Goal: Information Seeking & Learning: Learn about a topic

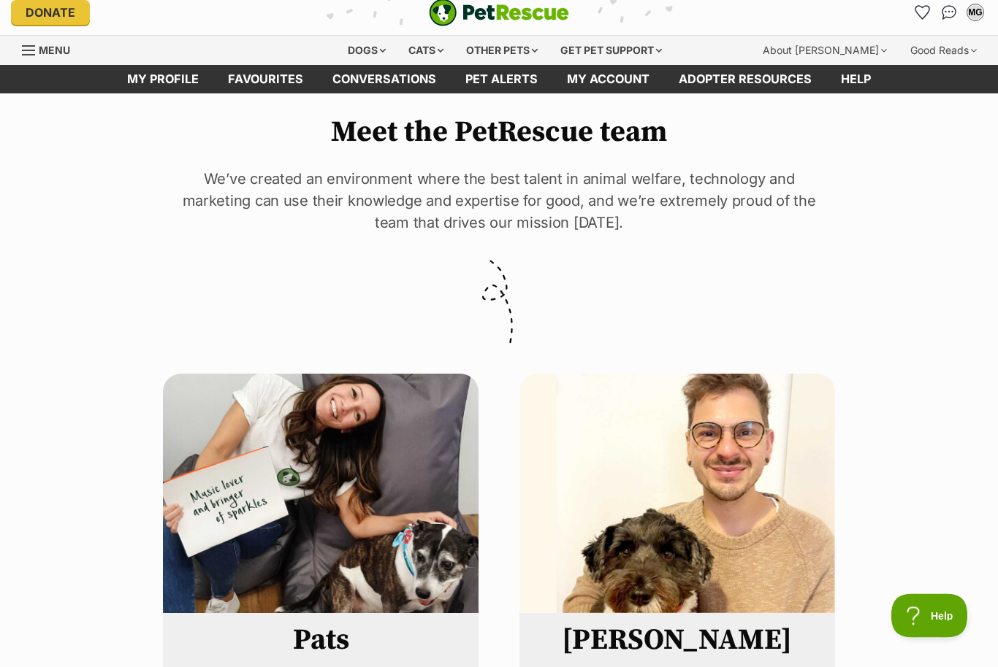
scroll to position [10, 0]
click at [162, 77] on link "My profile" at bounding box center [162, 79] width 101 height 28
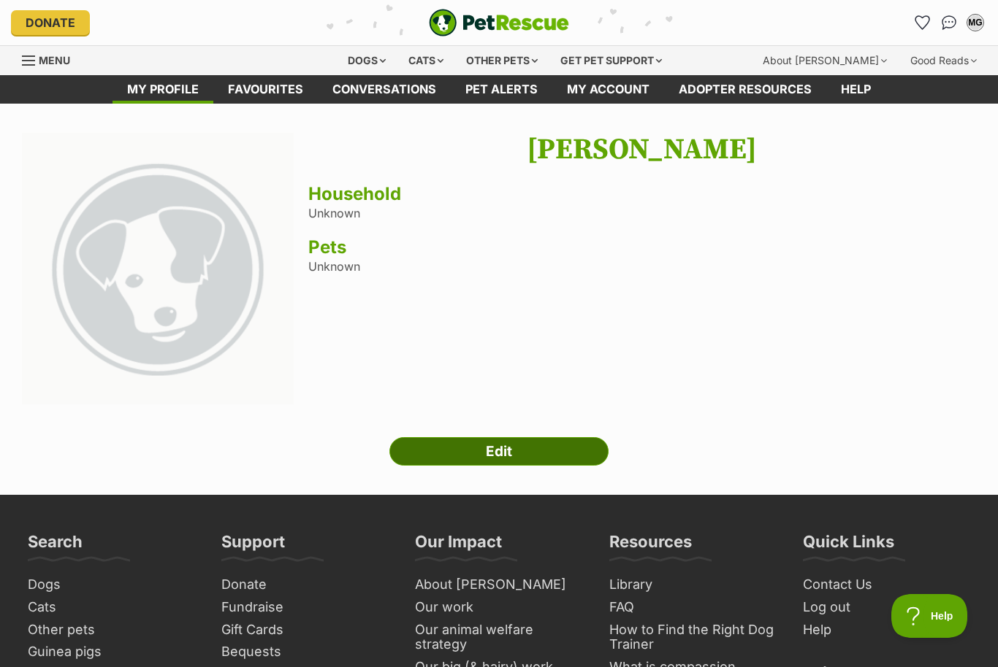
click at [497, 449] on link "Edit" at bounding box center [498, 451] width 219 height 29
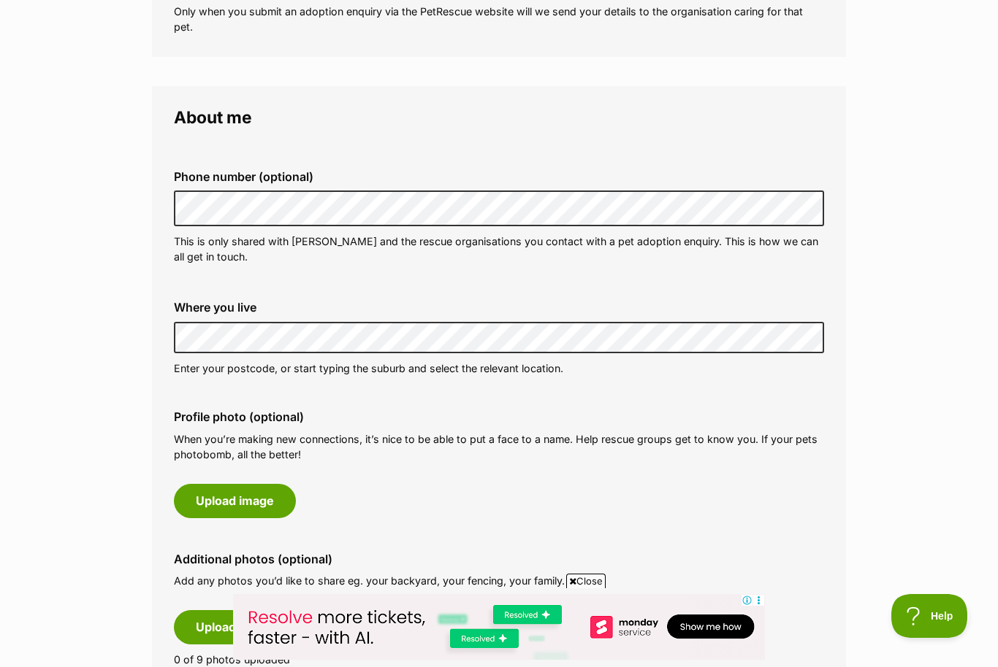
click at [483, 529] on div "Phone number (optional) This is only shared with PetRescue and the rescue organ…" at bounding box center [499, 412] width 650 height 534
click at [259, 500] on button "Upload image" at bounding box center [235, 501] width 122 height 34
click at [237, 494] on button "Upload image" at bounding box center [235, 500] width 122 height 34
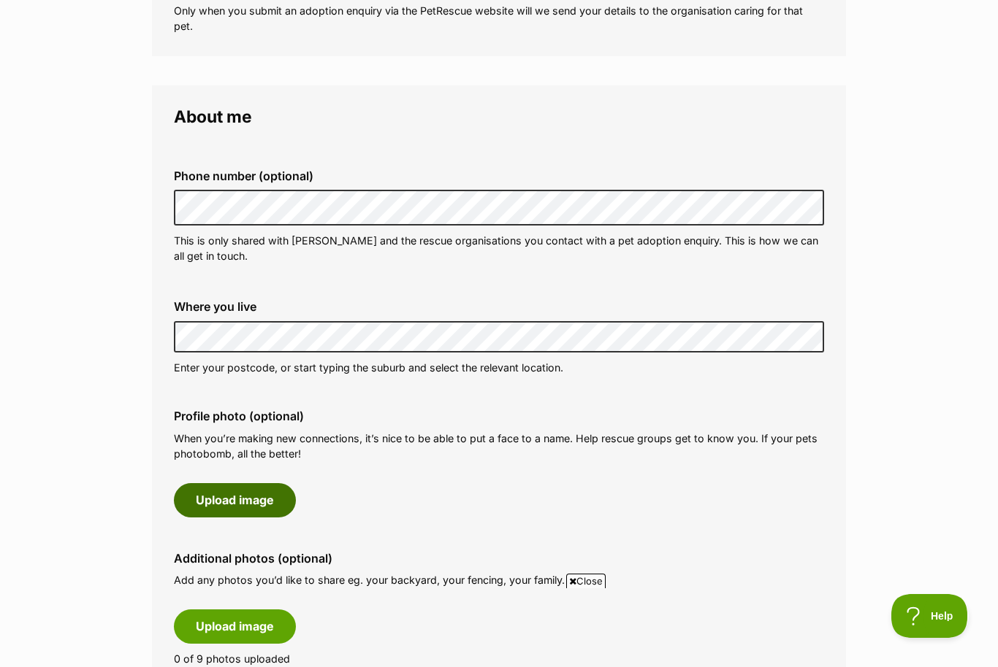
scroll to position [0, 0]
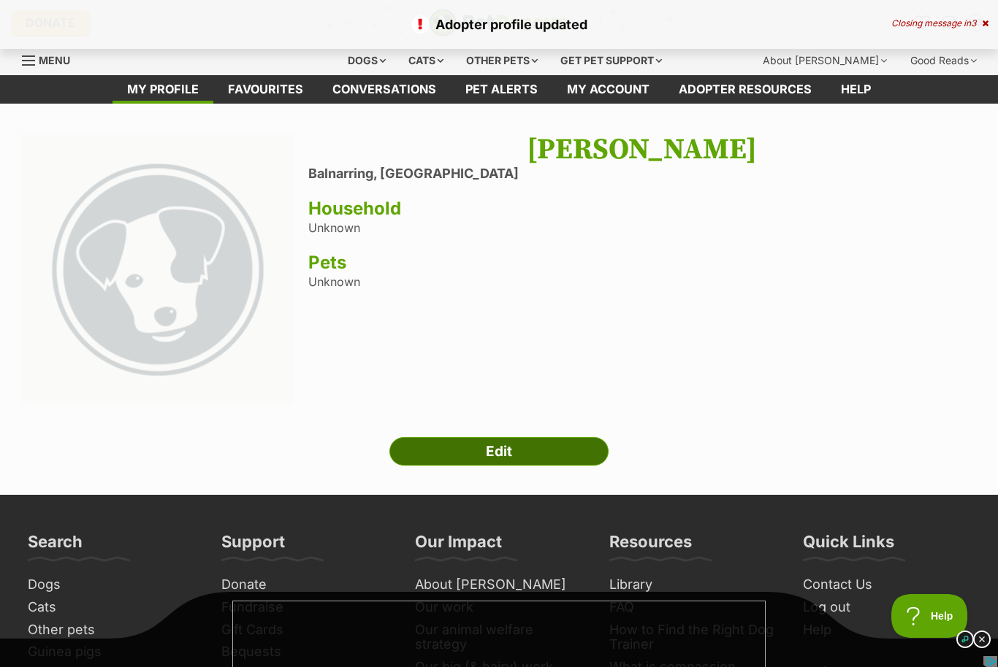
click at [487, 447] on link "Edit" at bounding box center [498, 451] width 219 height 29
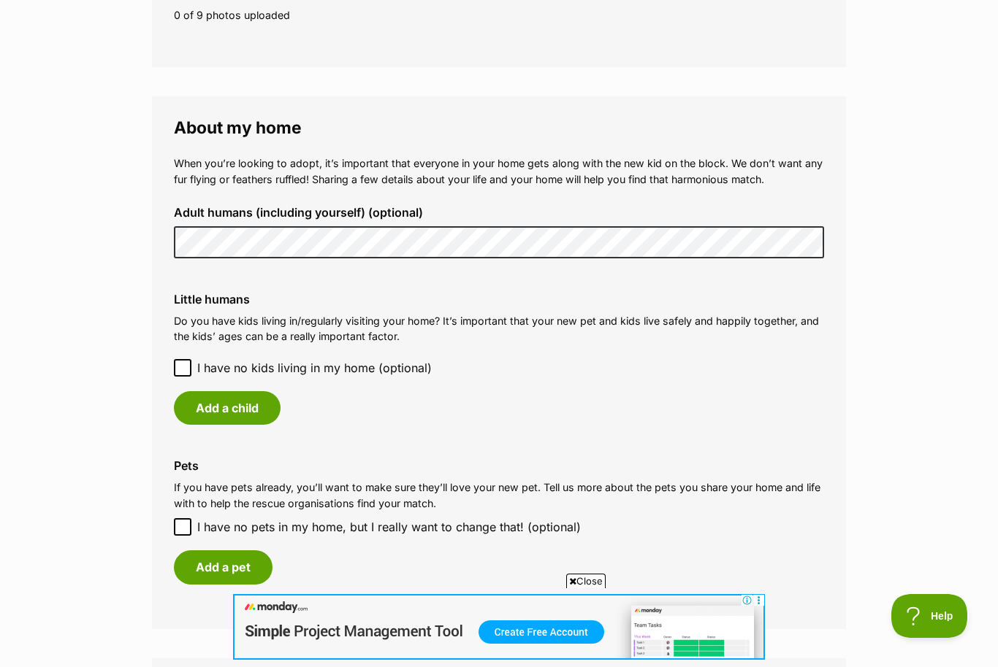
scroll to position [979, 0]
click at [180, 364] on icon at bounding box center [182, 369] width 10 height 10
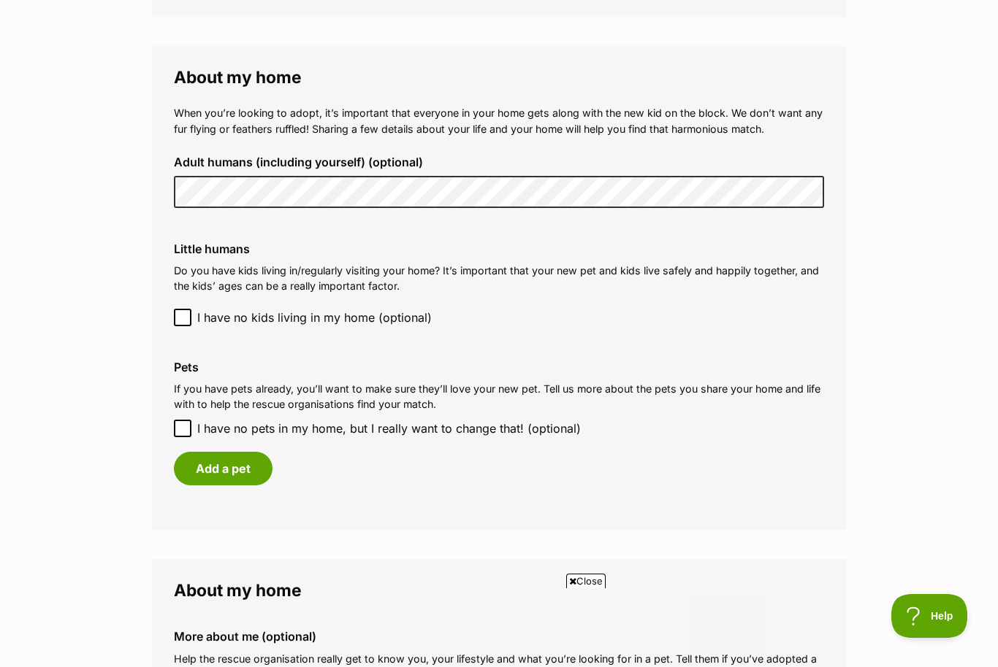
scroll to position [0, 0]
click at [183, 425] on icon at bounding box center [182, 428] width 9 height 7
click at [183, 421] on input "I have no pets in my home, but I really want to change that! (optional)" at bounding box center [183, 429] width 18 height 18
checkbox input "true"
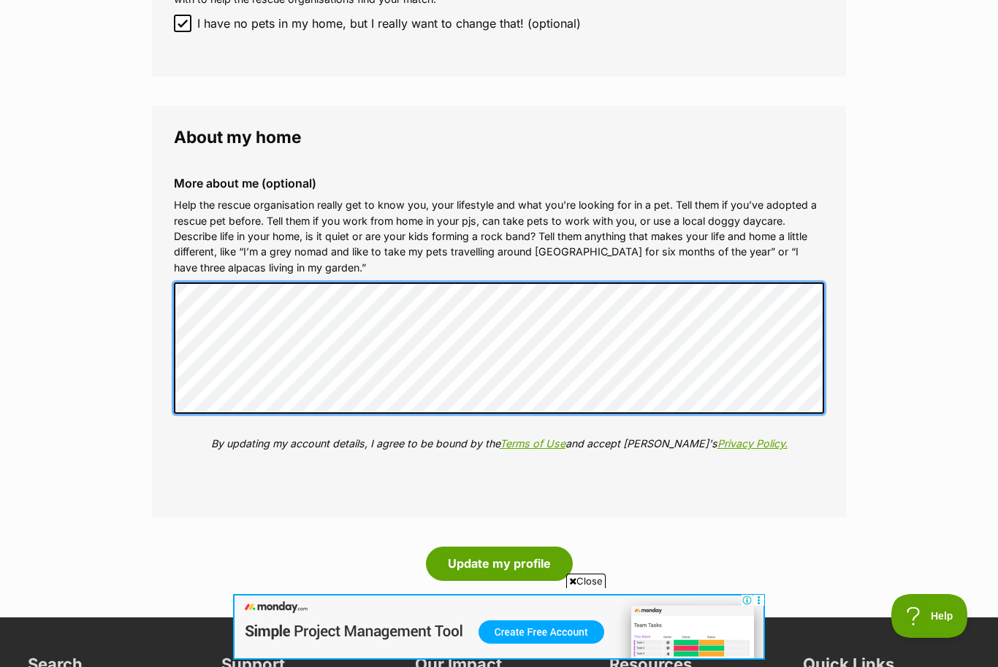
scroll to position [1435, 0]
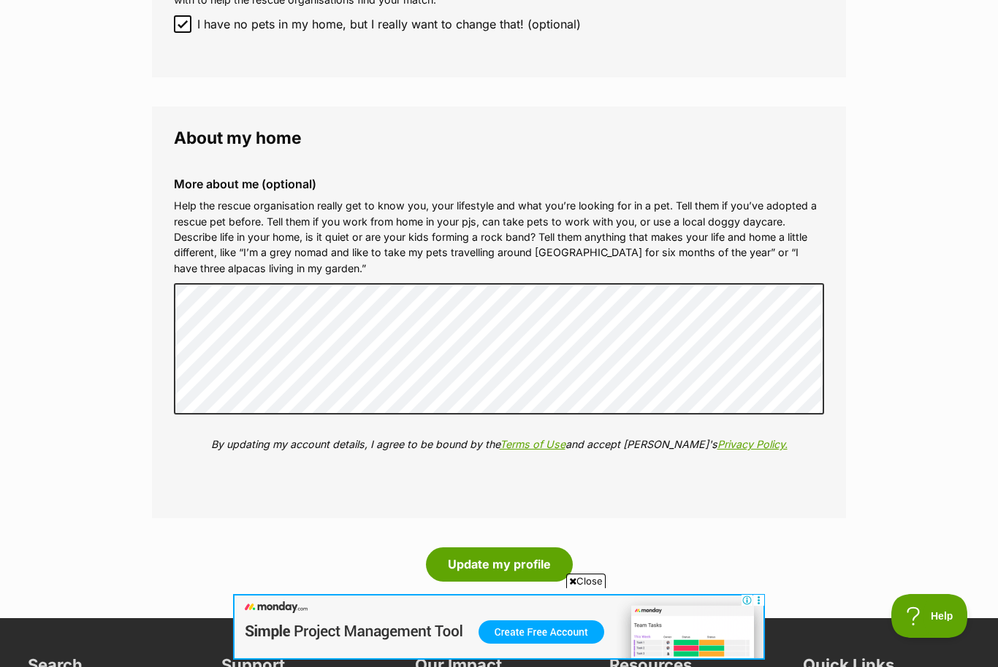
click at [574, 589] on span "Close" at bounding box center [585, 581] width 39 height 15
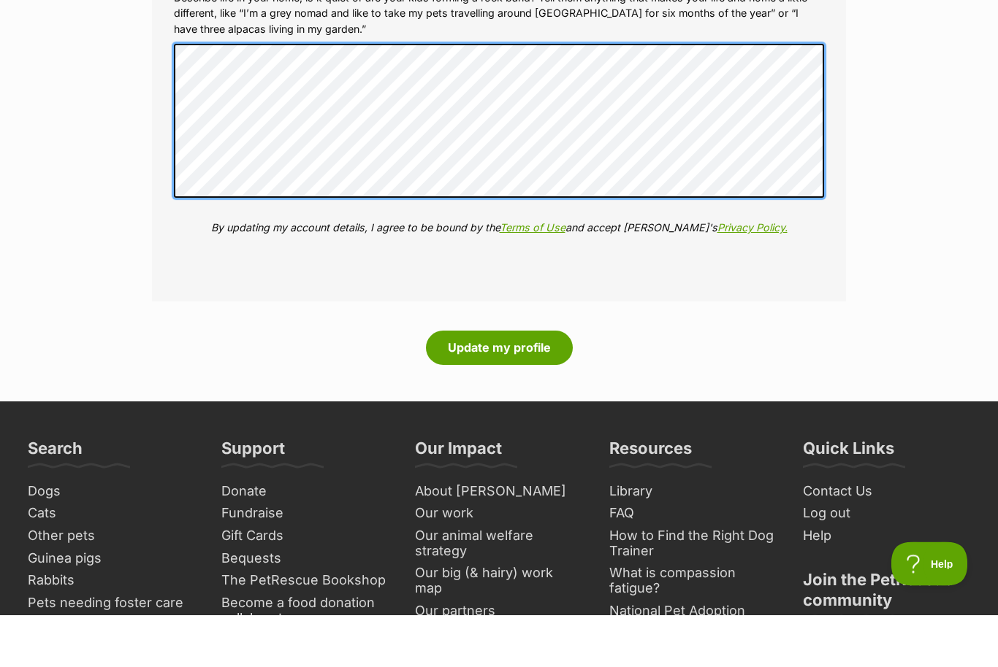
scroll to position [1669, 0]
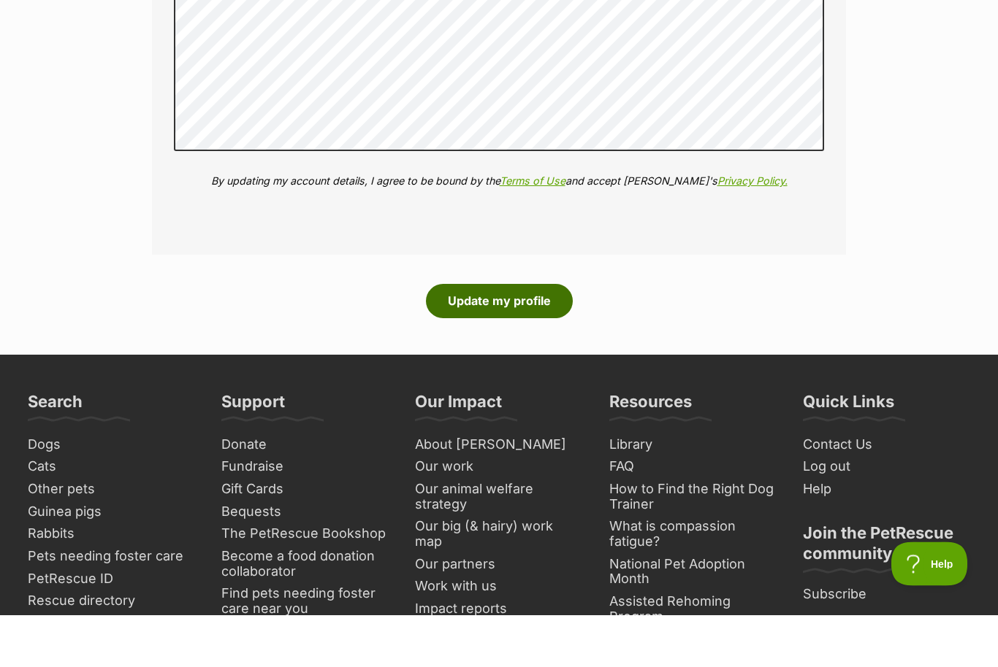
click at [478, 337] on button "Update my profile" at bounding box center [499, 354] width 147 height 34
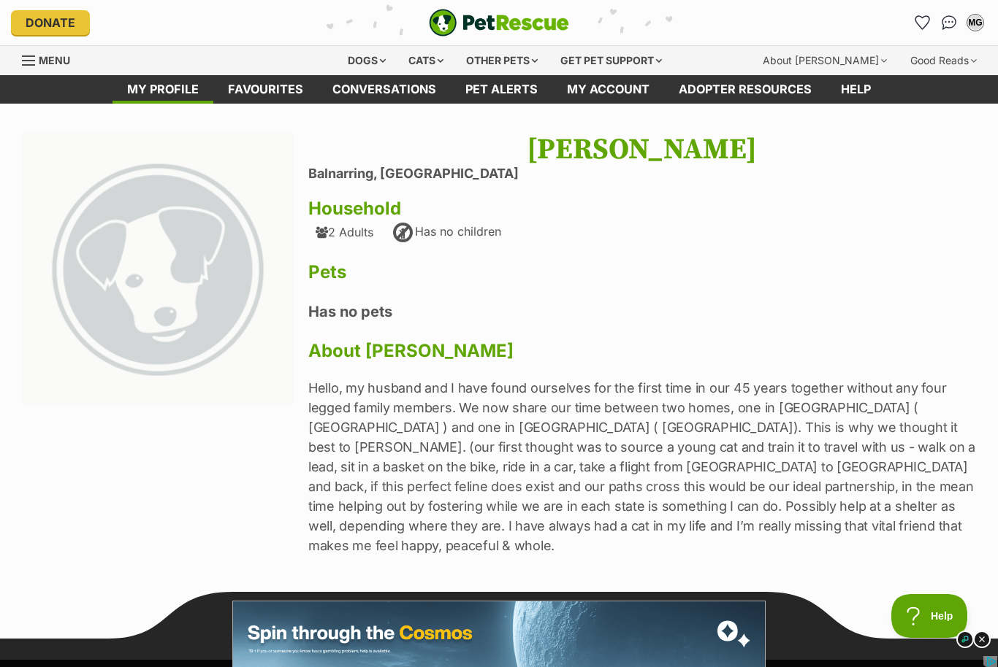
click at [168, 266] on img at bounding box center [158, 269] width 272 height 272
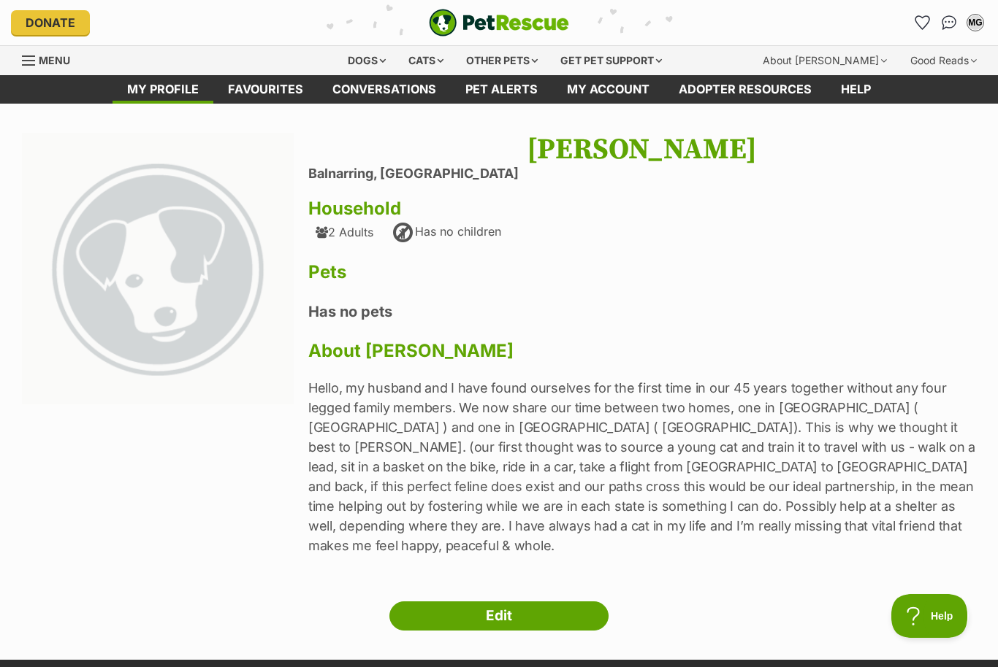
click at [179, 286] on img at bounding box center [158, 269] width 272 height 272
click at [486, 602] on link "Edit" at bounding box center [498, 616] width 219 height 29
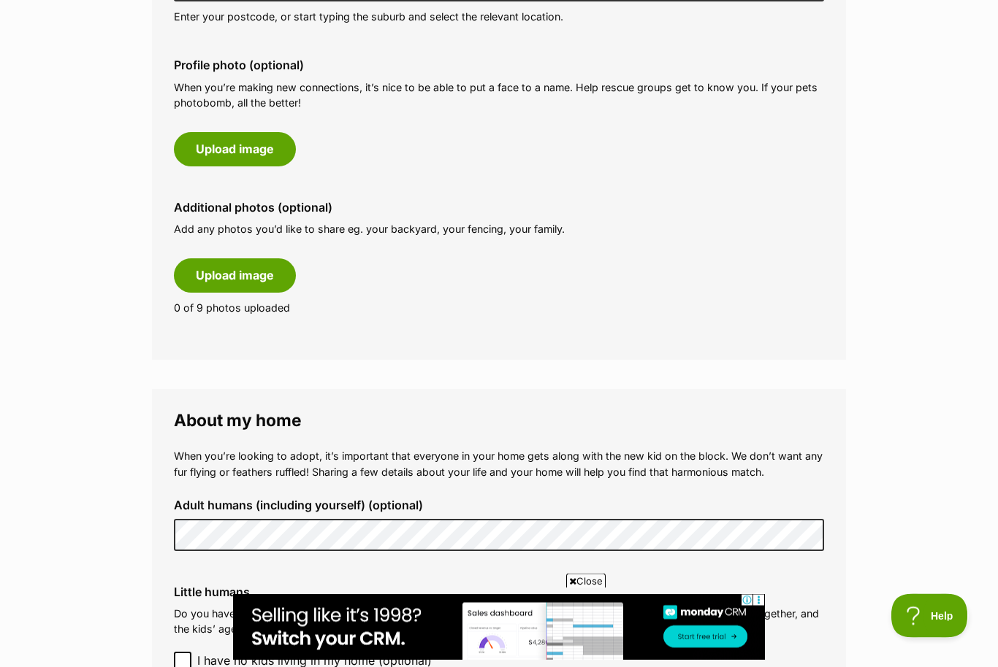
scroll to position [688, 0]
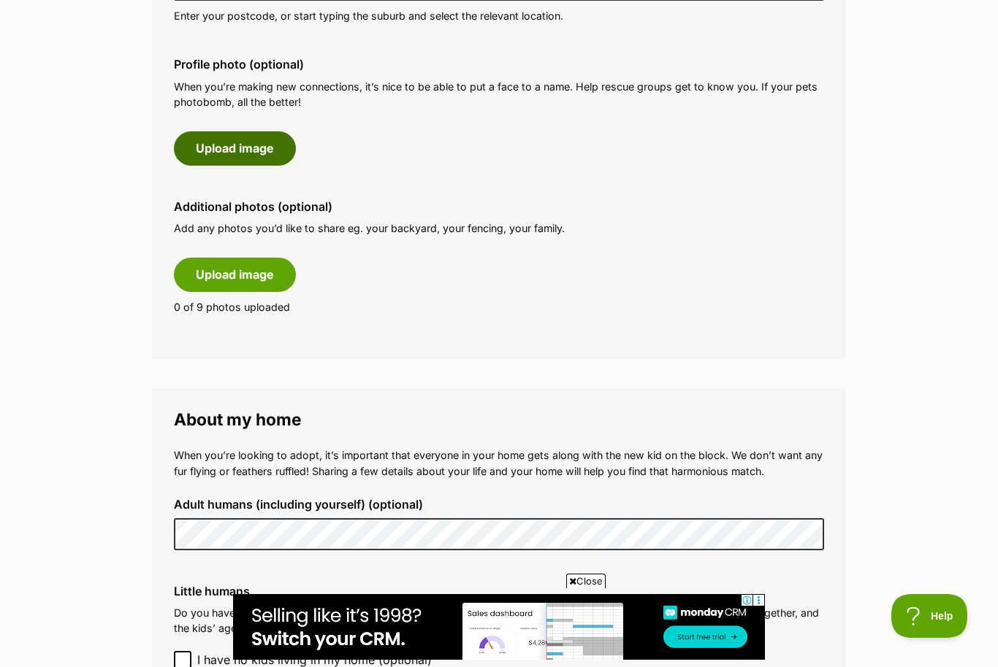
click at [223, 143] on button "Upload image" at bounding box center [235, 148] width 122 height 34
click at [239, 144] on button "Upload image" at bounding box center [235, 148] width 122 height 34
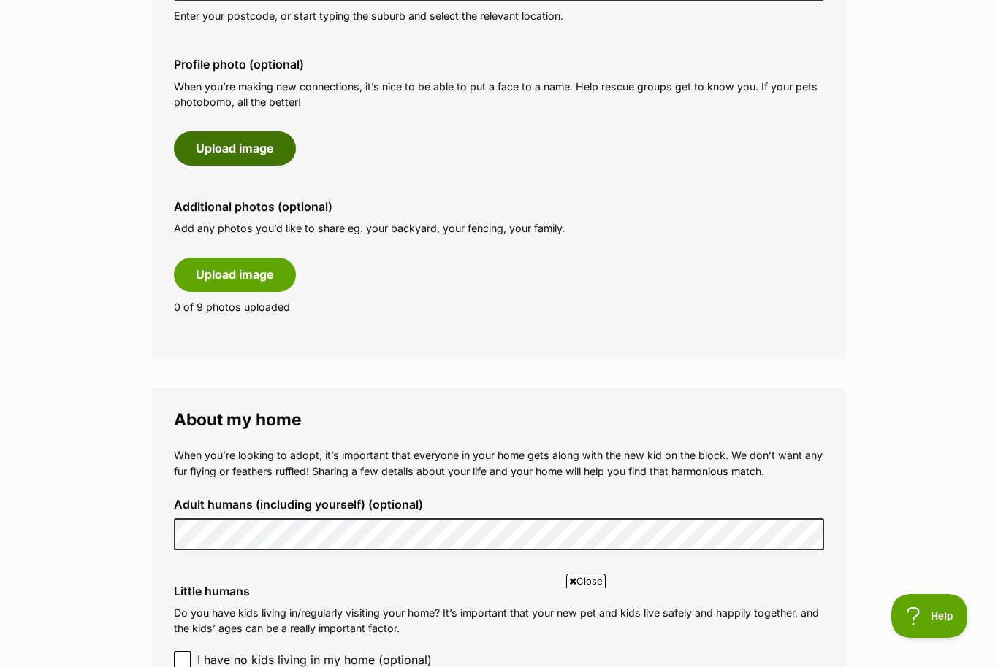
scroll to position [0, 0]
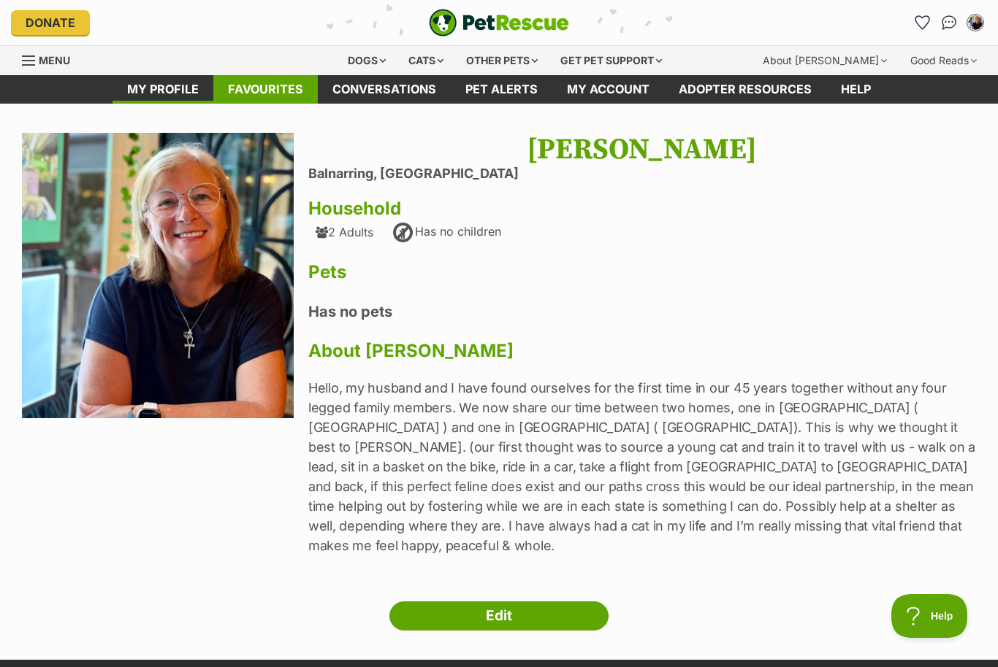
click at [262, 90] on link "Favourites" at bounding box center [265, 89] width 104 height 28
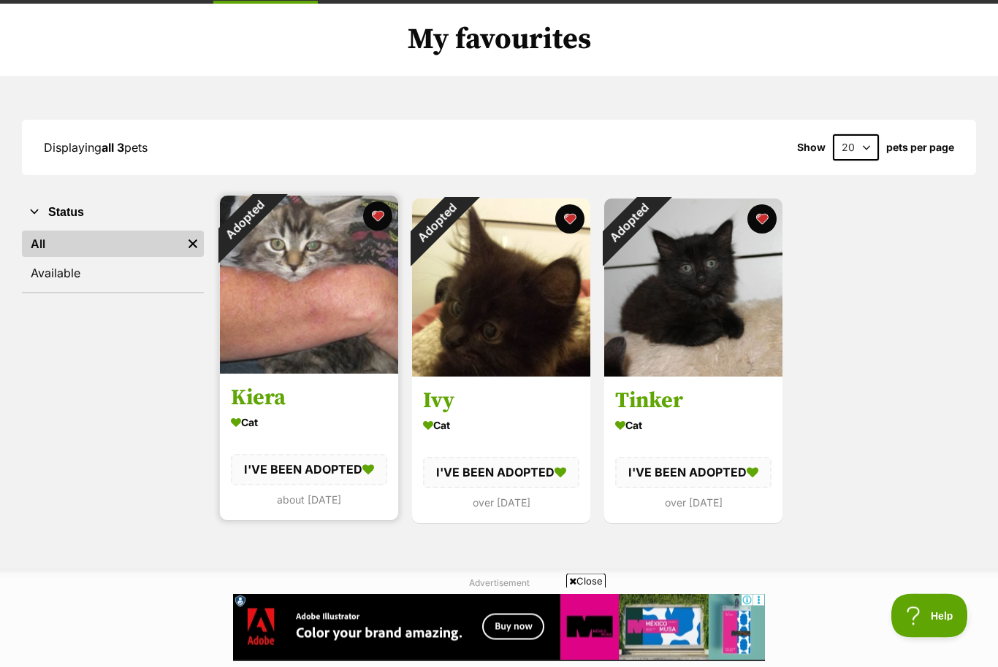
scroll to position [100, 0]
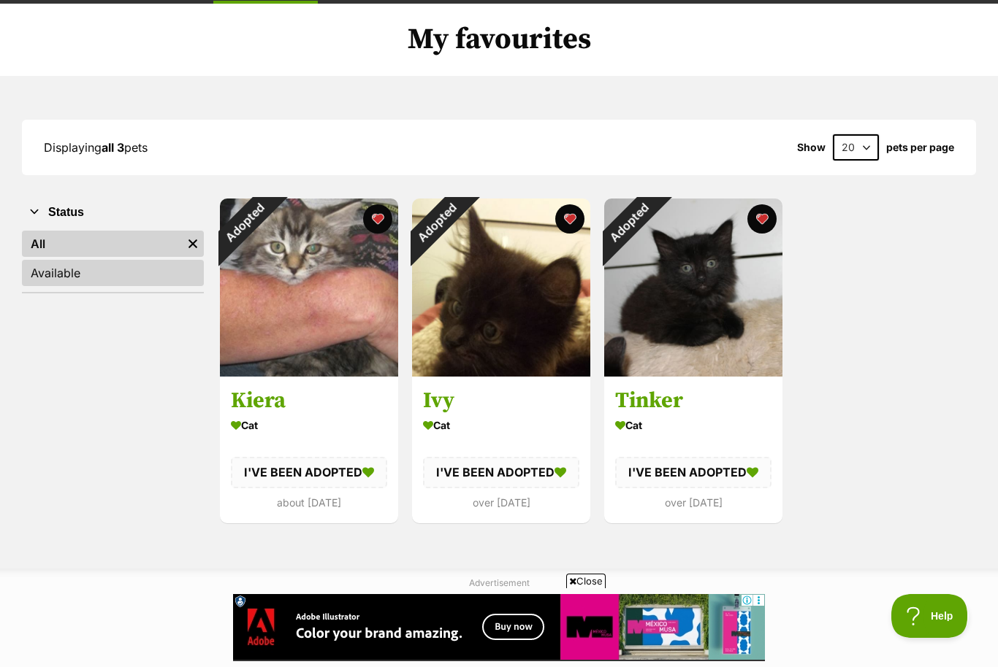
click at [88, 276] on link "Available" at bounding box center [113, 273] width 182 height 26
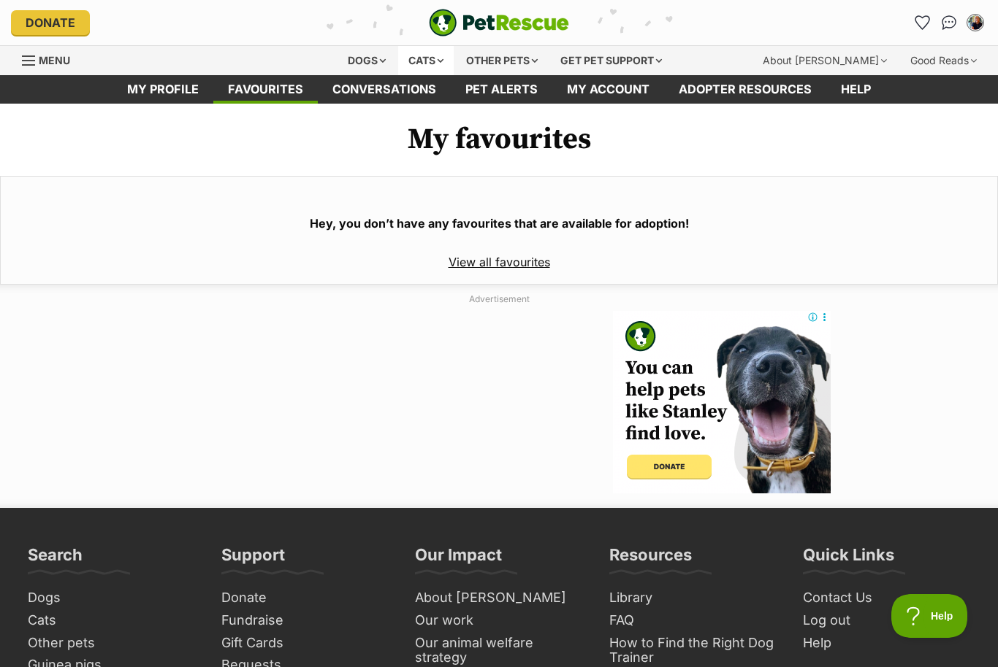
click at [430, 61] on div "Cats" at bounding box center [426, 60] width 56 height 29
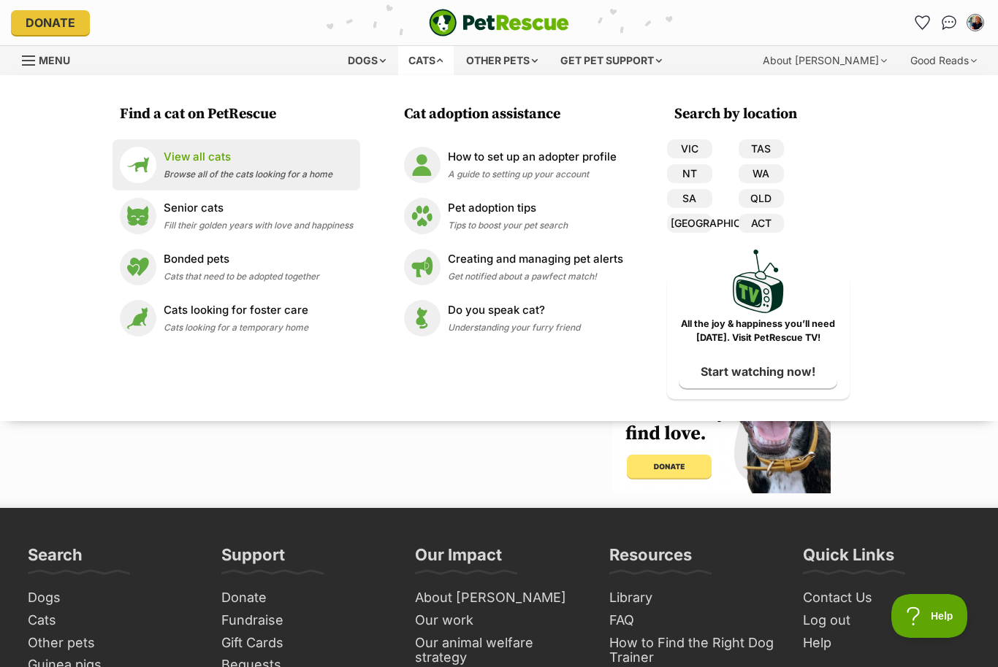
click at [232, 166] on div "View all cats Browse all of the cats looking for a home" at bounding box center [248, 164] width 169 height 31
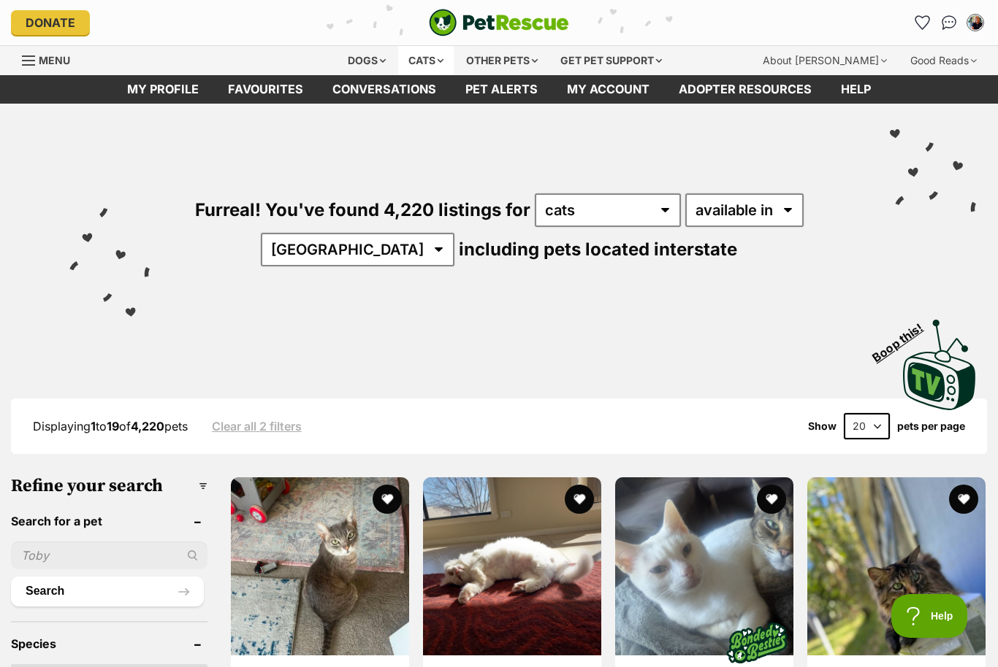
click at [437, 60] on div "Cats" at bounding box center [426, 60] width 56 height 29
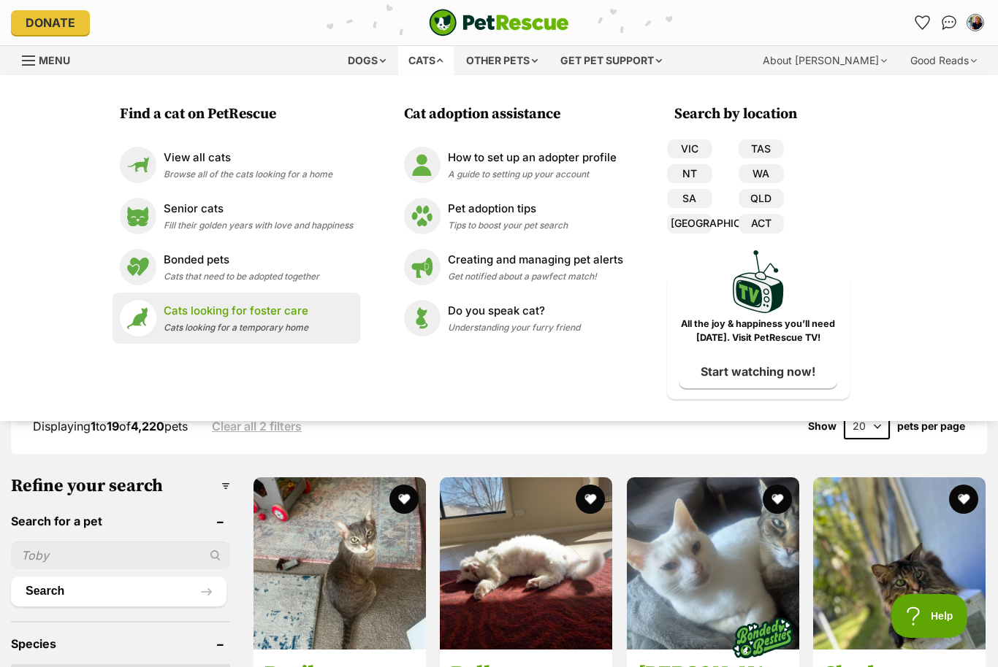
click at [248, 316] on p "Cats looking for foster care" at bounding box center [236, 311] width 145 height 17
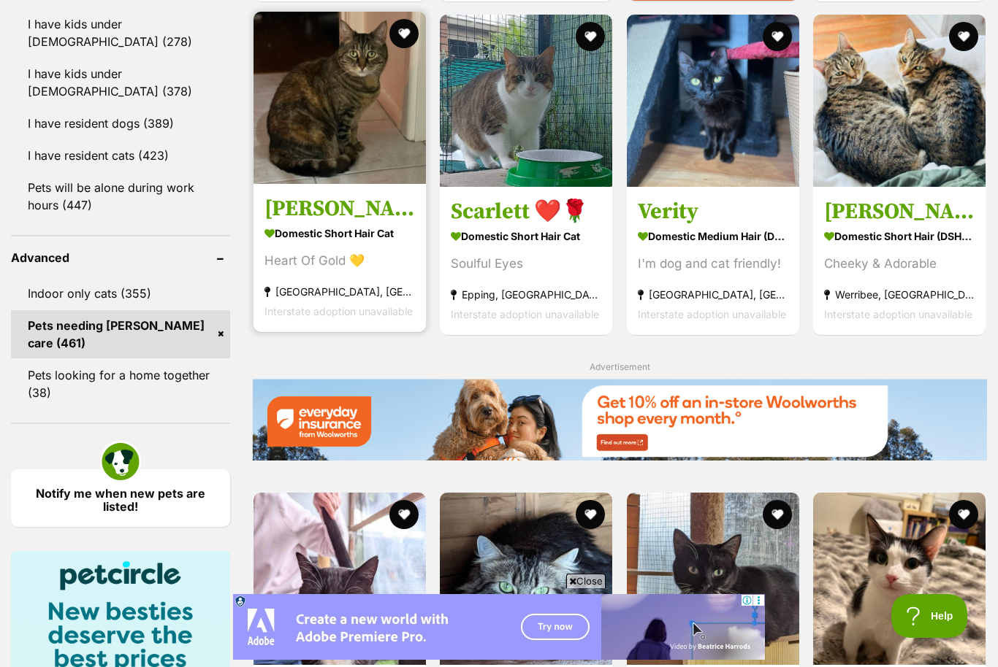
click at [325, 134] on img at bounding box center [339, 98] width 172 height 172
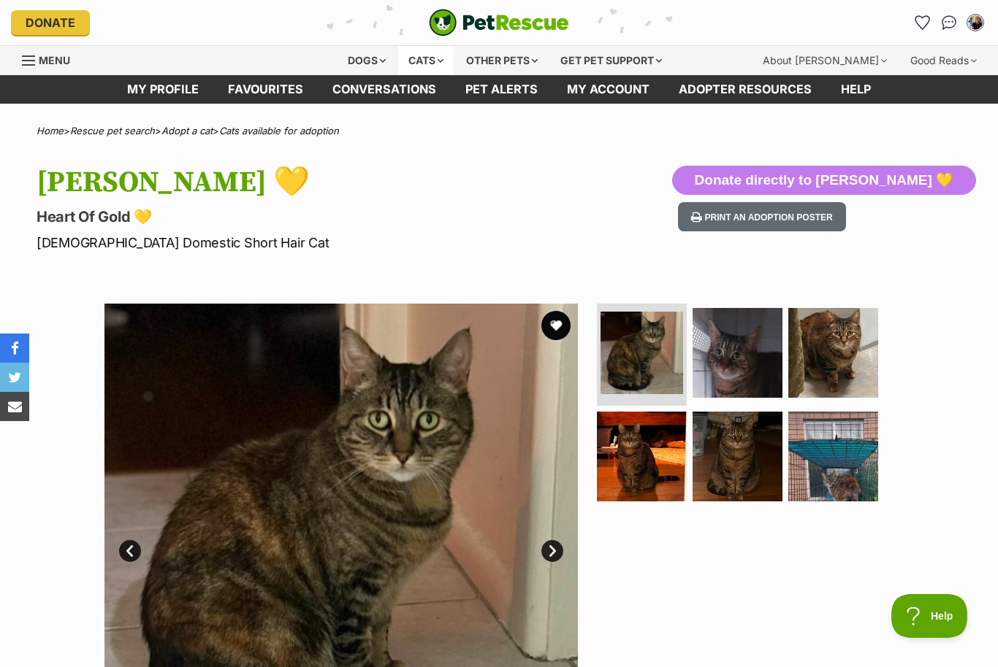
click at [429, 58] on div "Cats" at bounding box center [426, 60] width 56 height 29
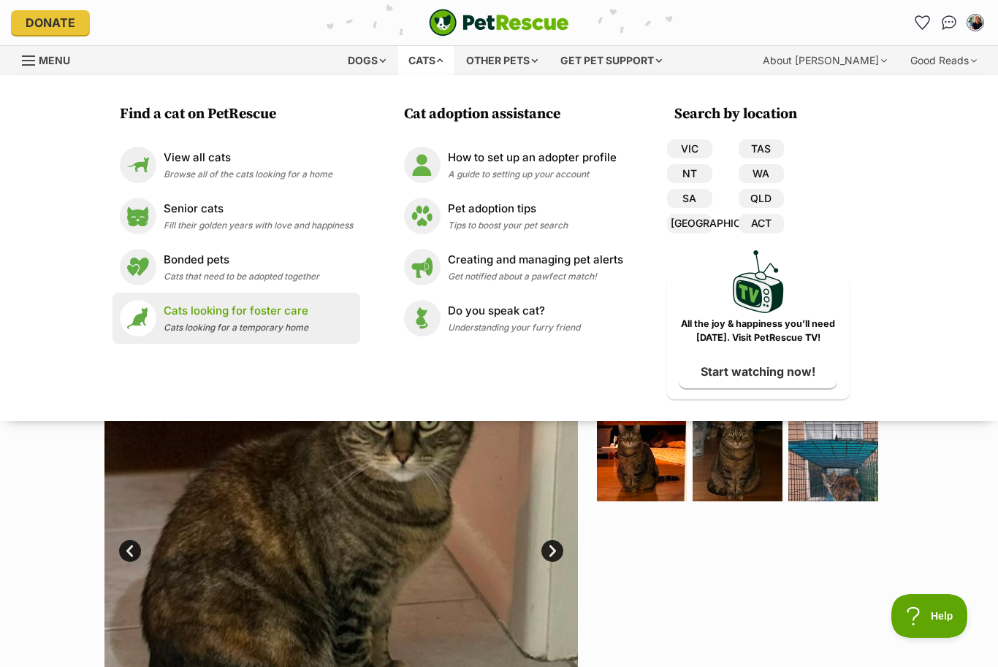
click at [213, 321] on div "Cats looking for [PERSON_NAME] care Cats looking for a temporary home" at bounding box center [236, 318] width 145 height 31
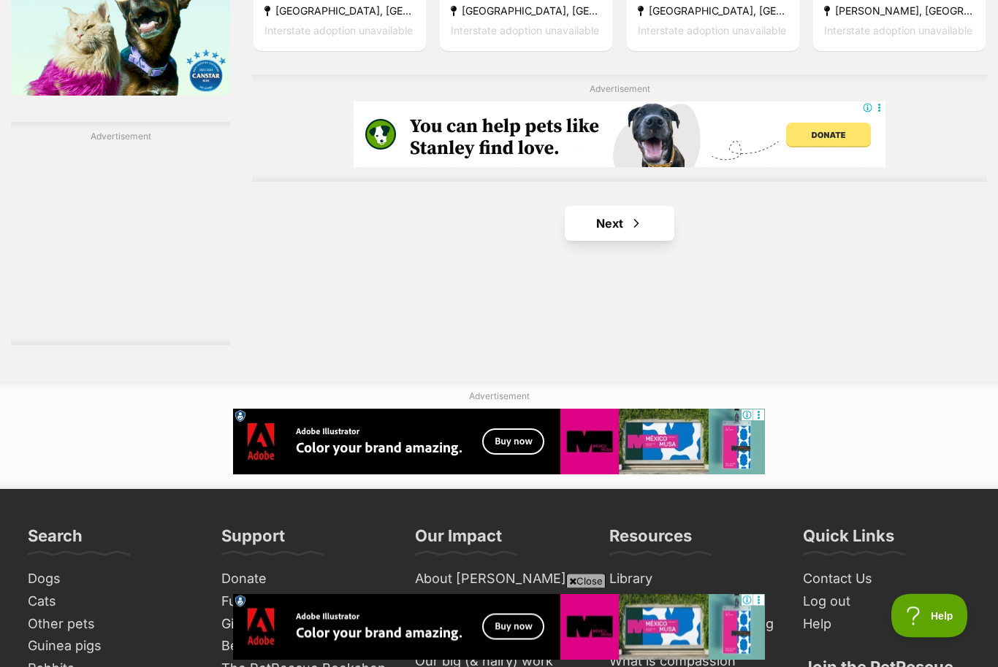
scroll to position [2484, 0]
click at [619, 230] on link "Next" at bounding box center [619, 223] width 110 height 35
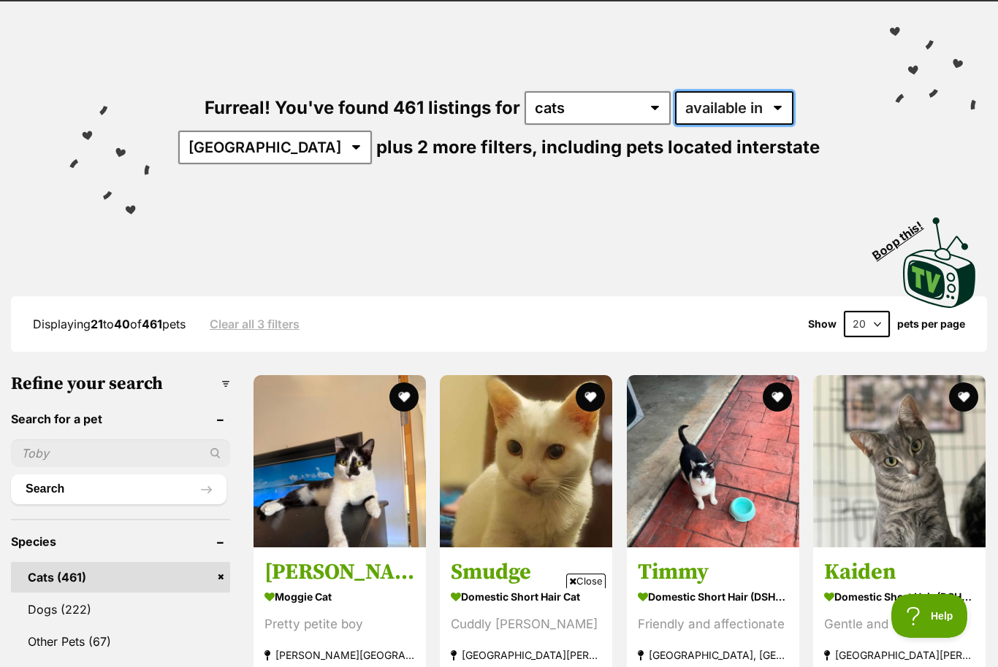
select select "disabled"
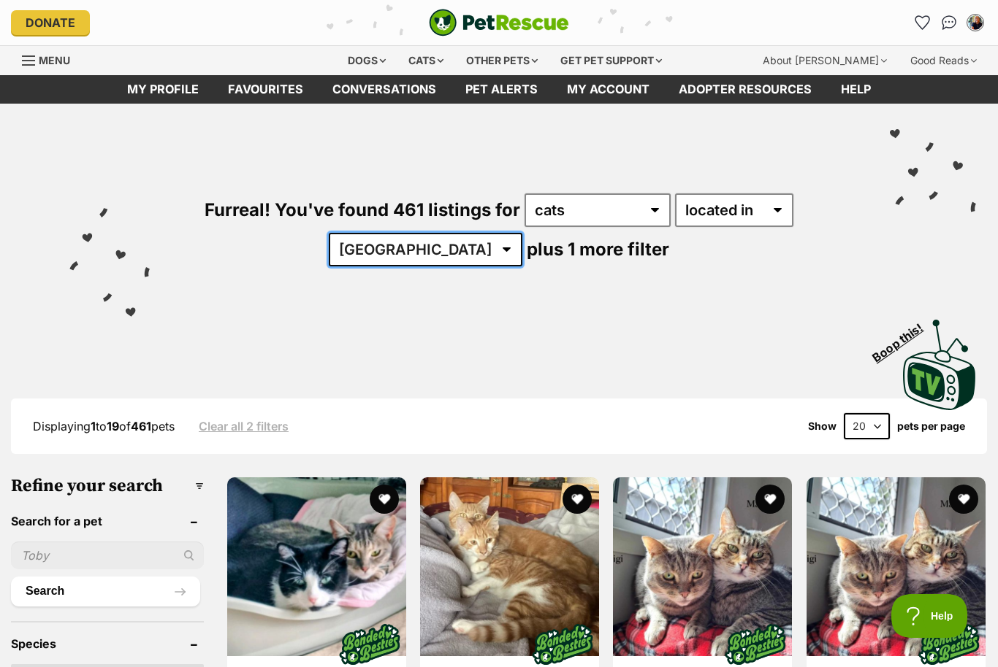
select select "VIC"
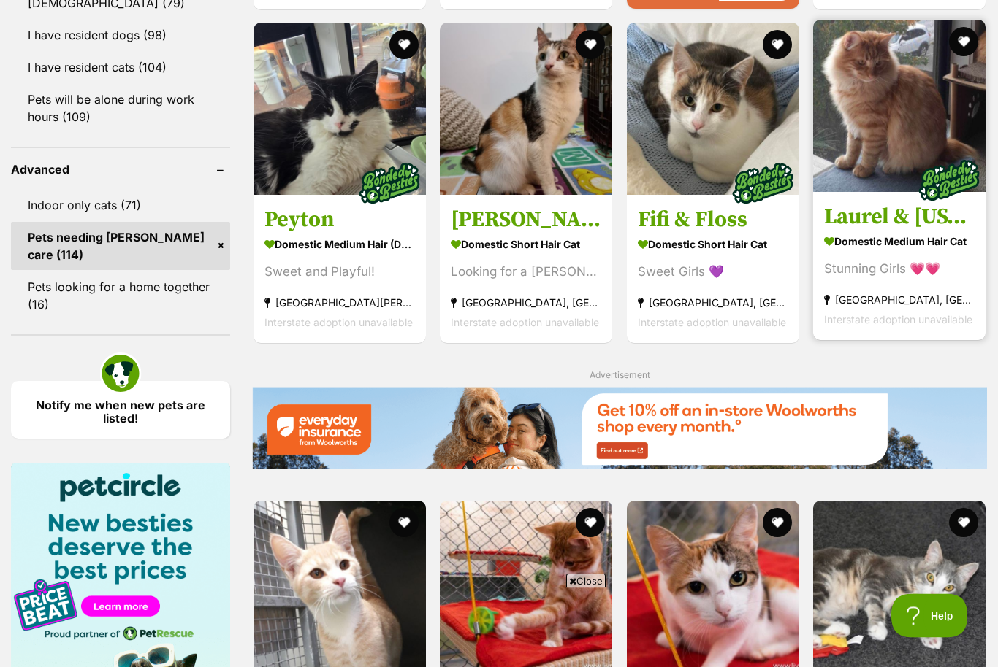
scroll to position [1714, 0]
click at [917, 130] on img at bounding box center [899, 106] width 172 height 172
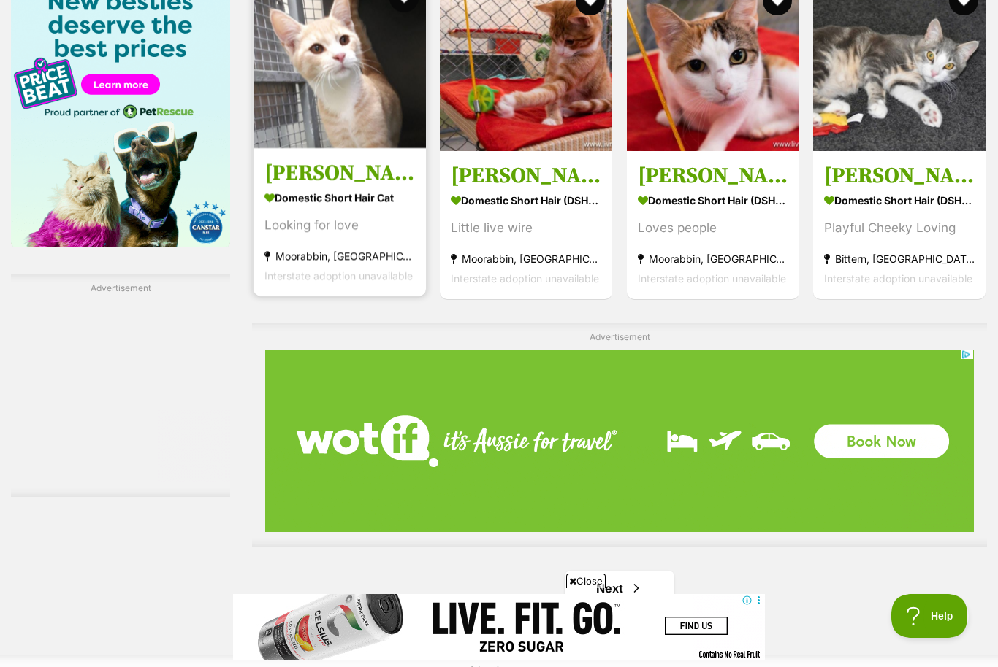
scroll to position [2238, 0]
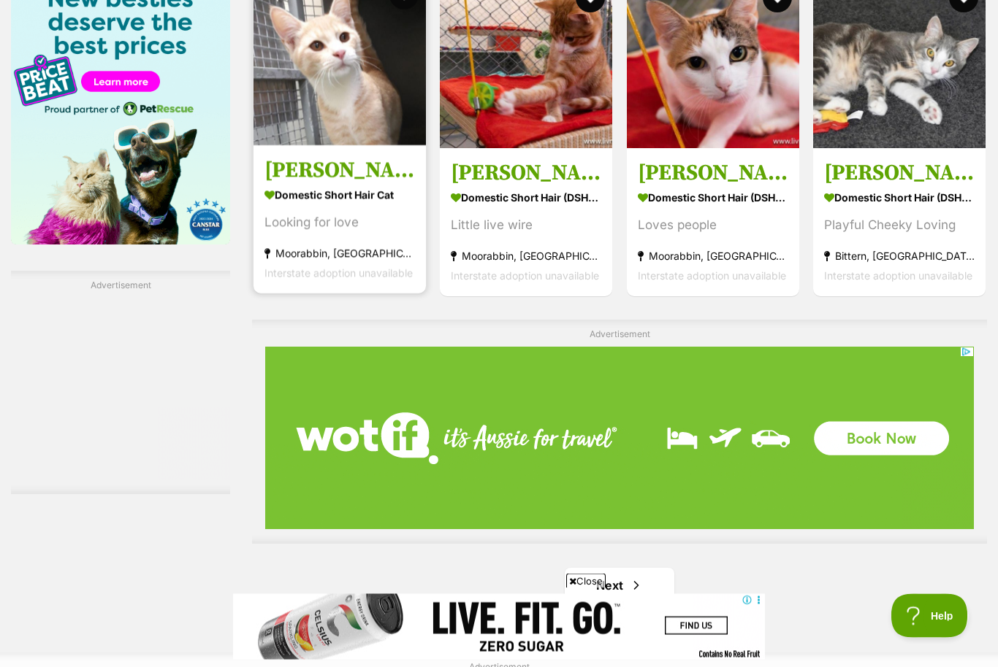
click at [313, 117] on img at bounding box center [339, 60] width 172 height 172
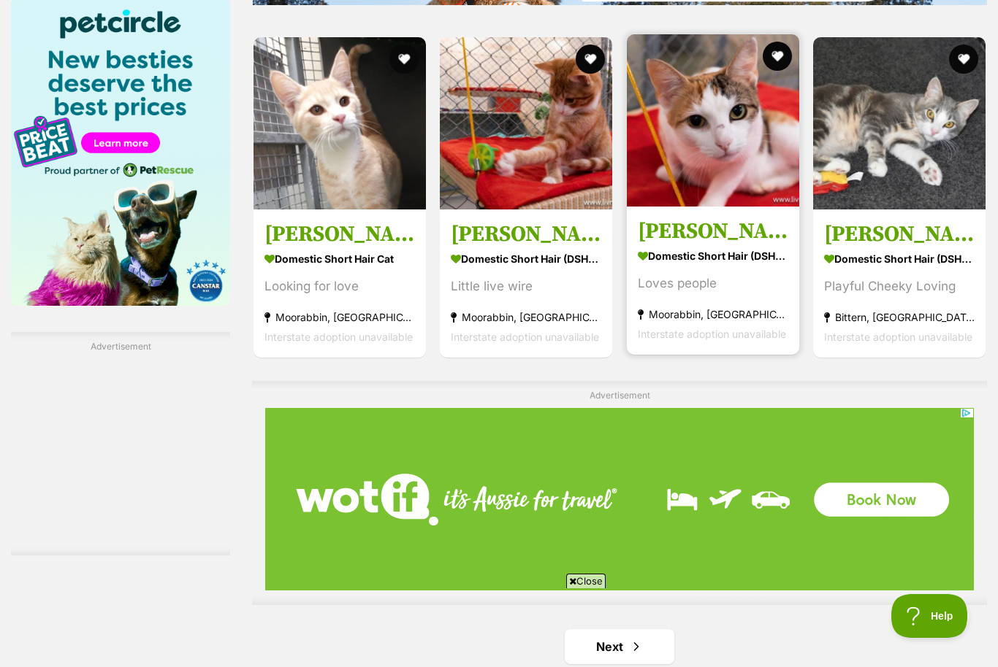
scroll to position [0, 0]
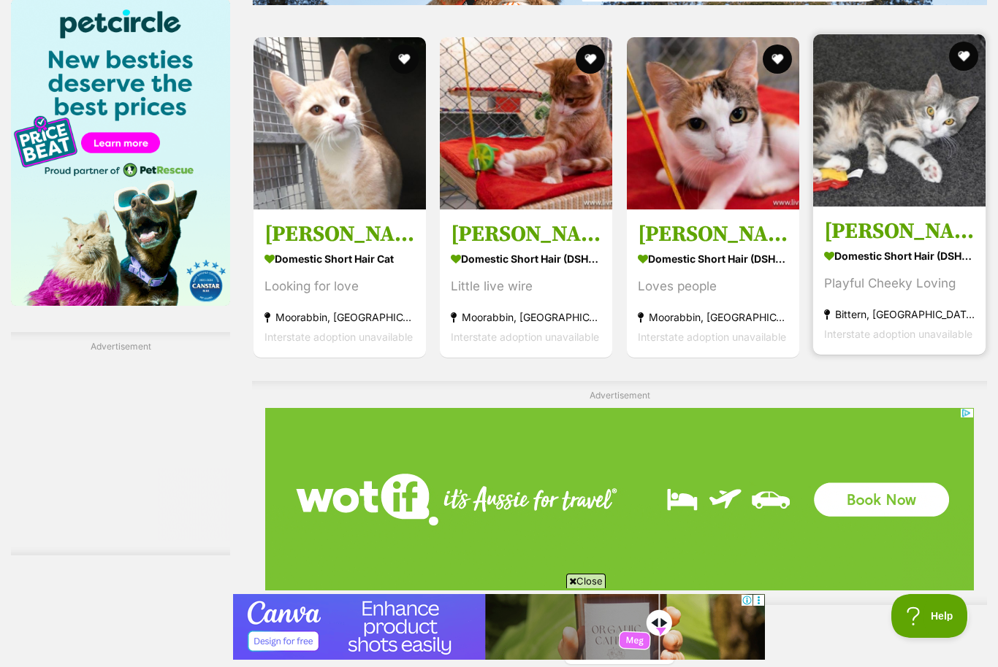
click at [885, 141] on img at bounding box center [899, 120] width 172 height 172
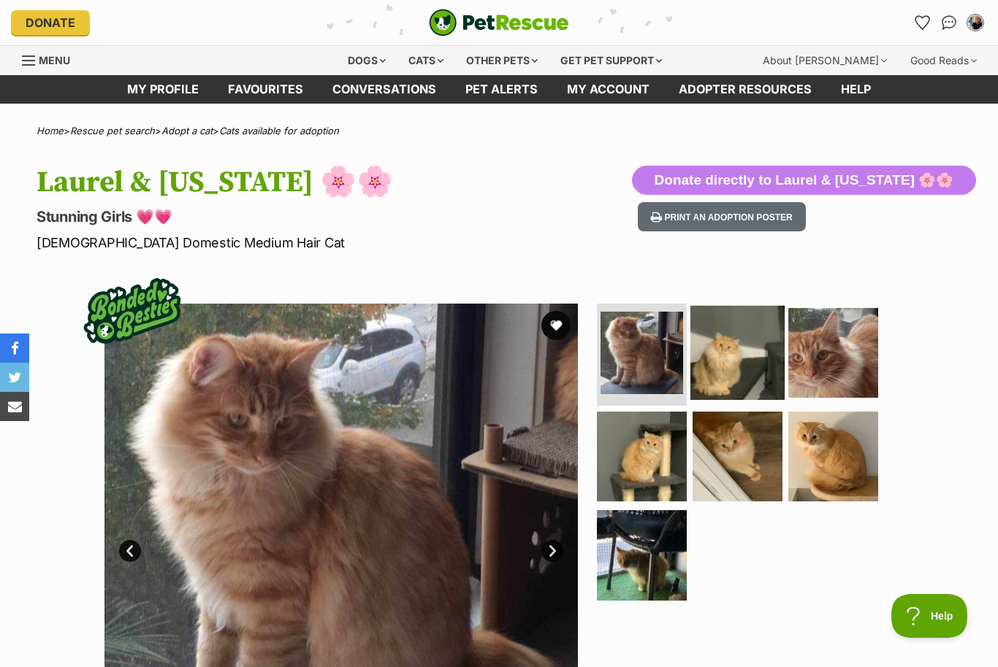
click at [736, 368] on img at bounding box center [737, 353] width 94 height 94
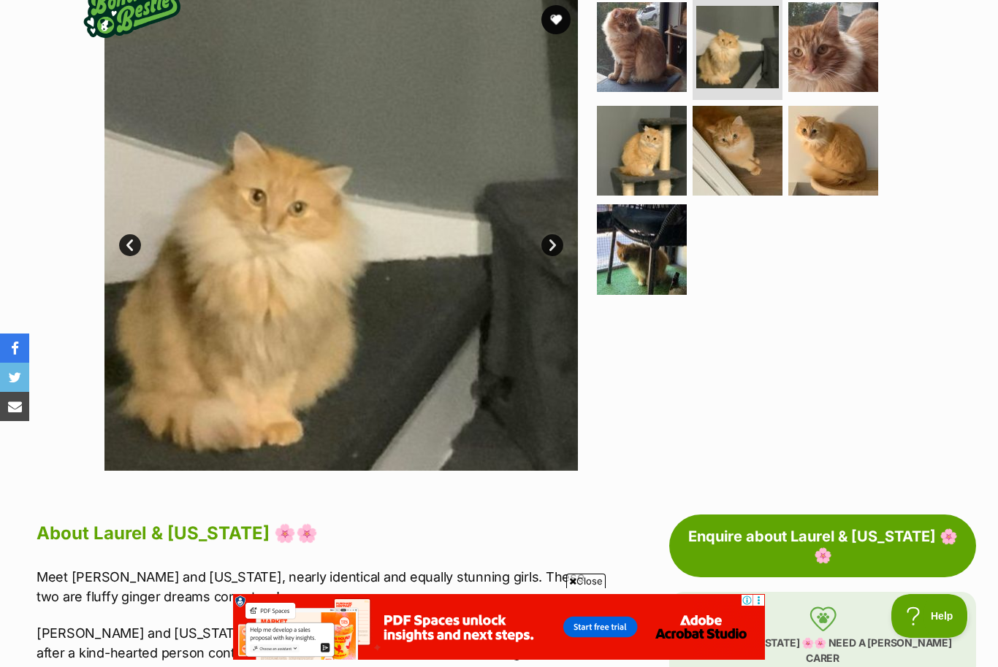
scroll to position [306, 0]
click at [644, 74] on img at bounding box center [641, 47] width 94 height 94
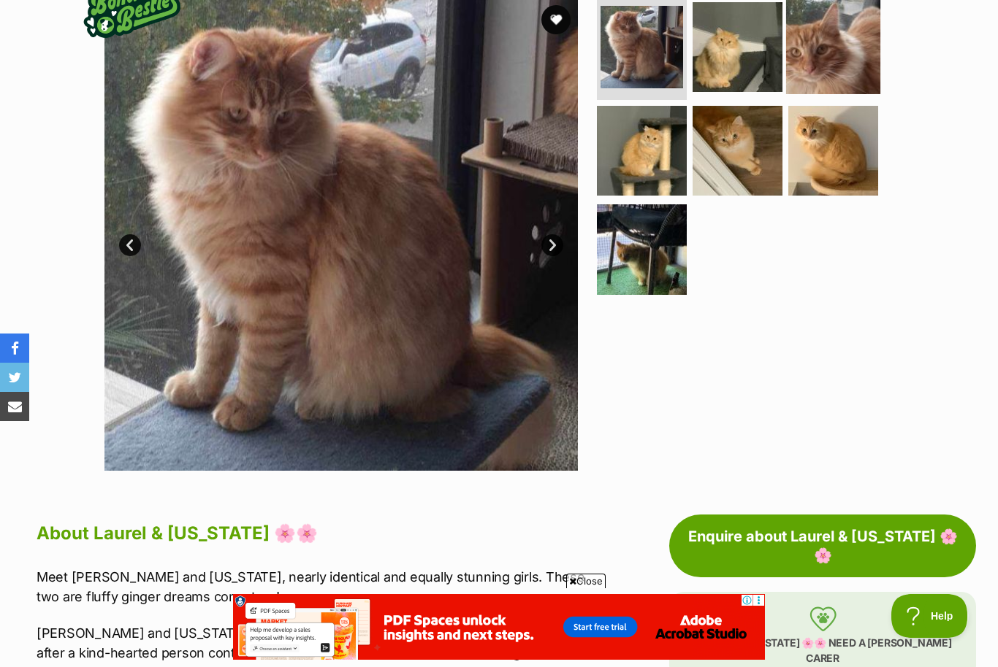
click at [818, 56] on img at bounding box center [833, 47] width 94 height 94
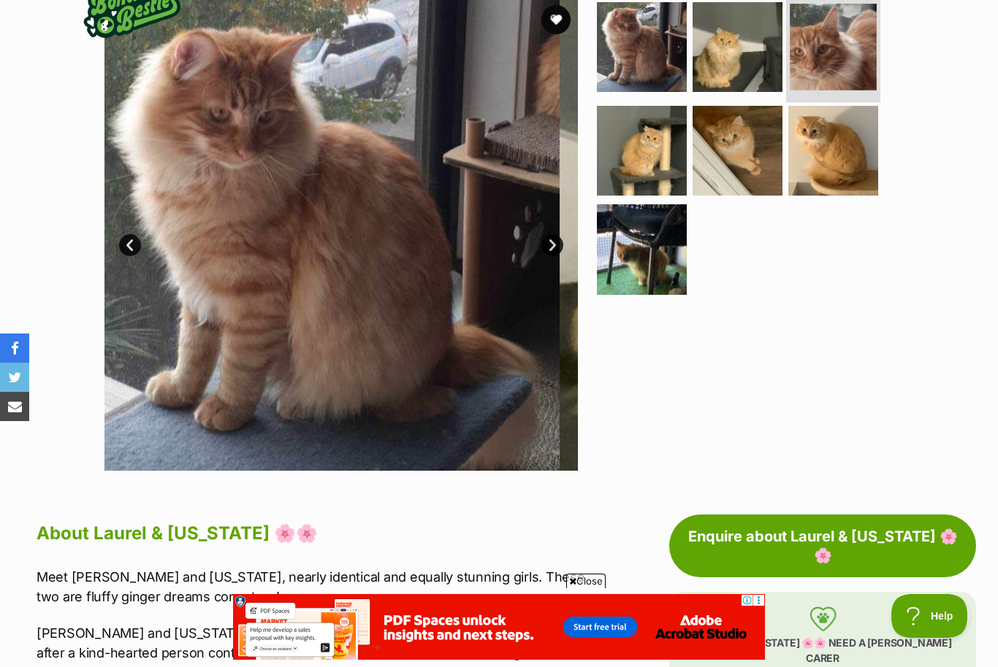
scroll to position [0, 0]
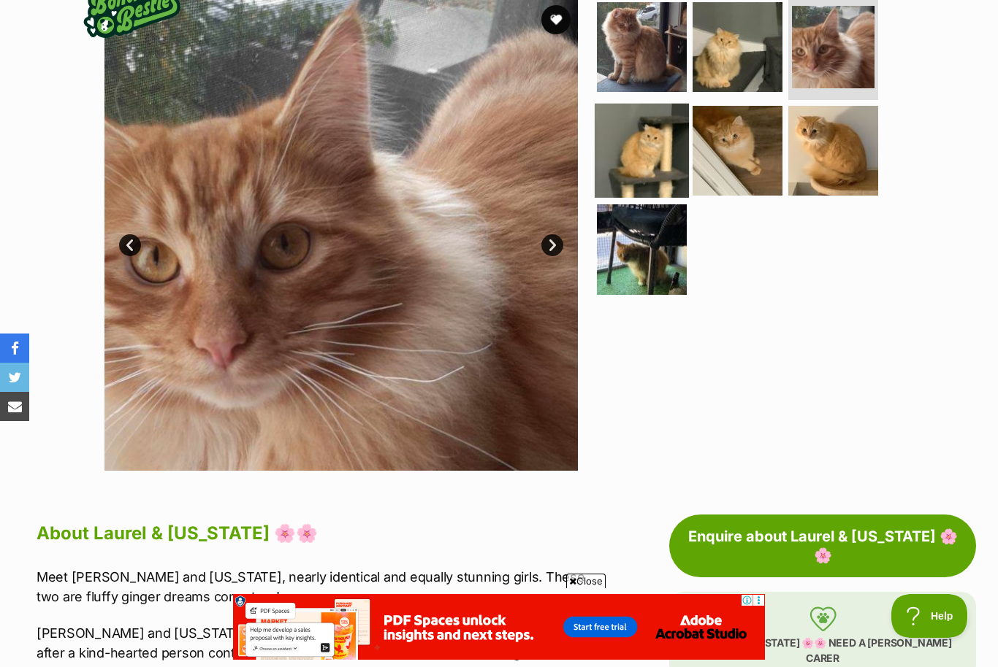
click at [657, 146] on img at bounding box center [641, 150] width 94 height 94
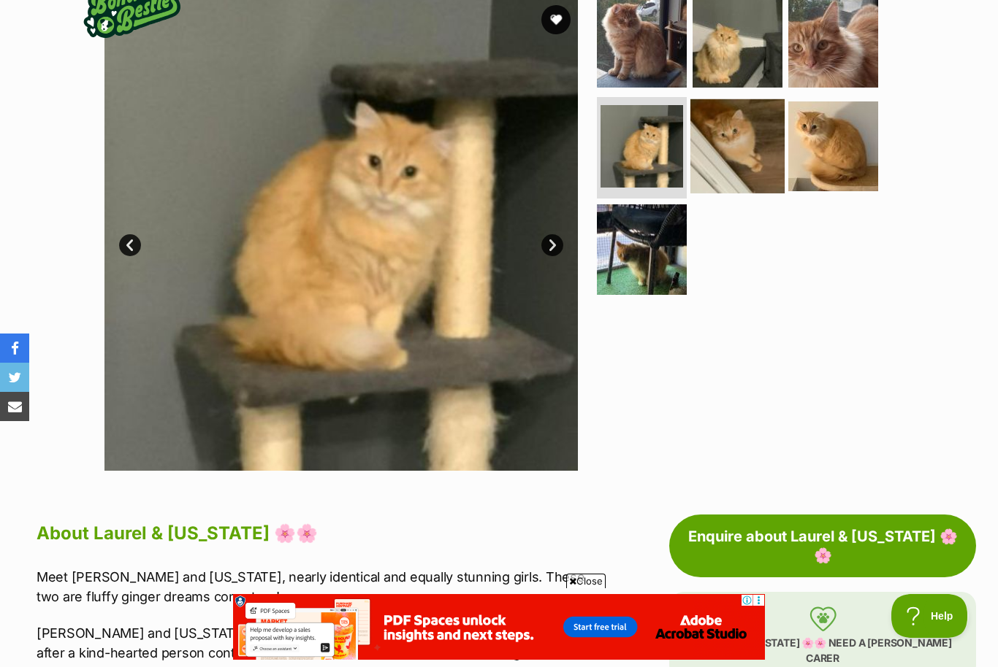
click at [715, 145] on img at bounding box center [737, 146] width 94 height 94
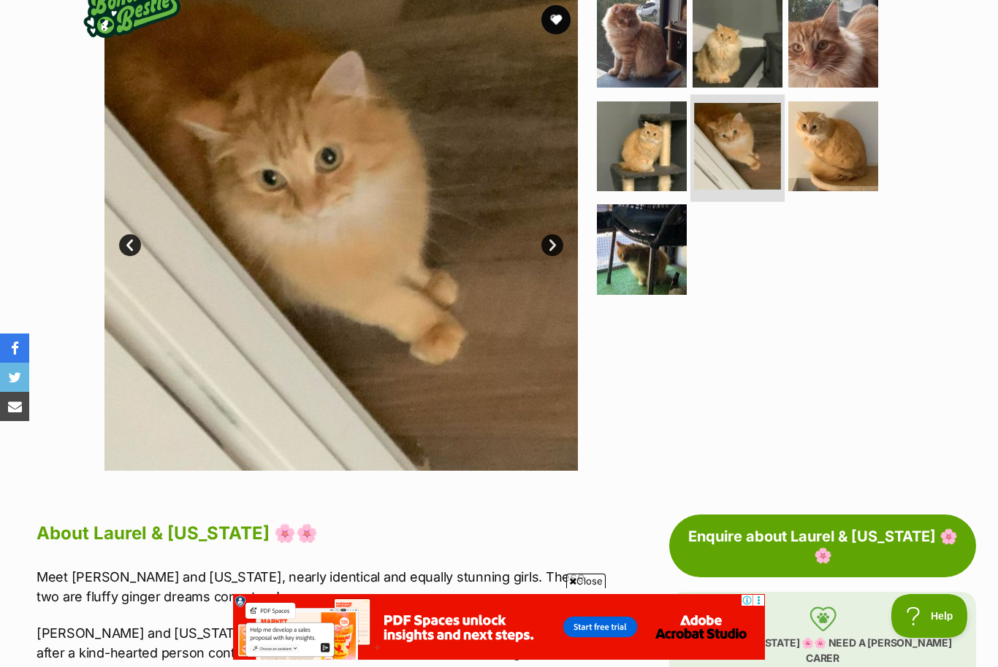
click at [754, 142] on img at bounding box center [737, 146] width 87 height 87
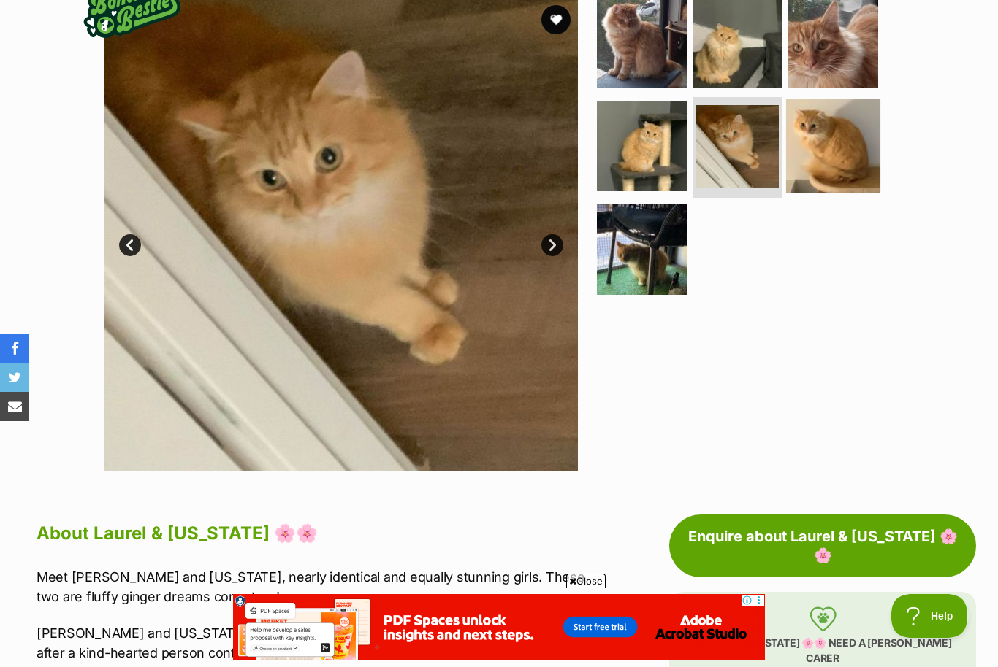
click at [811, 141] on img at bounding box center [833, 146] width 94 height 94
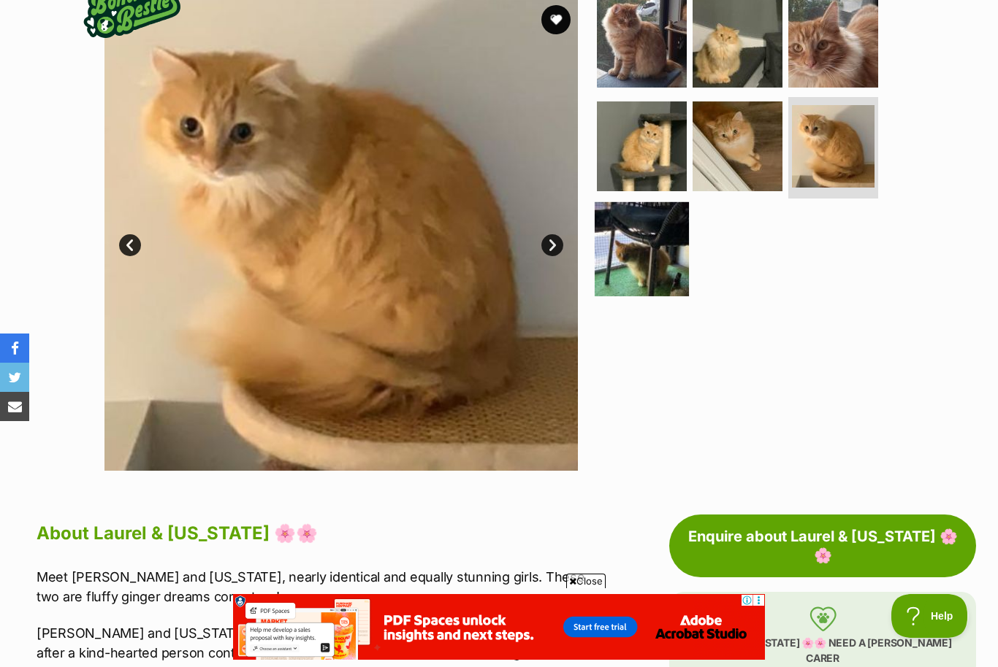
click at [641, 236] on img at bounding box center [641, 249] width 94 height 94
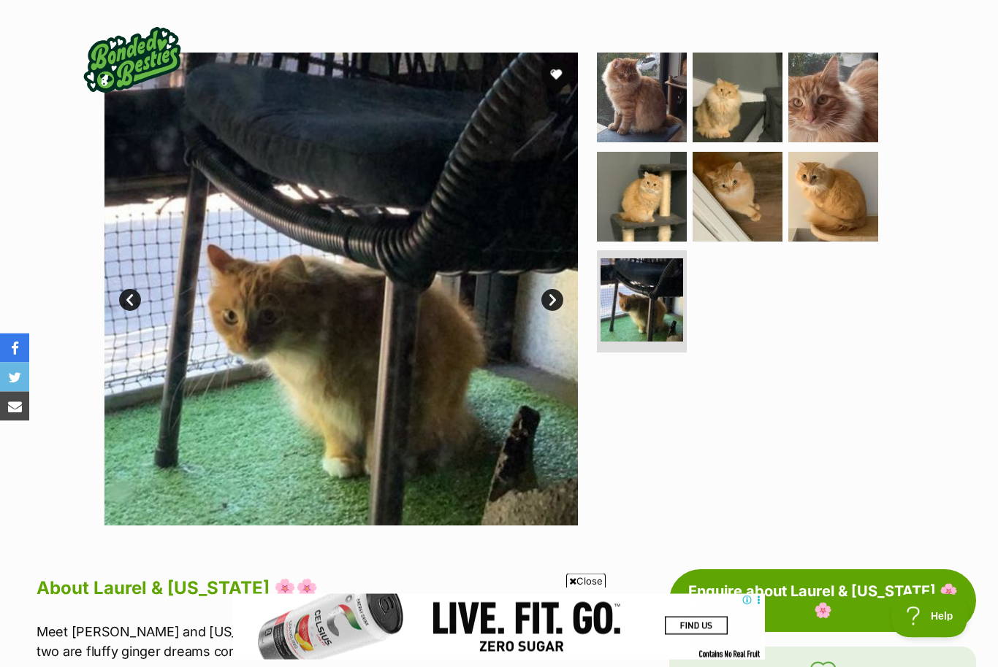
scroll to position [239, 0]
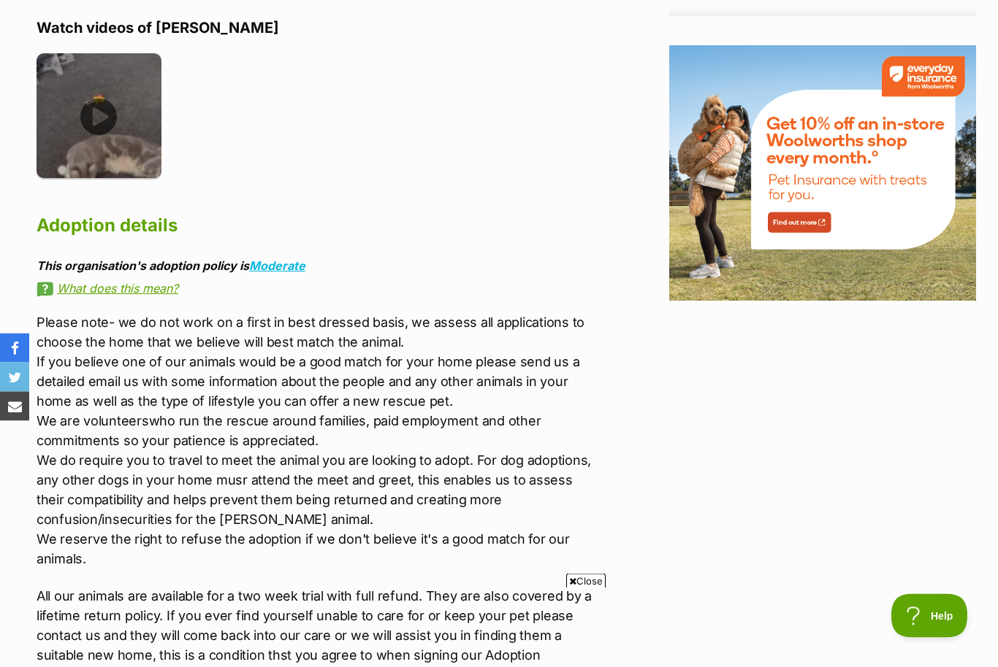
scroll to position [2000, 0]
click at [96, 94] on img at bounding box center [99, 115] width 125 height 125
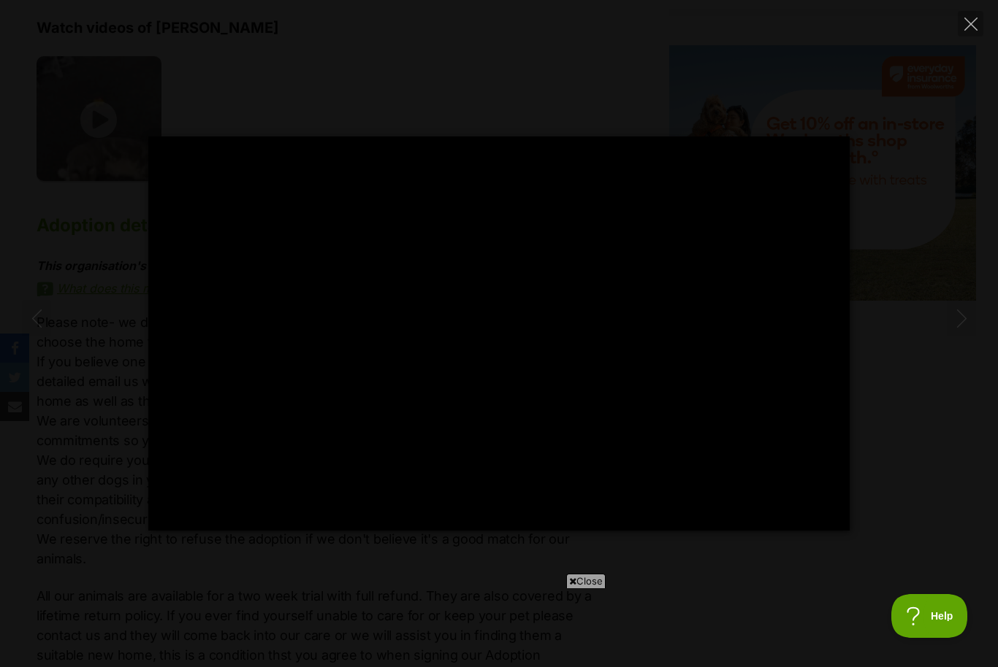
scroll to position [0, 0]
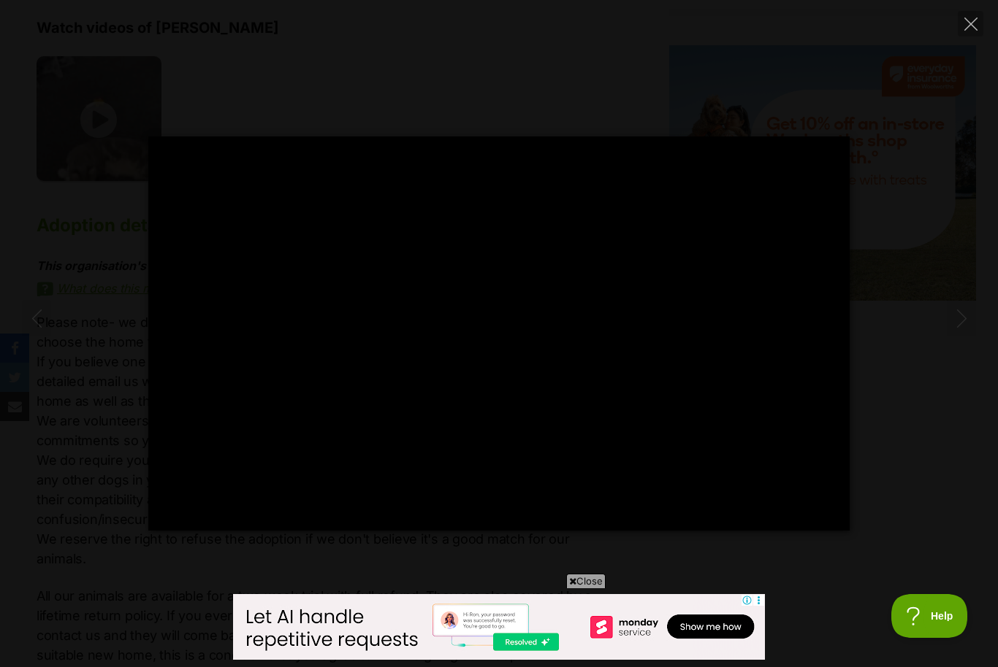
type input "100"
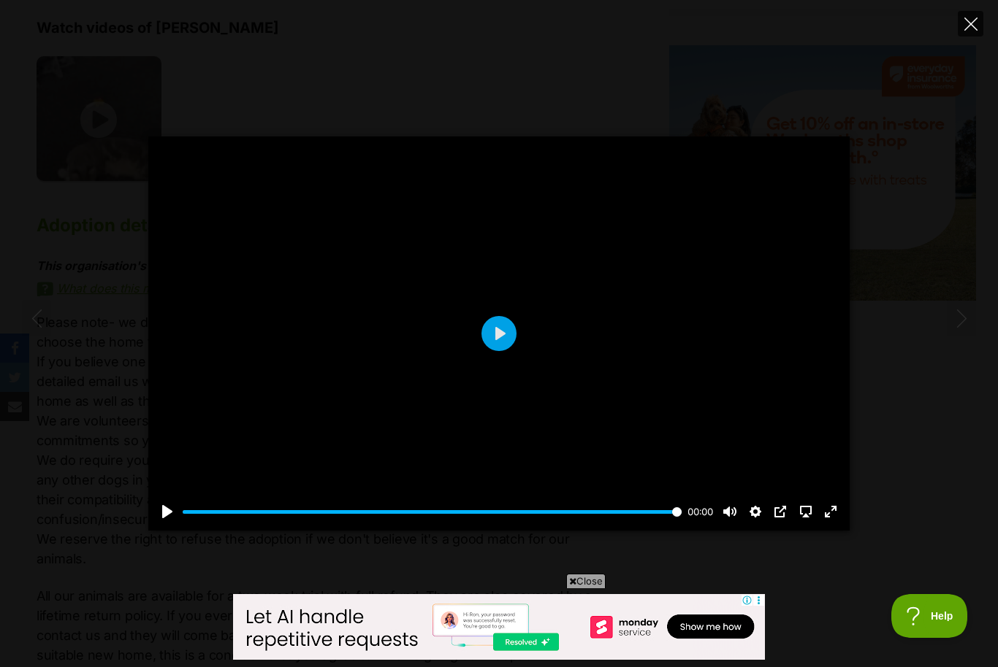
click at [965, 23] on icon "Close" at bounding box center [970, 24] width 13 height 13
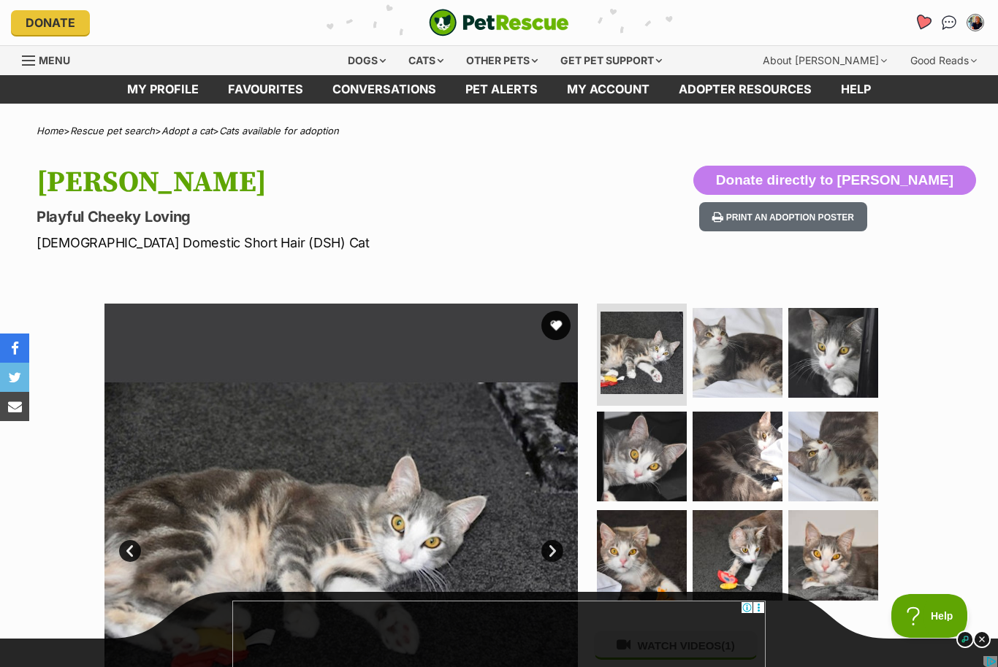
click at [919, 23] on icon "Favourites" at bounding box center [923, 22] width 18 height 17
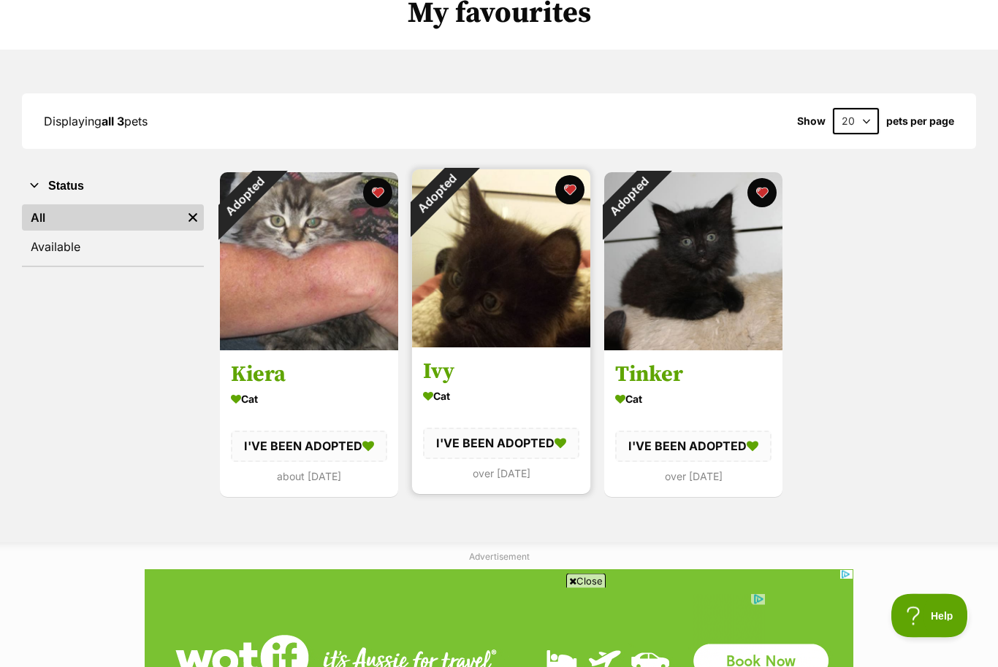
scroll to position [126, 0]
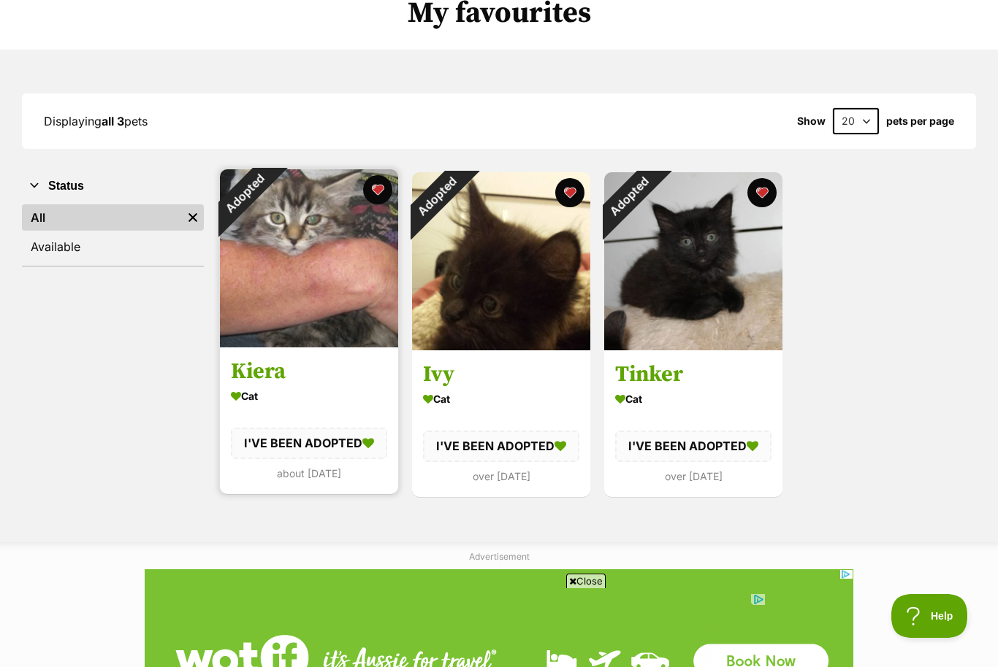
click at [269, 187] on div "Adopted" at bounding box center [244, 193] width 49 height 49
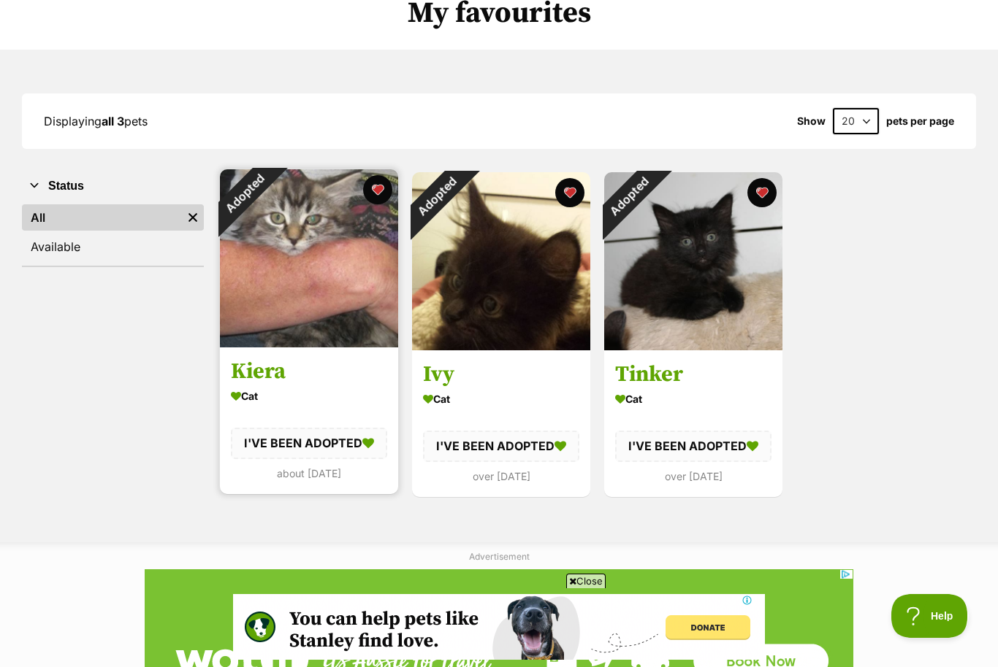
scroll to position [0, 0]
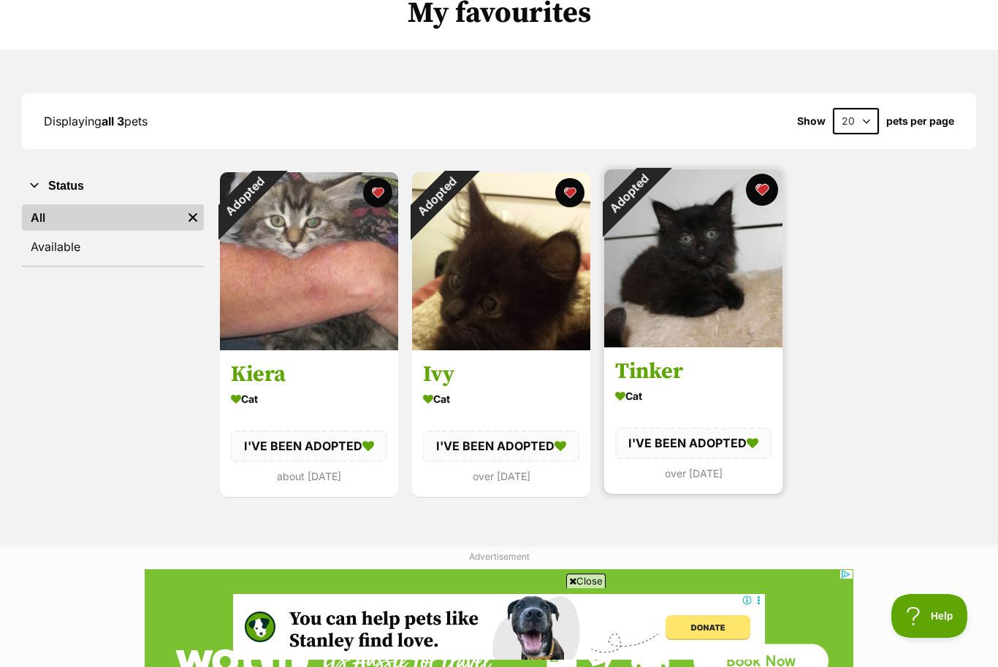
click at [762, 190] on button "favourite" at bounding box center [762, 190] width 32 height 32
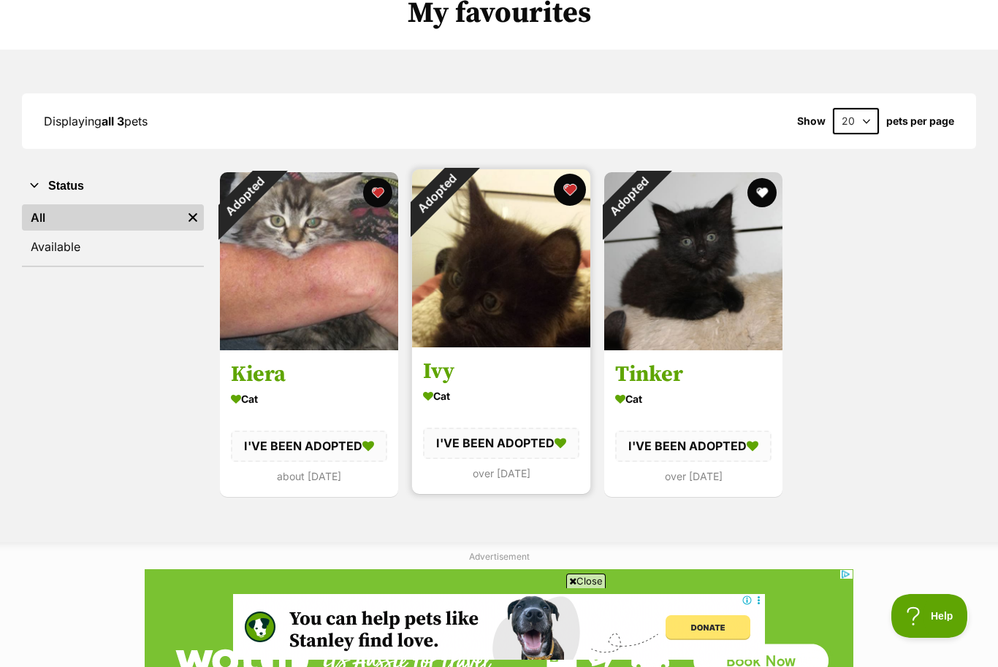
click at [572, 186] on button "favourite" at bounding box center [570, 190] width 32 height 32
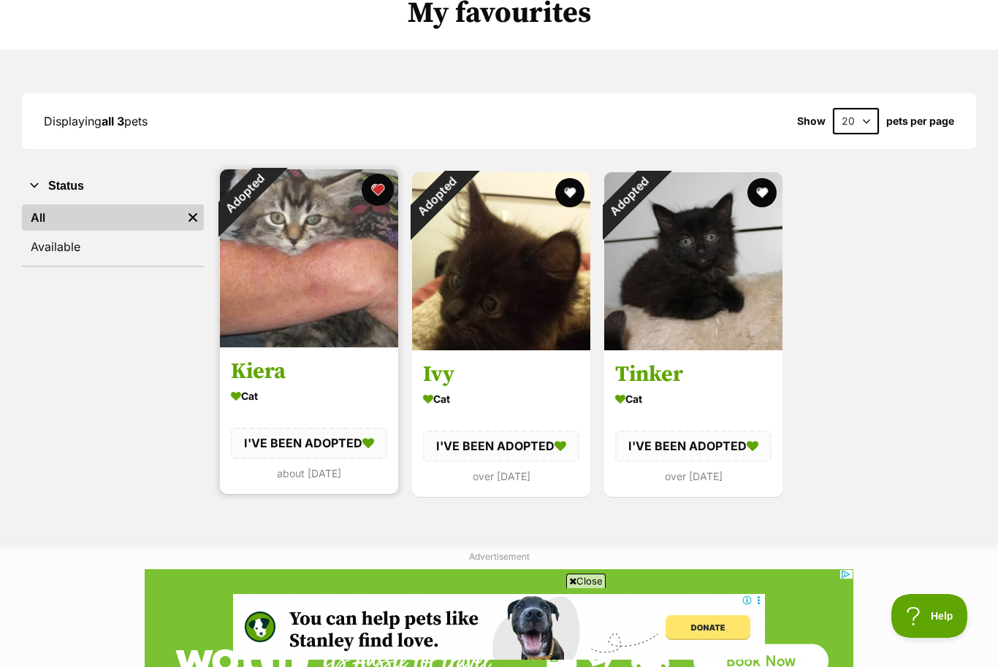
click at [384, 190] on button "favourite" at bounding box center [377, 190] width 32 height 32
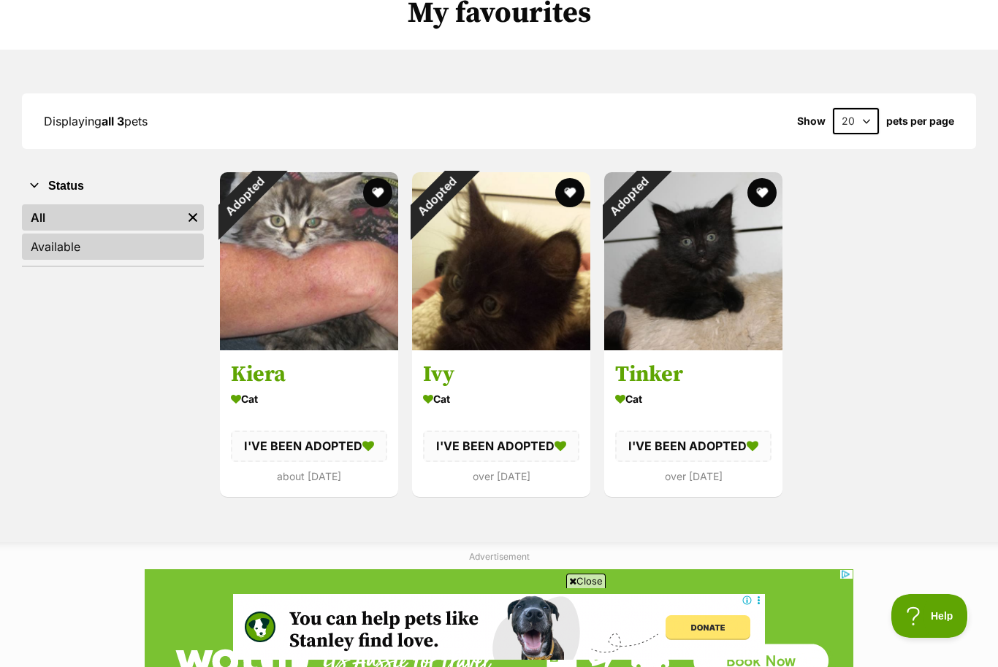
click at [66, 244] on link "Available" at bounding box center [113, 247] width 182 height 26
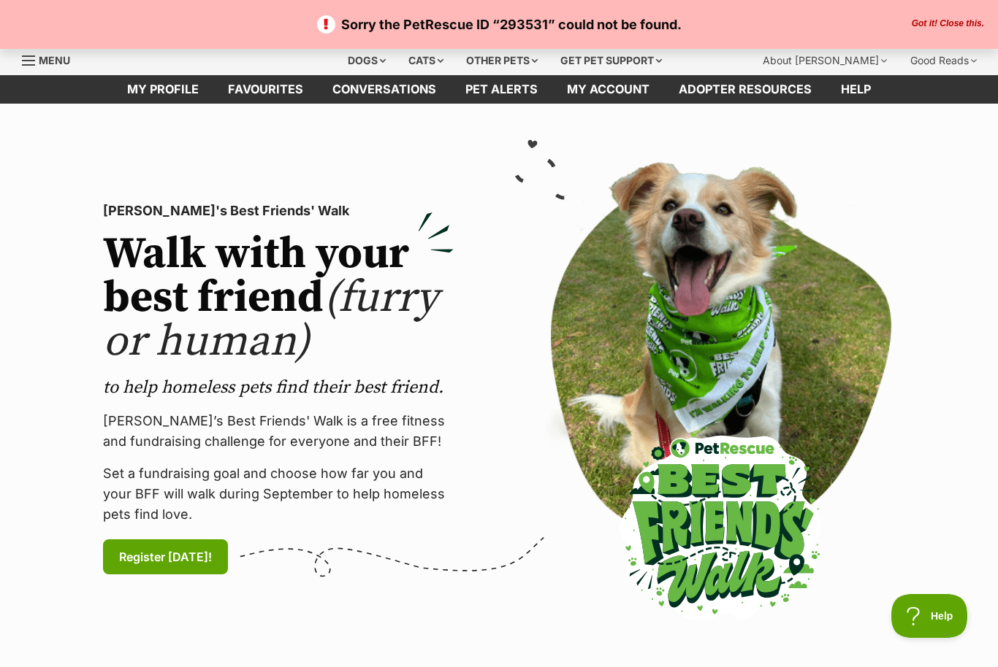
click at [908, 131] on section "PetRescue's Best Friends' Walk Walk with your best friend (furry or human) to h…" at bounding box center [499, 389] width 998 height 571
click at [946, 337] on div "PetRescue's Best Friends' Walk Walk with your best friend (furry or human) to h…" at bounding box center [499, 389] width 906 height 478
click at [948, 221] on div "PetRescue's Best Friends' Walk Walk with your best friend (furry or human) to h…" at bounding box center [499, 389] width 906 height 478
click at [948, 309] on div "PetRescue's Best Friends' Walk Walk with your best friend (furry or human) to h…" at bounding box center [499, 389] width 906 height 478
click at [944, 609] on span "Help" at bounding box center [924, 613] width 76 height 10
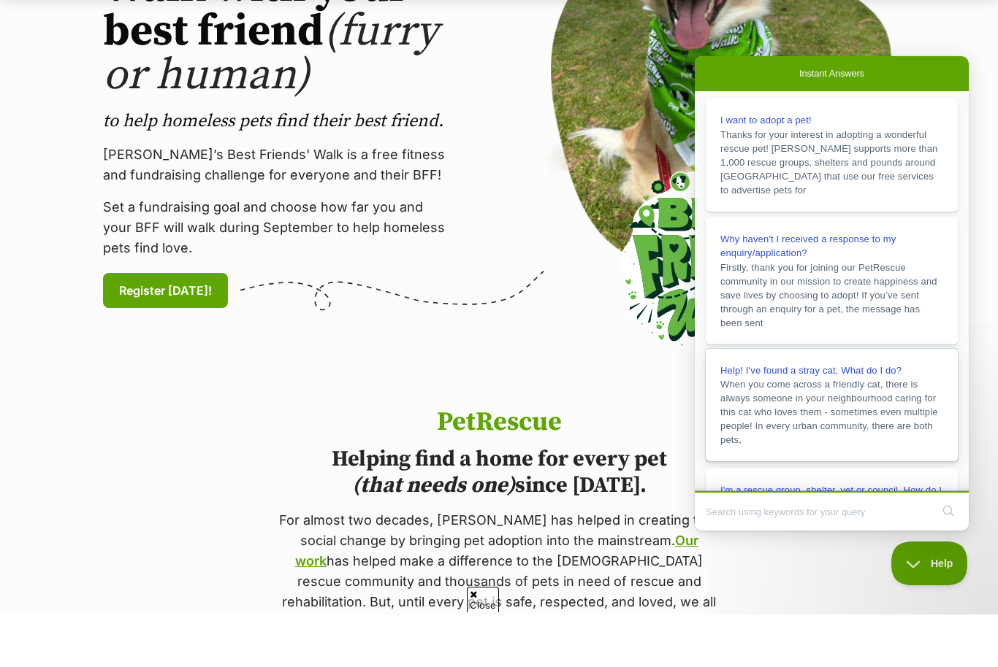
click at [954, 386] on link "Help! I've found a stray cat. What do I do? When you come across a friendly cat…" at bounding box center [831, 405] width 252 height 113
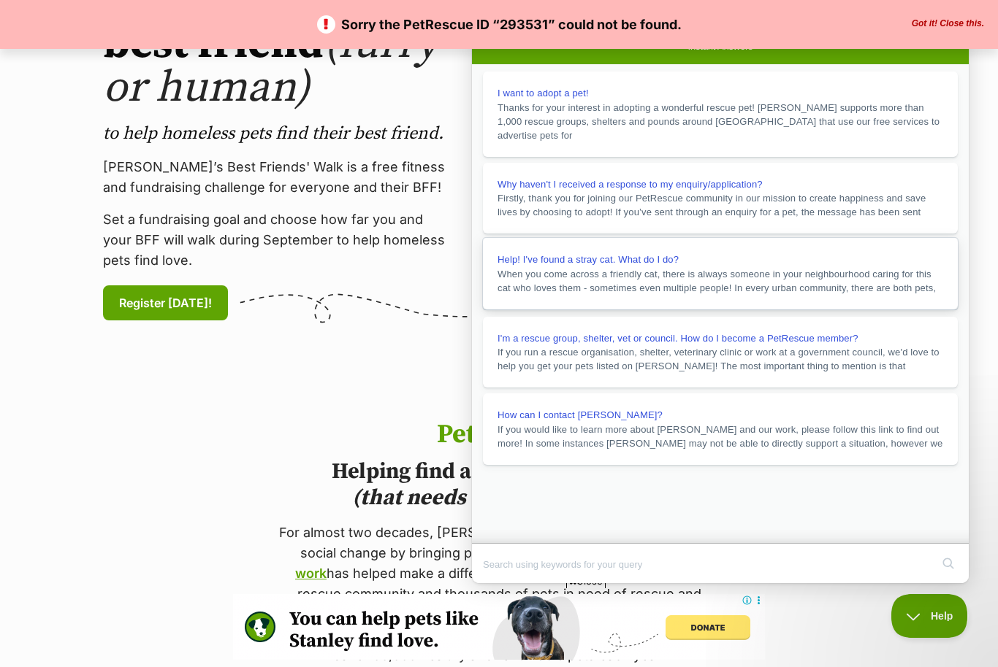
scroll to position [253, 0]
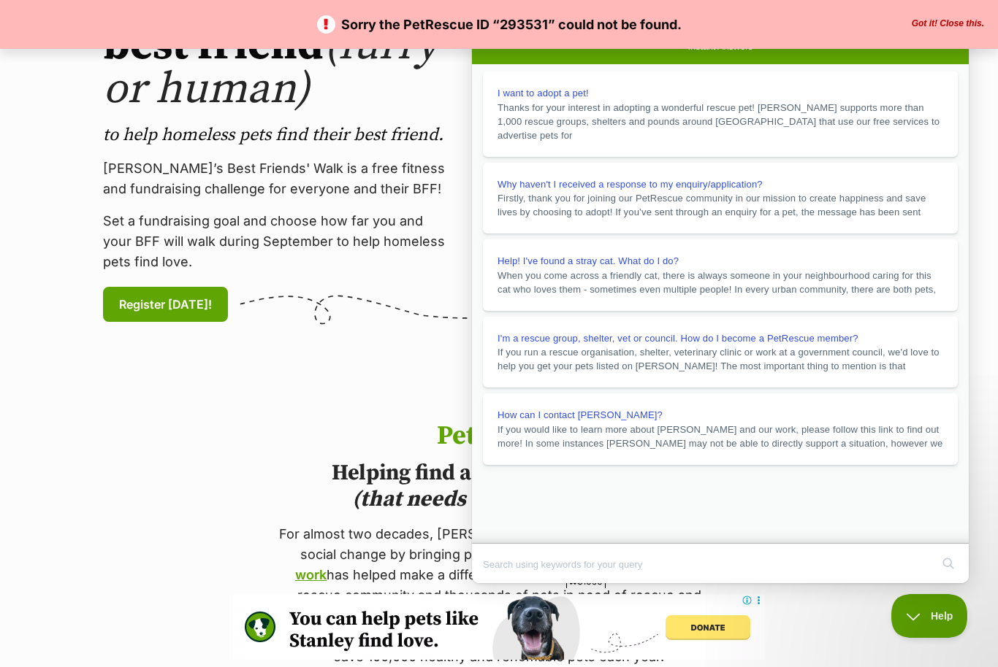
click at [188, 451] on section "PetRescue Helping find a home for every pet (that needs one) since 2004. For al…" at bounding box center [499, 574] width 998 height 304
click at [185, 448] on section "PetRescue Helping find a home for every pet (that needs one) since 2004. For al…" at bounding box center [499, 574] width 998 height 304
click at [953, 21] on button "Got it! Close this." at bounding box center [947, 24] width 81 height 12
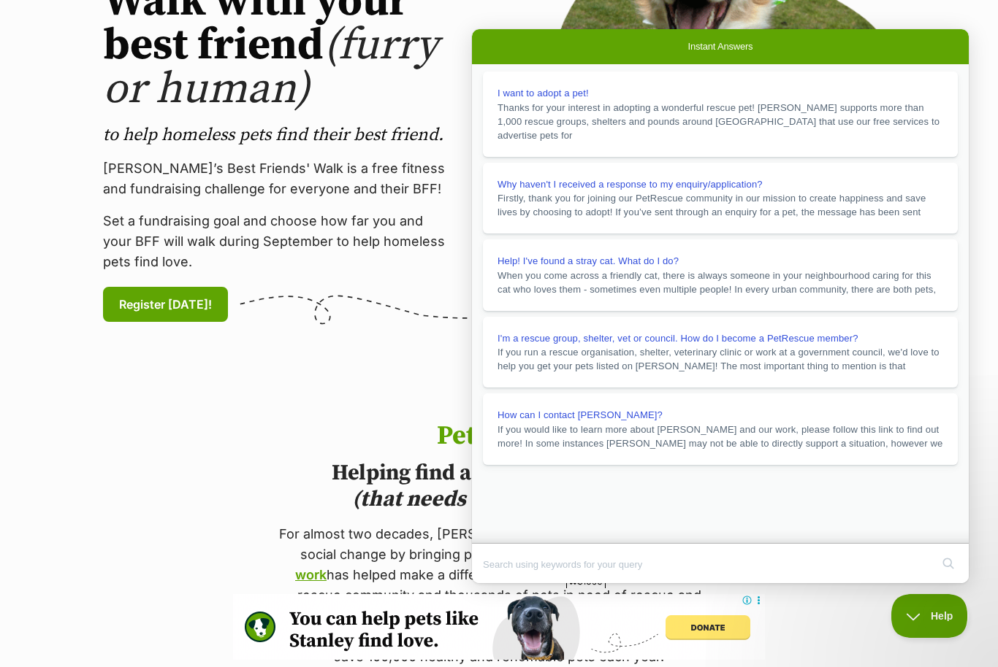
click at [499, 584] on button "Close" at bounding box center [485, 593] width 26 height 19
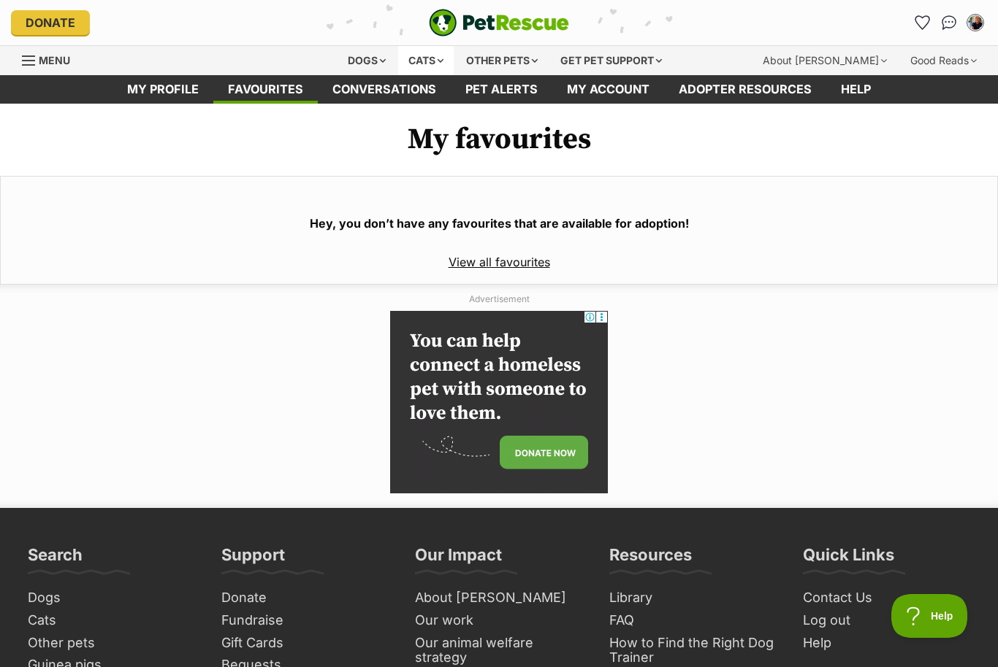
click at [425, 62] on div "Cats" at bounding box center [426, 60] width 56 height 29
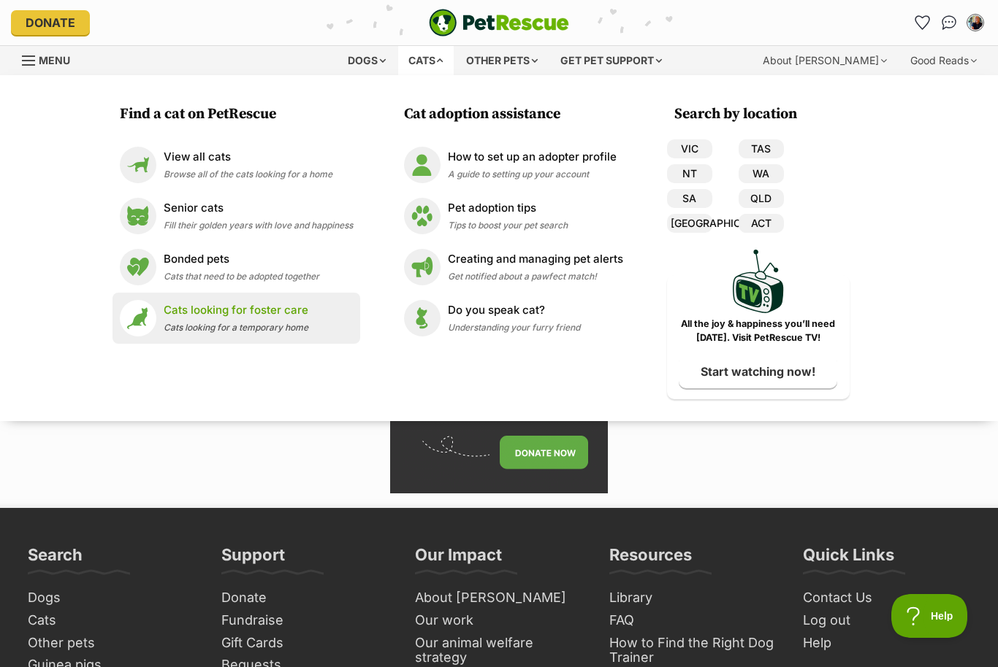
click at [256, 314] on p "Cats looking for foster care" at bounding box center [236, 310] width 145 height 17
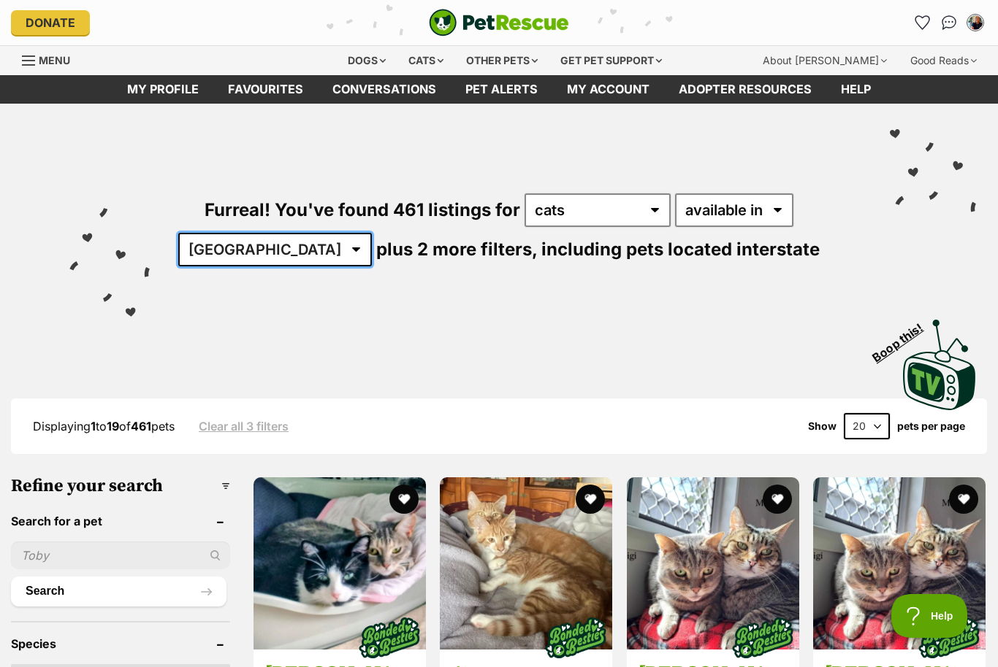
select select "VIC"
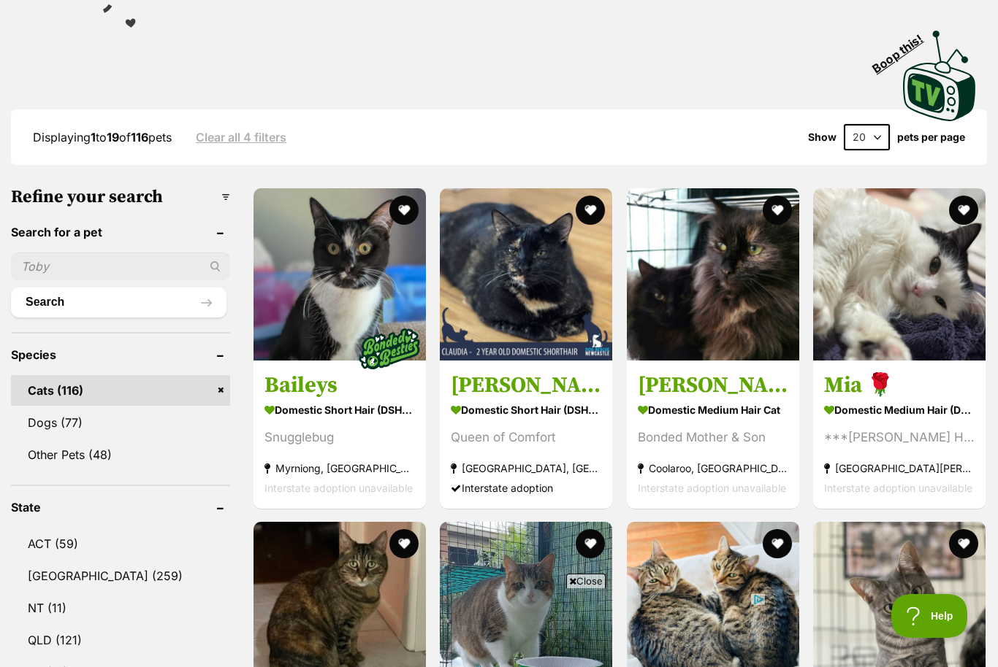
select select "60"
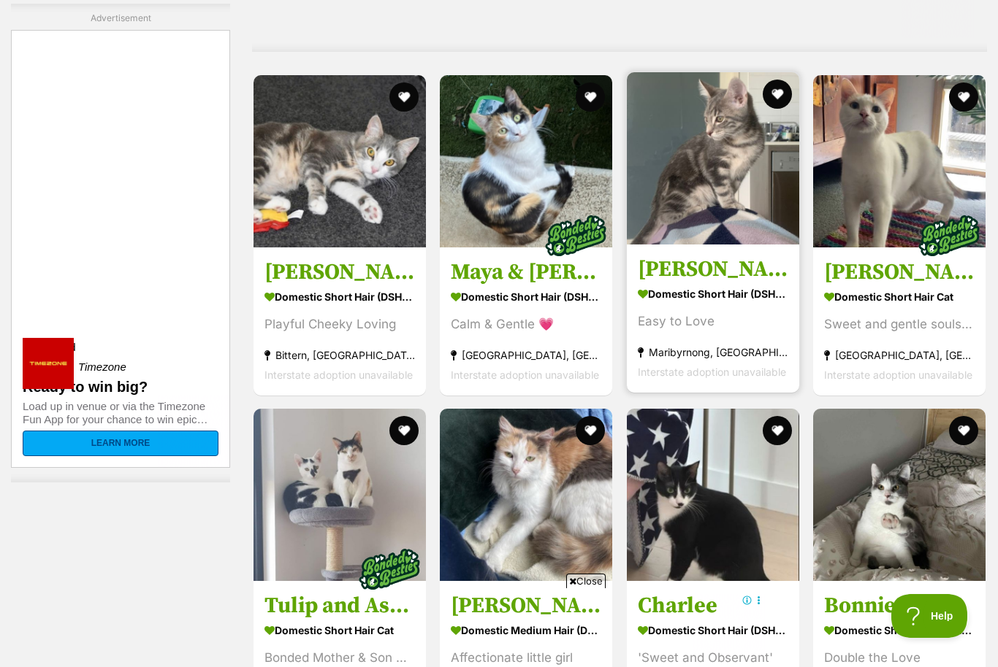
scroll to position [2736, 0]
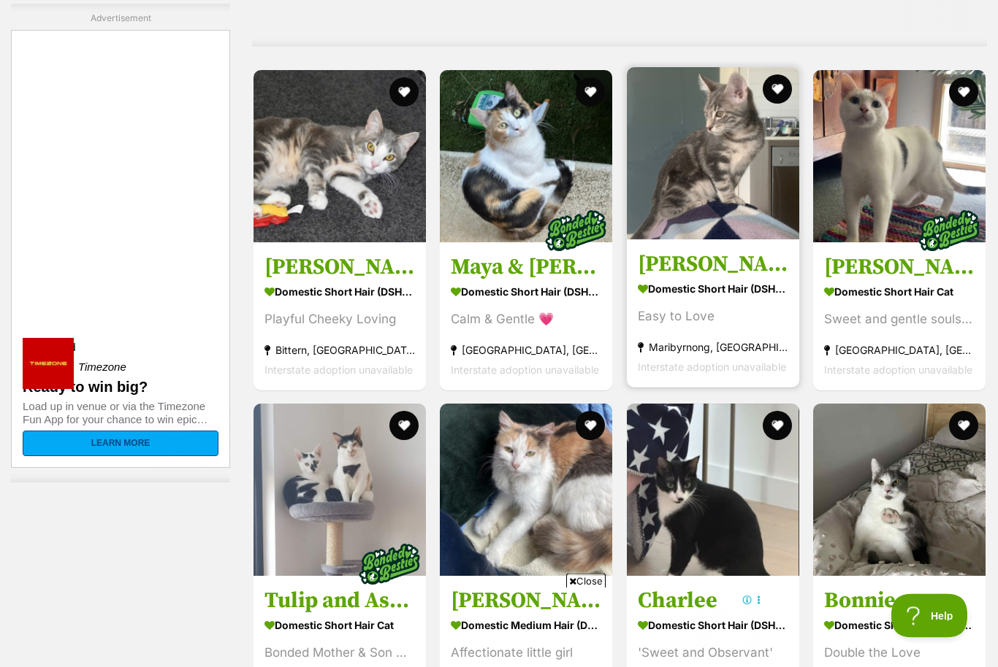
click at [690, 172] on img at bounding box center [713, 154] width 172 height 172
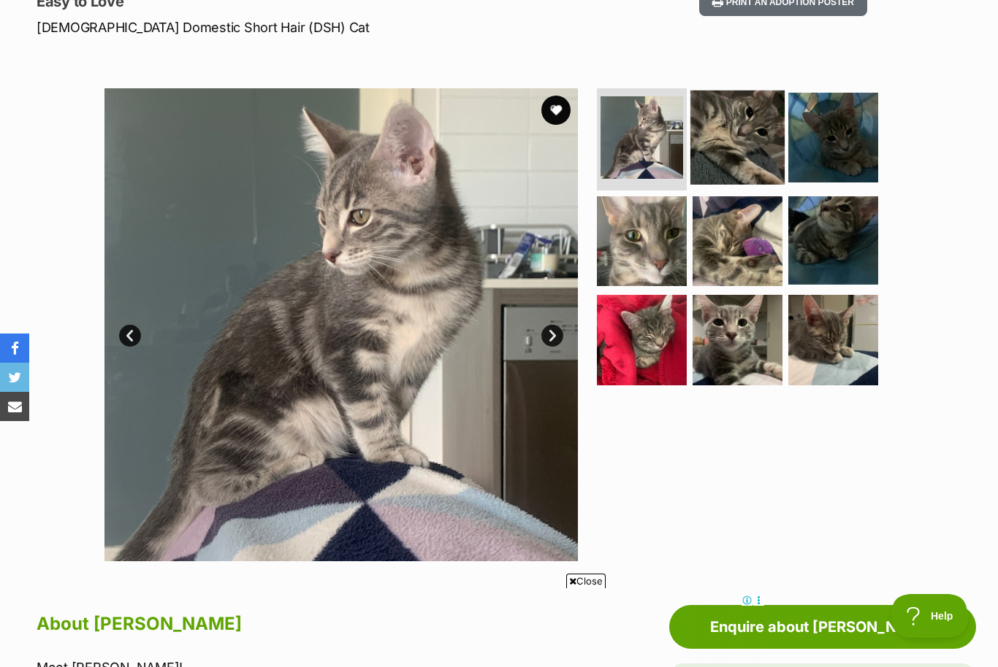
click at [747, 131] on img at bounding box center [737, 138] width 94 height 94
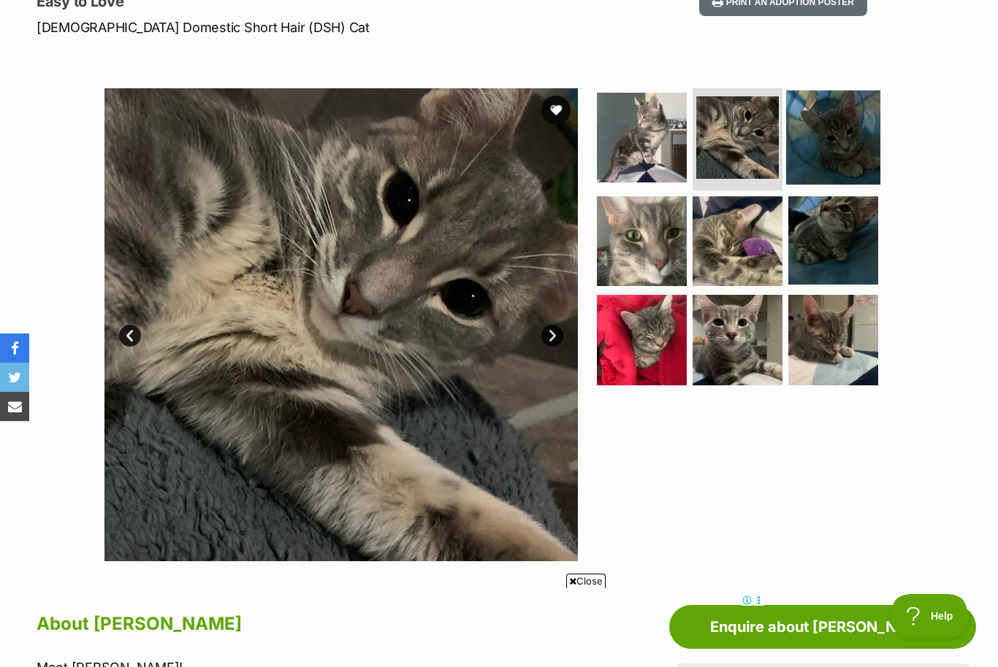
click at [846, 129] on img at bounding box center [833, 138] width 94 height 94
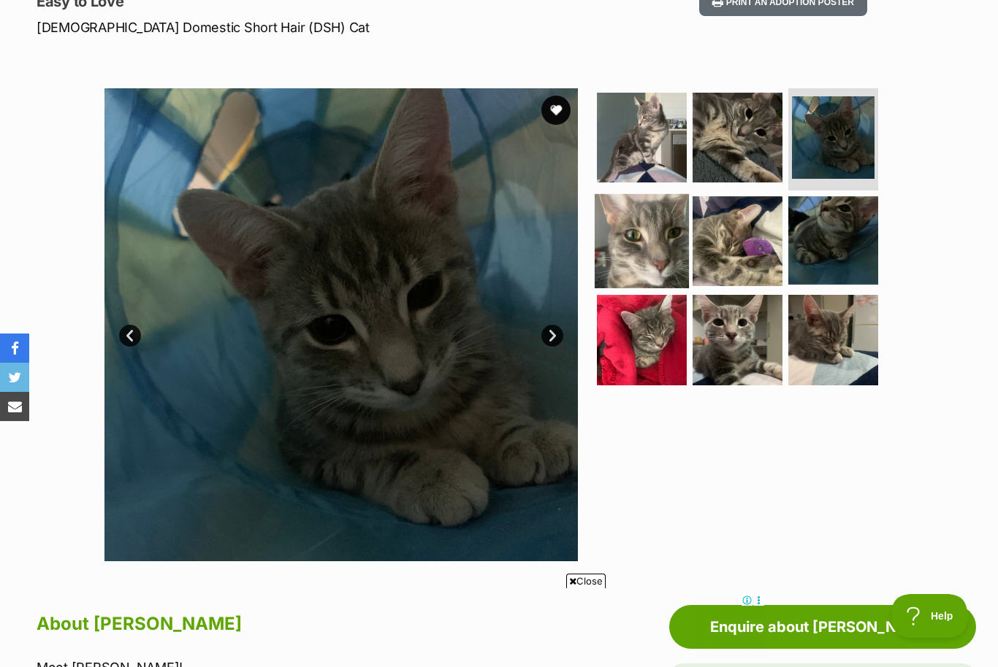
click at [655, 242] on img at bounding box center [641, 241] width 94 height 94
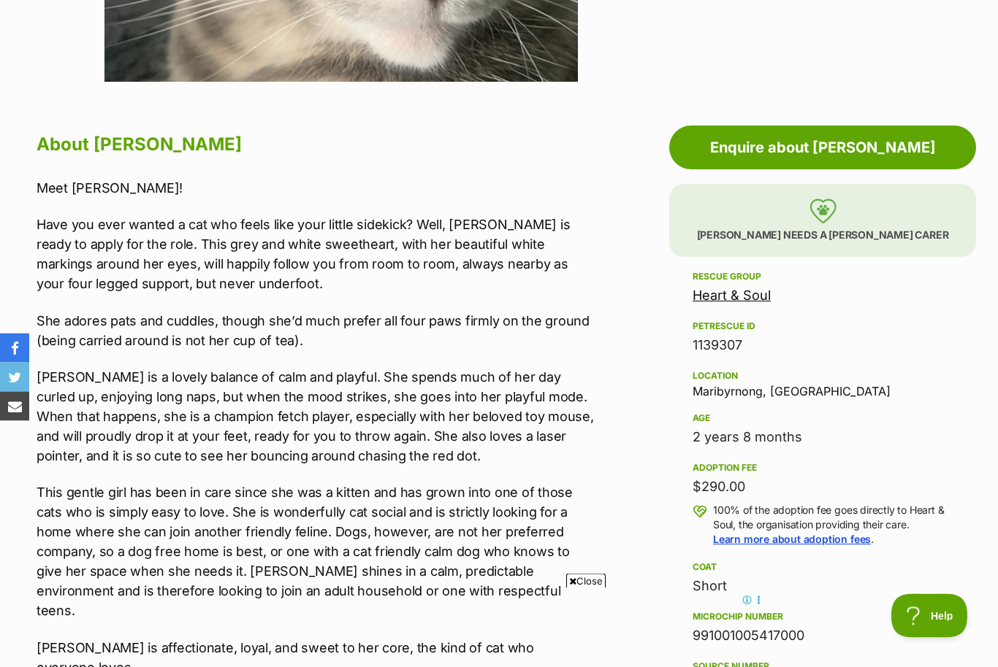
scroll to position [700, 0]
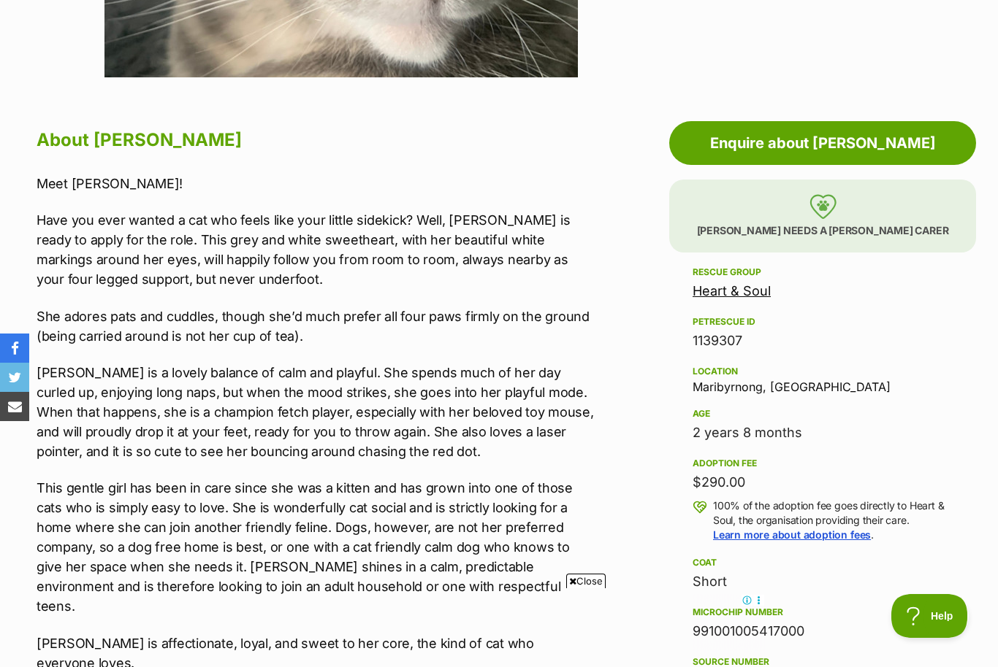
click at [824, 205] on img at bounding box center [822, 206] width 27 height 25
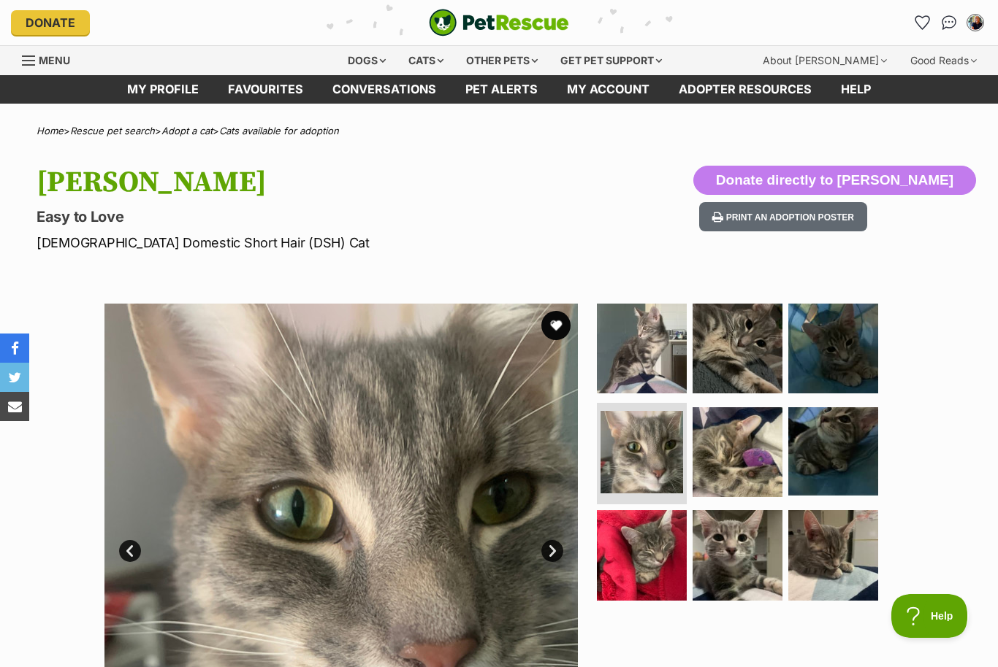
scroll to position [0, 0]
click at [922, 22] on icon "Favourites" at bounding box center [923, 22] width 18 height 17
click at [553, 323] on button "favourite" at bounding box center [556, 326] width 32 height 32
click at [429, 60] on div "Cats" at bounding box center [426, 60] width 56 height 29
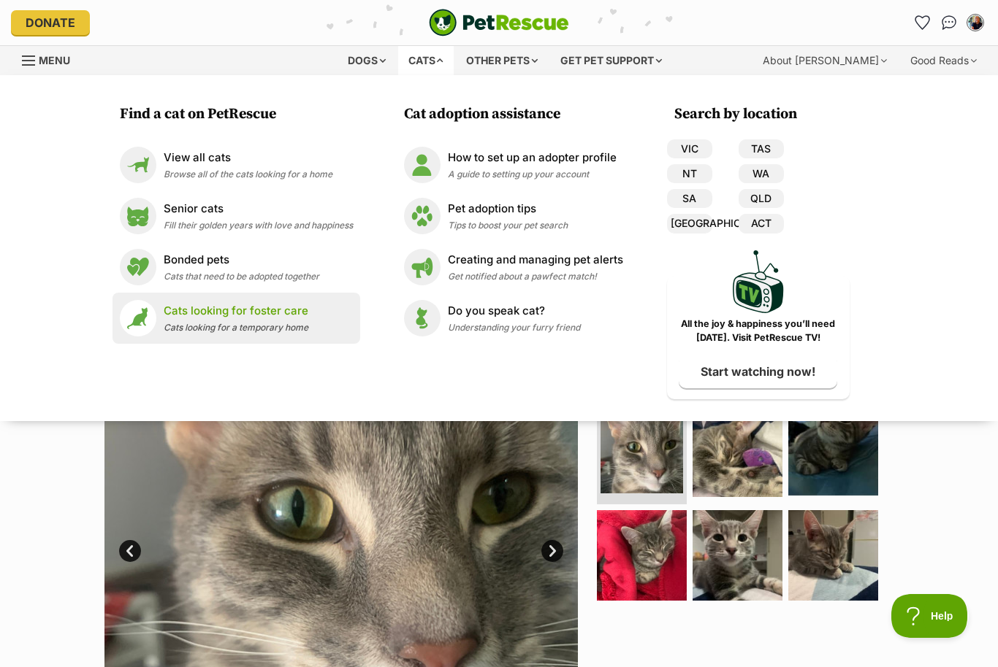
click at [175, 315] on p "Cats looking for foster care" at bounding box center [236, 311] width 145 height 17
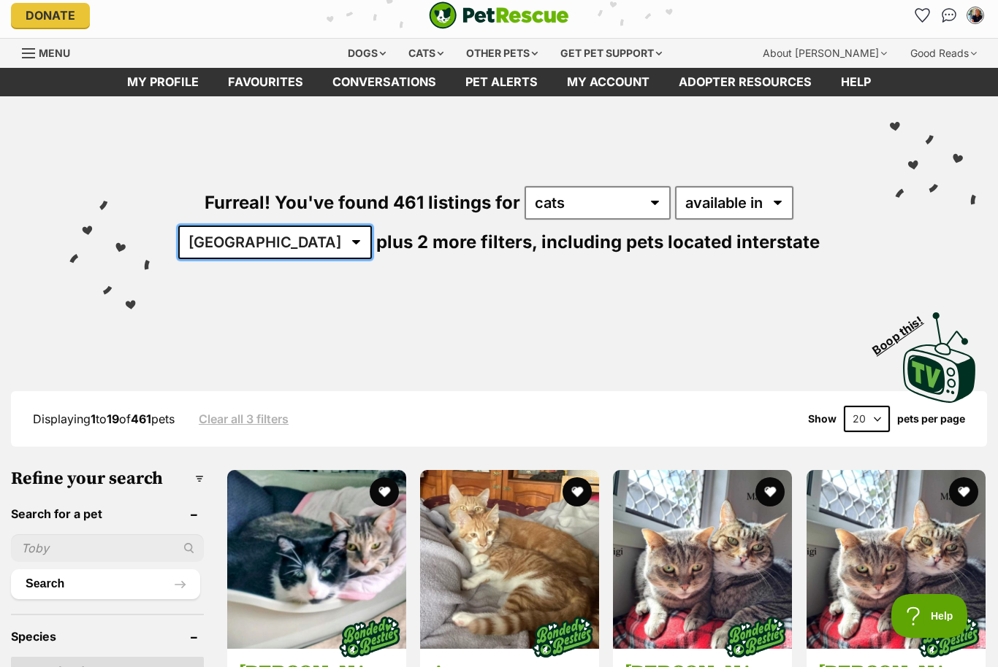
select select "VIC"
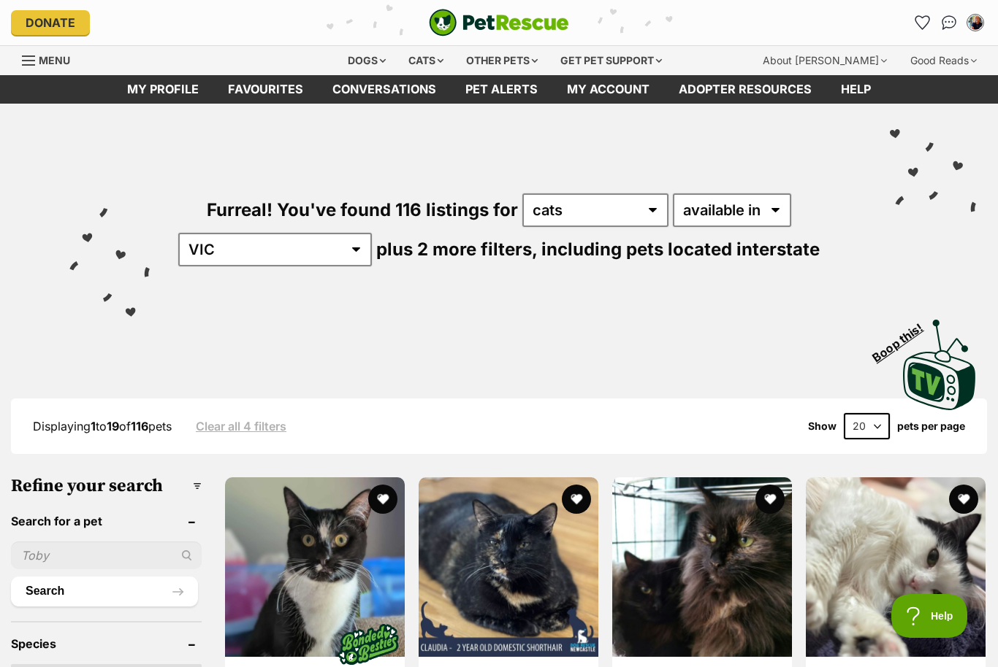
select select "60"
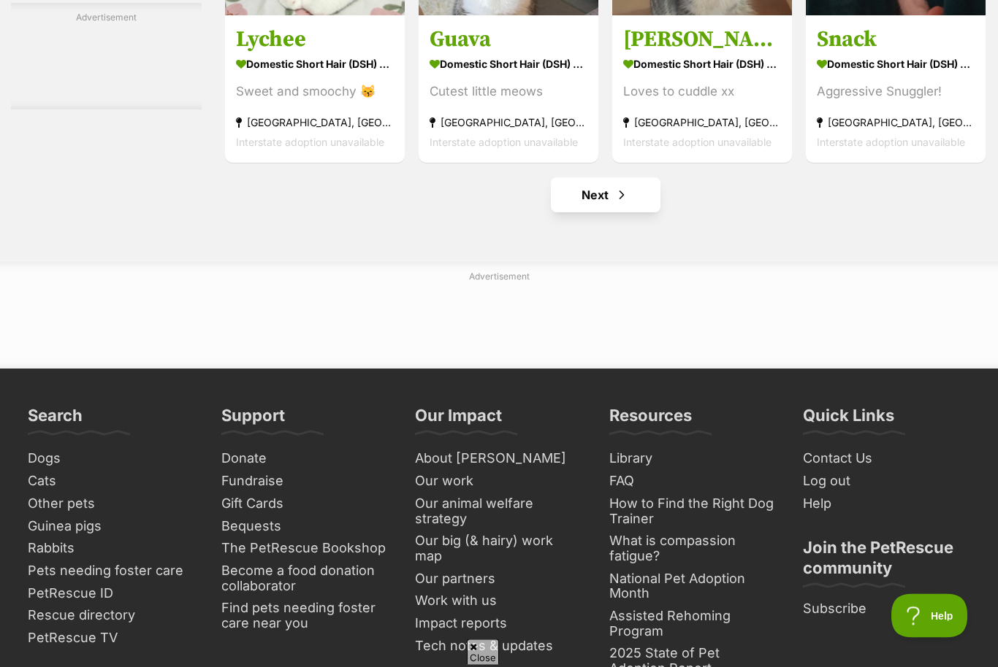
scroll to position [6683, 0]
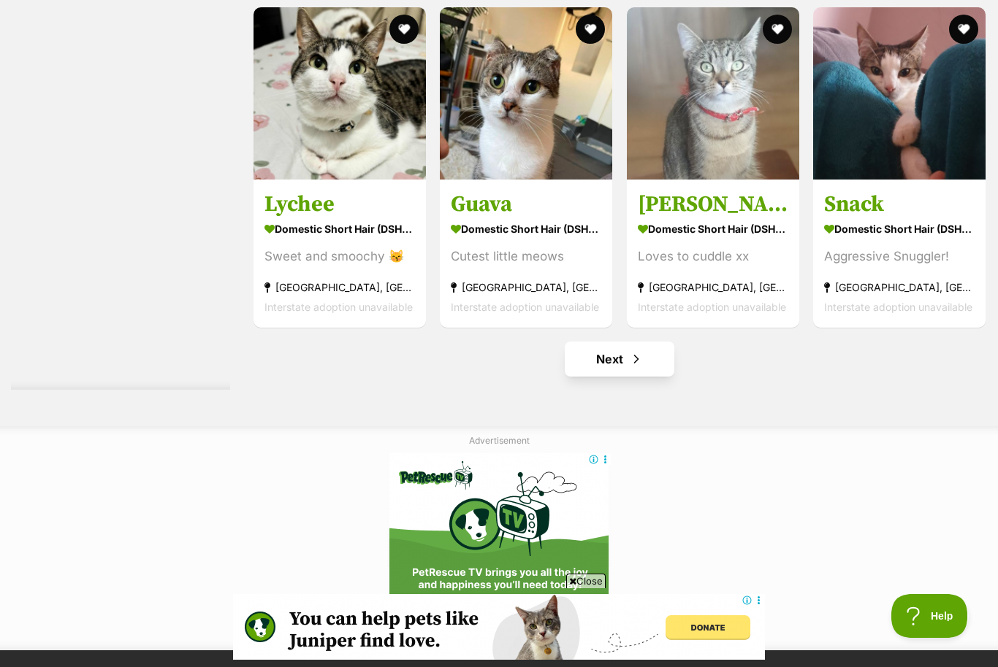
scroll to position [6764, 0]
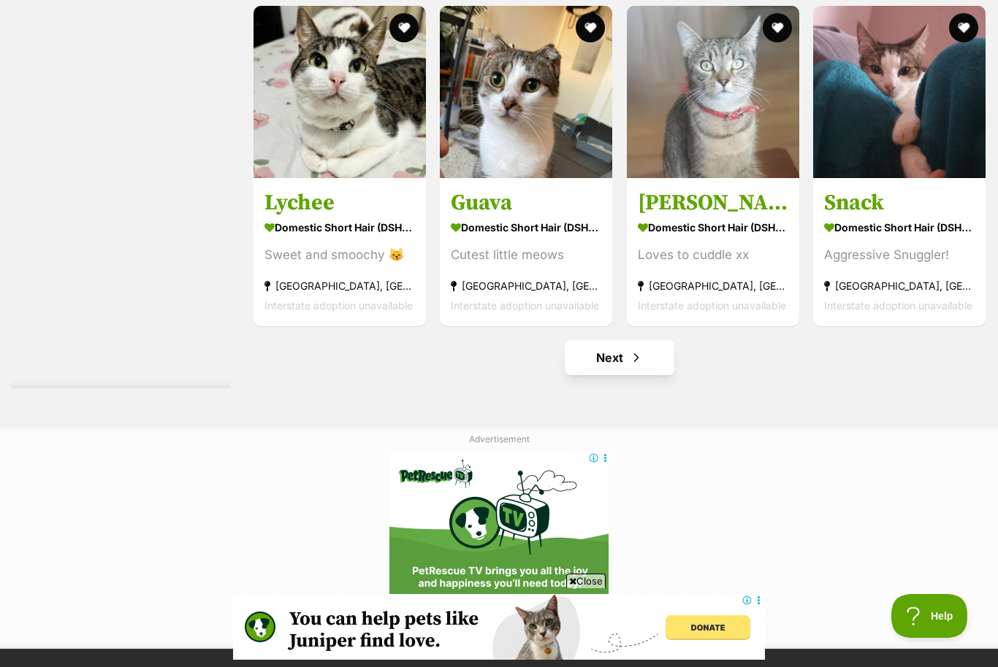
click at [612, 373] on link "Next" at bounding box center [619, 357] width 110 height 35
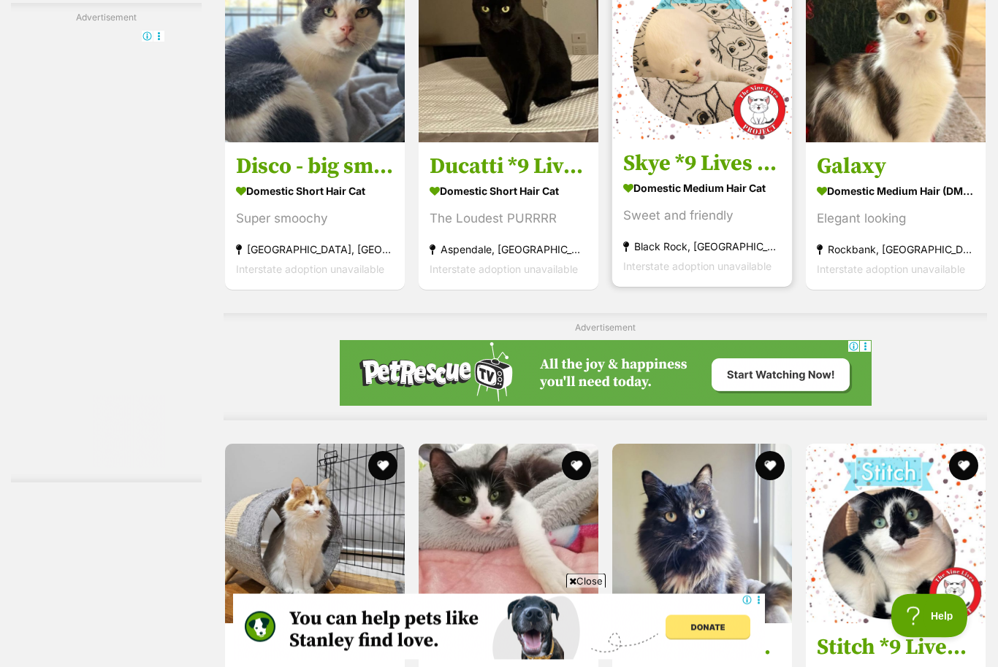
scroll to position [5100, 0]
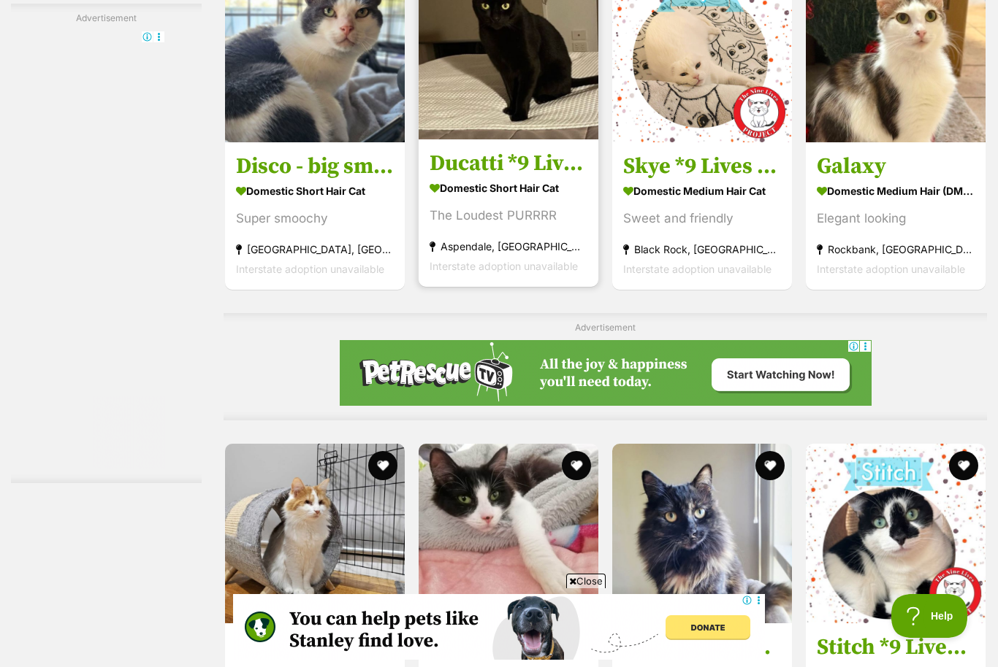
click at [507, 139] on img at bounding box center [508, 50] width 180 height 180
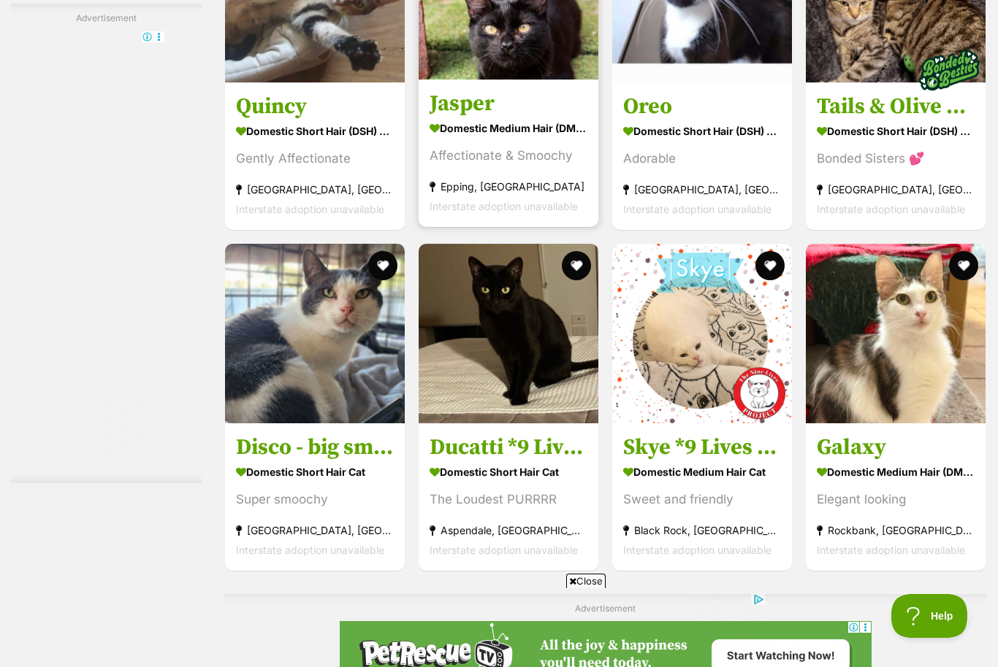
scroll to position [4818, 0]
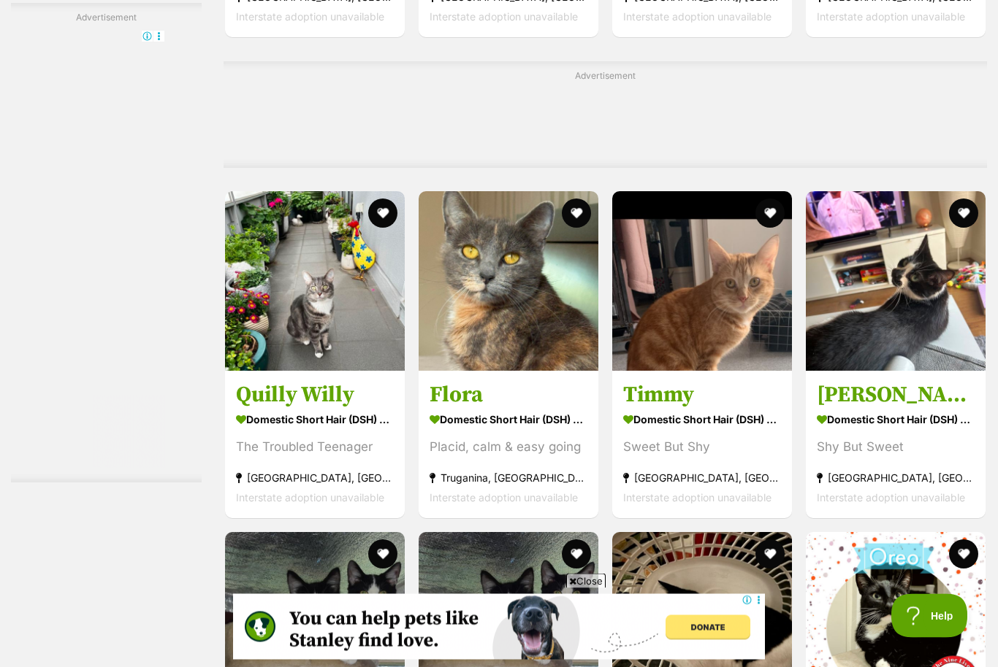
scroll to position [3227, 0]
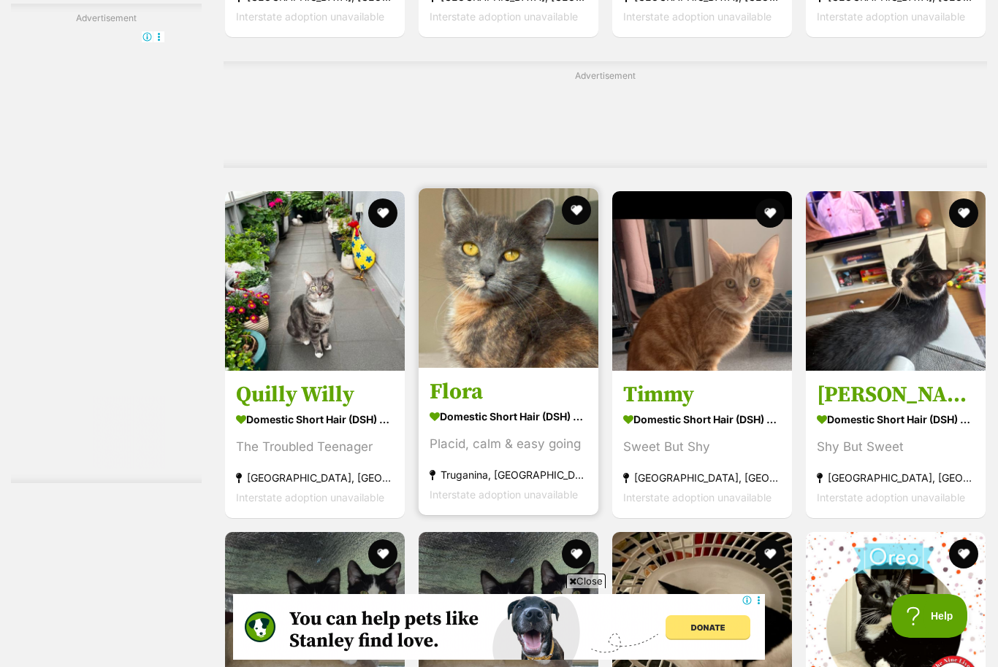
click at [493, 368] on img at bounding box center [508, 278] width 180 height 180
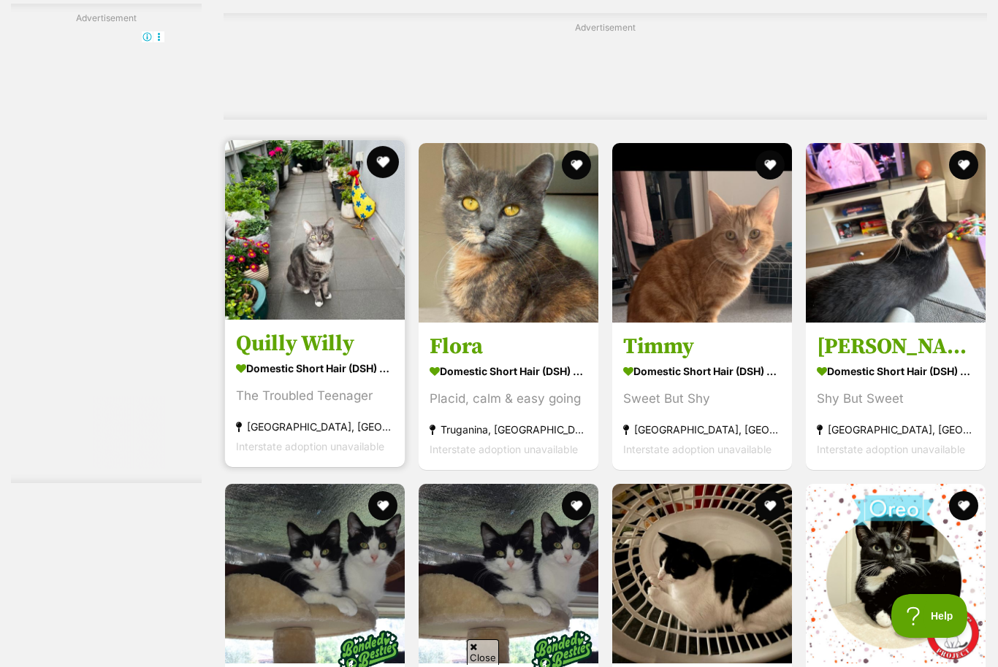
scroll to position [0, 0]
click at [367, 178] on button "favourite" at bounding box center [383, 162] width 32 height 32
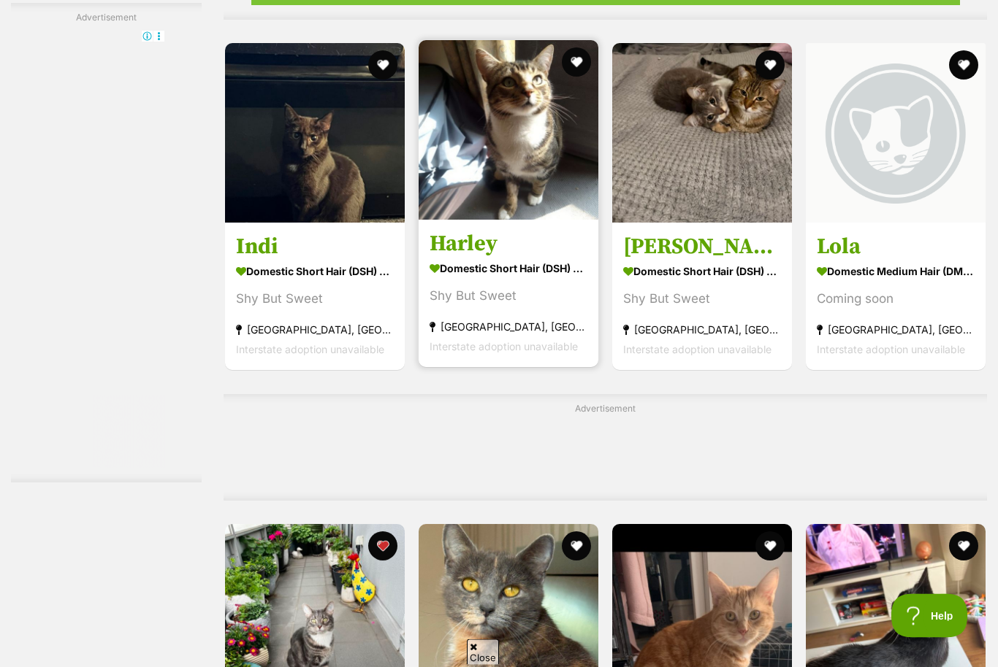
scroll to position [2865, 0]
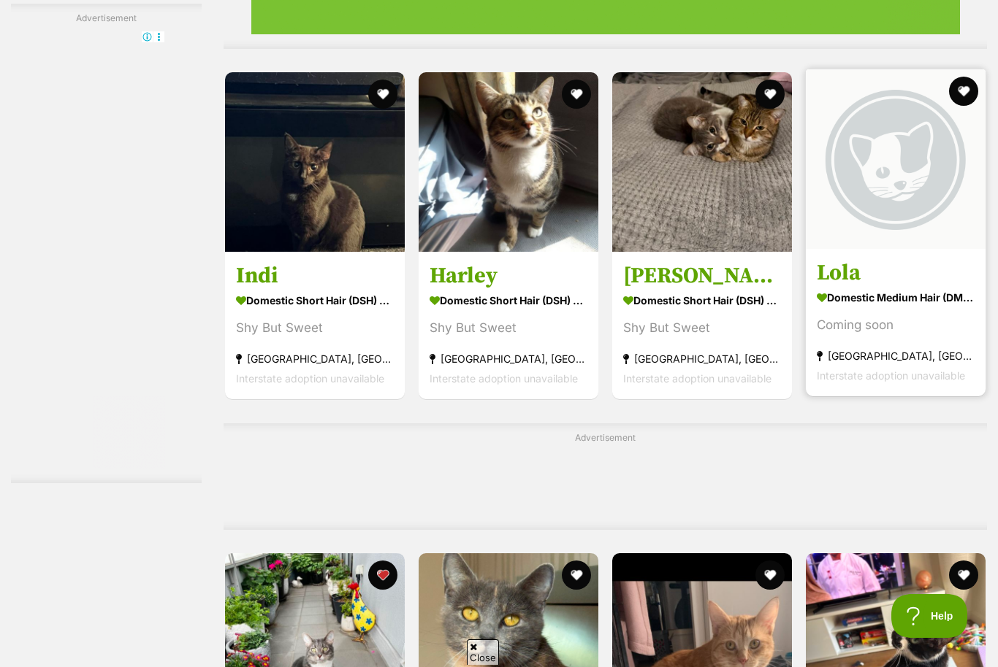
click at [852, 245] on img at bounding box center [895, 159] width 180 height 180
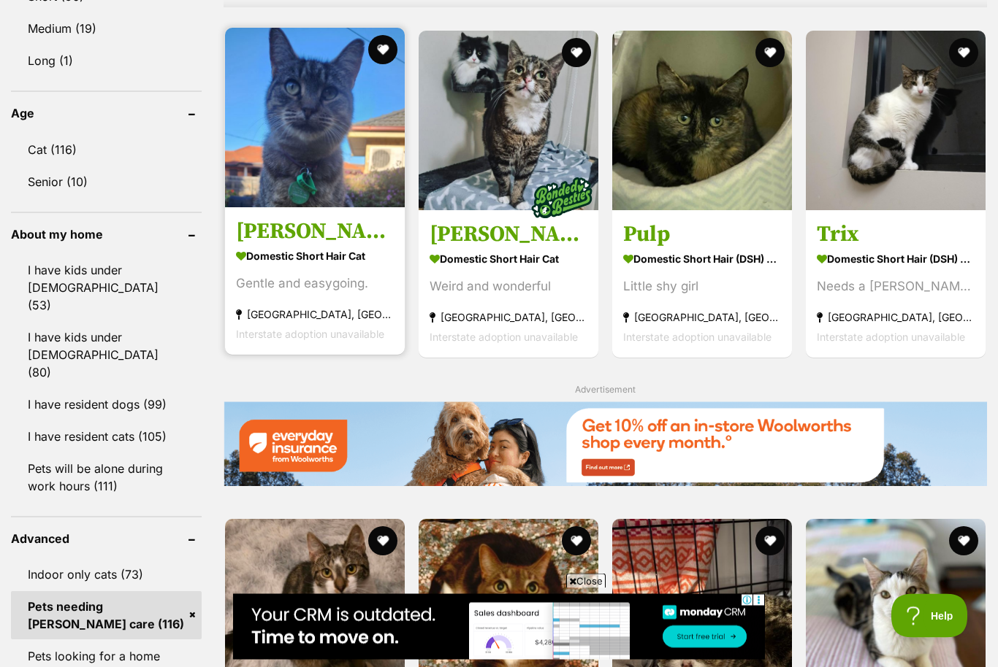
scroll to position [1479, 0]
click at [279, 174] on img at bounding box center [315, 118] width 180 height 180
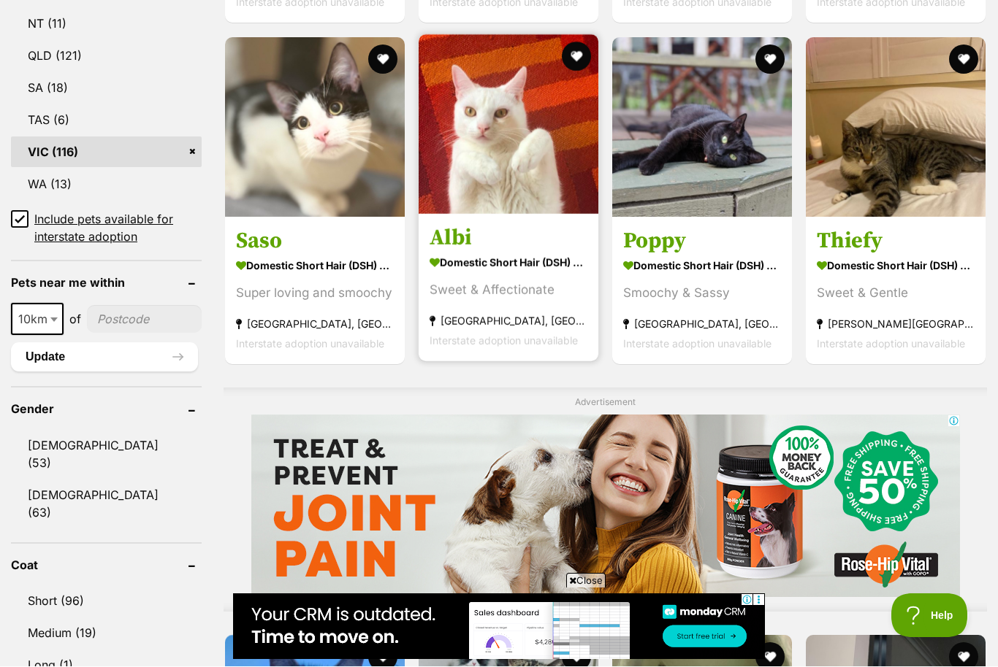
scroll to position [874, 0]
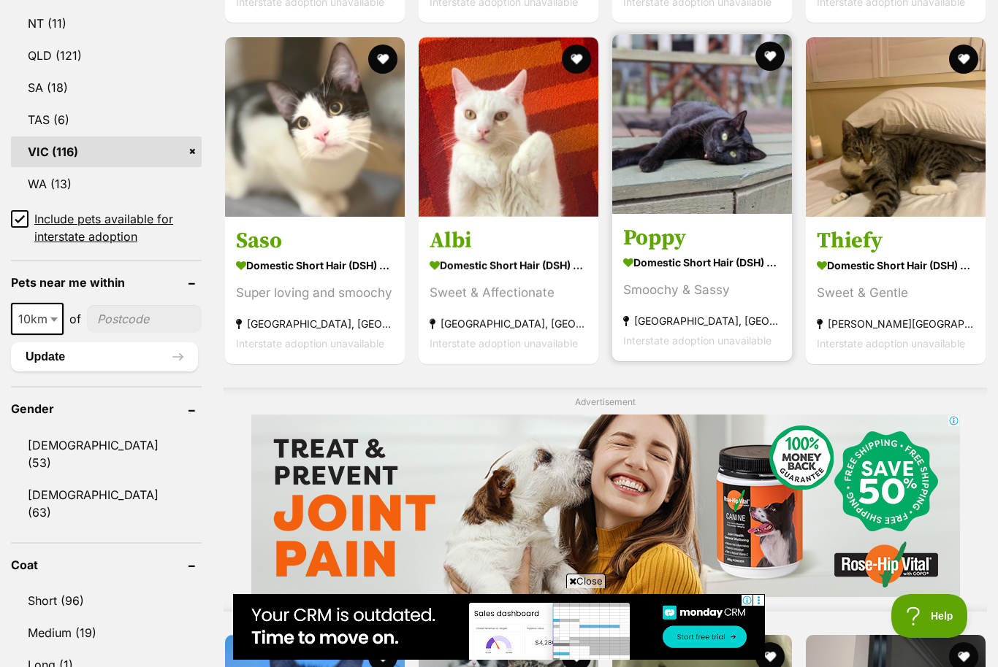
click at [681, 166] on img at bounding box center [702, 124] width 180 height 180
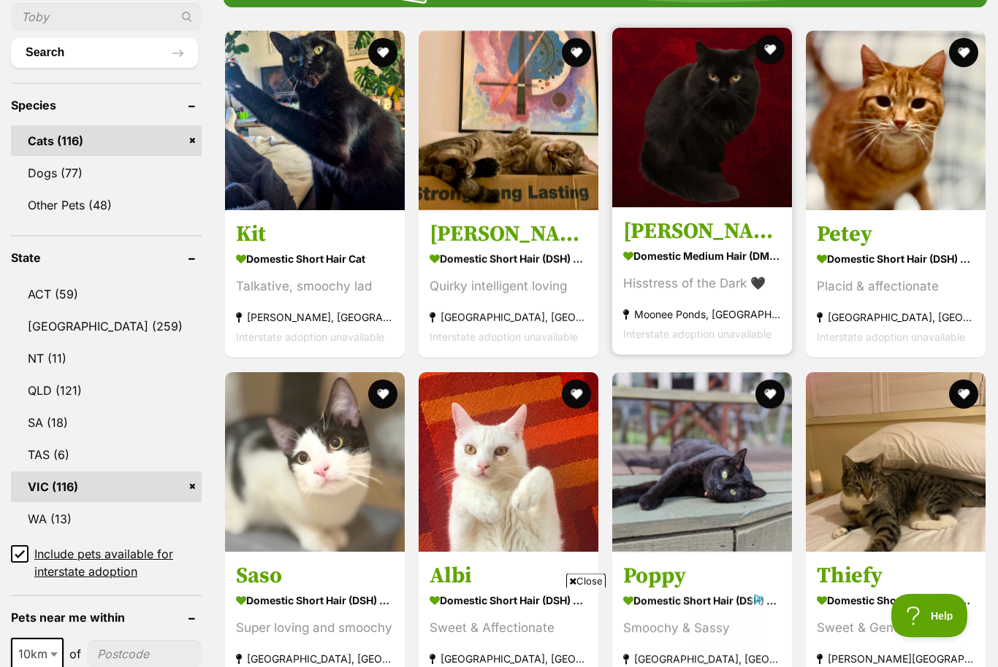
scroll to position [539, 0]
click at [676, 168] on img at bounding box center [702, 118] width 180 height 180
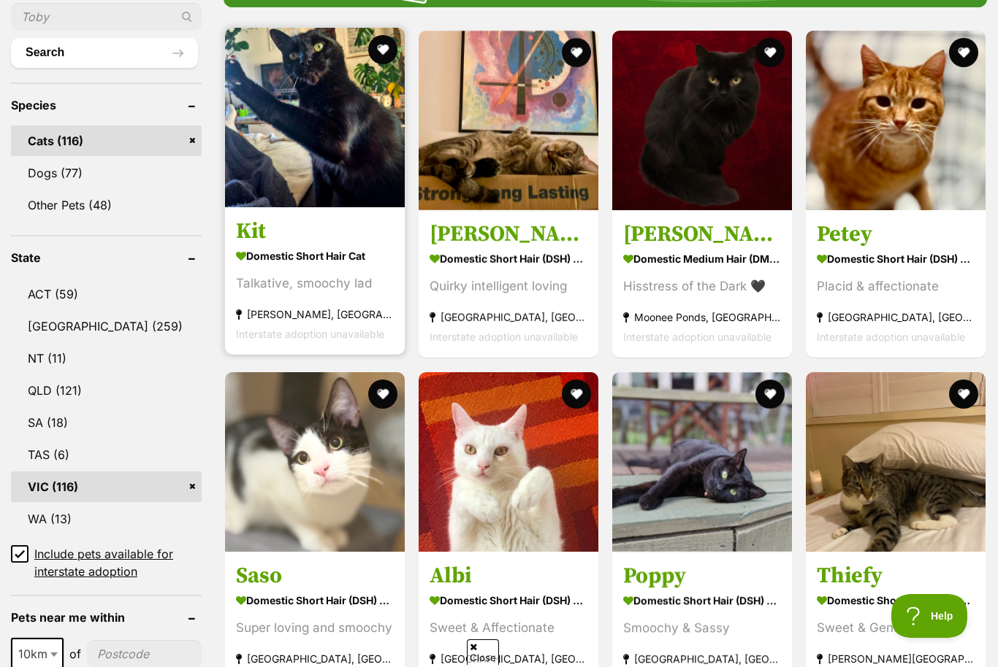
click at [308, 150] on img at bounding box center [315, 118] width 180 height 180
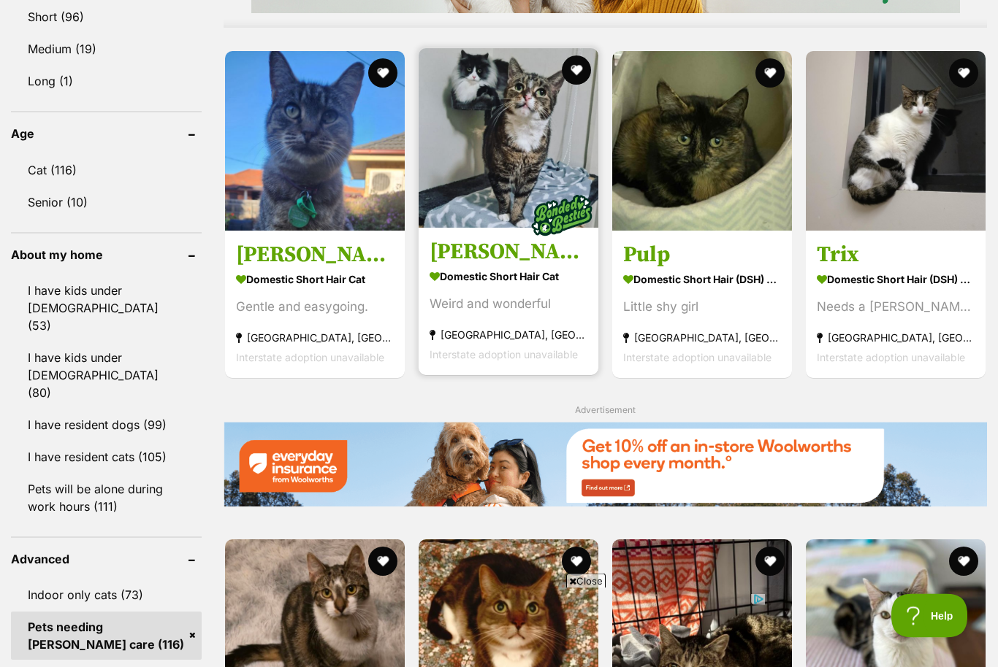
scroll to position [1459, 0]
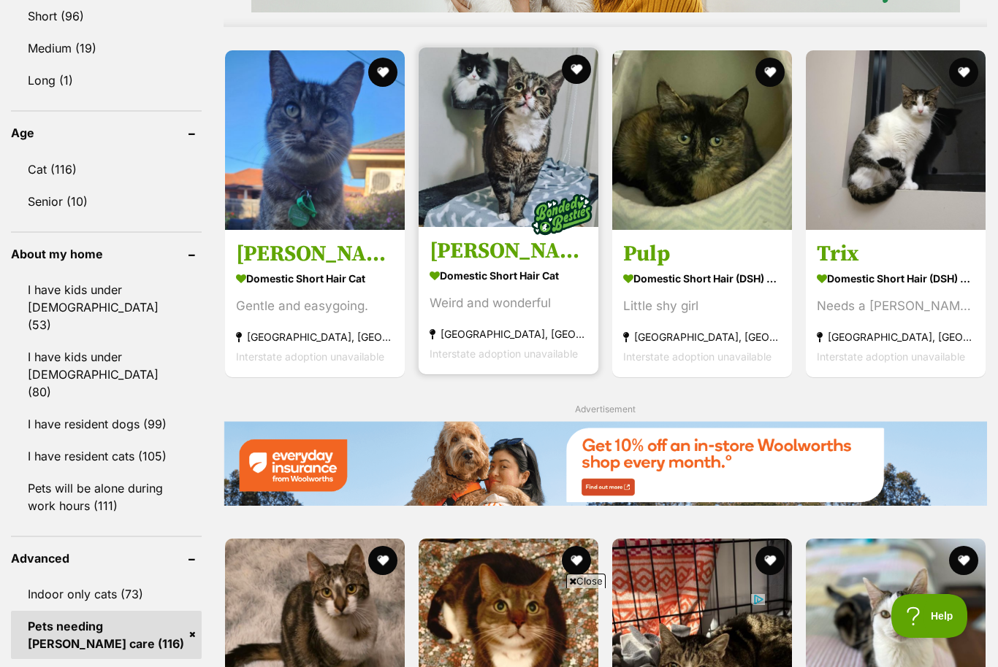
click at [481, 192] on img at bounding box center [508, 137] width 180 height 180
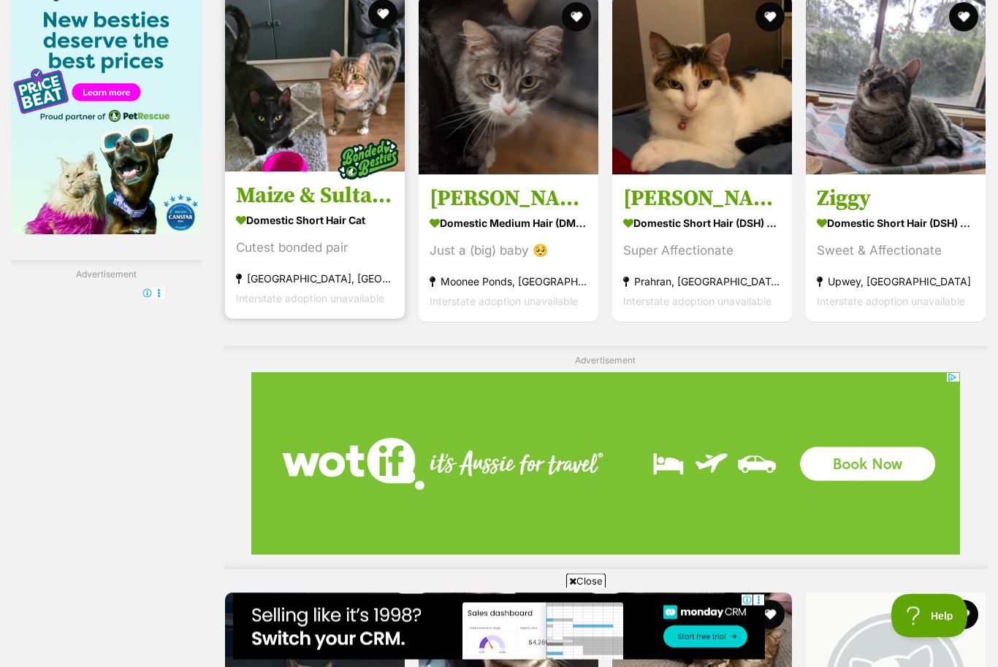
scroll to position [2348, 0]
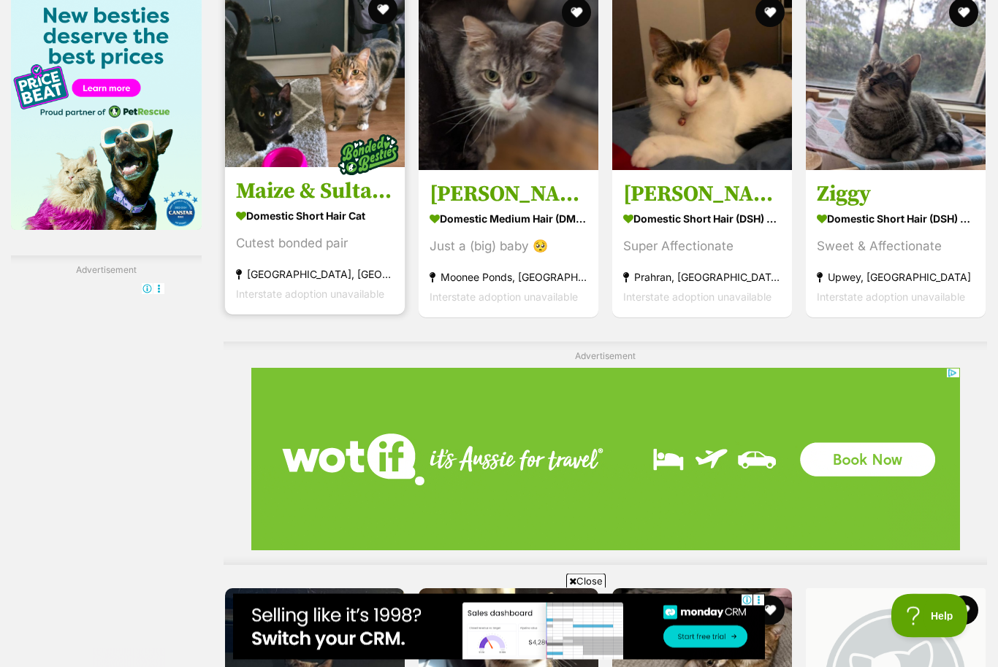
click at [256, 157] on img at bounding box center [315, 78] width 180 height 180
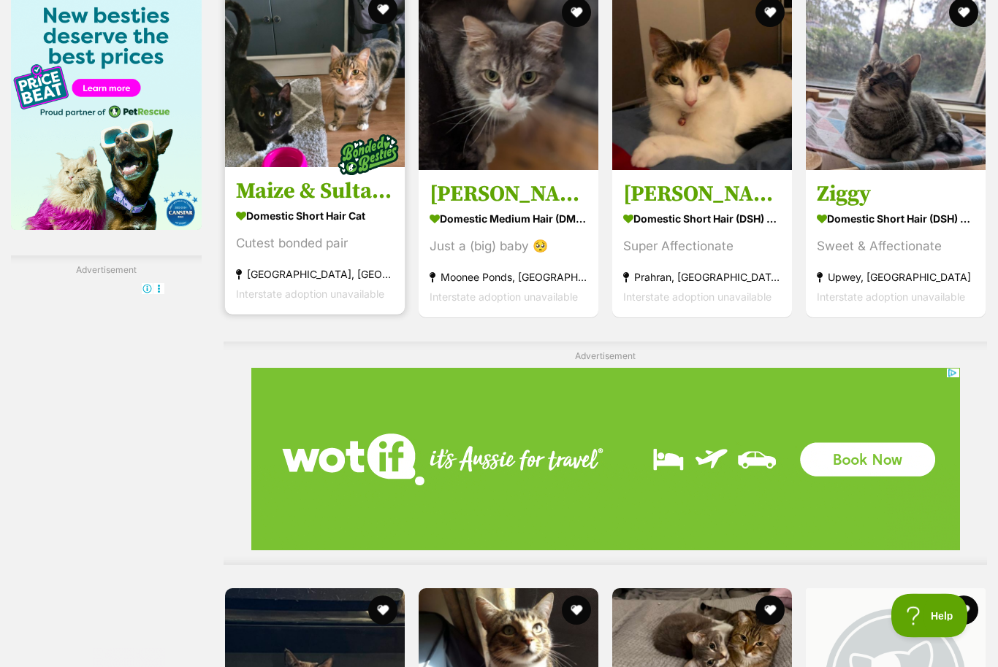
scroll to position [2384, 0]
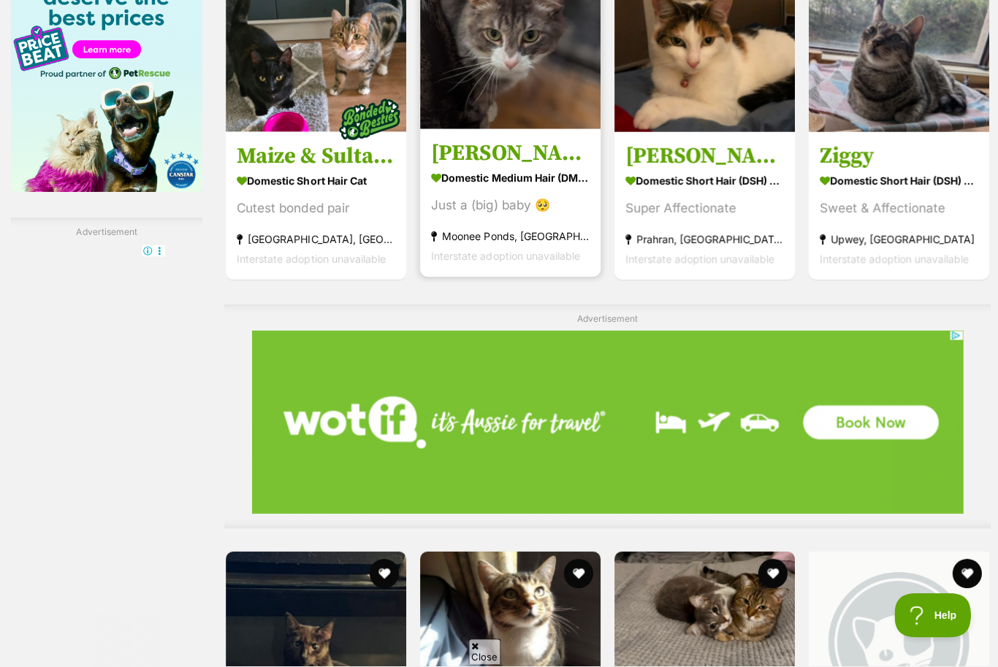
click at [467, 118] on img at bounding box center [508, 42] width 180 height 180
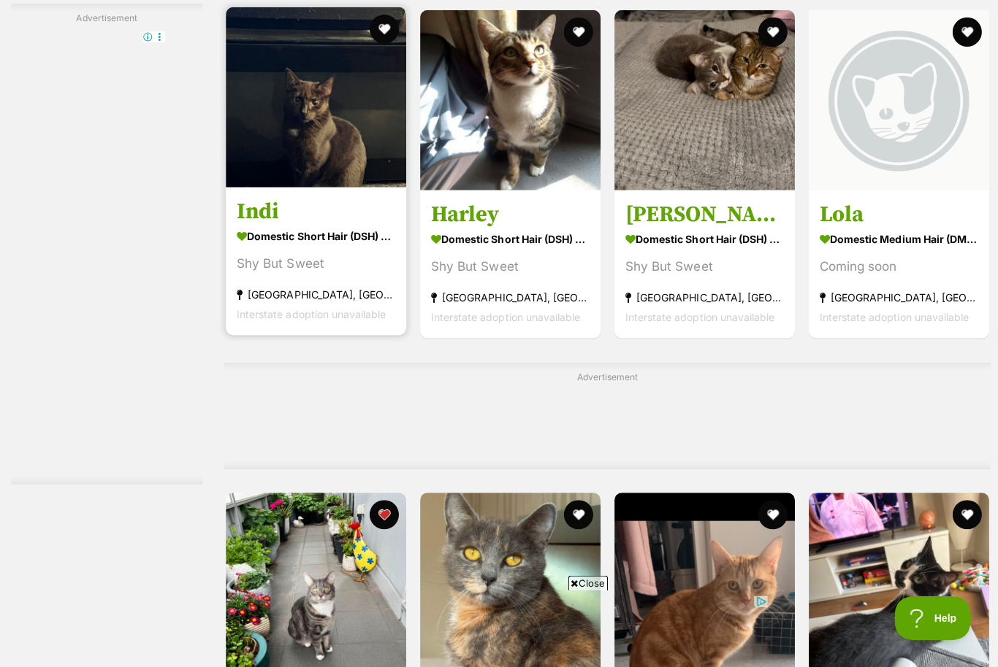
scroll to position [2929, 0]
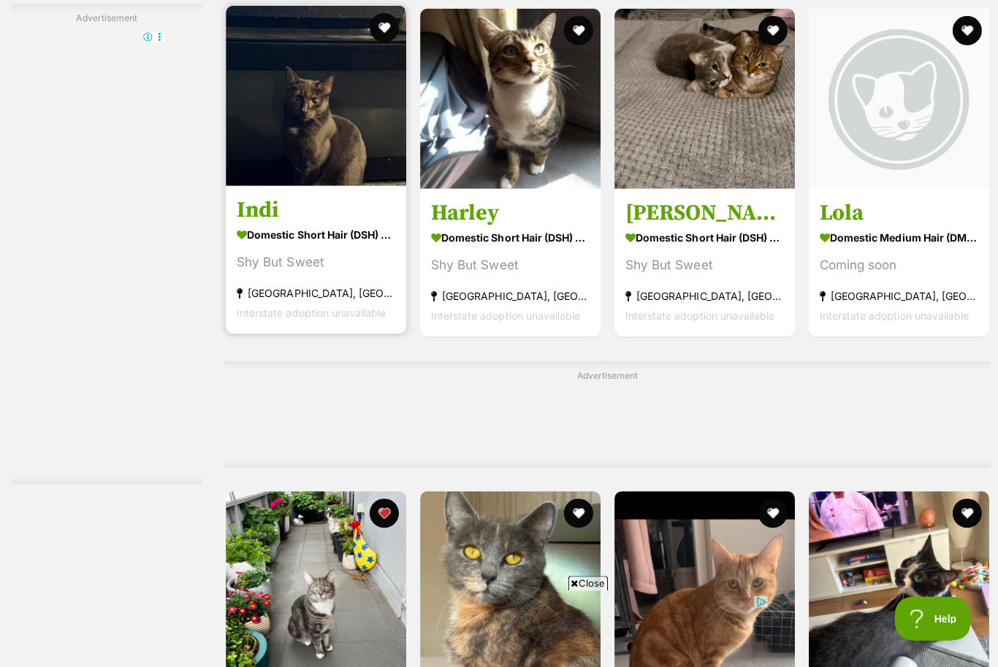
click at [250, 185] on img at bounding box center [315, 95] width 180 height 180
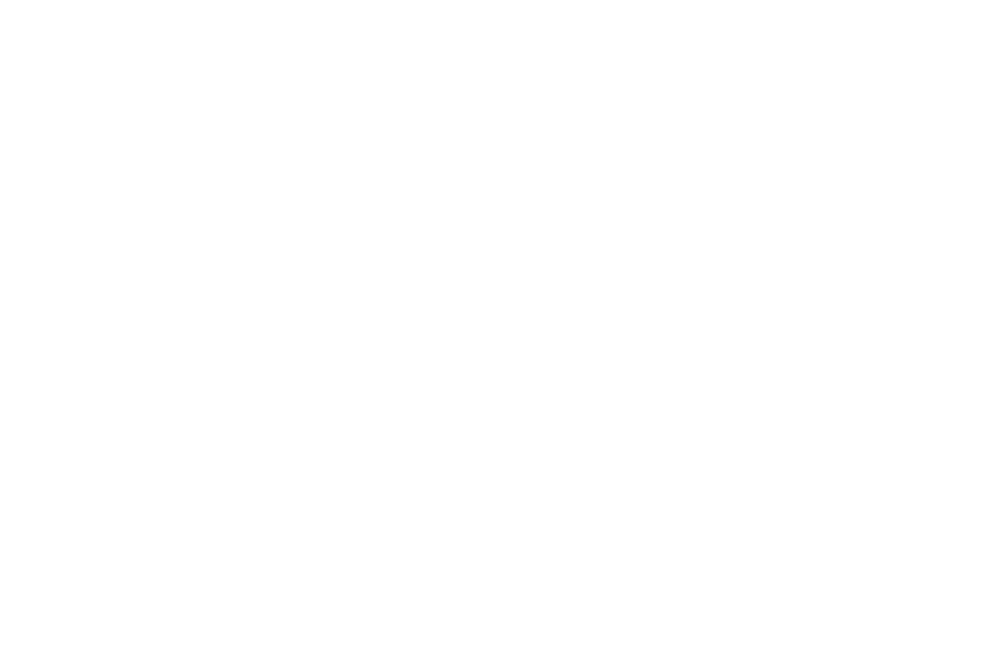
scroll to position [2963, 0]
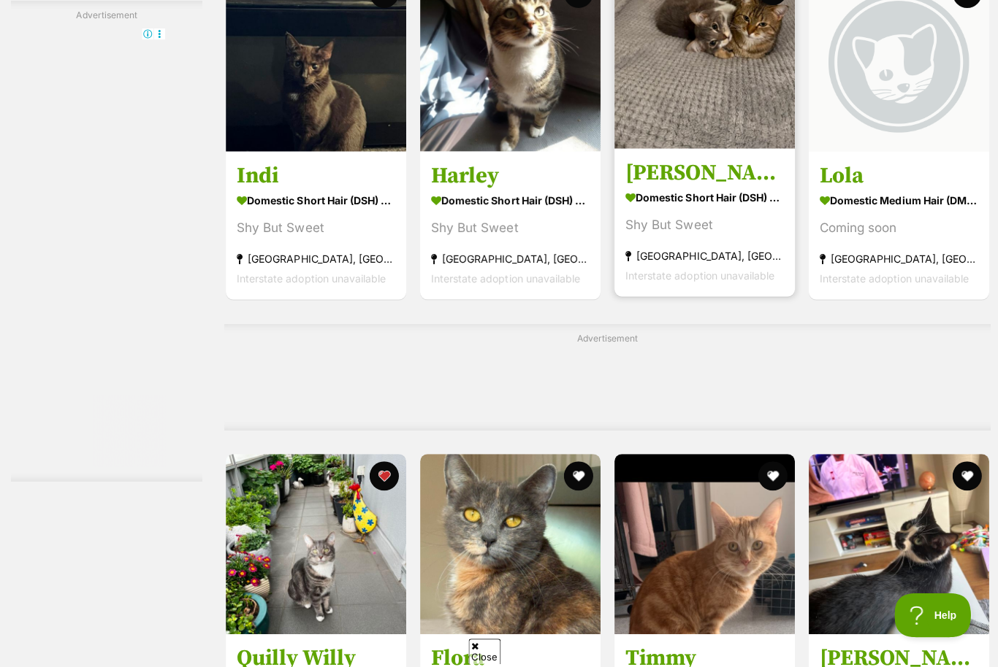
click at [669, 151] on img at bounding box center [702, 62] width 180 height 180
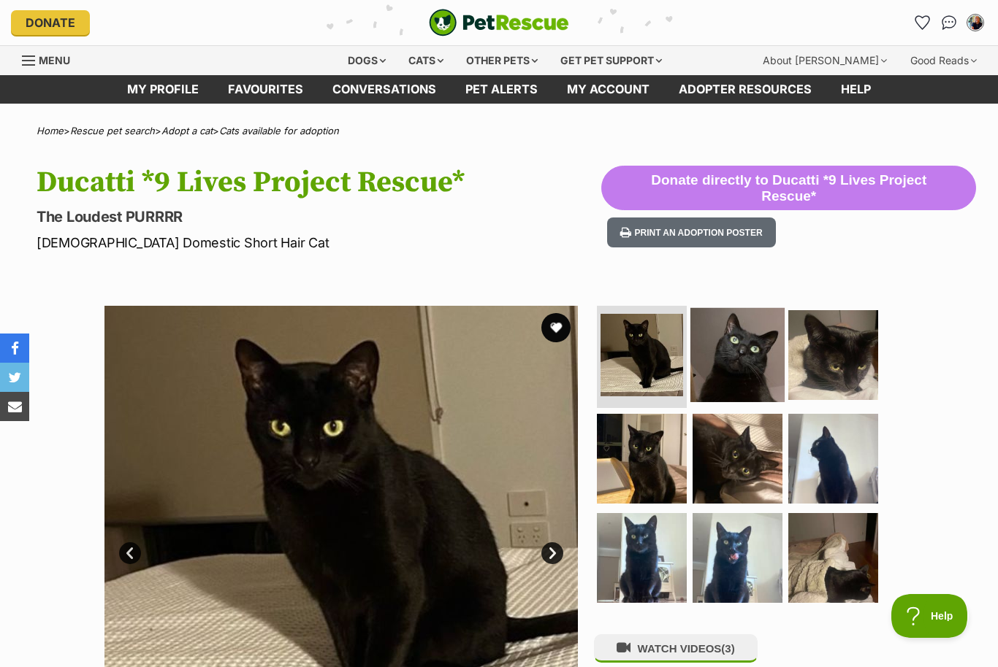
click at [760, 381] on img at bounding box center [737, 355] width 94 height 94
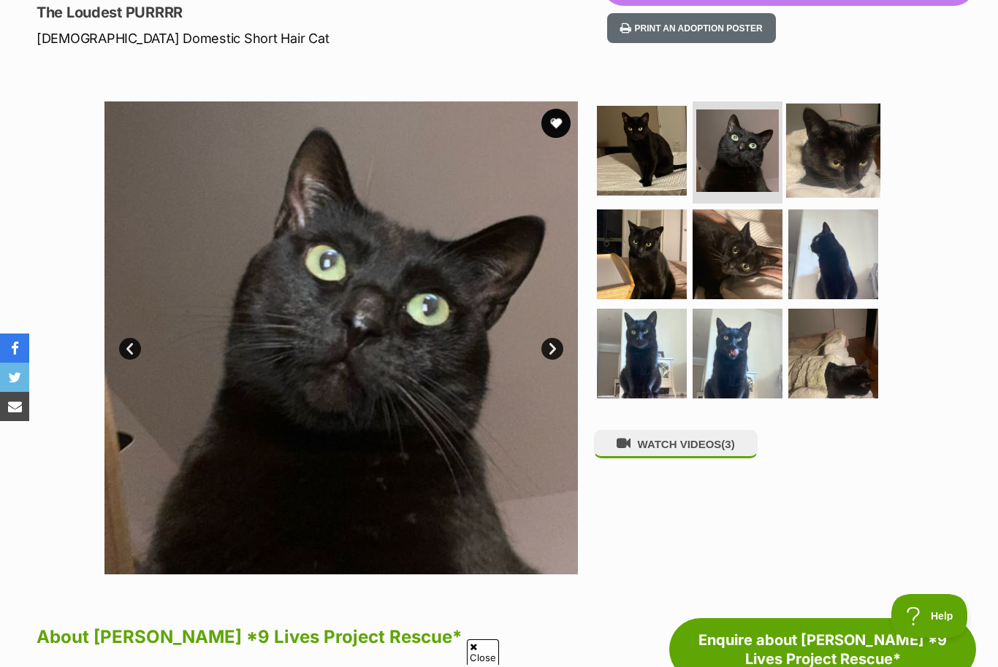
click at [848, 167] on img at bounding box center [833, 151] width 94 height 94
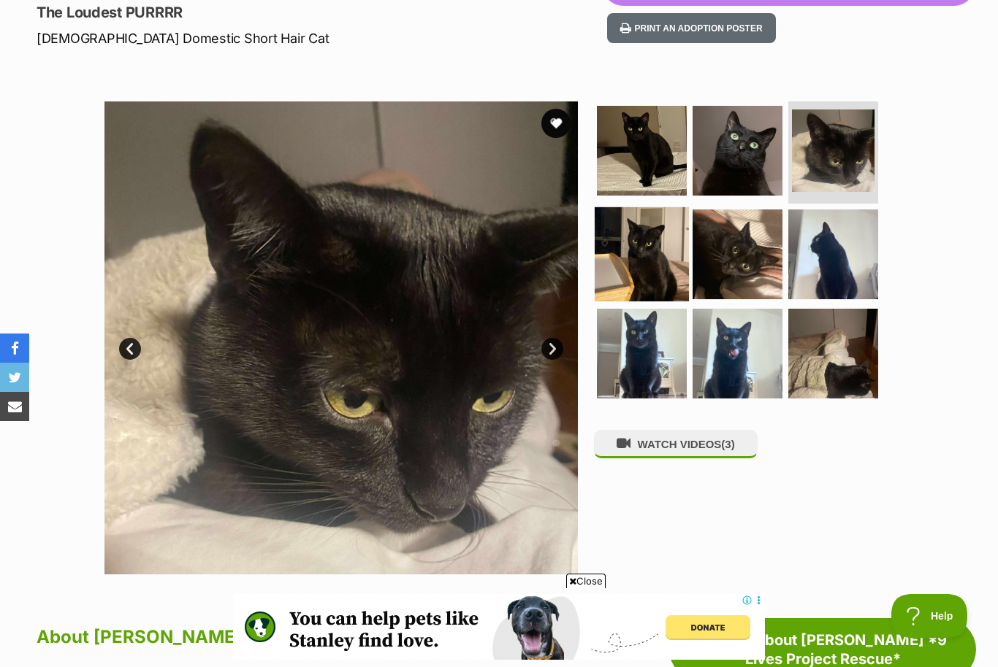
click at [639, 251] on img at bounding box center [641, 254] width 94 height 94
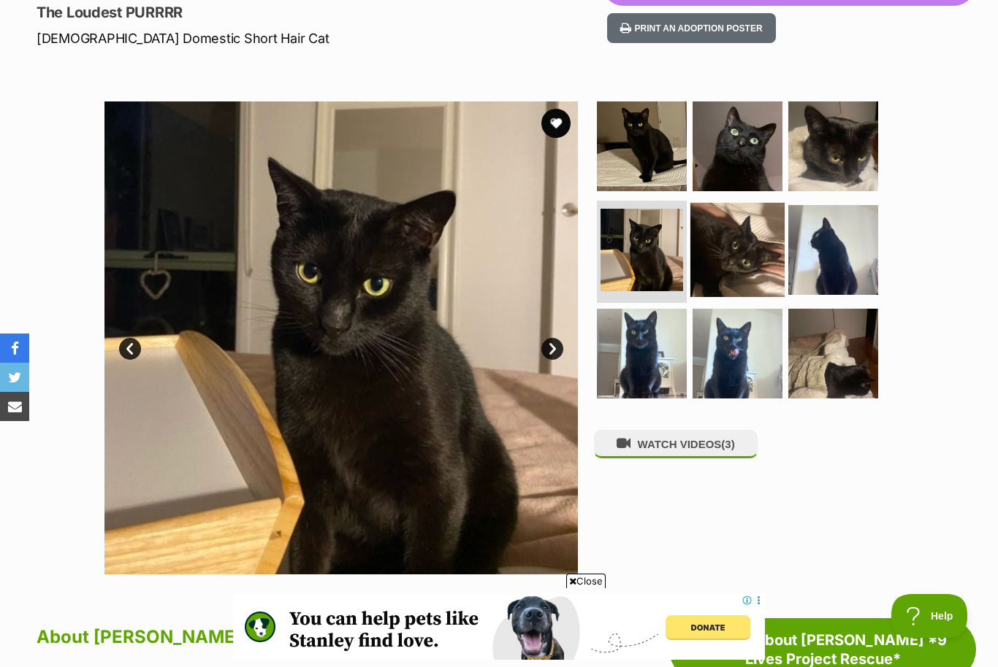
click at [727, 260] on img at bounding box center [737, 250] width 94 height 94
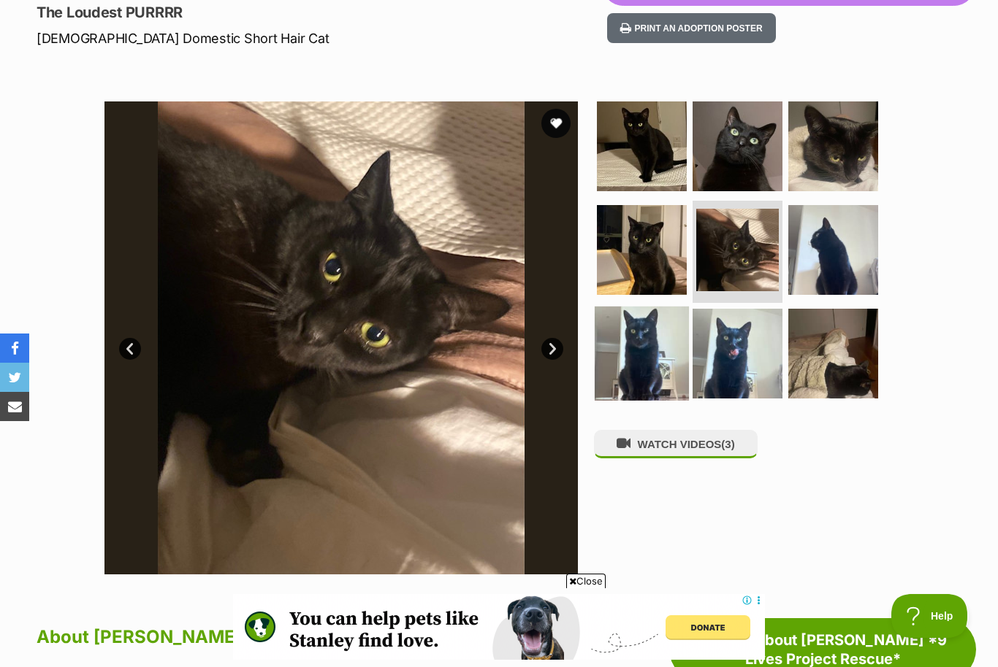
click at [638, 380] on img at bounding box center [641, 354] width 94 height 94
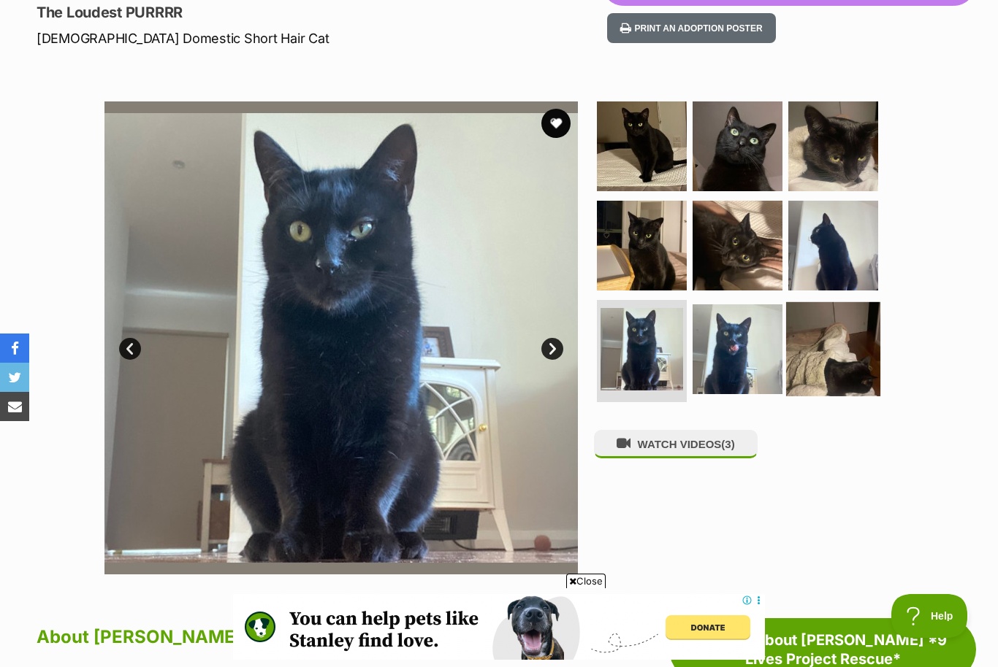
click at [843, 361] on img at bounding box center [833, 349] width 94 height 94
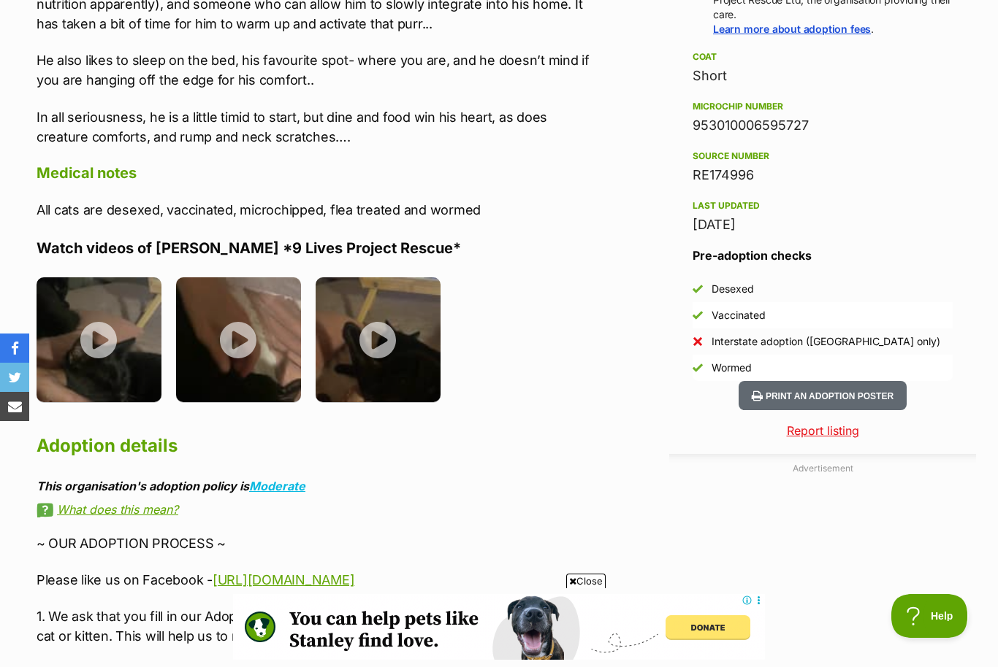
scroll to position [1359, 0]
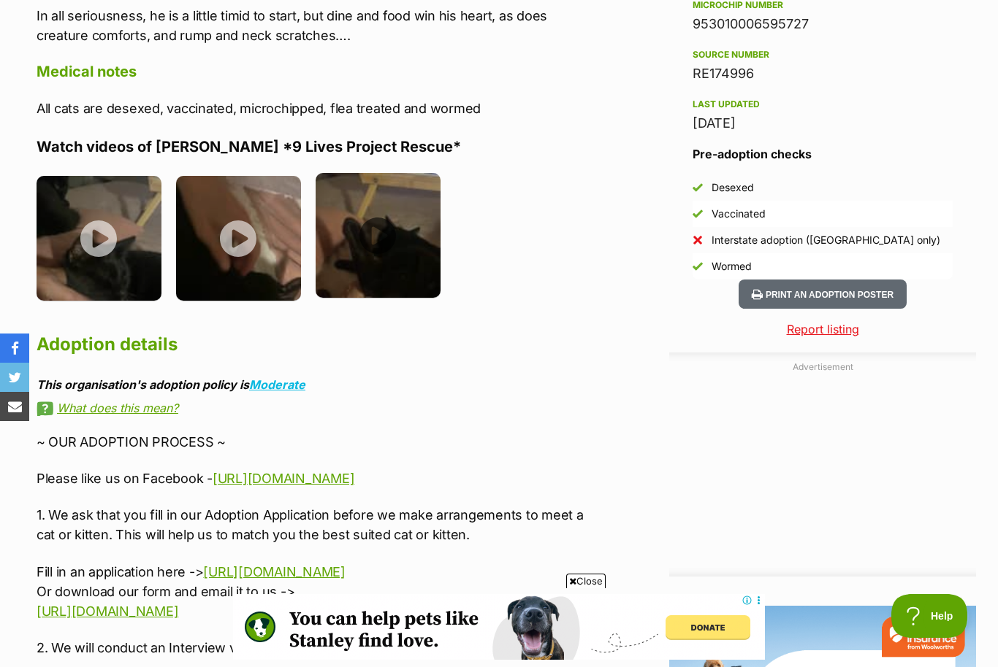
click at [380, 234] on img at bounding box center [377, 235] width 125 height 125
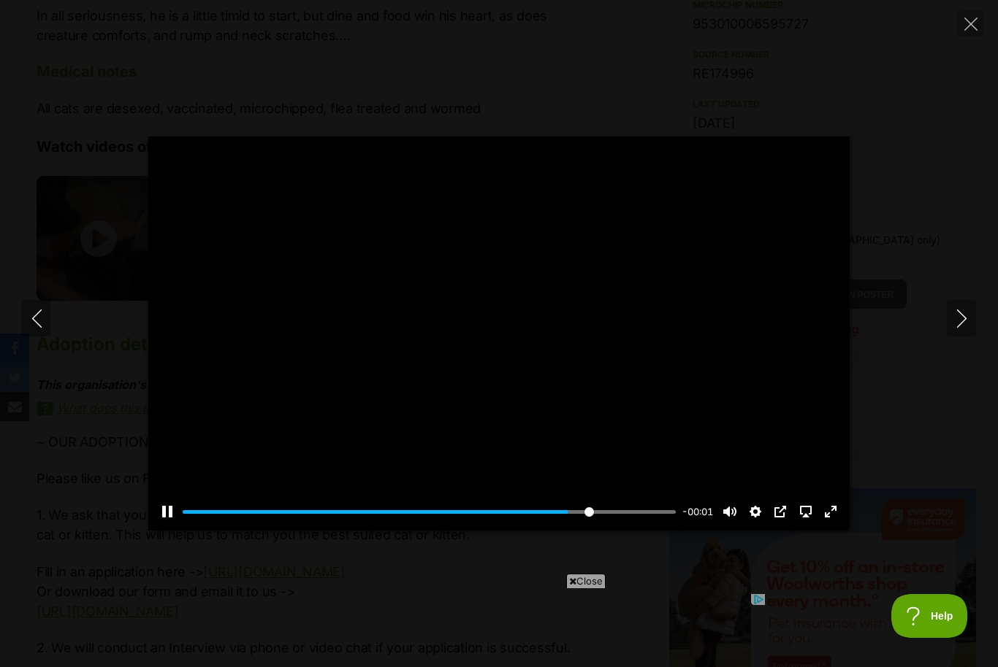
scroll to position [0, 0]
click at [571, 286] on div at bounding box center [498, 334] width 701 height 394
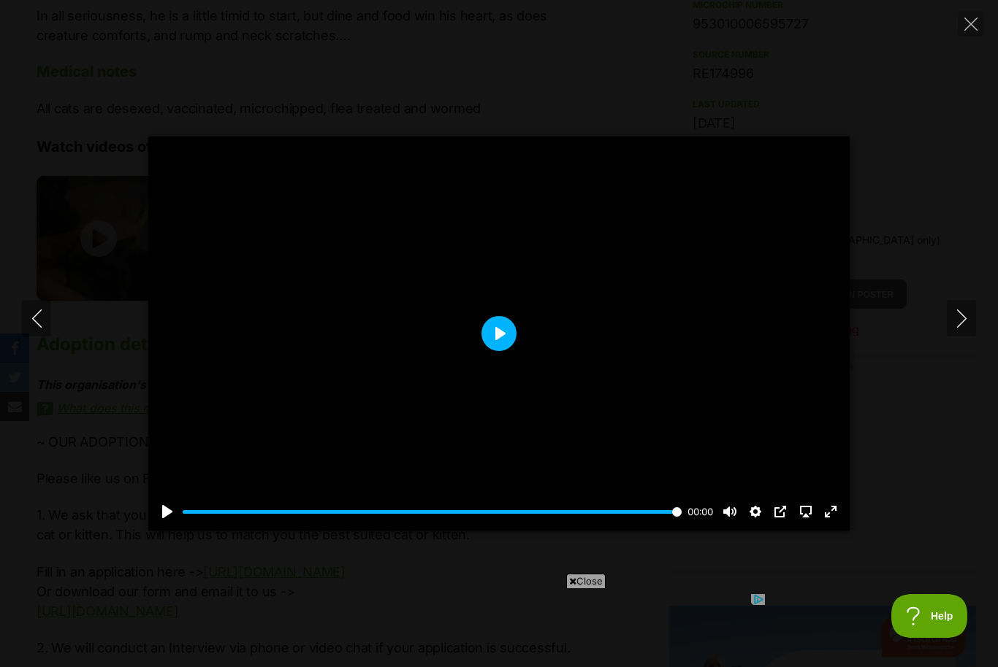
click at [503, 351] on button "Play" at bounding box center [498, 333] width 35 height 35
click at [731, 524] on button "Unmute Mute" at bounding box center [729, 511] width 23 height 23
click at [503, 351] on button "Play" at bounding box center [498, 333] width 35 height 35
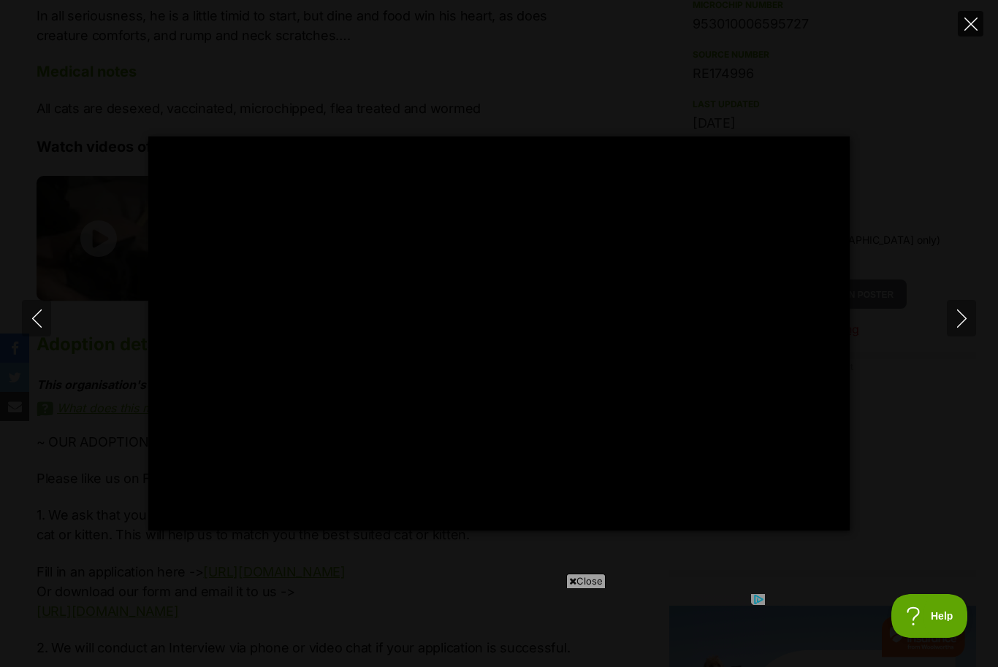
click at [972, 26] on icon "Close" at bounding box center [970, 24] width 13 height 13
type input "63.09"
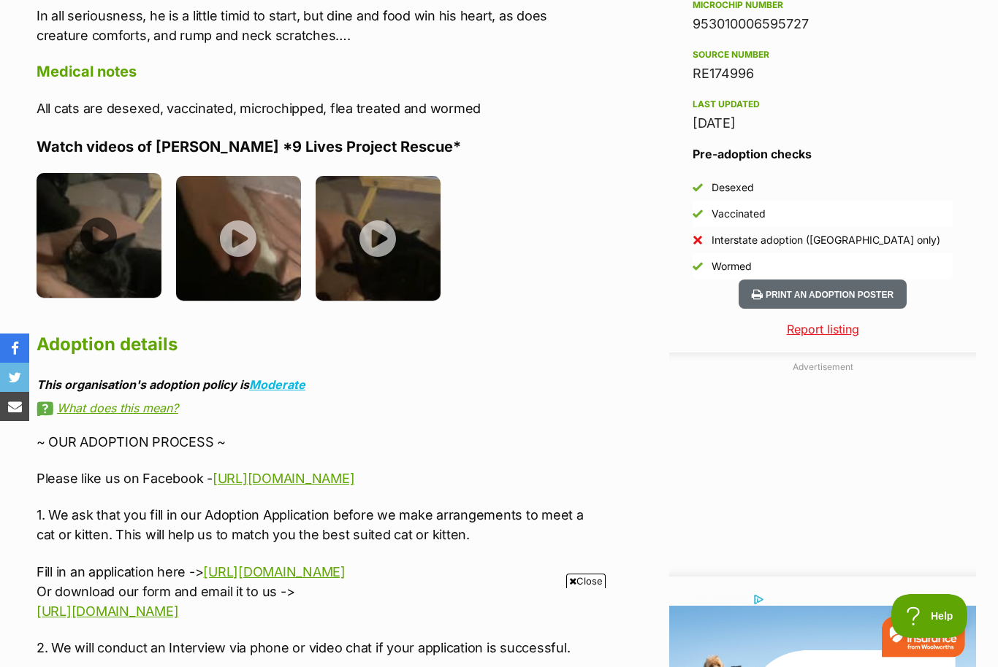
click at [96, 231] on img at bounding box center [99, 235] width 125 height 125
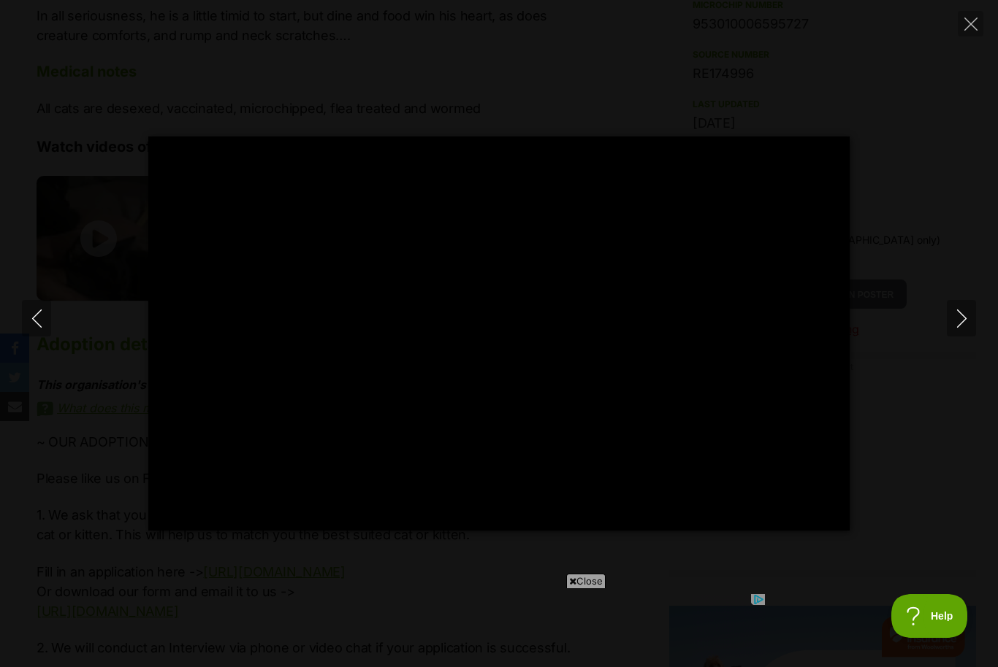
type input "100"
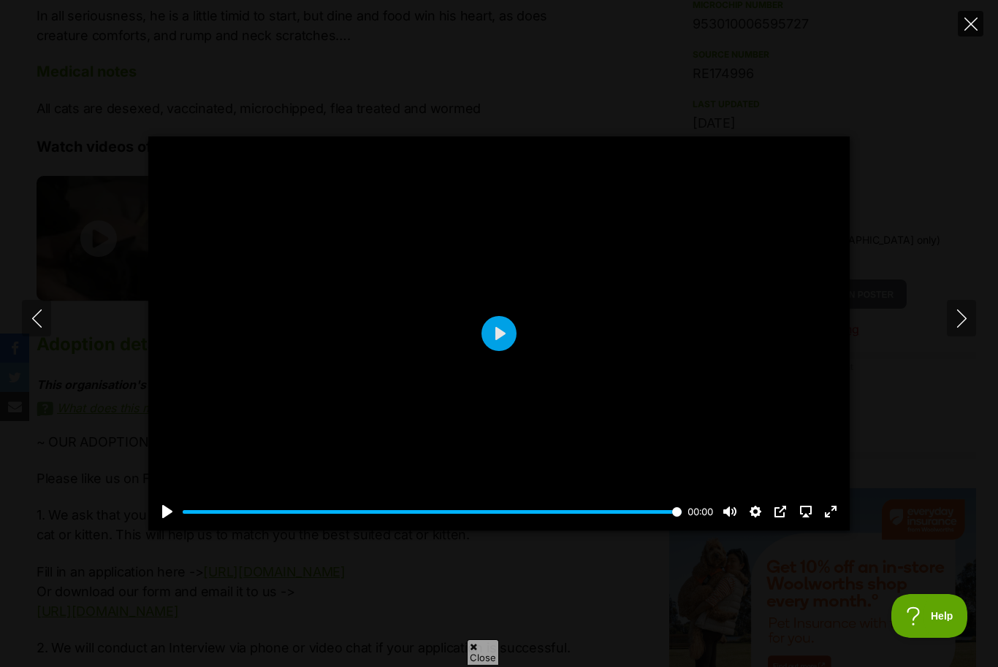
click at [971, 23] on icon "Close" at bounding box center [970, 24] width 13 height 13
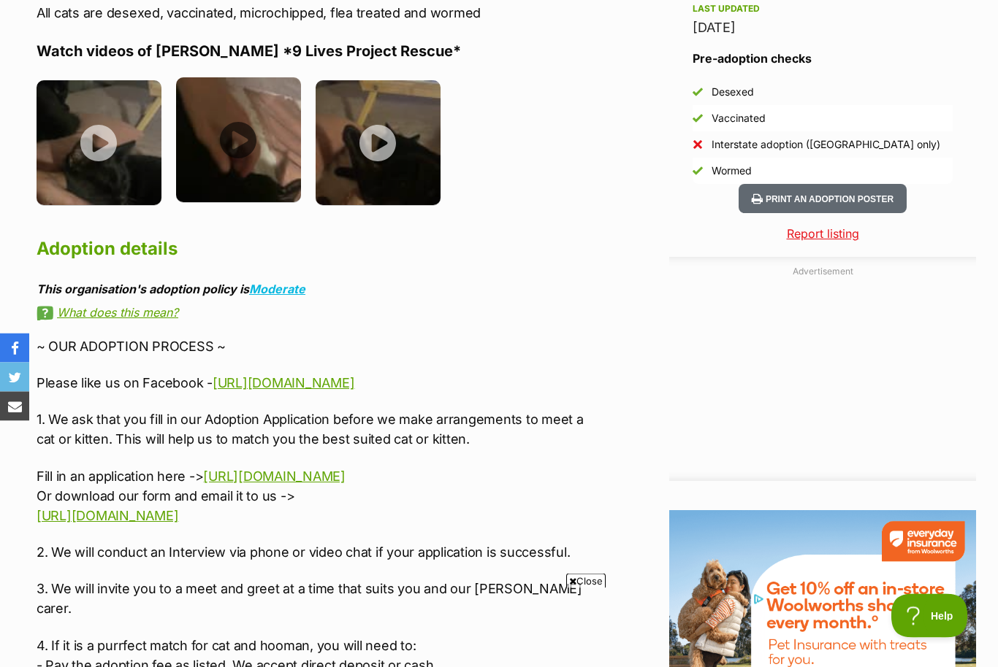
scroll to position [1455, 0]
click at [239, 138] on img at bounding box center [238, 139] width 125 height 125
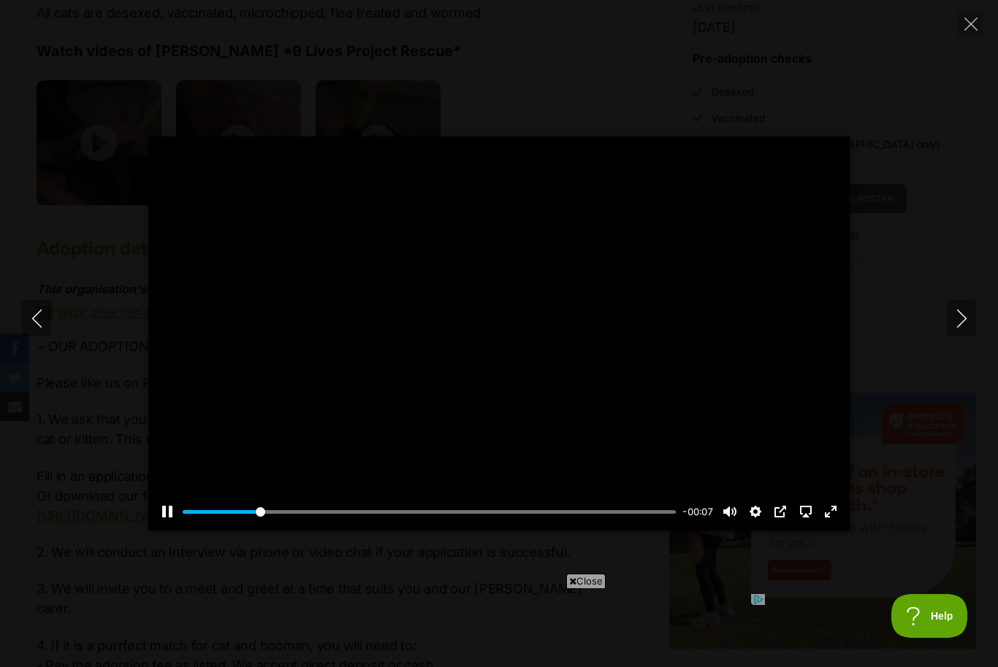
scroll to position [0, 0]
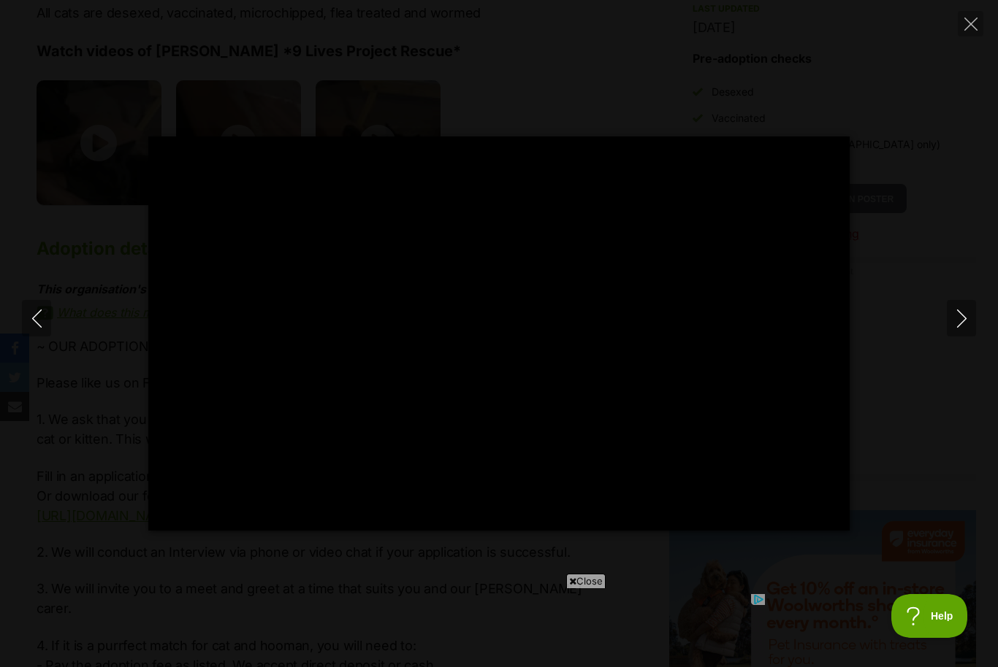
type input "100"
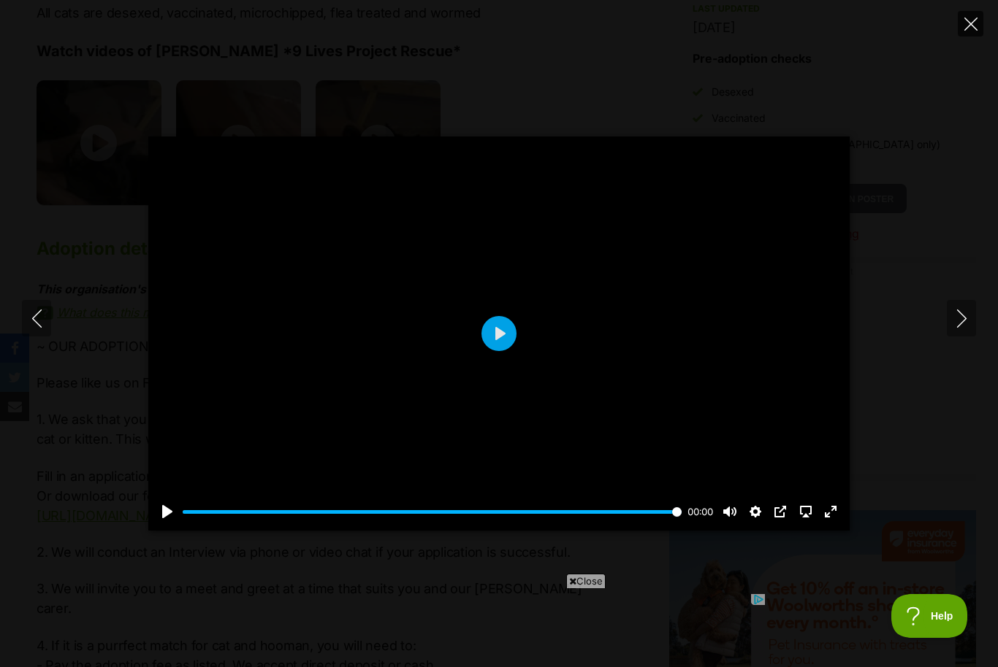
click at [975, 23] on icon "Close" at bounding box center [970, 24] width 13 height 13
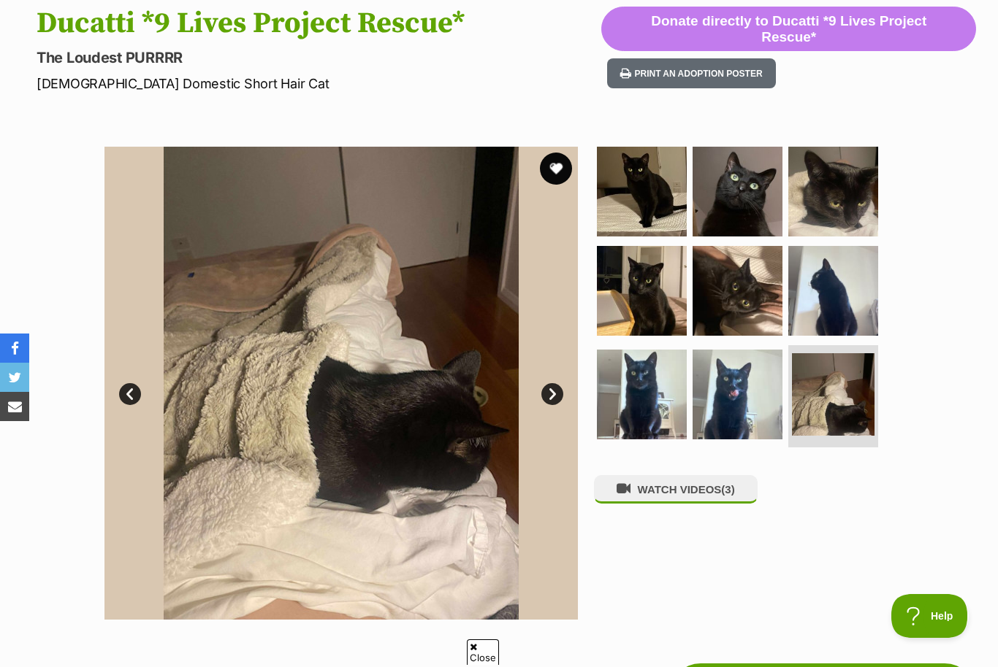
click at [558, 166] on button "favourite" at bounding box center [556, 169] width 32 height 32
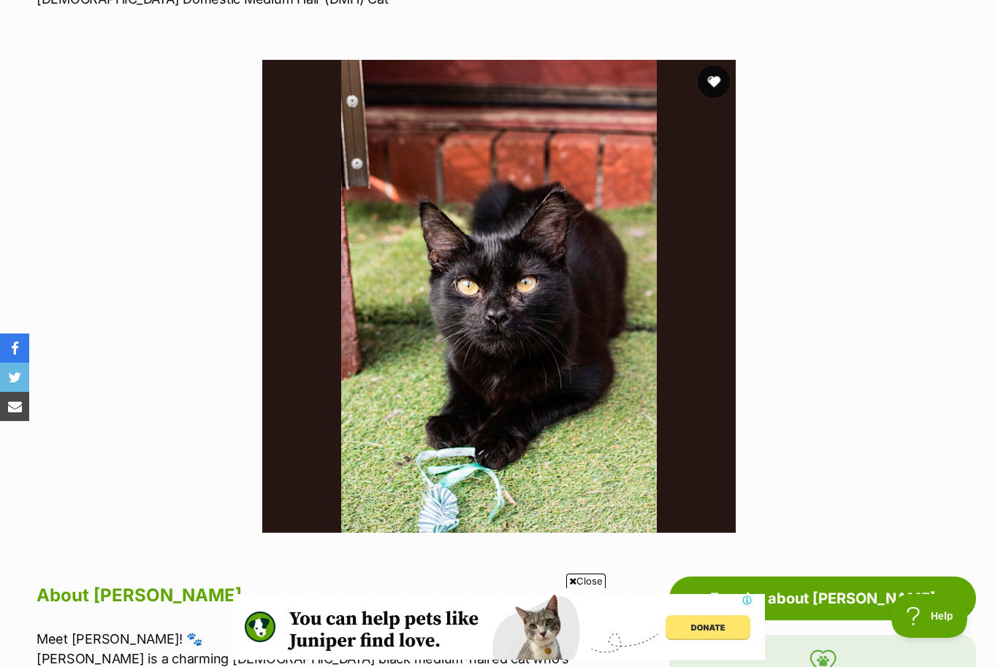
click at [713, 77] on button "favourite" at bounding box center [713, 82] width 32 height 32
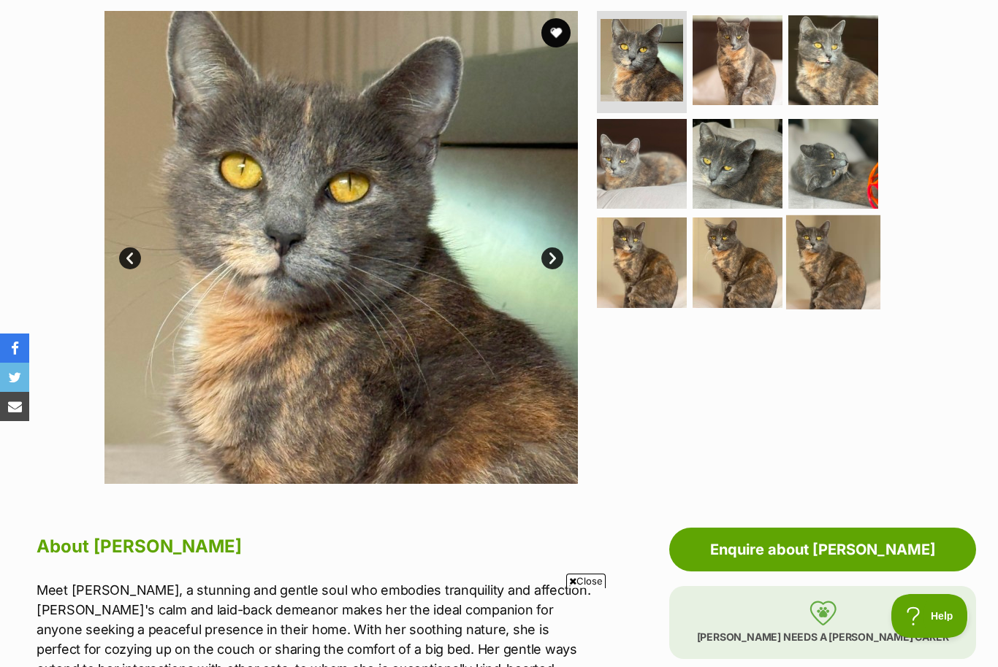
click at [818, 285] on img at bounding box center [833, 262] width 94 height 94
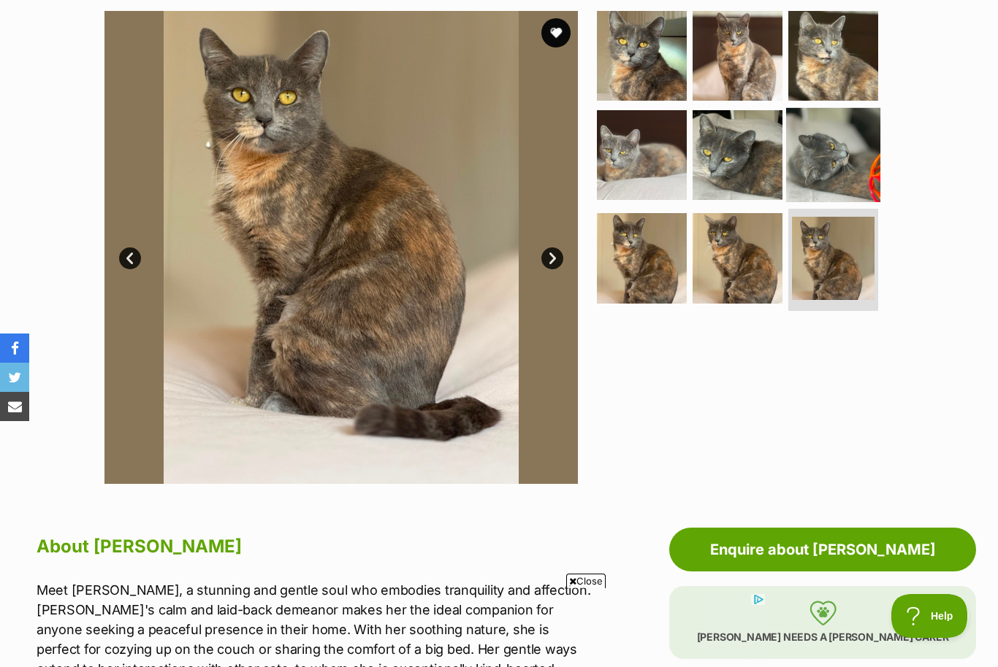
click at [833, 182] on img at bounding box center [833, 154] width 94 height 94
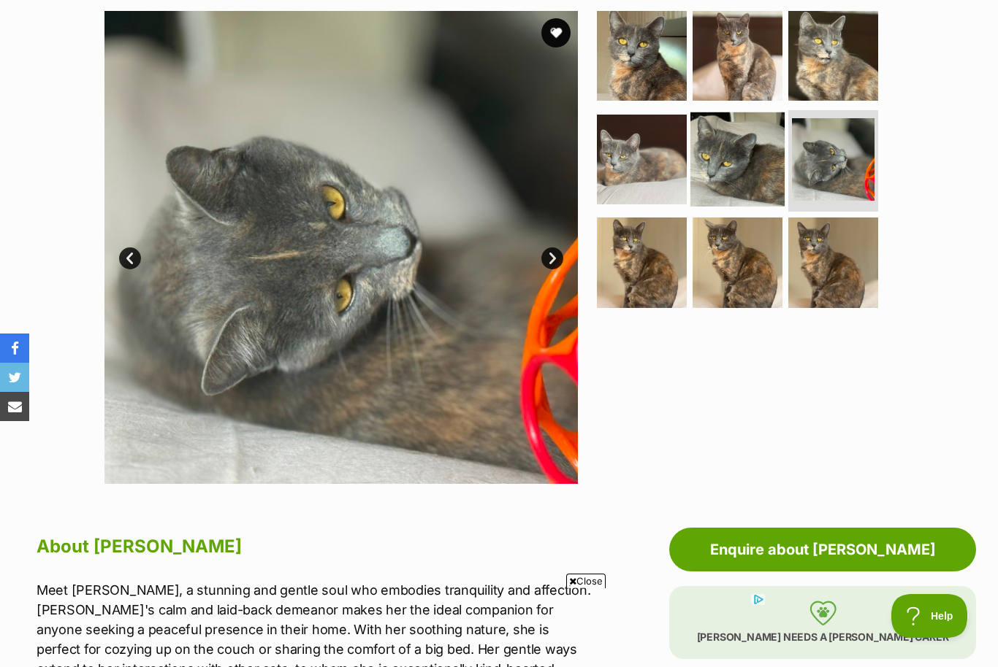
click at [735, 158] on img at bounding box center [737, 159] width 94 height 94
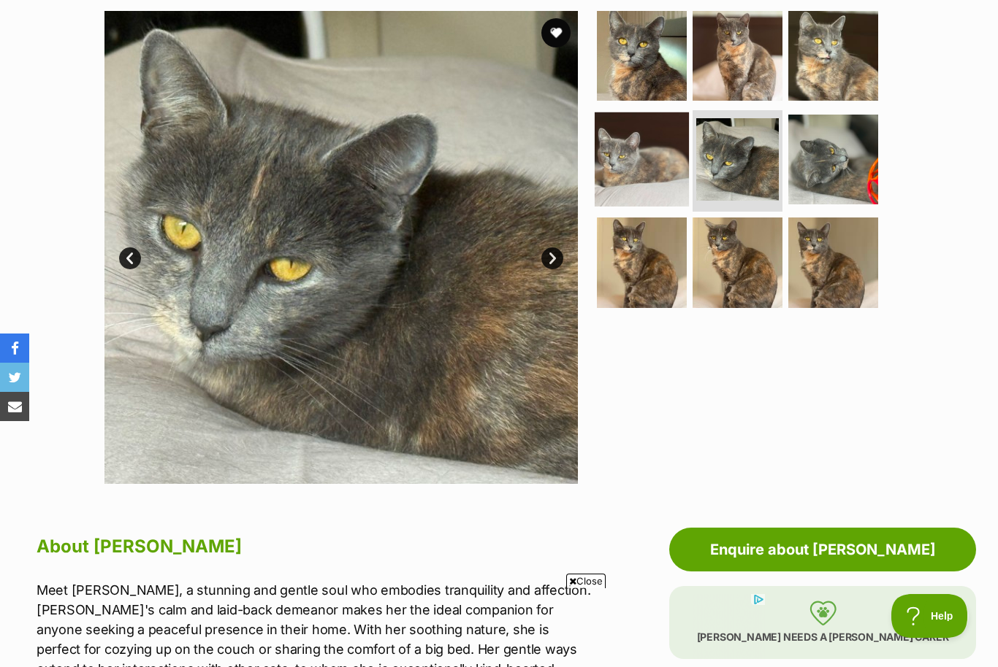
click at [647, 161] on img at bounding box center [641, 159] width 94 height 94
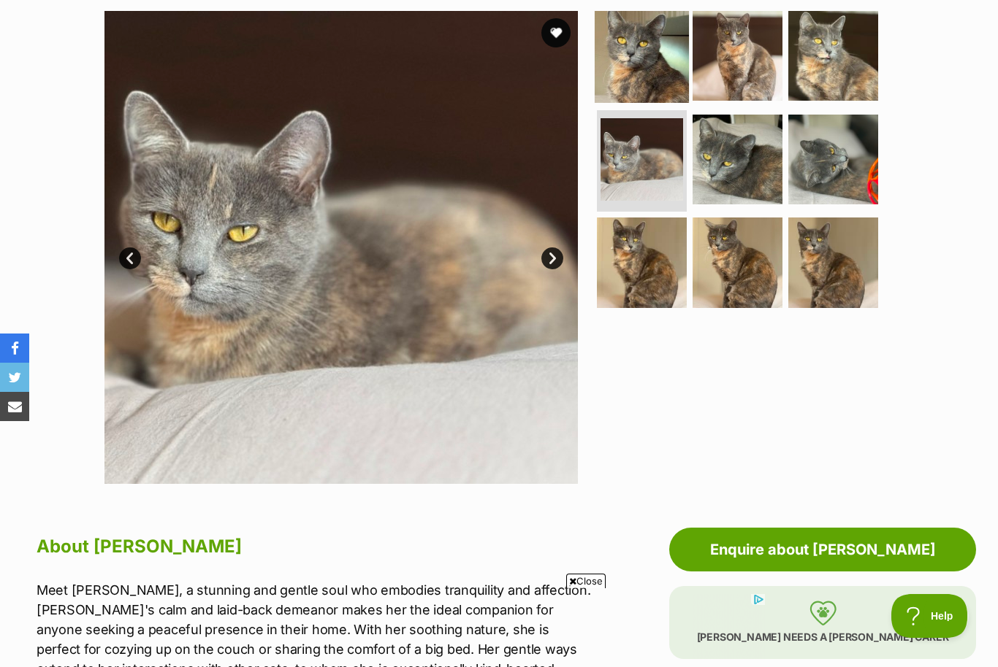
click at [627, 61] on img at bounding box center [641, 56] width 94 height 94
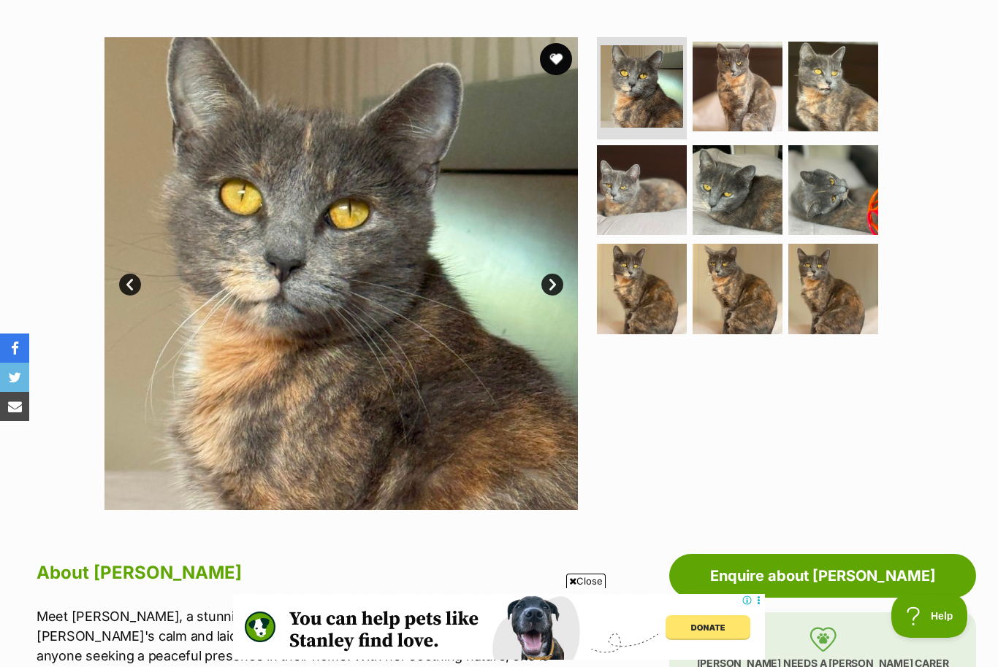
click at [554, 52] on button "favourite" at bounding box center [556, 59] width 32 height 32
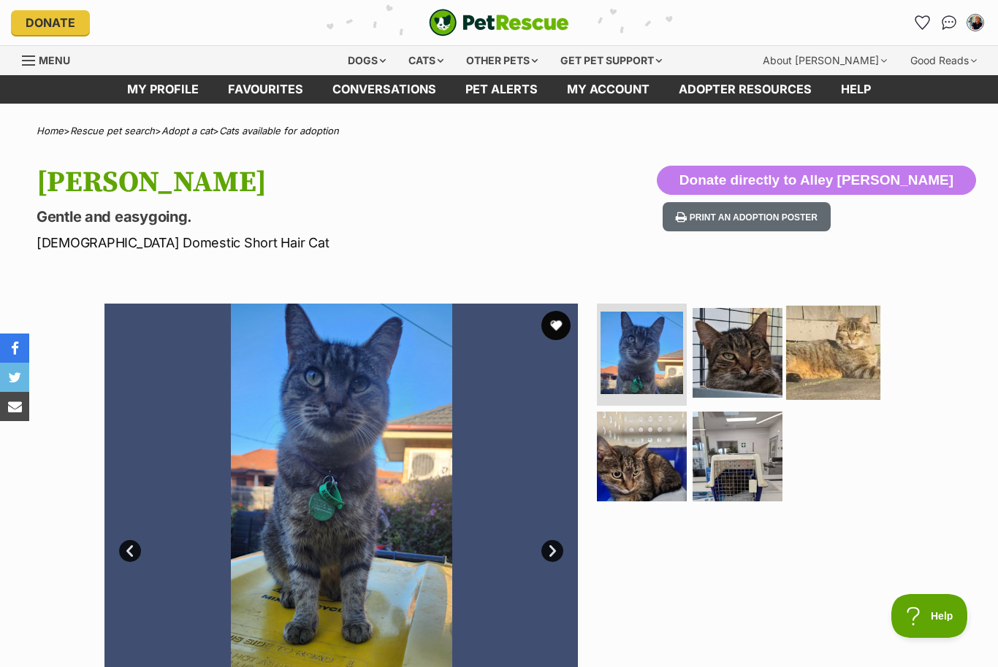
click at [824, 369] on img at bounding box center [833, 353] width 94 height 94
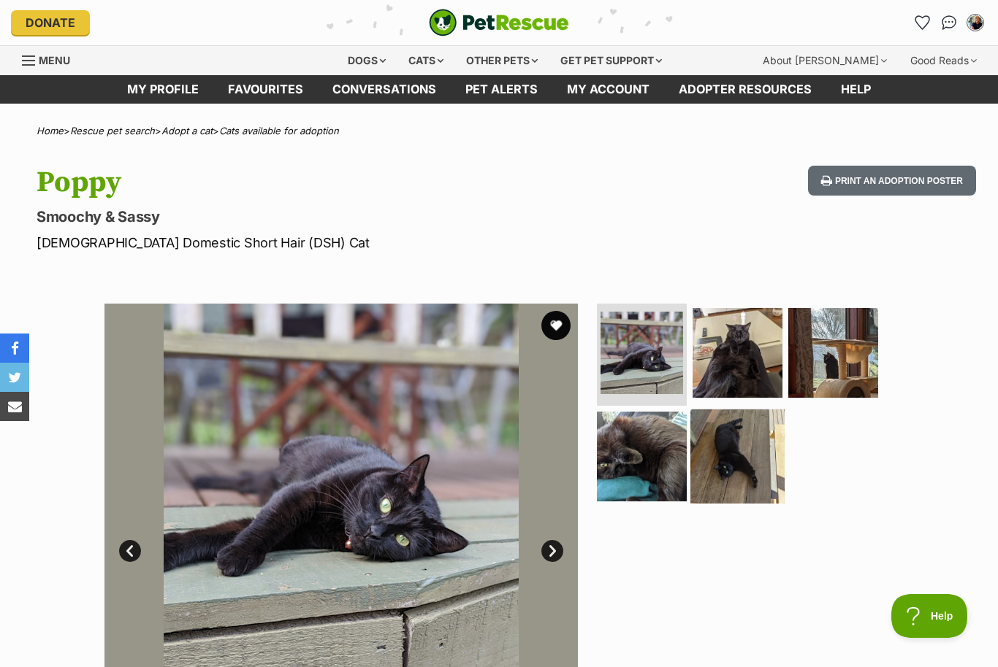
click at [711, 462] on img at bounding box center [737, 456] width 94 height 94
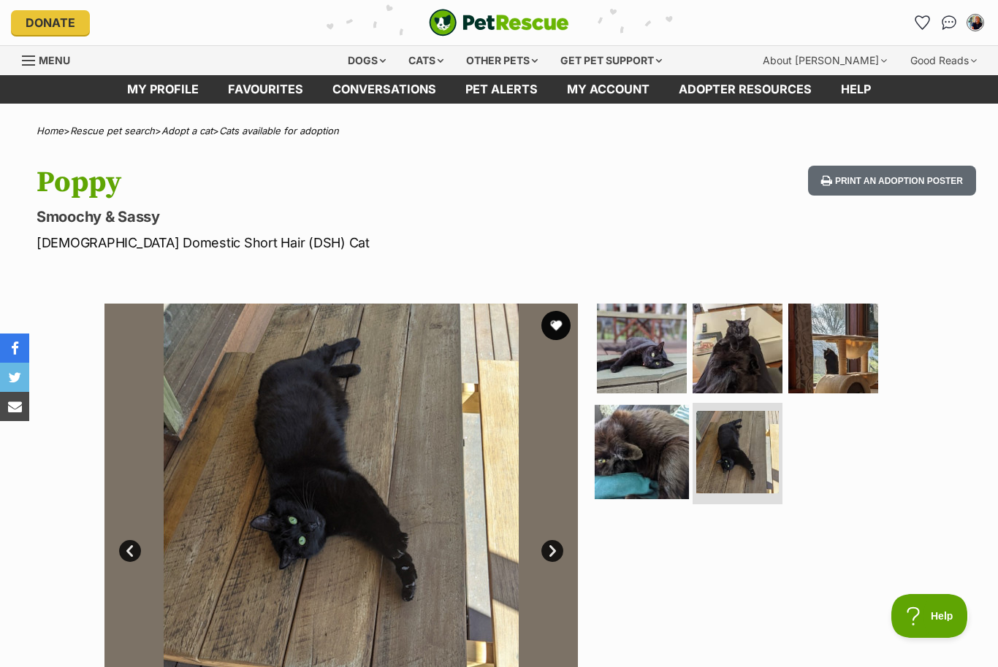
click at [654, 450] on img at bounding box center [641, 452] width 94 height 94
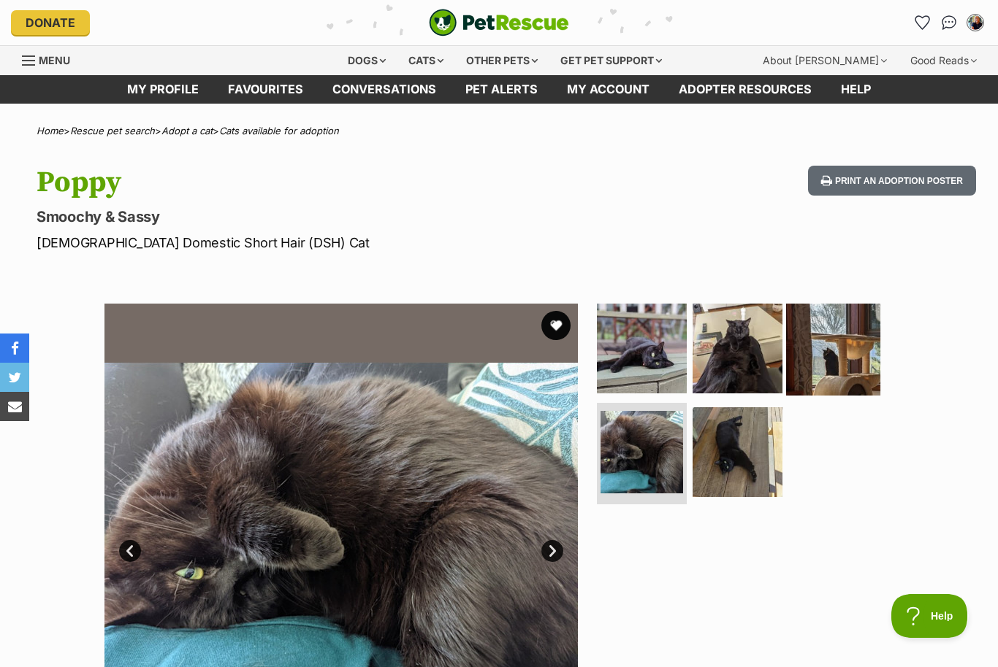
click at [823, 356] on img at bounding box center [833, 349] width 94 height 94
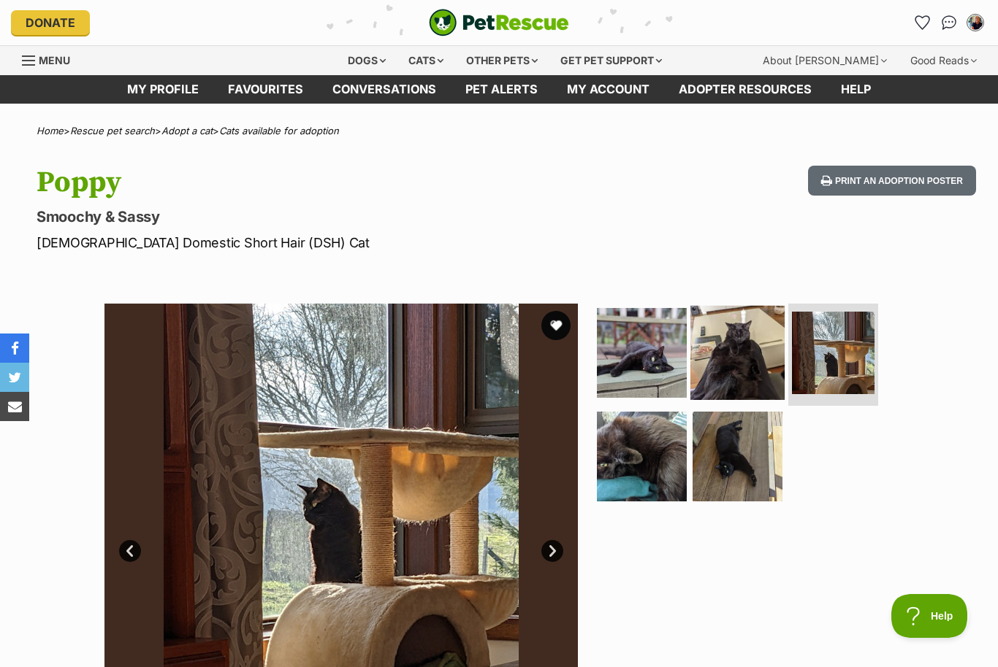
click at [751, 356] on img at bounding box center [737, 353] width 94 height 94
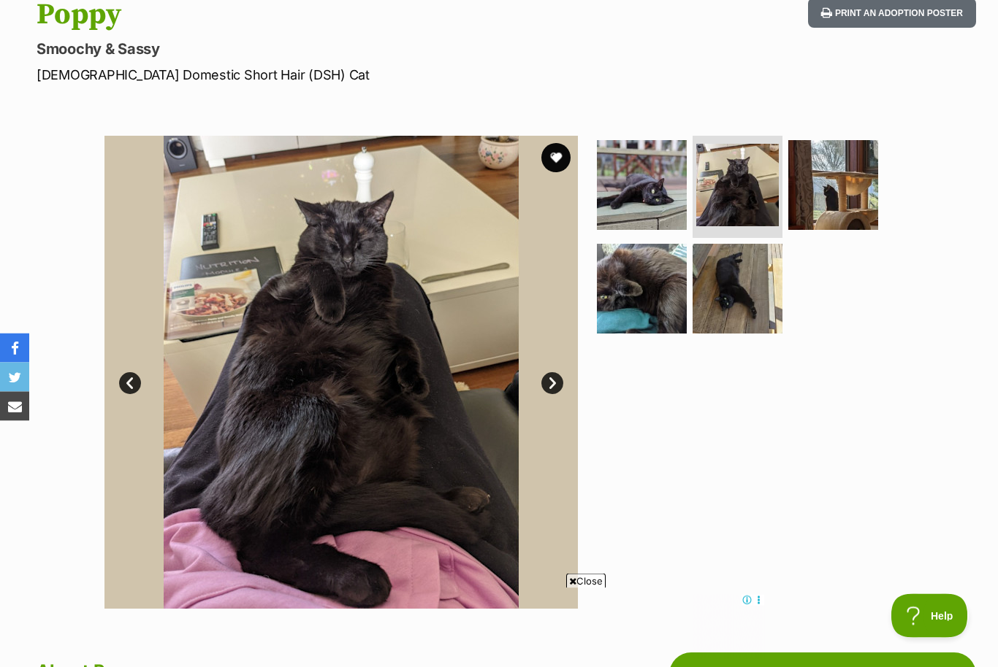
scroll to position [168, 0]
click at [646, 205] on img at bounding box center [641, 185] width 94 height 94
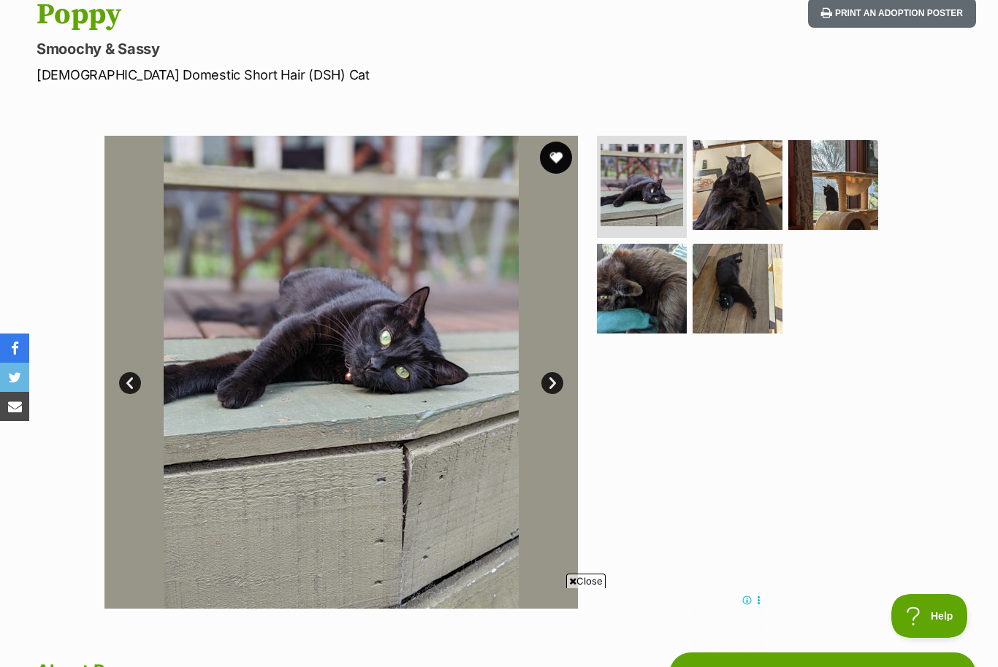
click at [556, 156] on button "favourite" at bounding box center [556, 158] width 32 height 32
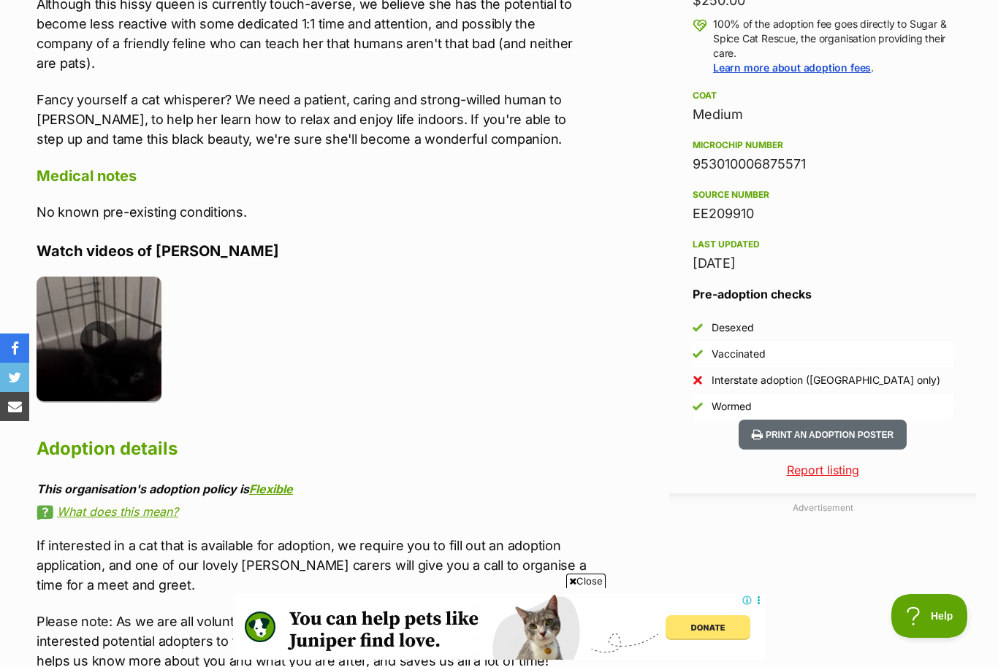
click at [96, 302] on img at bounding box center [99, 339] width 125 height 125
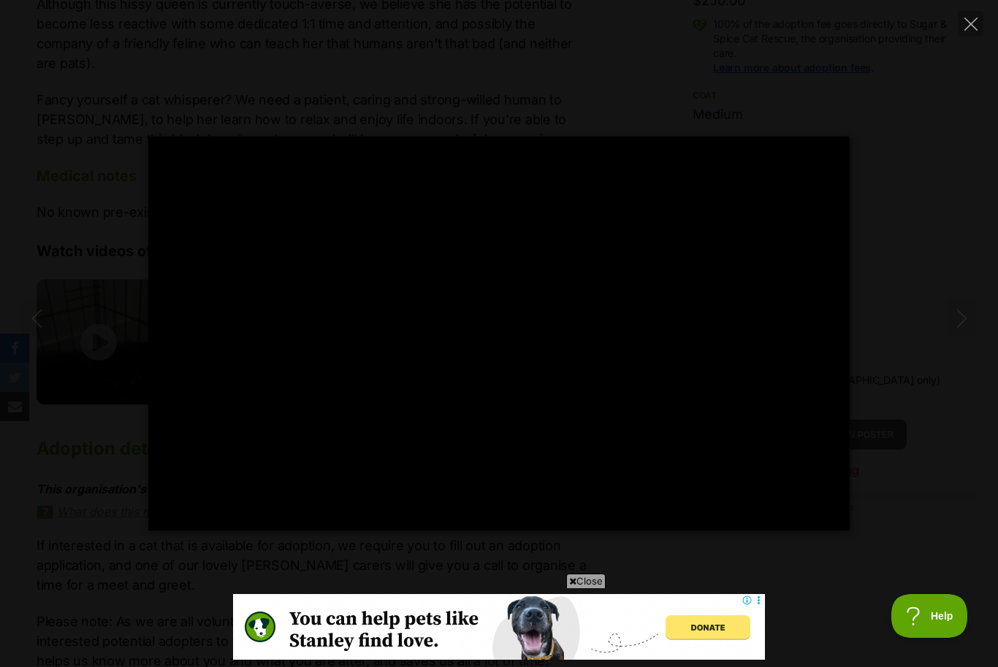
type input "100"
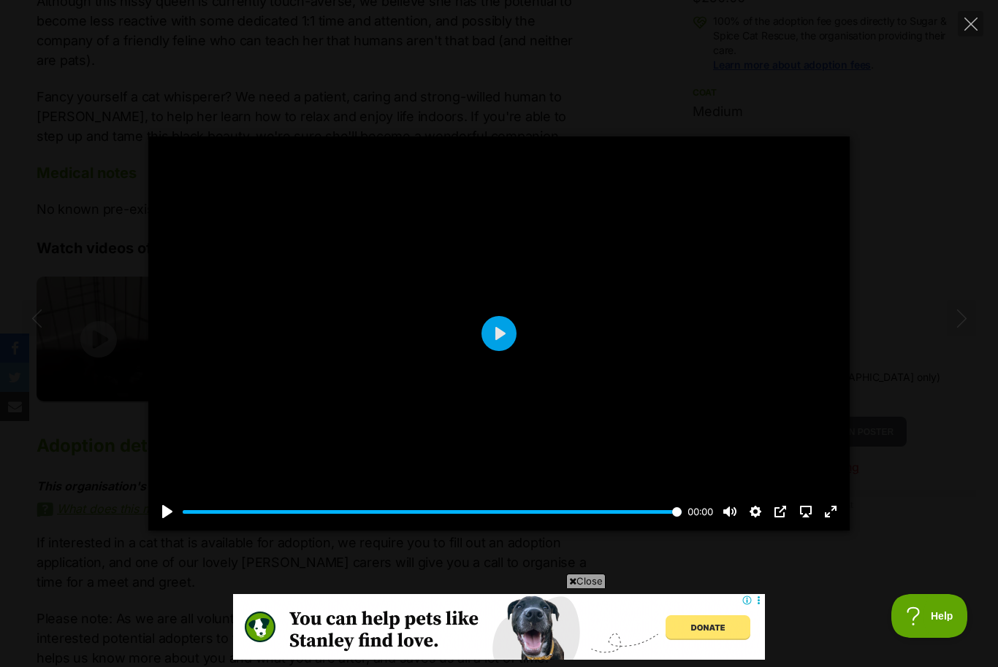
scroll to position [1182, 0]
click at [969, 29] on icon "Close" at bounding box center [970, 24] width 13 height 13
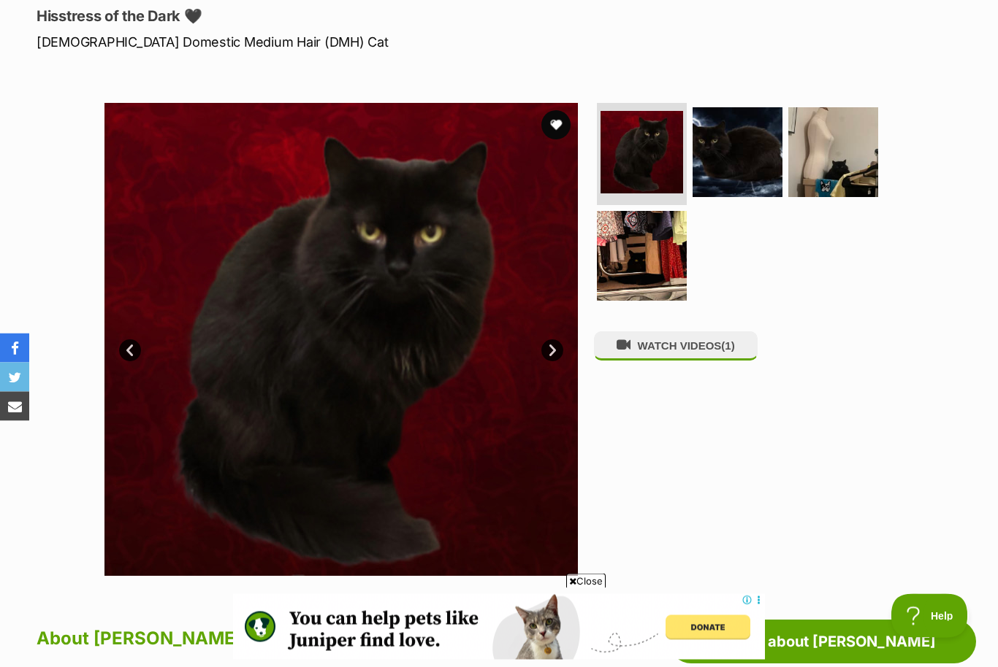
scroll to position [197, 0]
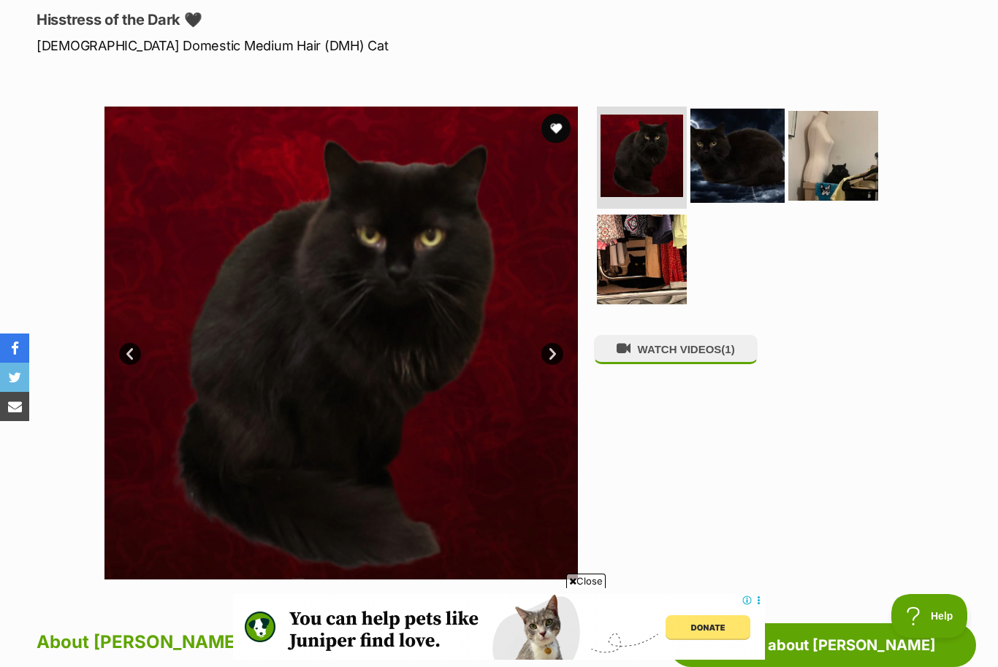
click at [763, 174] on img at bounding box center [737, 156] width 94 height 94
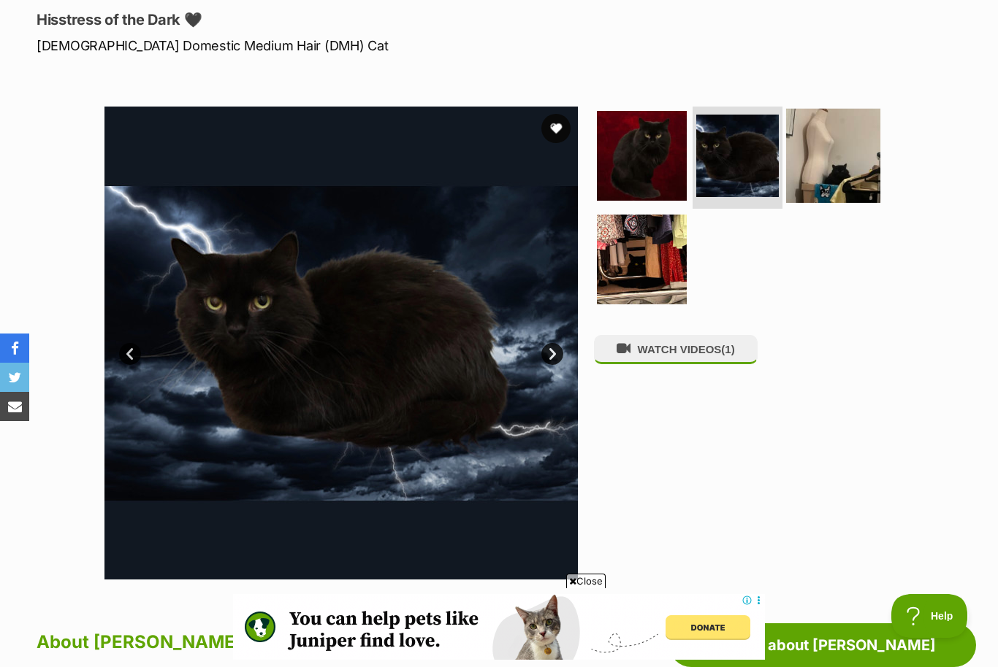
click at [827, 165] on img at bounding box center [833, 156] width 94 height 94
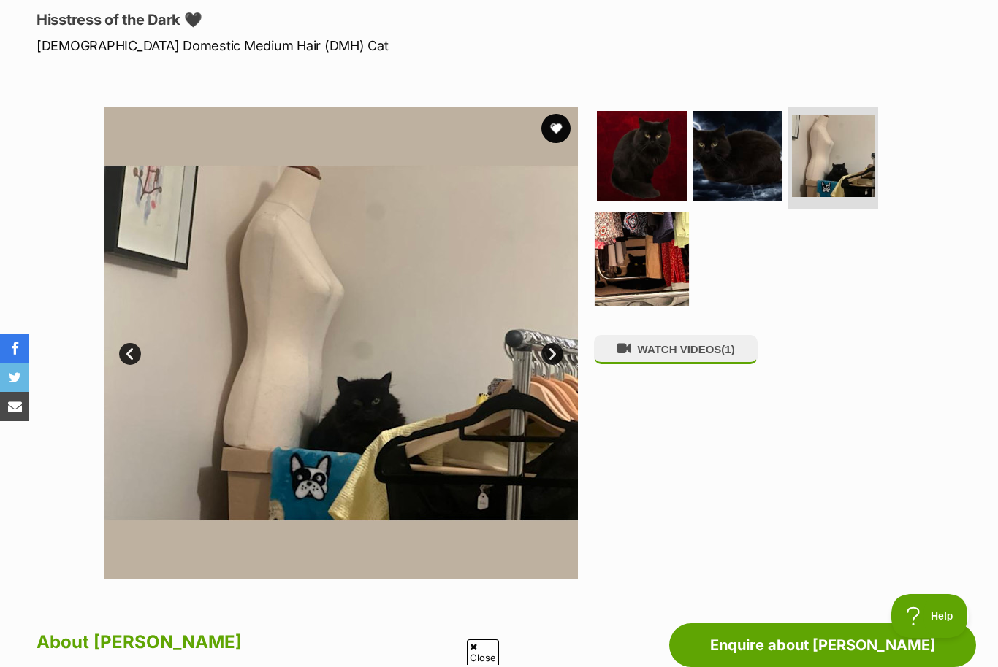
click at [646, 256] on img at bounding box center [641, 259] width 94 height 94
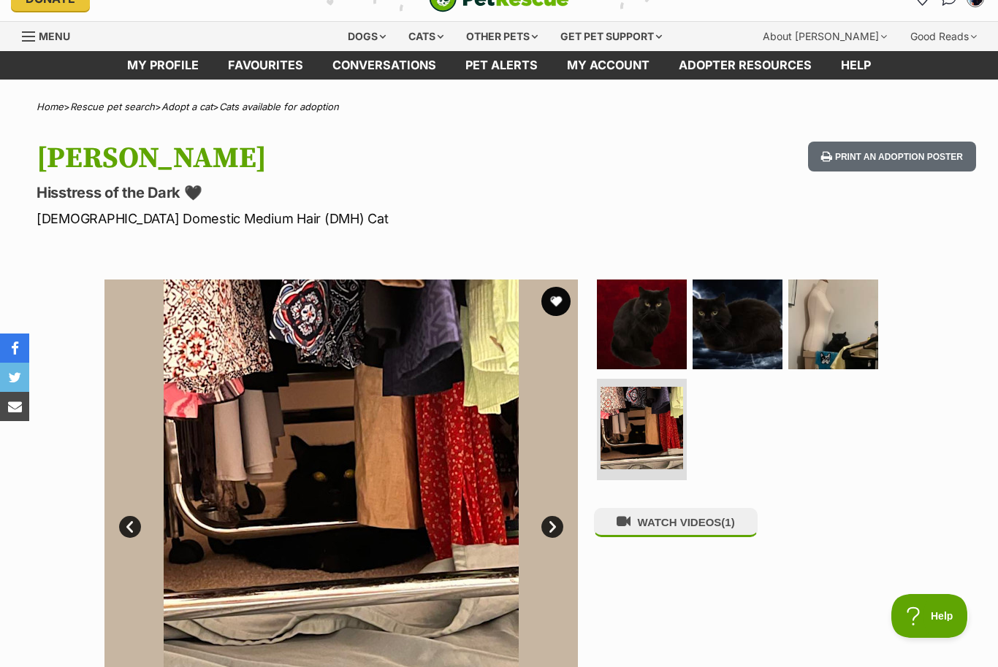
scroll to position [16, 0]
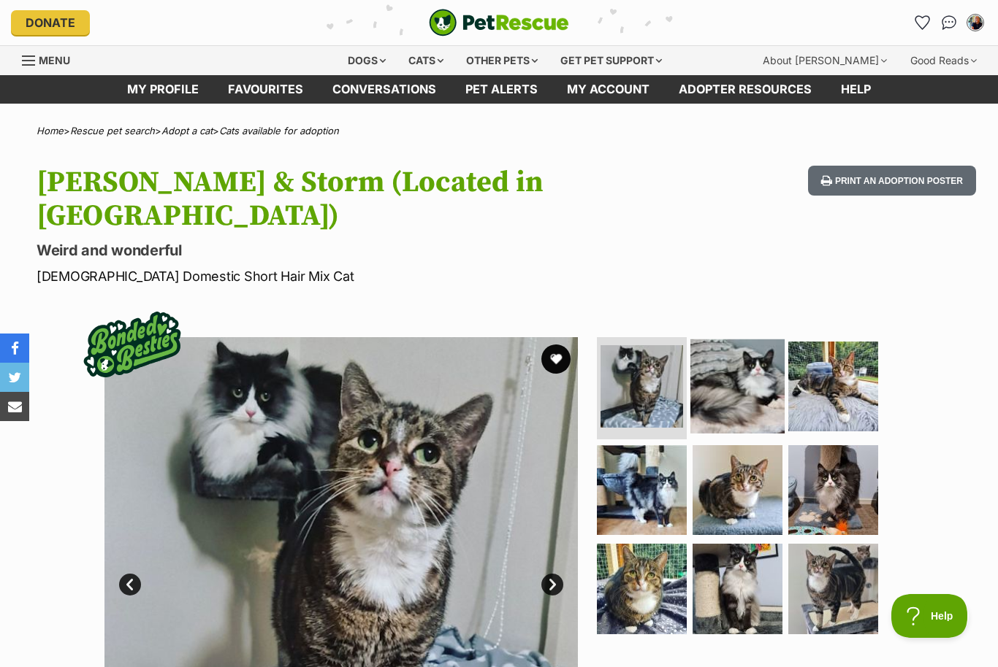
click at [757, 371] on img at bounding box center [737, 387] width 94 height 94
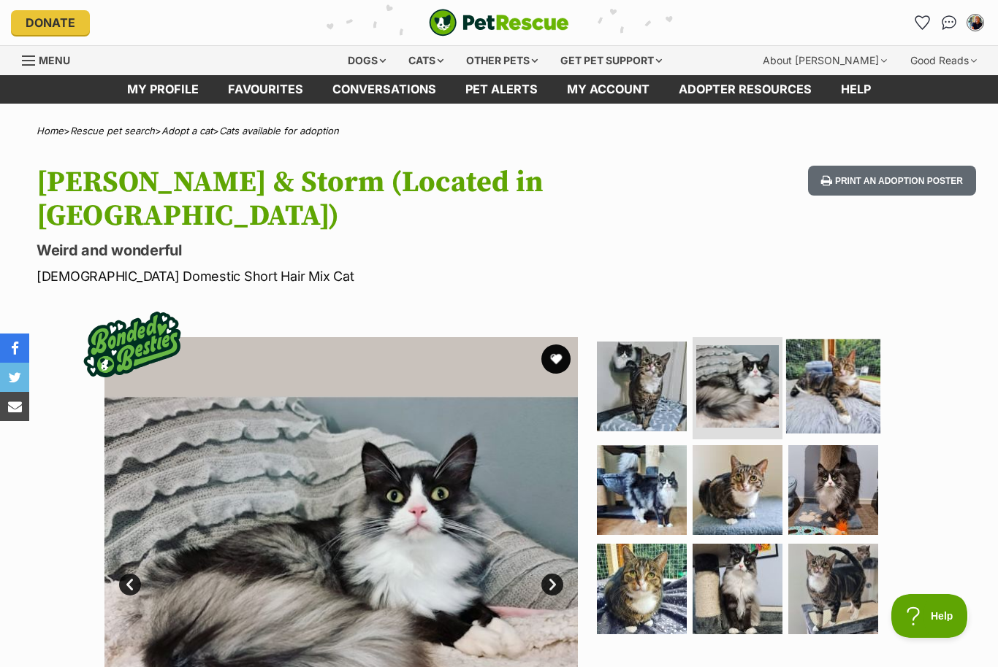
click at [802, 374] on img at bounding box center [833, 387] width 94 height 94
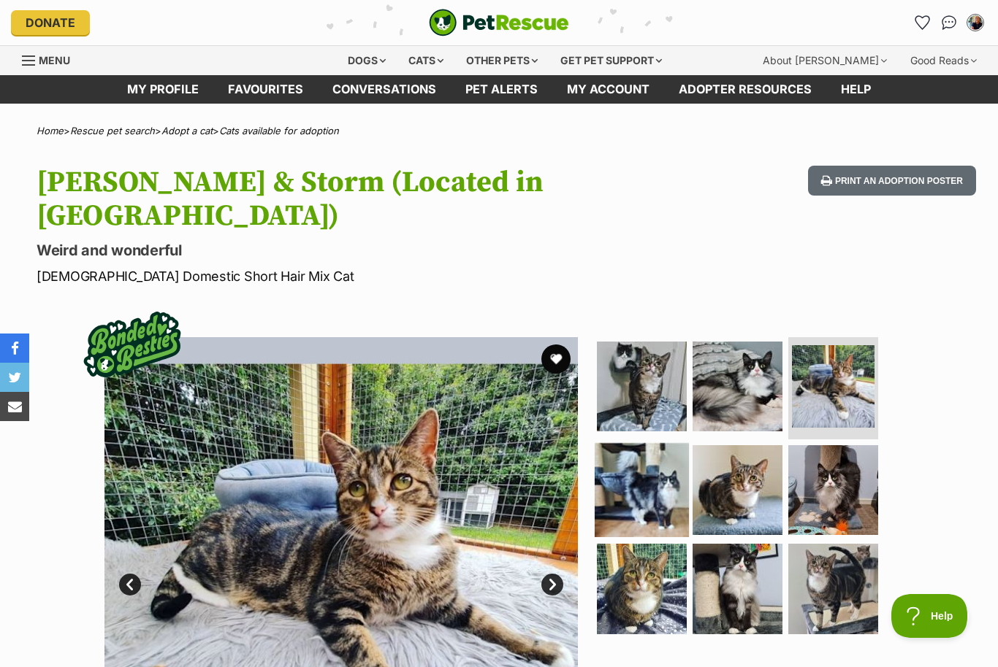
click at [654, 470] on img at bounding box center [641, 490] width 94 height 94
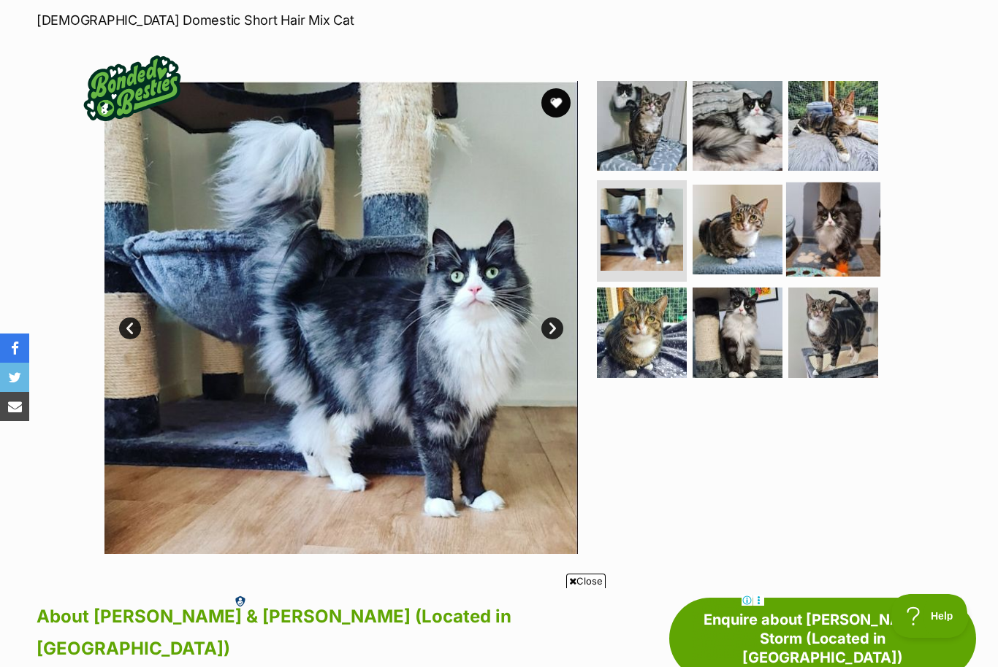
click at [812, 240] on img at bounding box center [833, 229] width 94 height 94
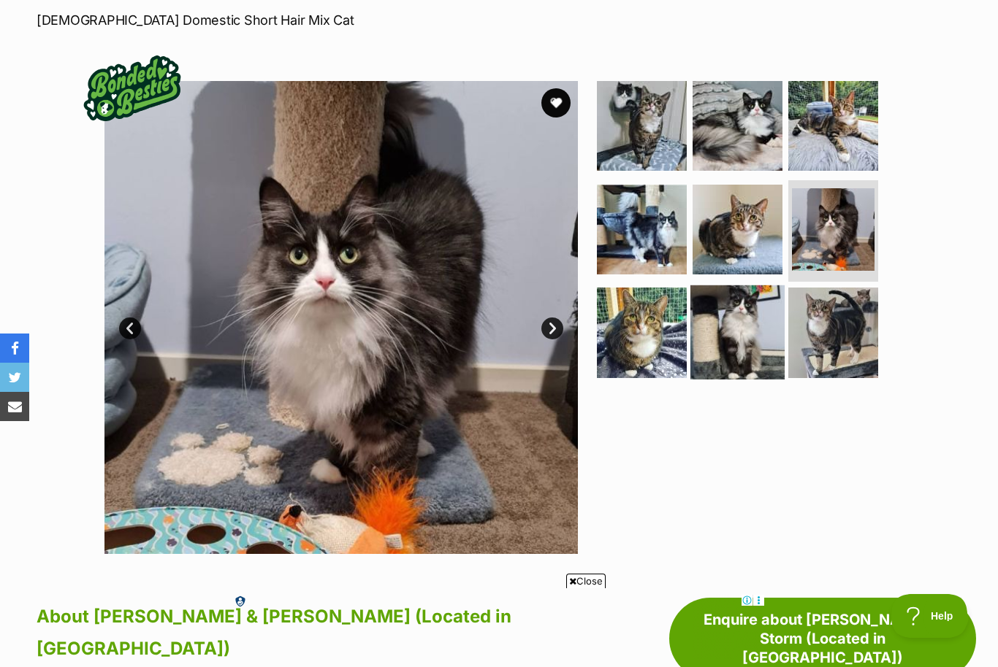
click at [745, 321] on img at bounding box center [737, 333] width 94 height 94
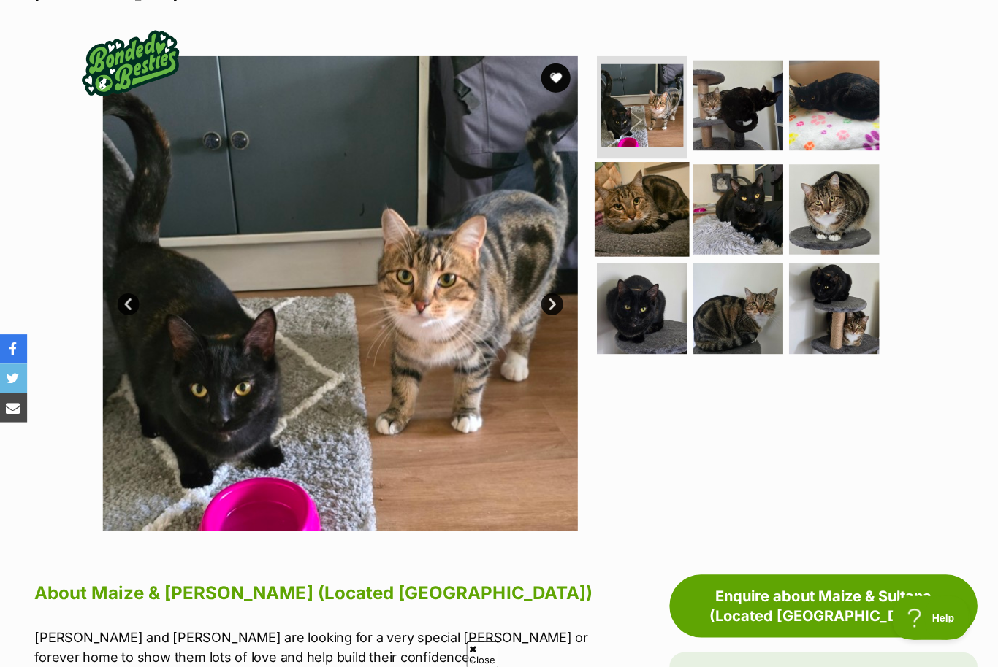
click at [643, 161] on img at bounding box center [641, 208] width 94 height 94
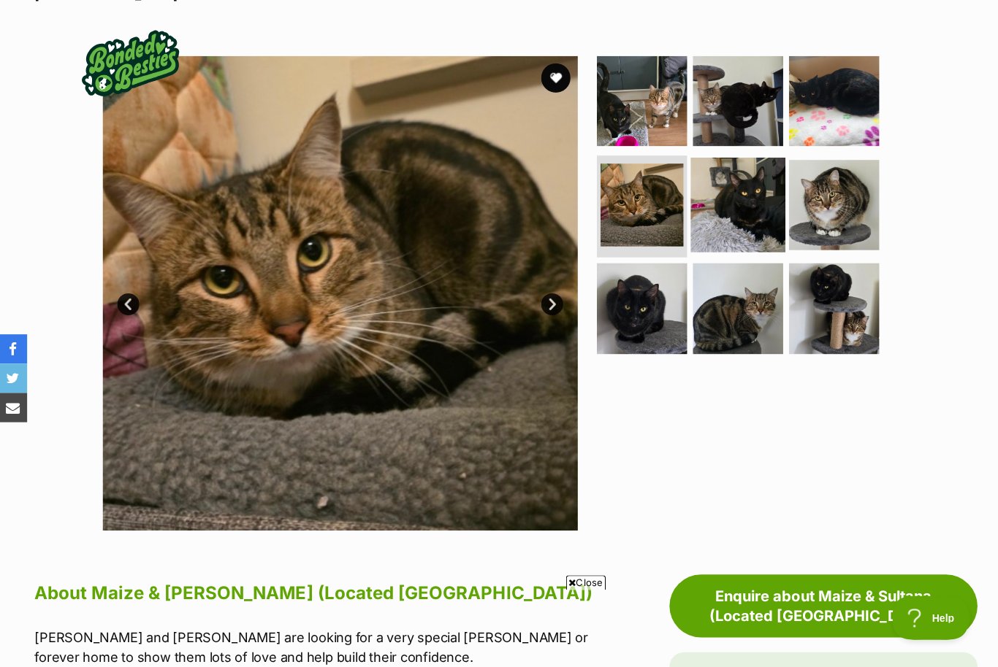
click at [738, 173] on img at bounding box center [737, 204] width 94 height 94
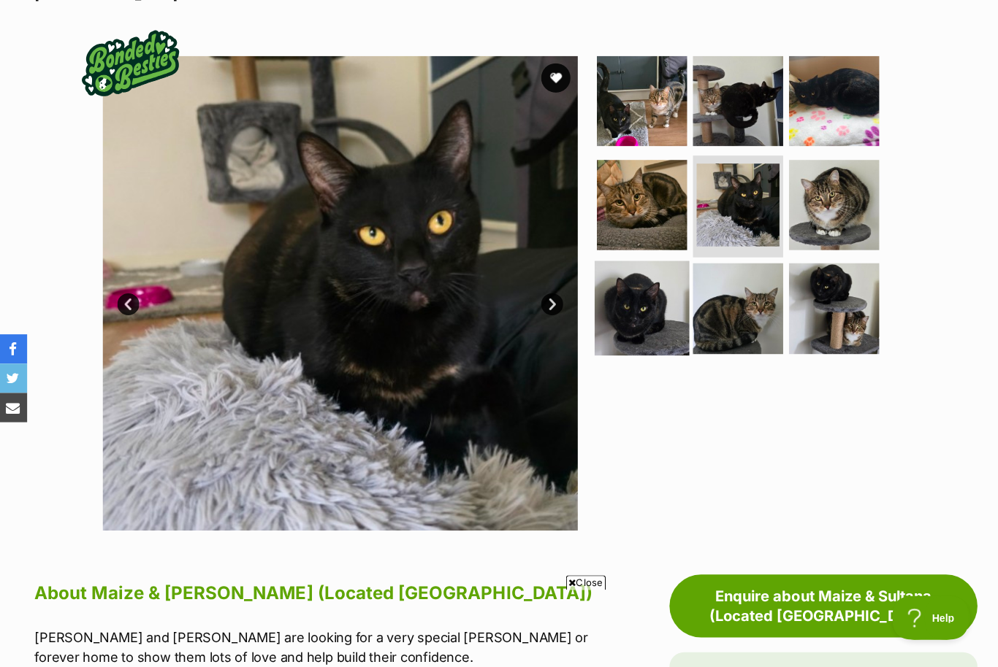
click at [646, 261] on img at bounding box center [641, 308] width 94 height 94
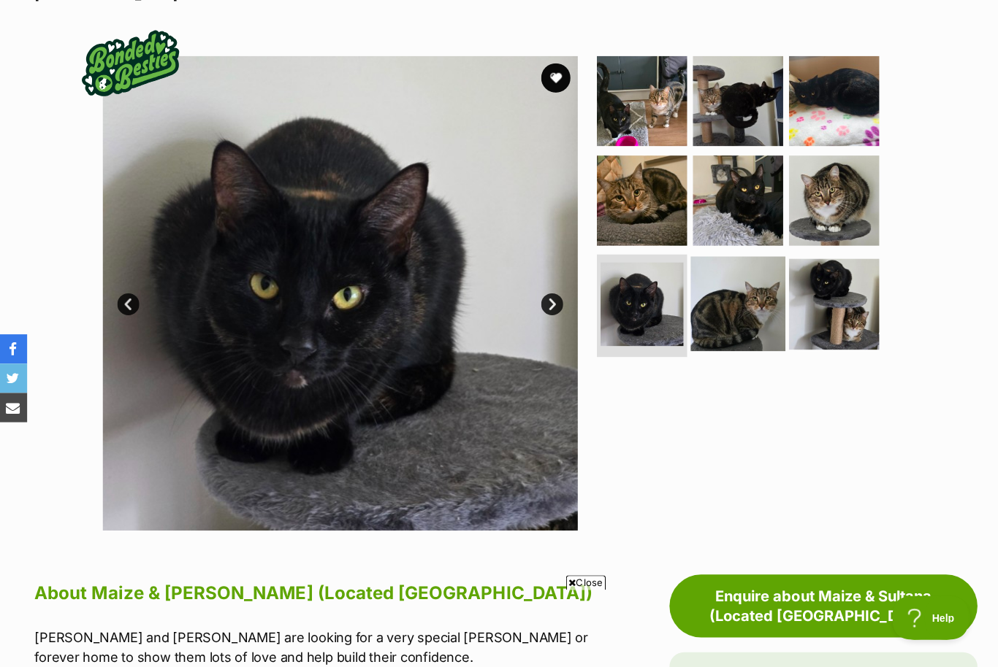
click at [733, 287] on img at bounding box center [737, 303] width 94 height 94
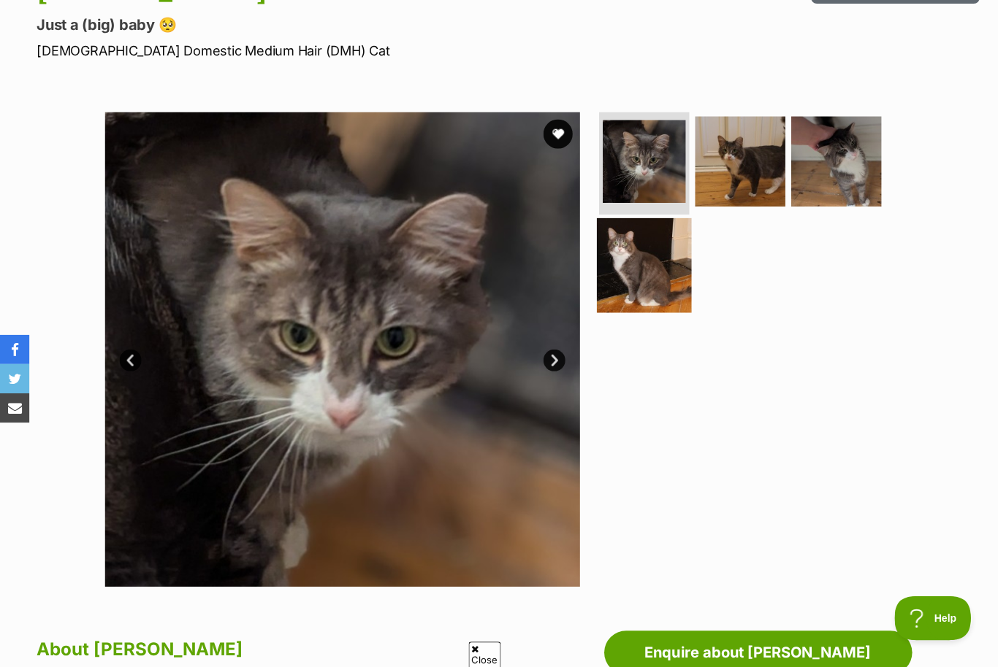
click at [646, 278] on img at bounding box center [641, 264] width 94 height 94
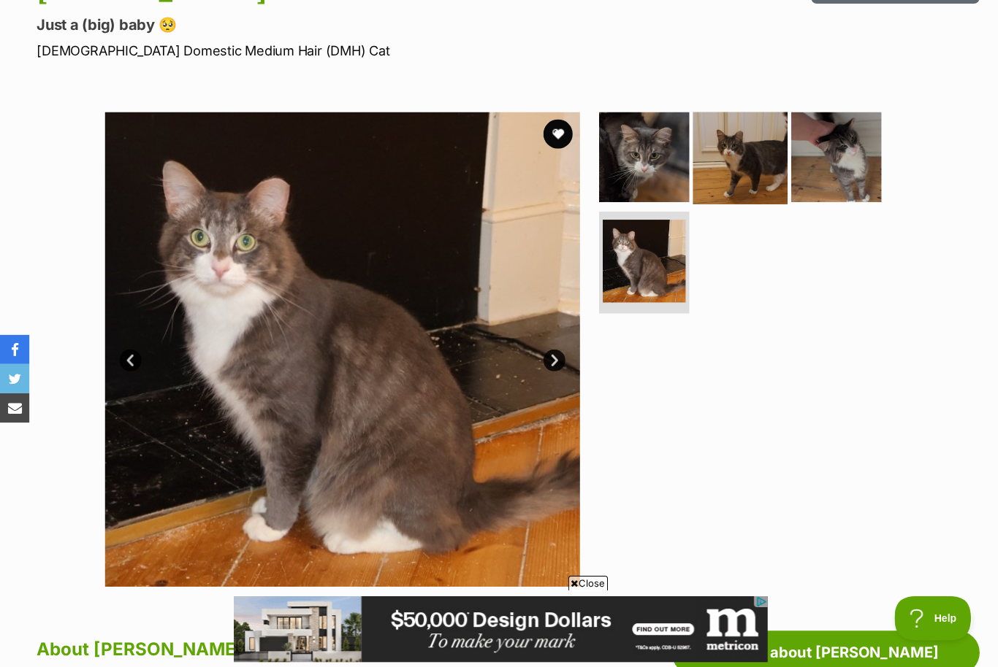
click at [725, 143] on img at bounding box center [737, 157] width 94 height 94
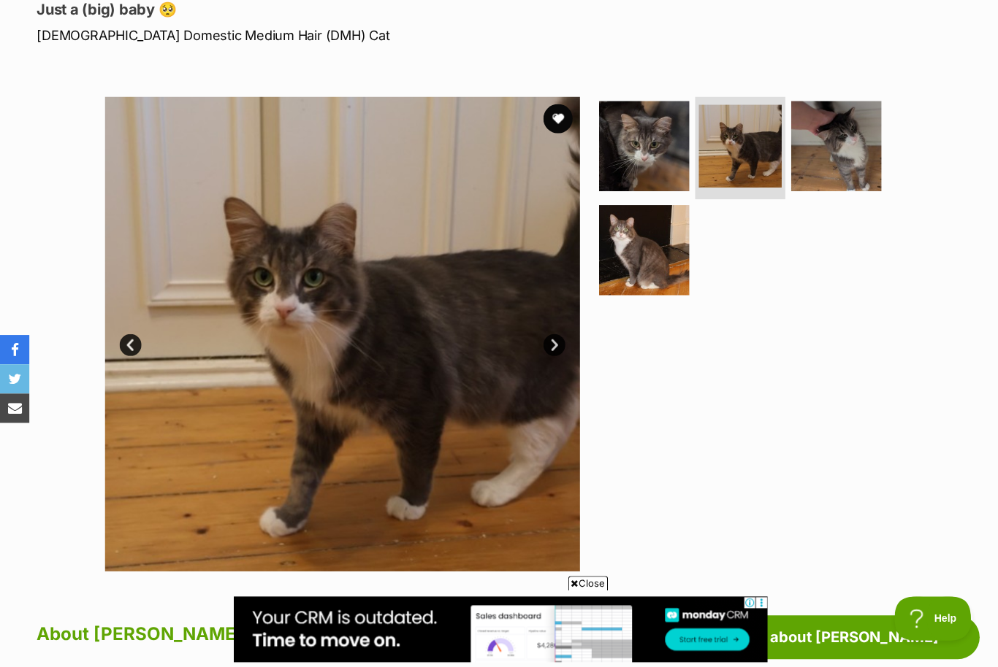
scroll to position [190, 0]
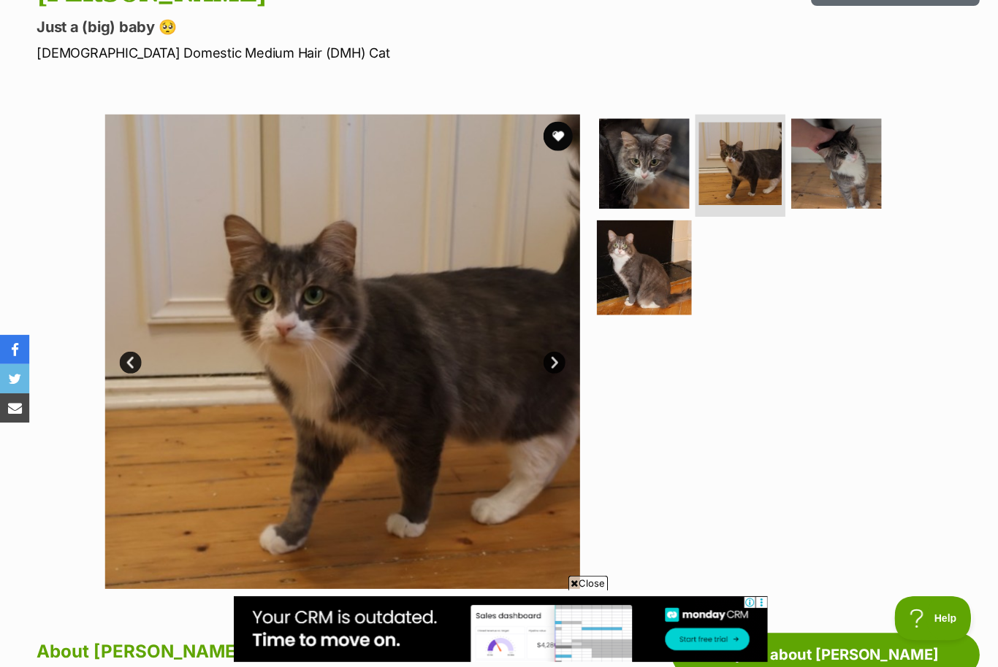
click at [633, 271] on img at bounding box center [641, 266] width 94 height 94
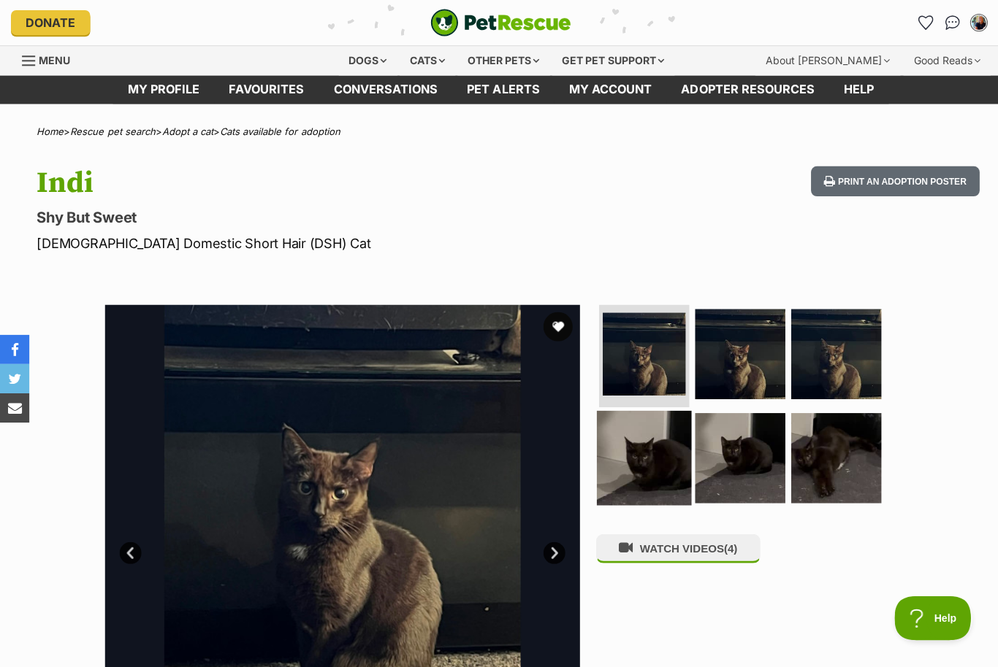
click at [650, 478] on img at bounding box center [641, 456] width 94 height 94
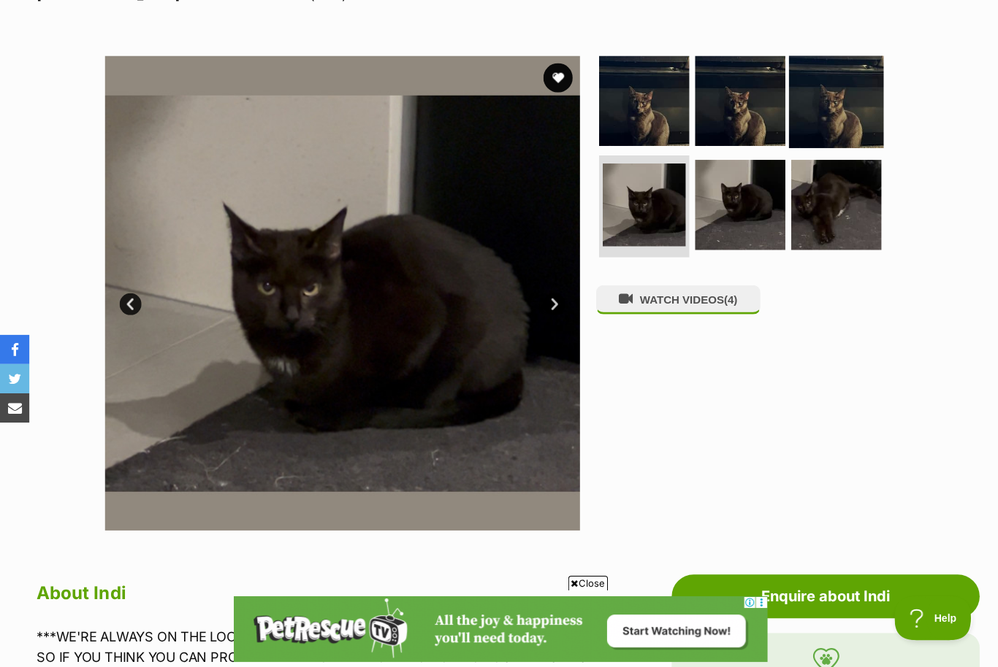
click at [841, 104] on img at bounding box center [833, 100] width 94 height 94
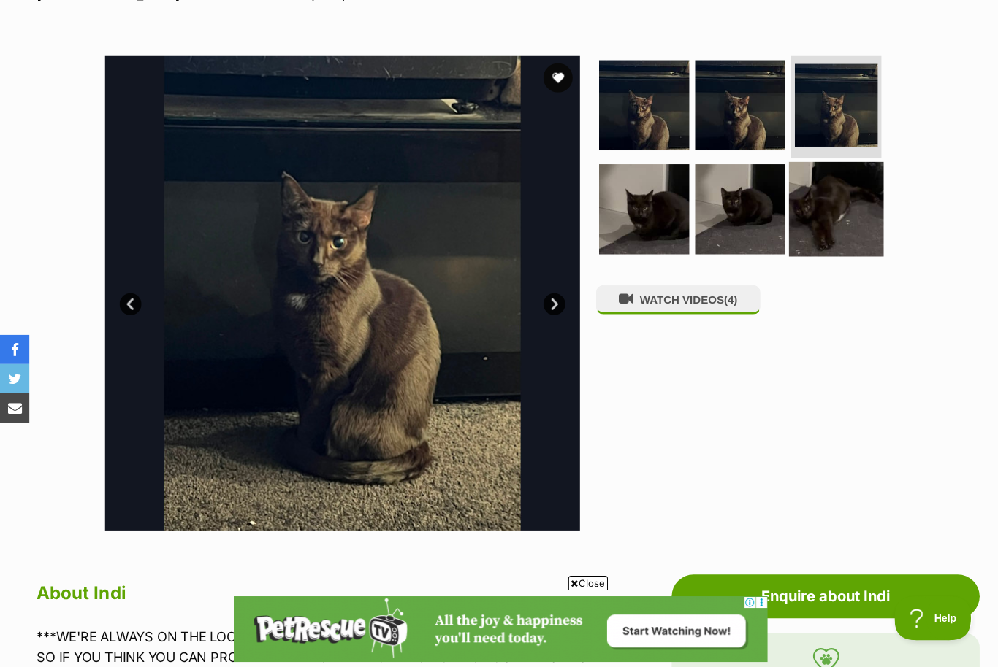
click at [823, 209] on img at bounding box center [833, 208] width 94 height 94
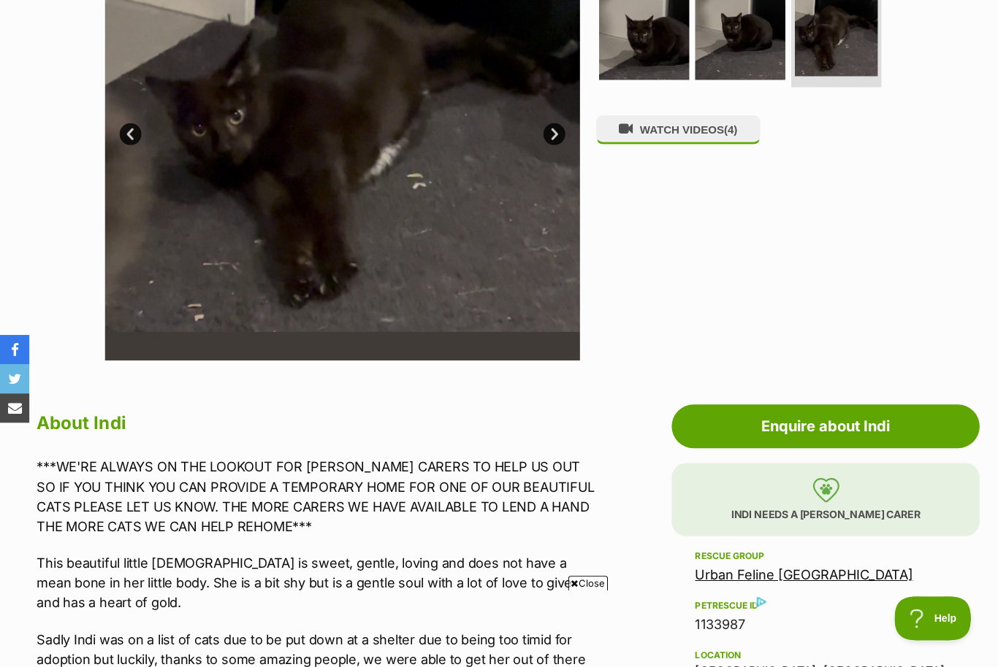
scroll to position [413, 0]
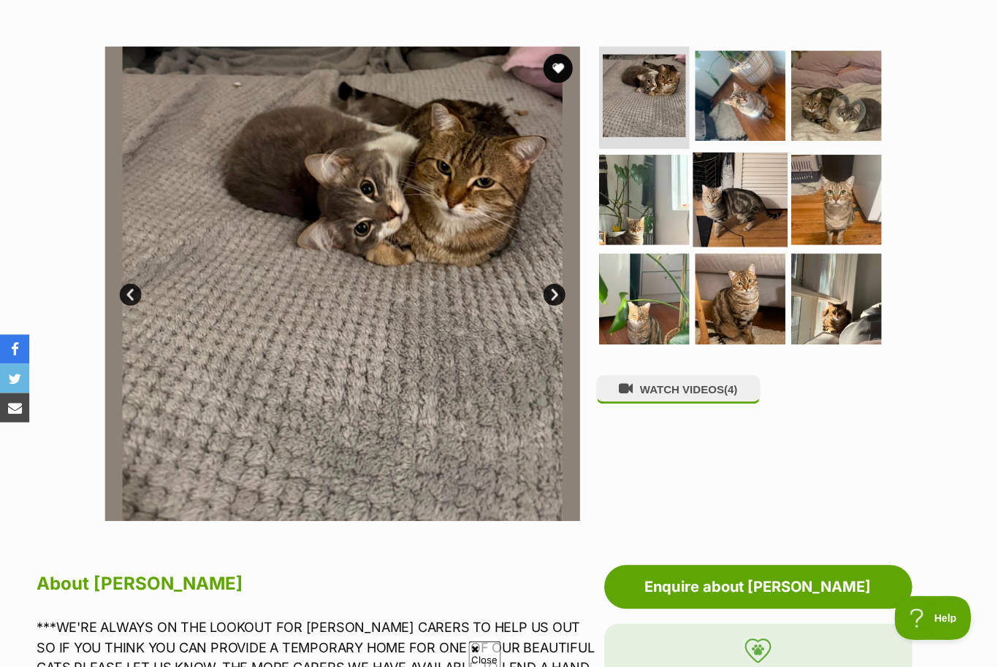
scroll to position [258, 0]
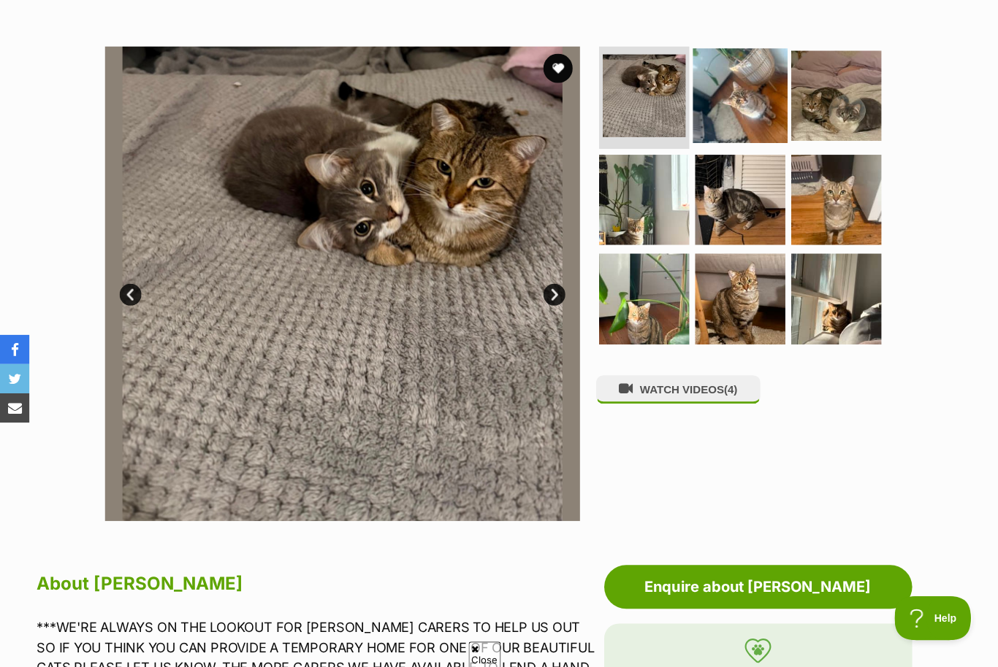
click at [725, 94] on img at bounding box center [737, 95] width 94 height 94
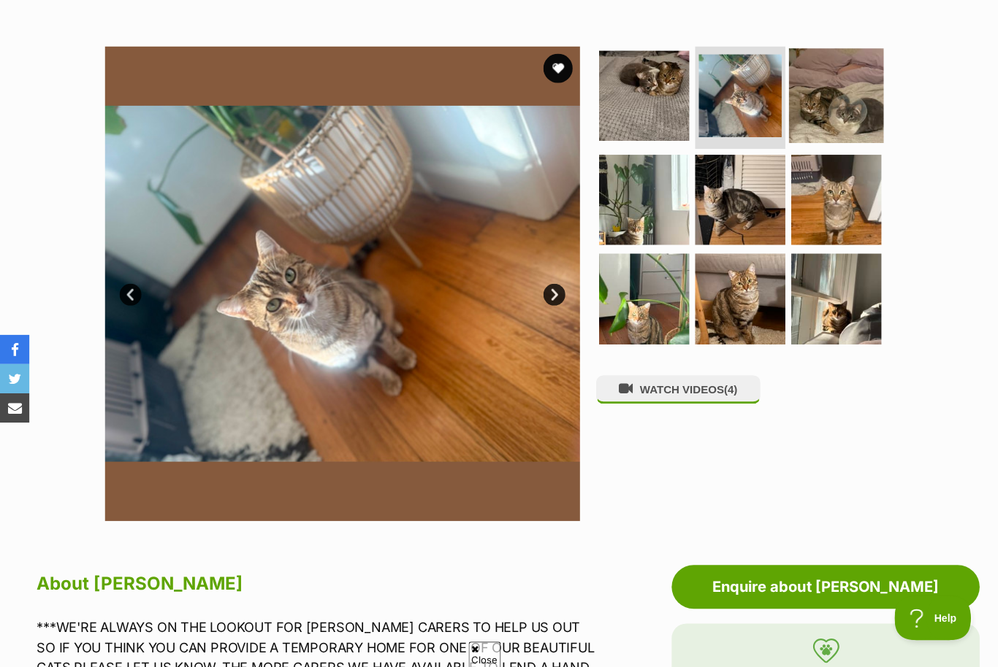
scroll to position [0, 0]
click at [843, 114] on img at bounding box center [833, 95] width 94 height 94
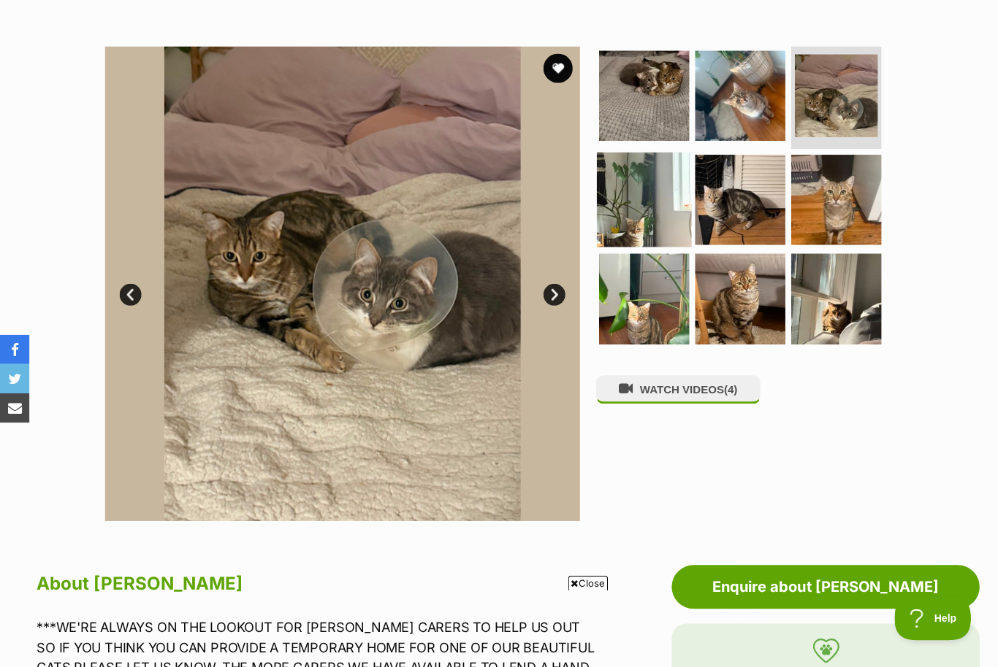
click at [667, 197] on img at bounding box center [641, 198] width 94 height 94
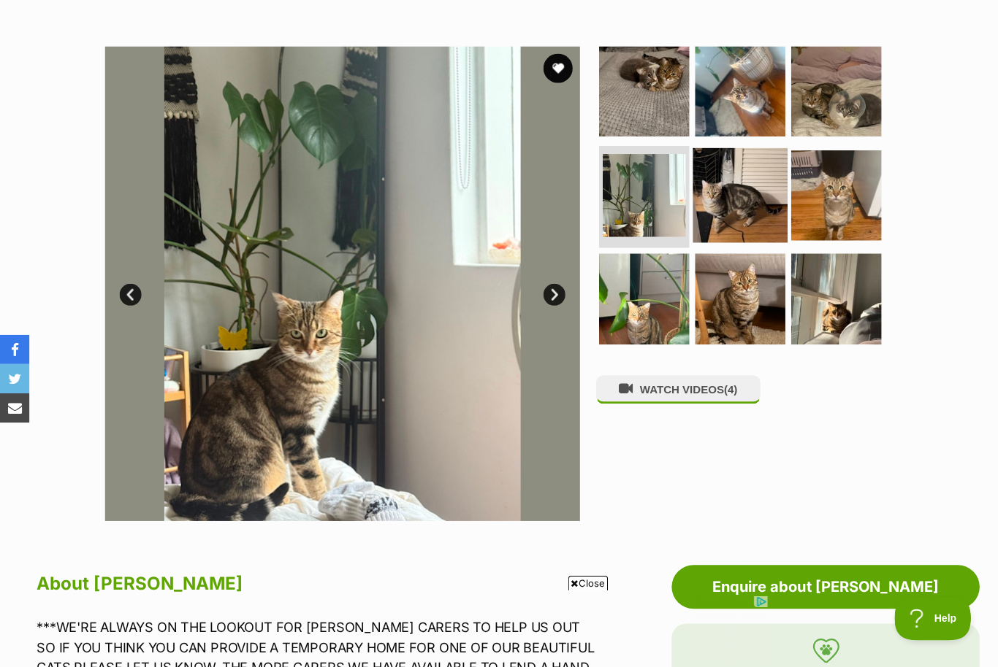
click at [743, 201] on img at bounding box center [737, 194] width 94 height 94
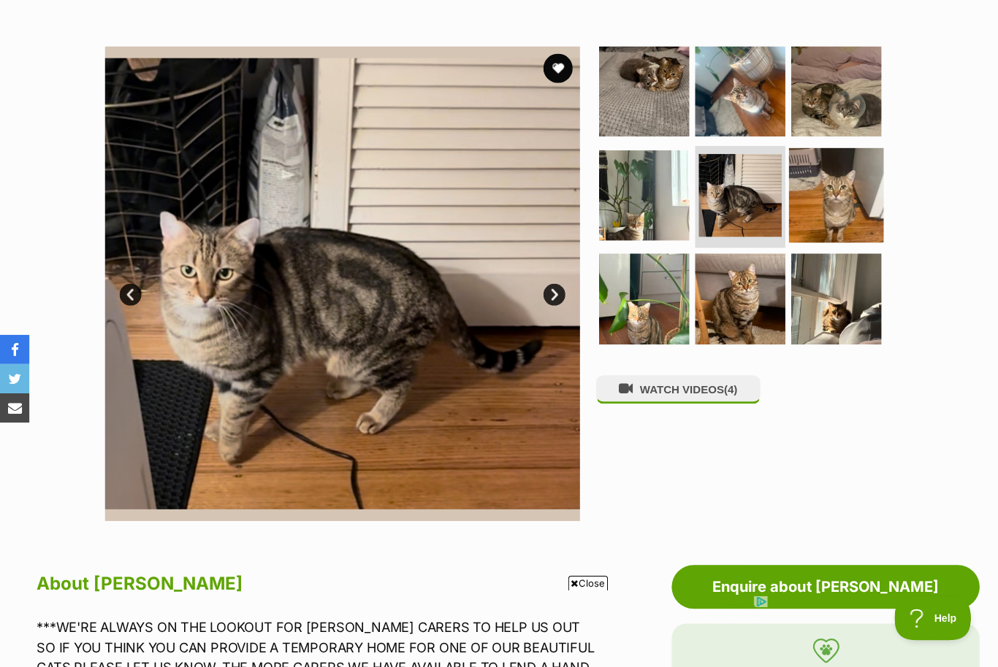
click at [857, 203] on img at bounding box center [833, 194] width 94 height 94
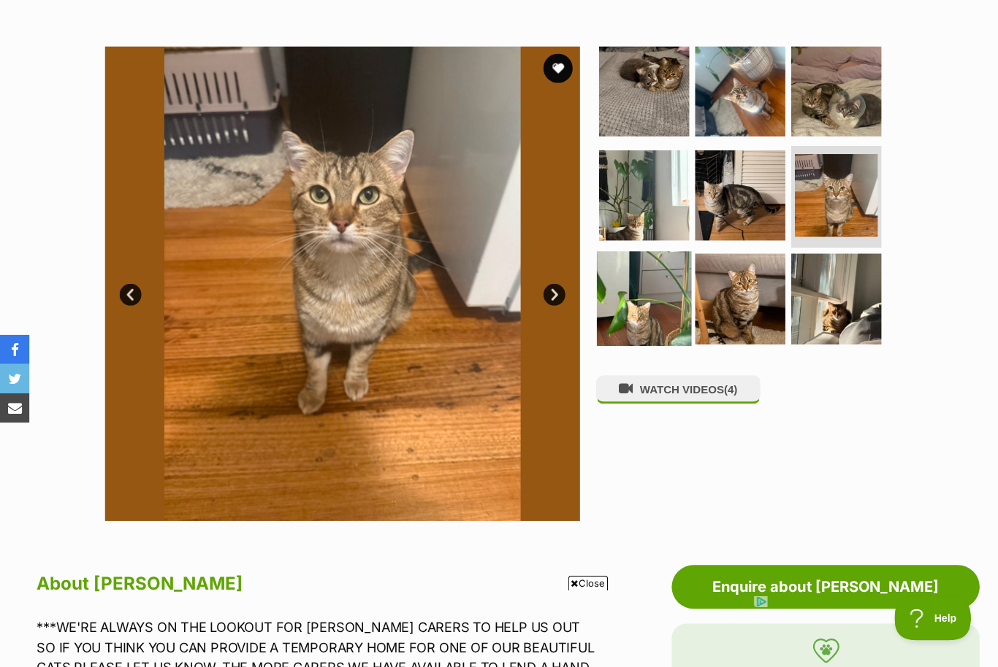
click at [646, 290] on img at bounding box center [641, 297] width 94 height 94
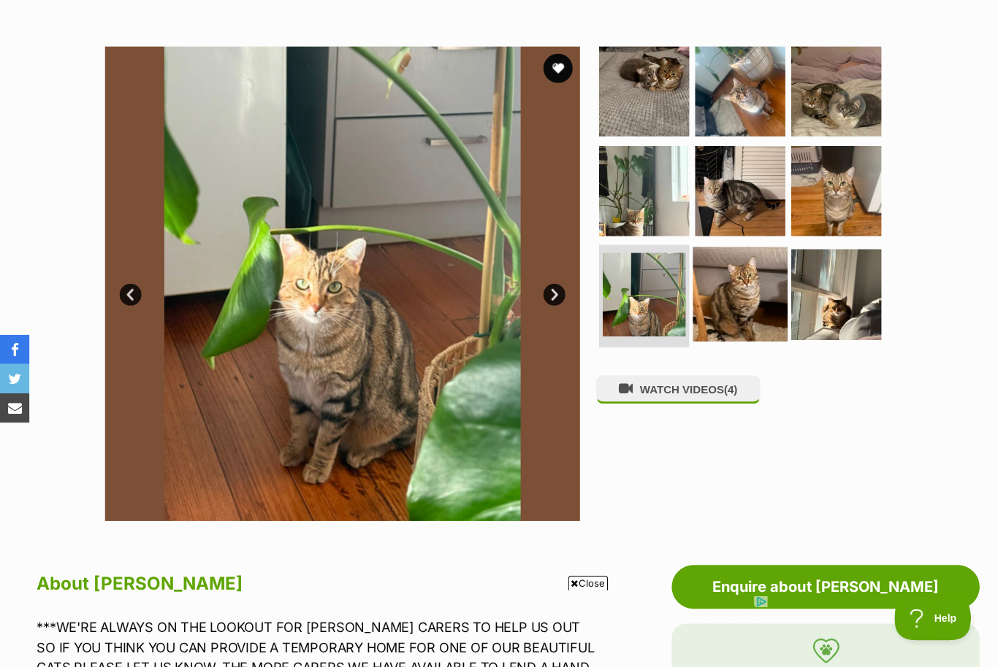
click at [780, 299] on img at bounding box center [737, 293] width 94 height 94
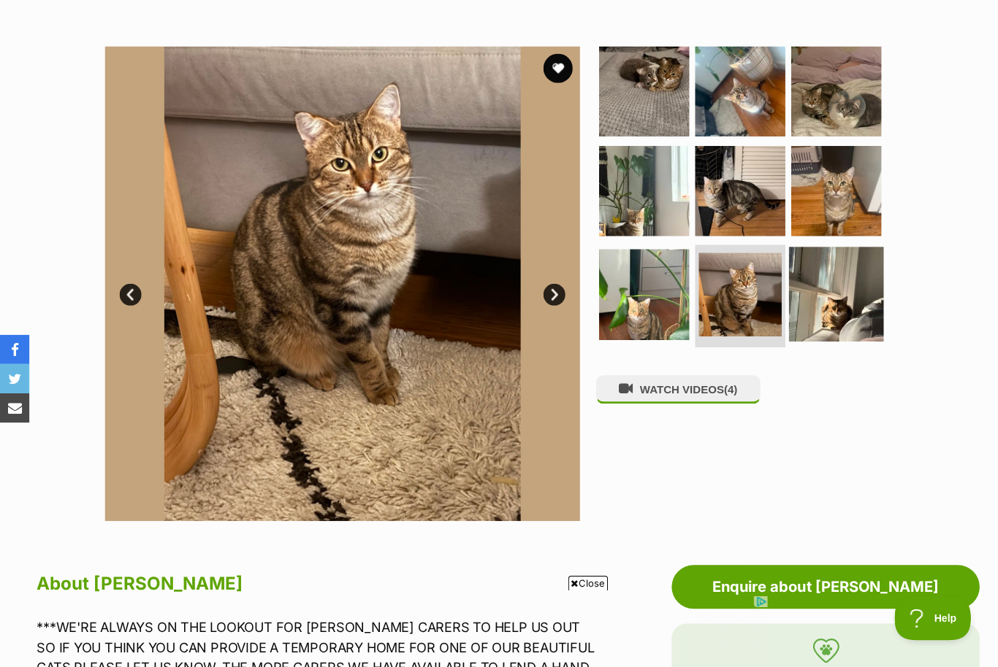
click at [877, 301] on img at bounding box center [833, 293] width 94 height 94
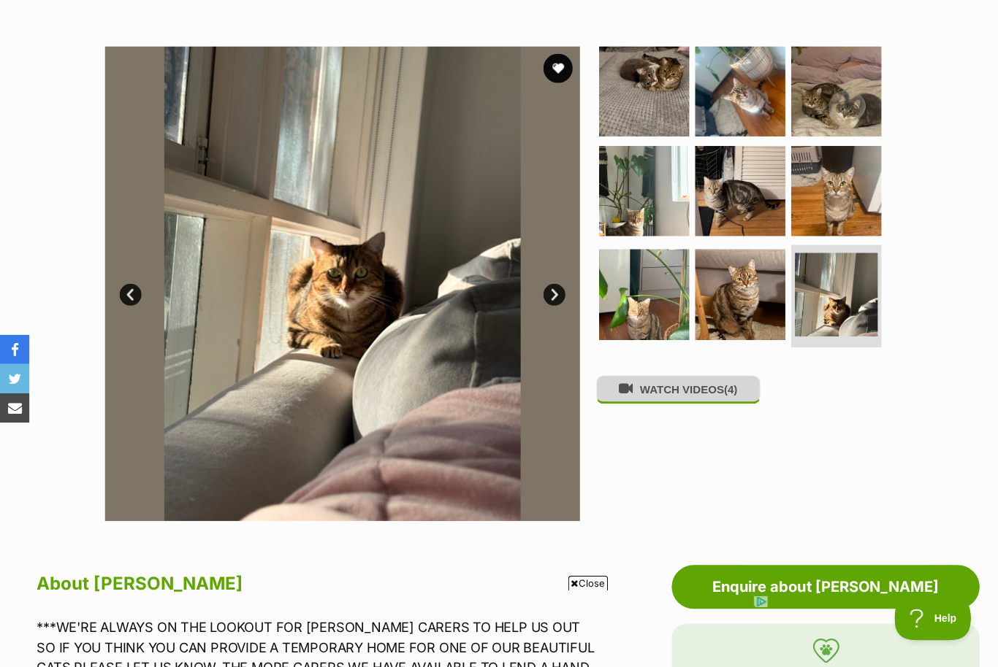
click at [697, 385] on button "WATCH VIDEOS (4)" at bounding box center [676, 388] width 164 height 28
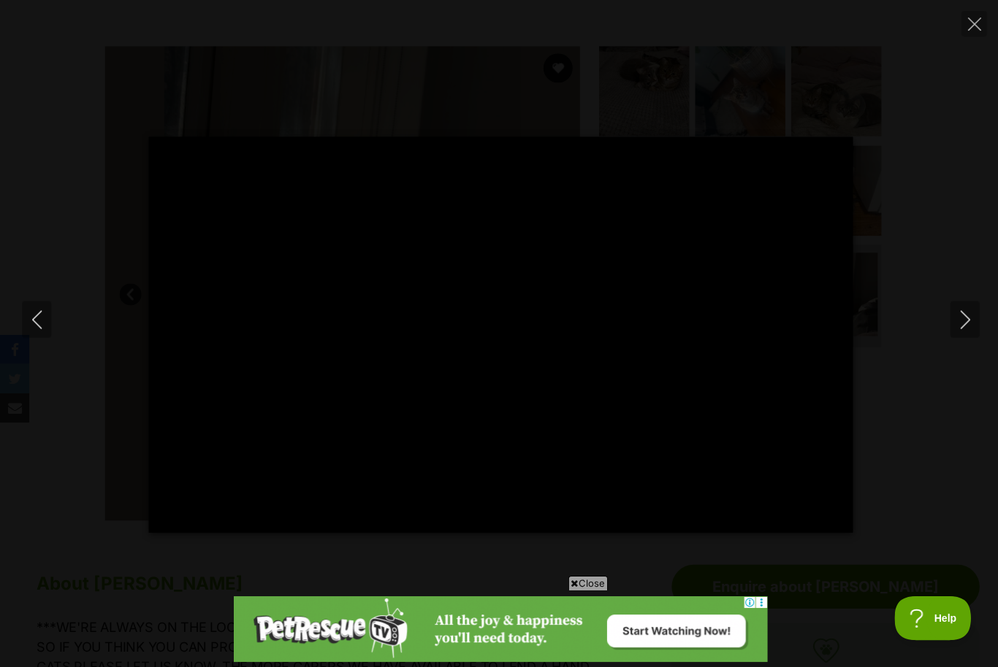
type input "100"
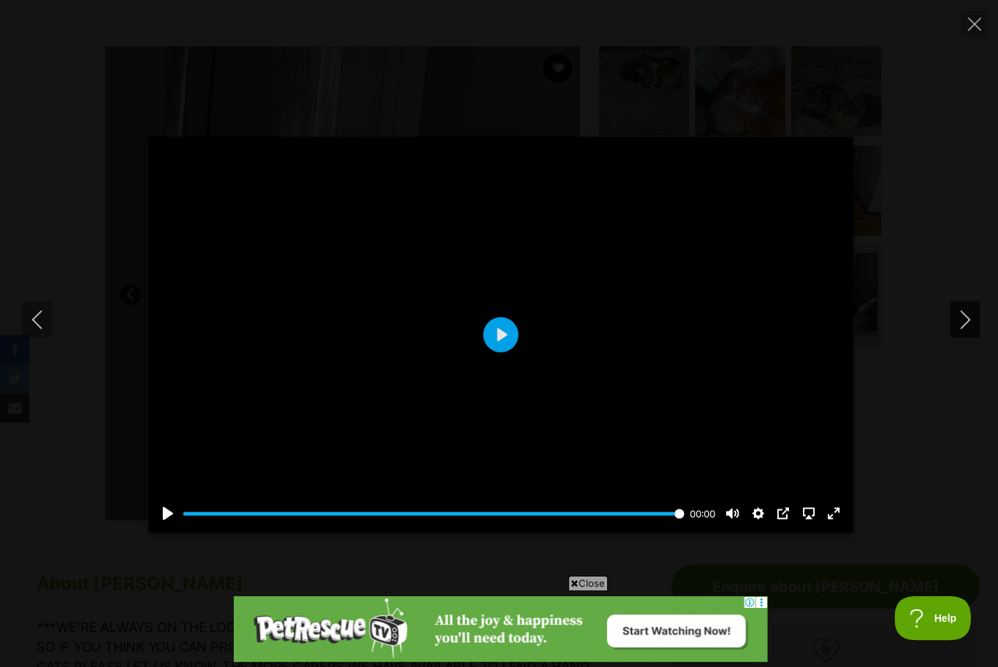
click at [965, 328] on icon "Next" at bounding box center [961, 319] width 18 height 18
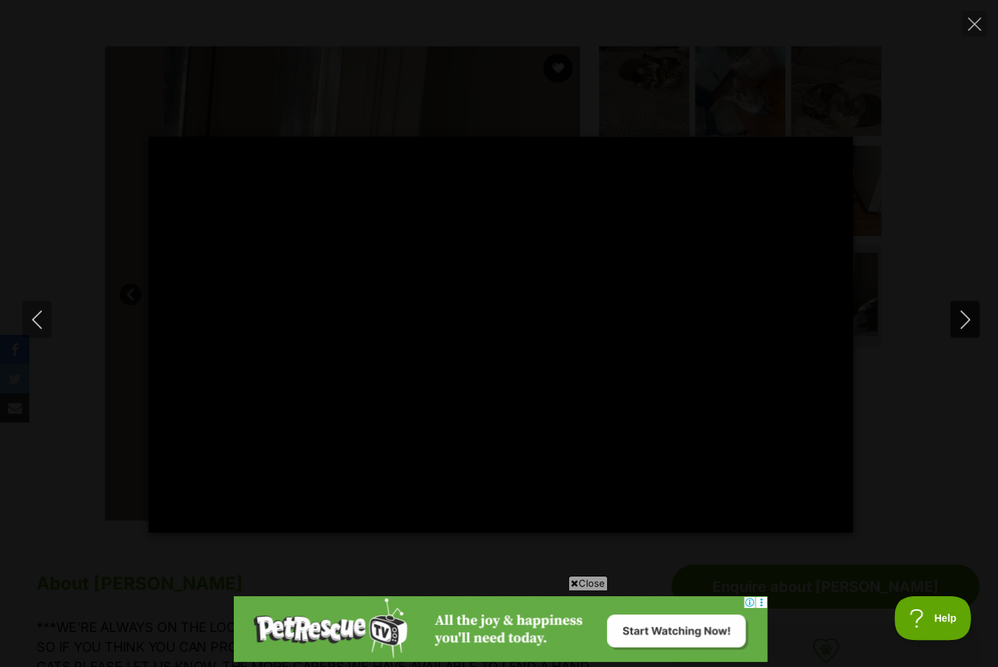
click at [960, 328] on icon "Next" at bounding box center [961, 319] width 18 height 18
type input "73.35"
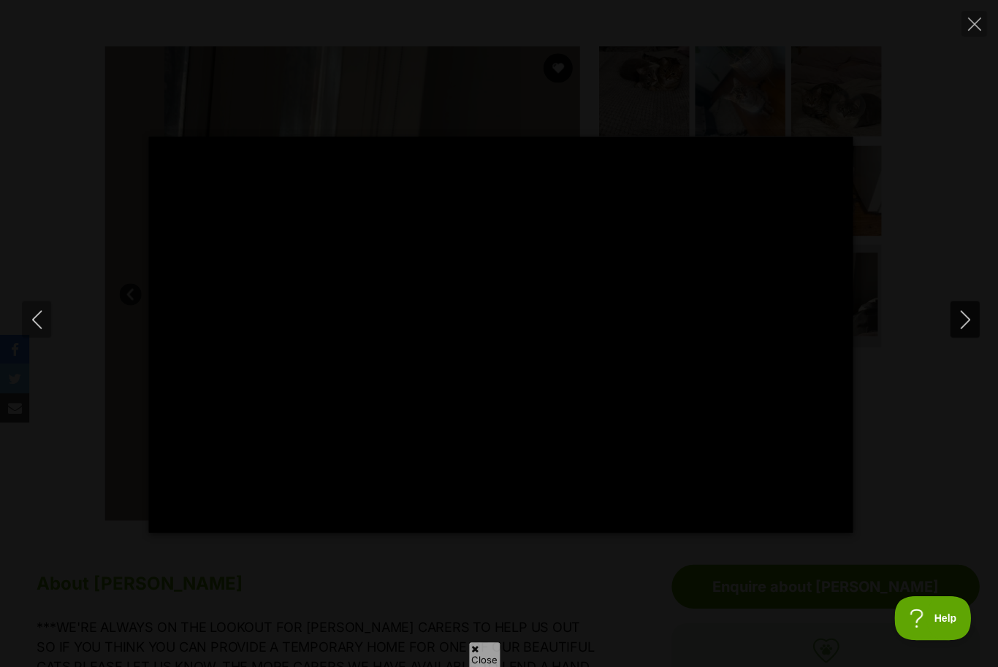
click at [961, 328] on icon "Next" at bounding box center [961, 319] width 18 height 18
type input "15.75"
click at [967, 328] on icon "Next" at bounding box center [961, 319] width 18 height 18
type input "23.1"
click at [967, 26] on icon "Close" at bounding box center [970, 24] width 13 height 13
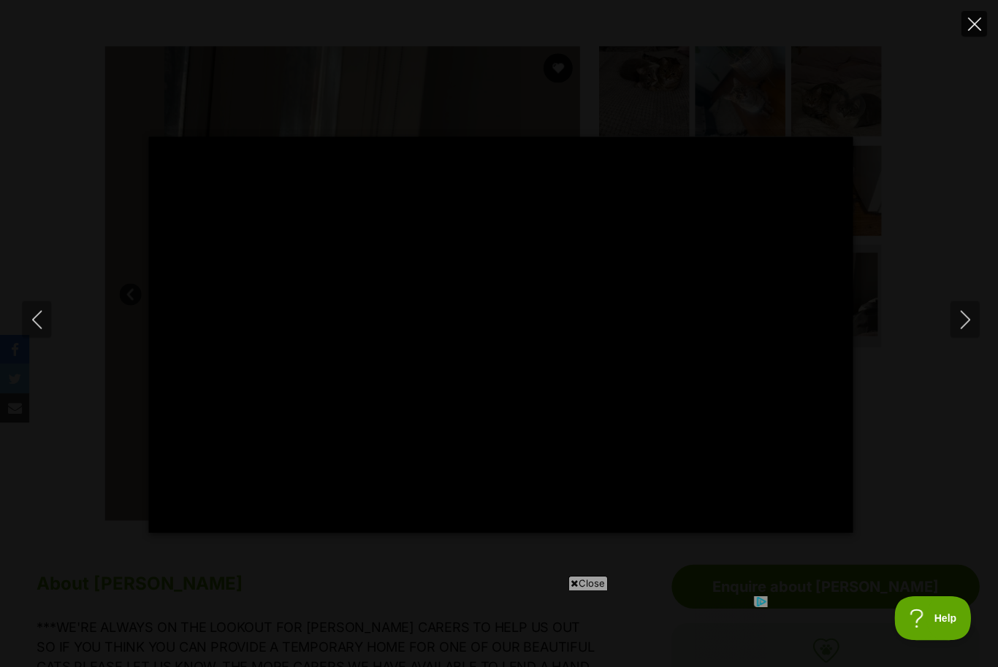
type input "10.76"
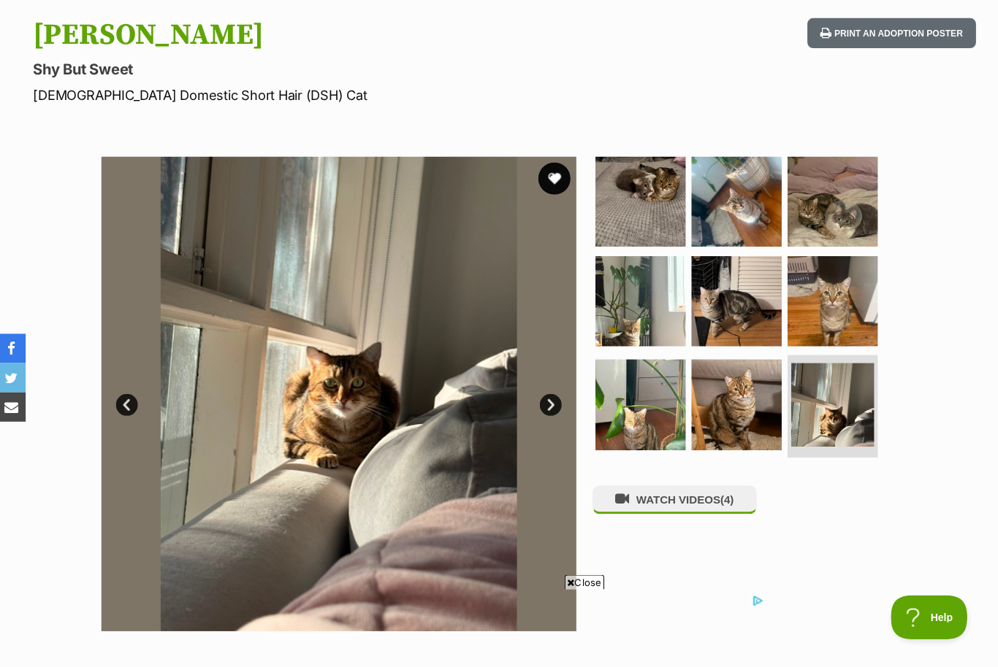
click at [548, 176] on button "favourite" at bounding box center [556, 179] width 32 height 32
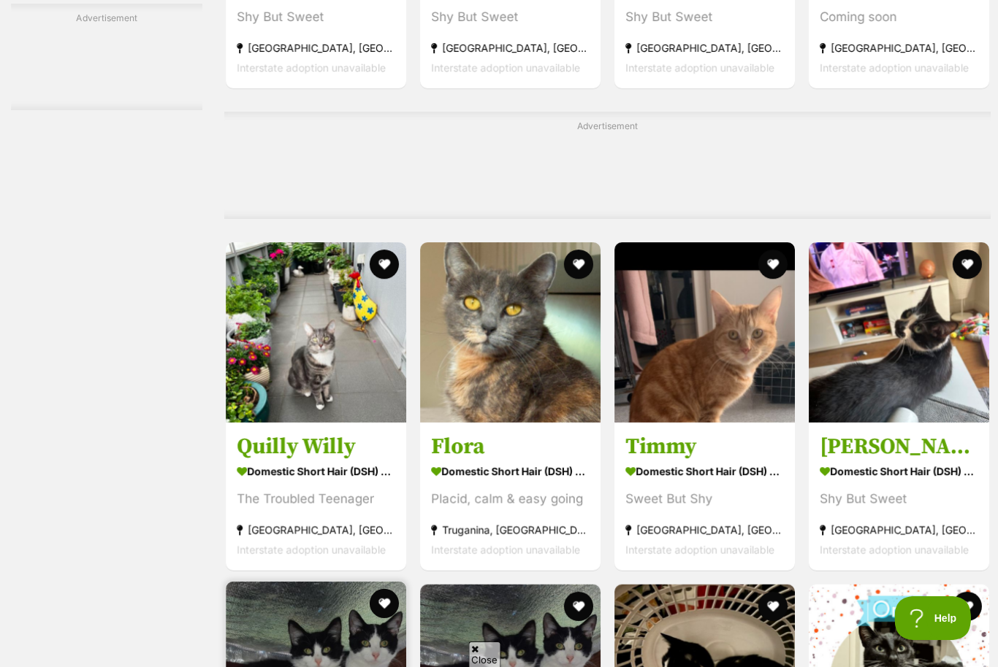
click at [283, 580] on img at bounding box center [315, 670] width 180 height 180
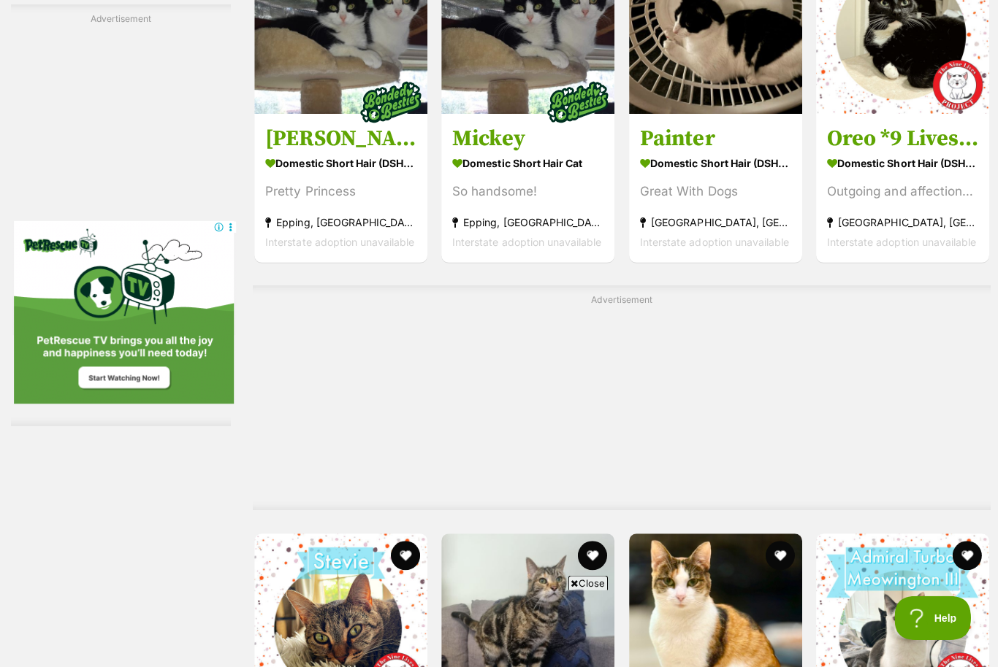
scroll to position [3884, 0]
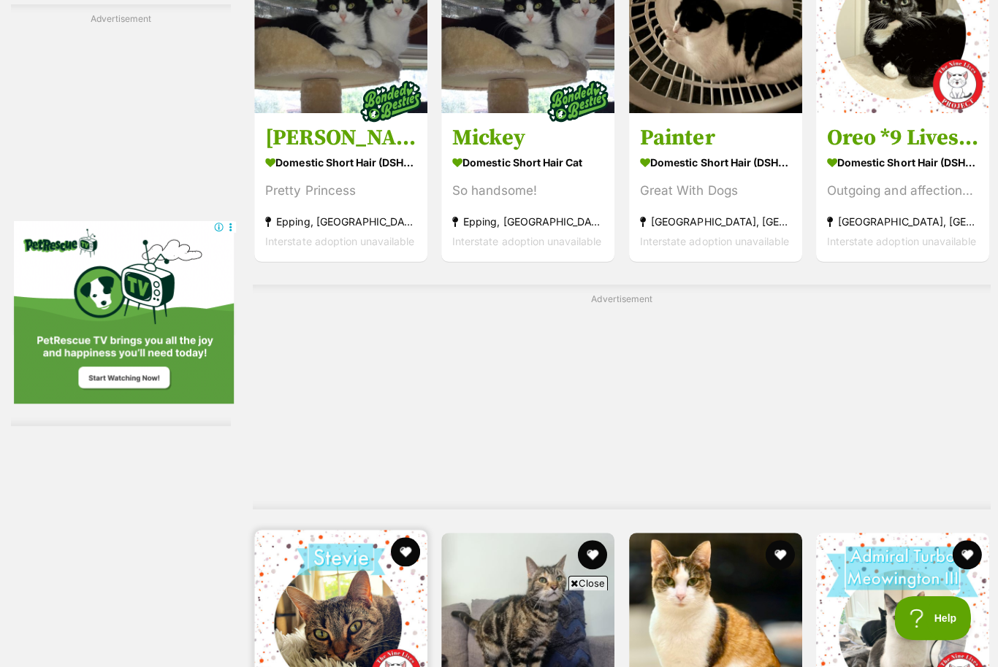
click at [349, 529] on img at bounding box center [339, 615] width 172 height 172
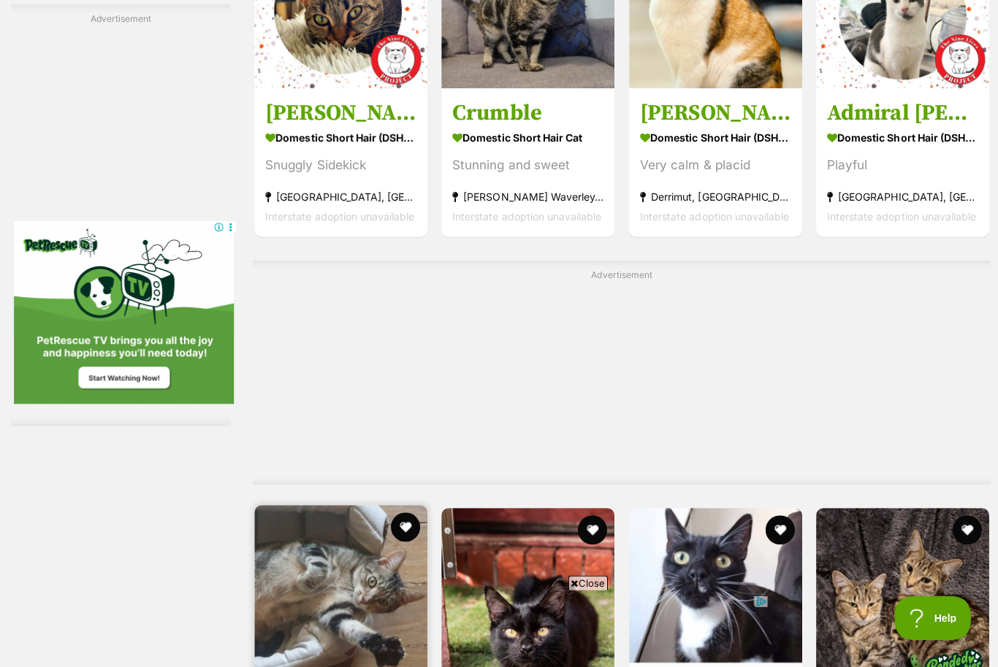
scroll to position [4500, 0]
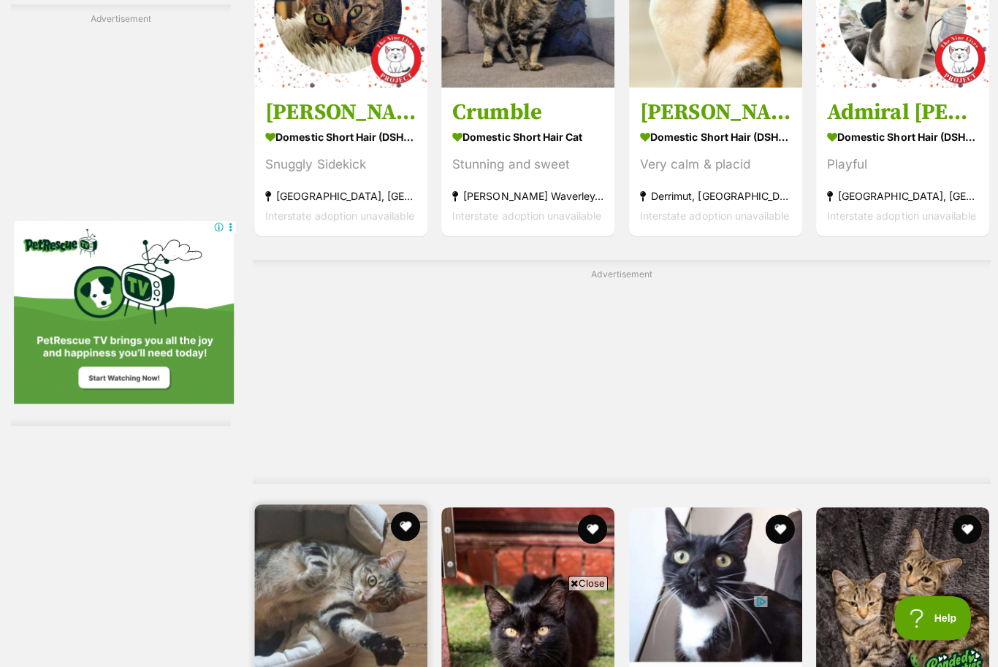
click at [334, 503] on img at bounding box center [339, 589] width 172 height 172
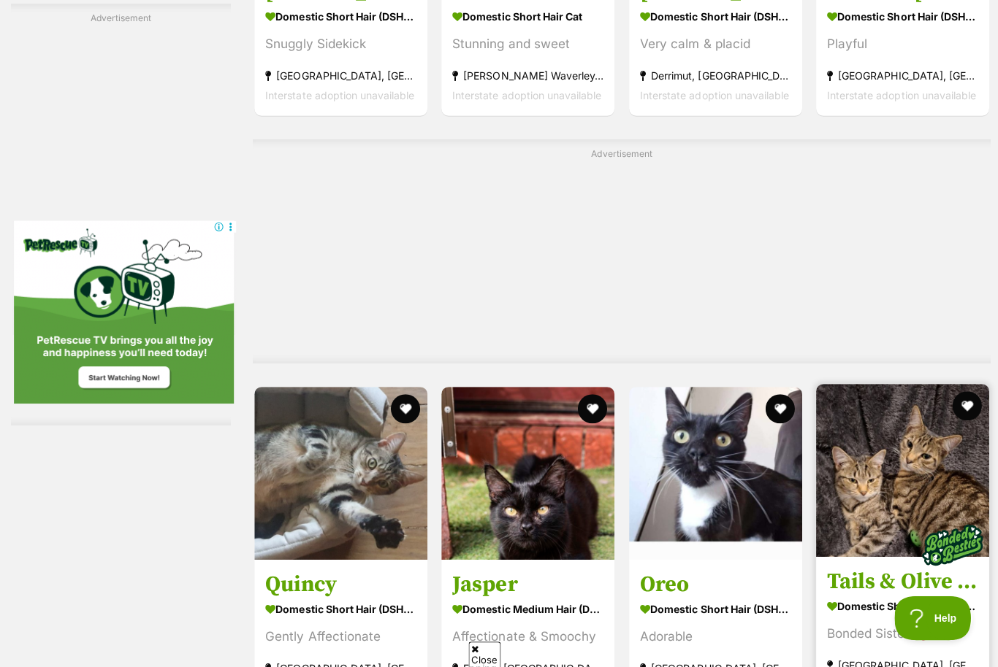
scroll to position [0, 0]
click at [877, 383] on img at bounding box center [899, 469] width 172 height 172
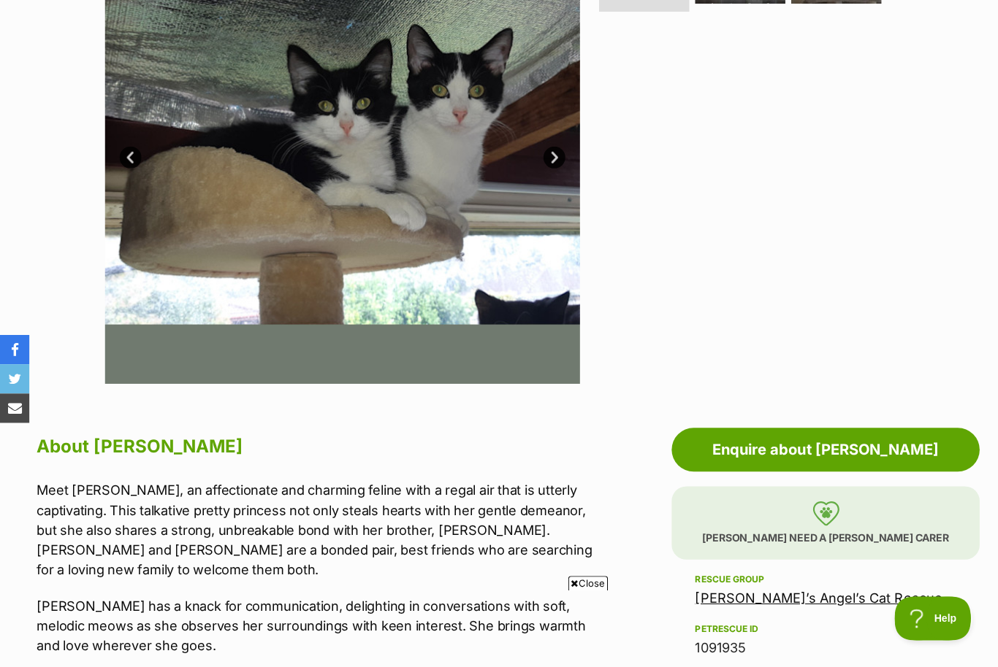
scroll to position [389, 0]
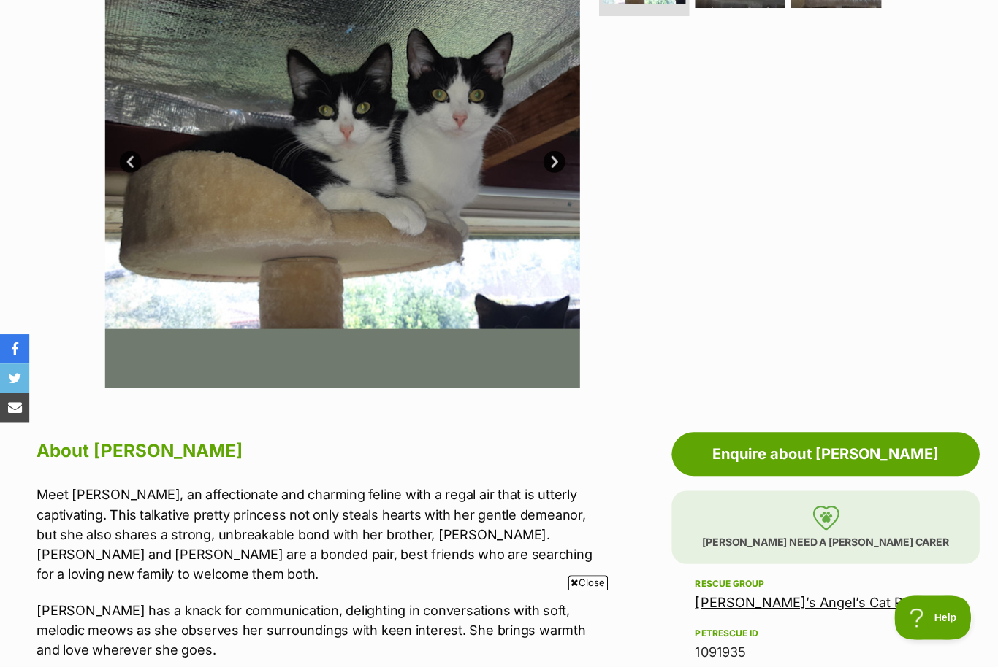
click at [550, 161] on link "Next" at bounding box center [552, 162] width 22 height 22
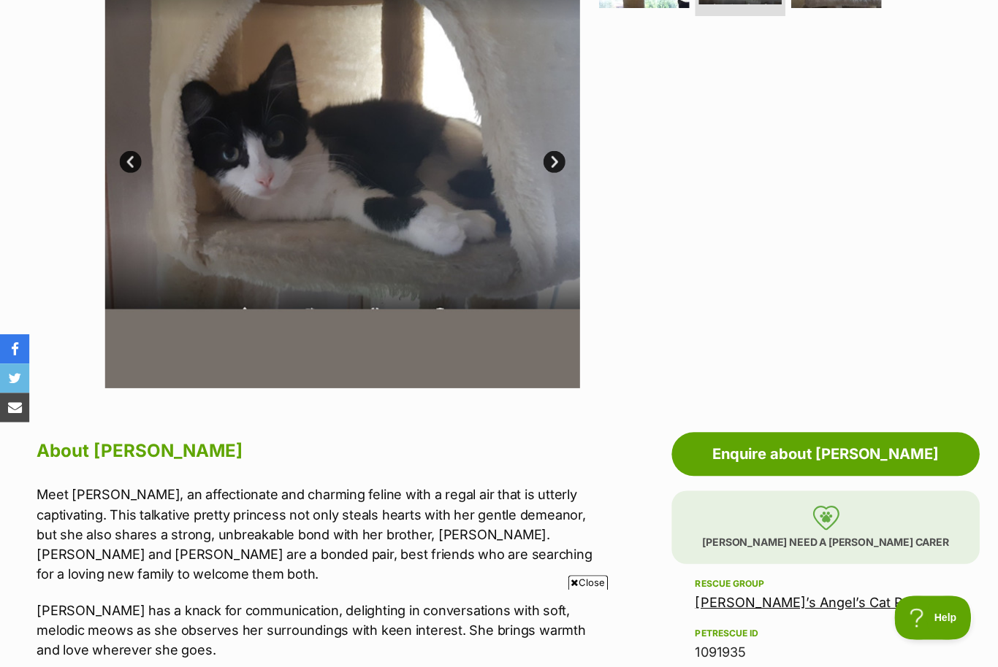
click at [550, 159] on link "Next" at bounding box center [552, 162] width 22 height 22
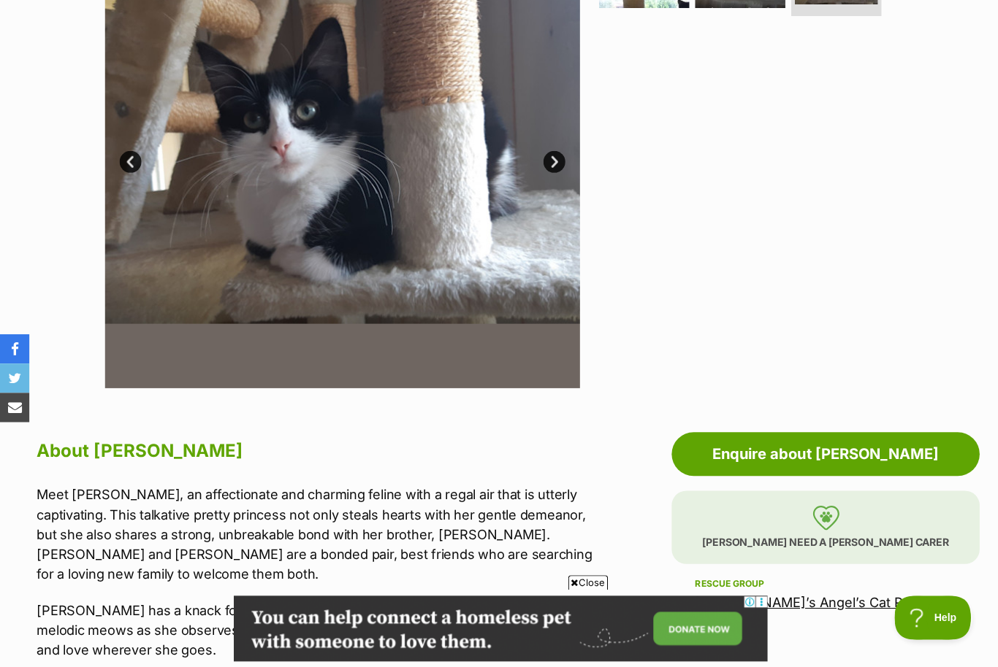
scroll to position [0, 0]
click at [550, 158] on link "Next" at bounding box center [552, 162] width 22 height 22
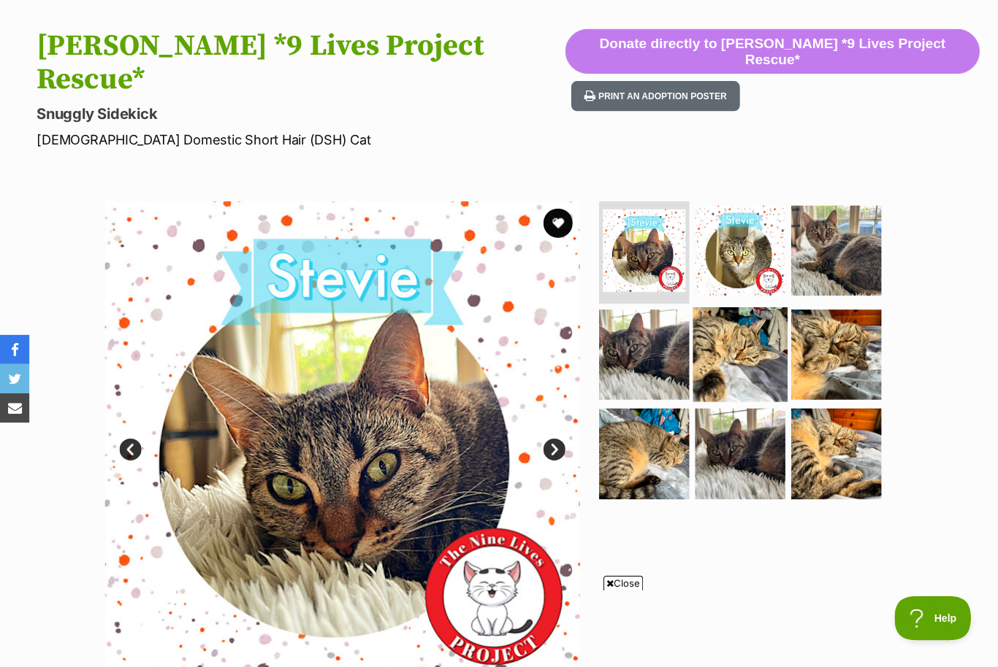
click at [746, 314] on img at bounding box center [737, 353] width 94 height 94
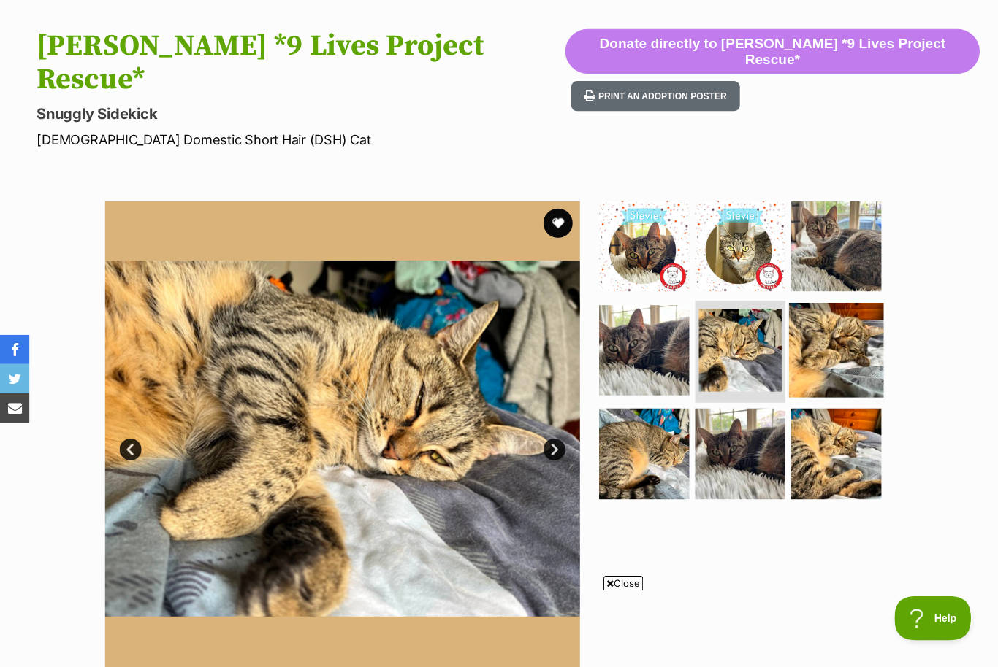
click at [815, 310] on img at bounding box center [833, 349] width 94 height 94
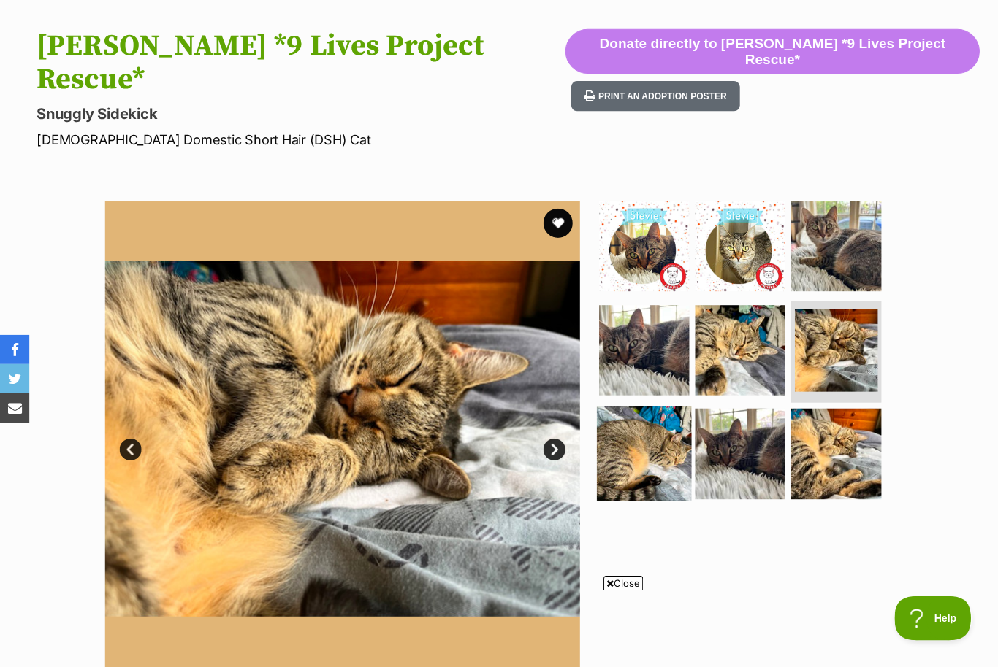
click at [621, 407] on img at bounding box center [641, 452] width 94 height 94
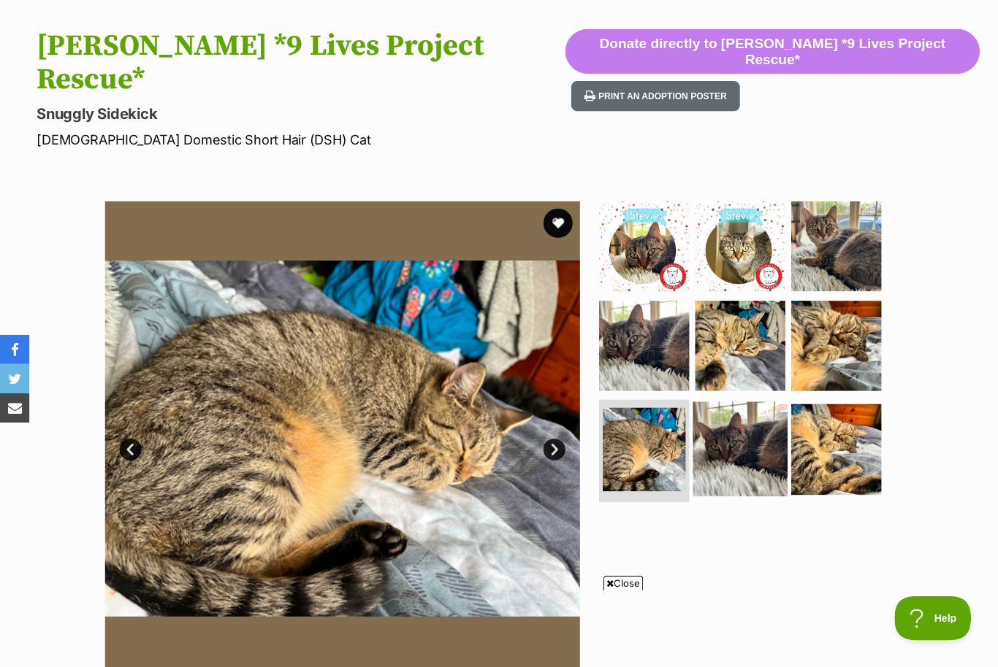
click at [739, 409] on img at bounding box center [737, 448] width 94 height 94
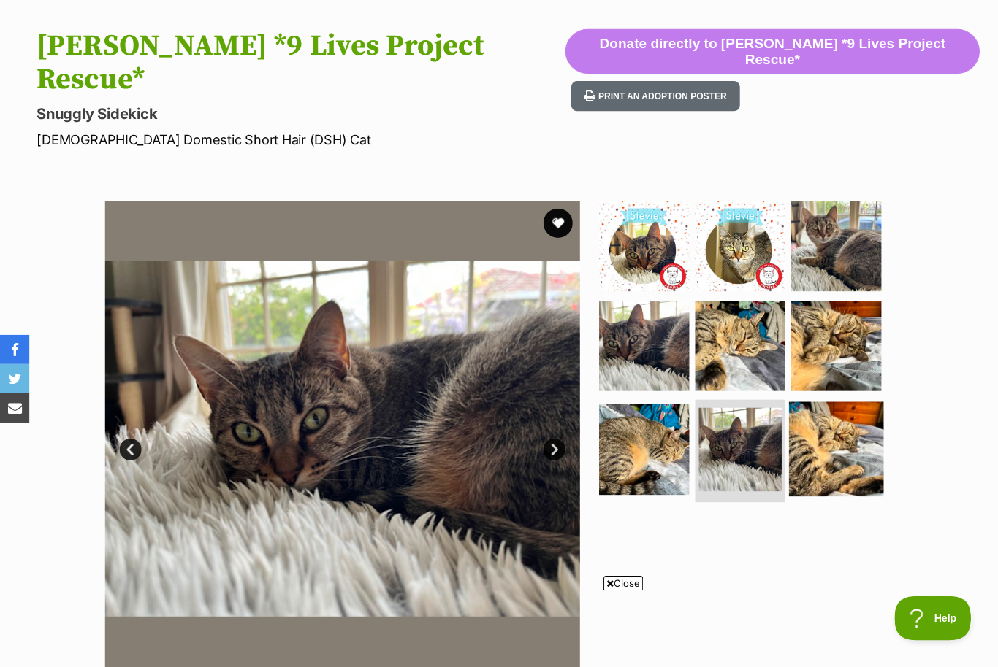
click at [845, 419] on img at bounding box center [833, 448] width 94 height 94
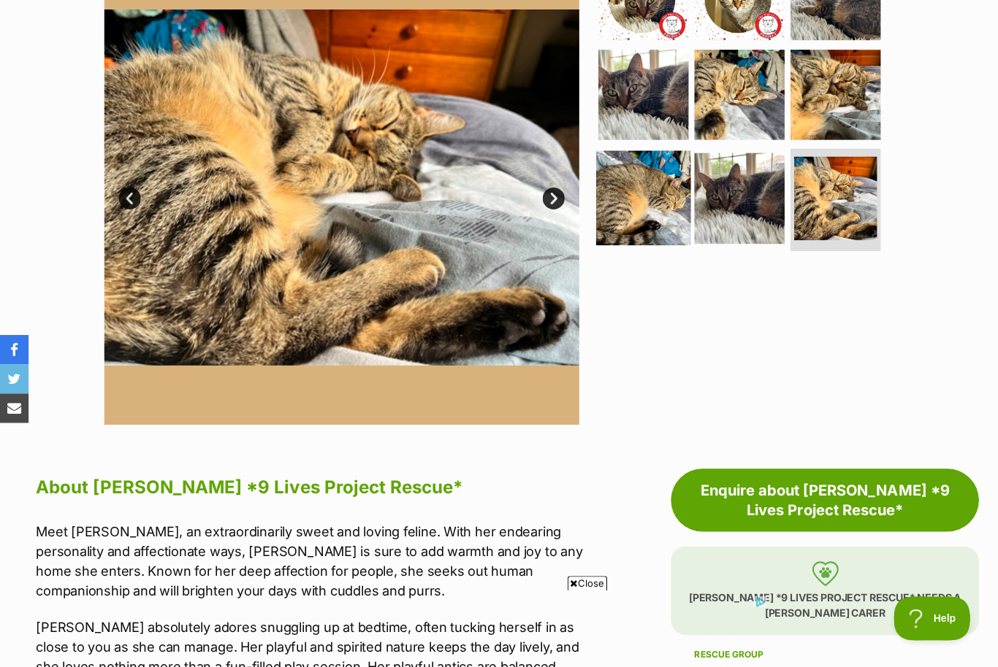
scroll to position [387, 0]
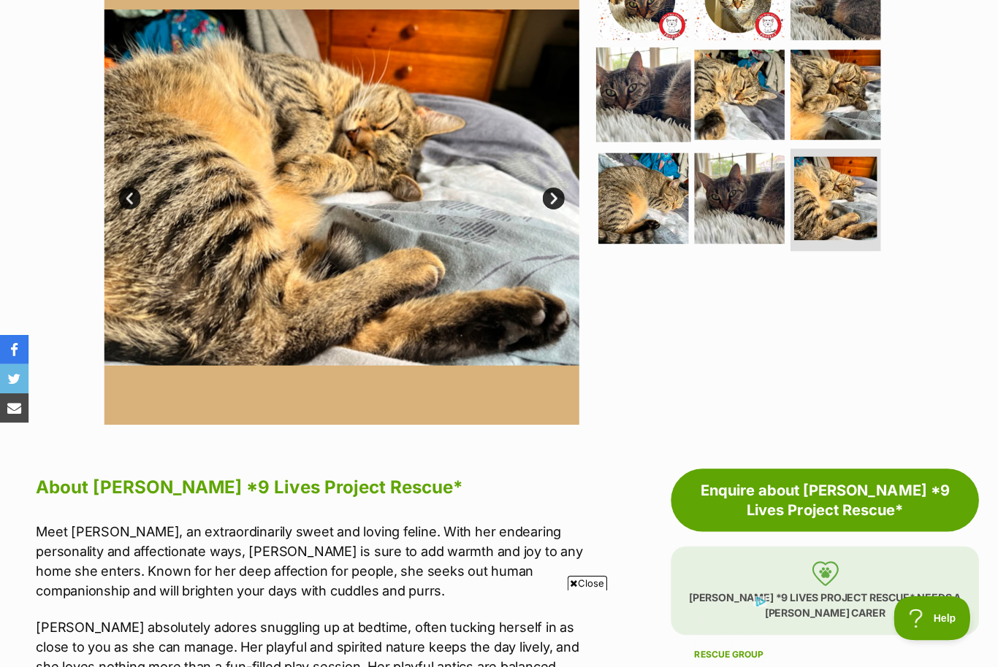
click at [639, 81] on img at bounding box center [641, 94] width 94 height 94
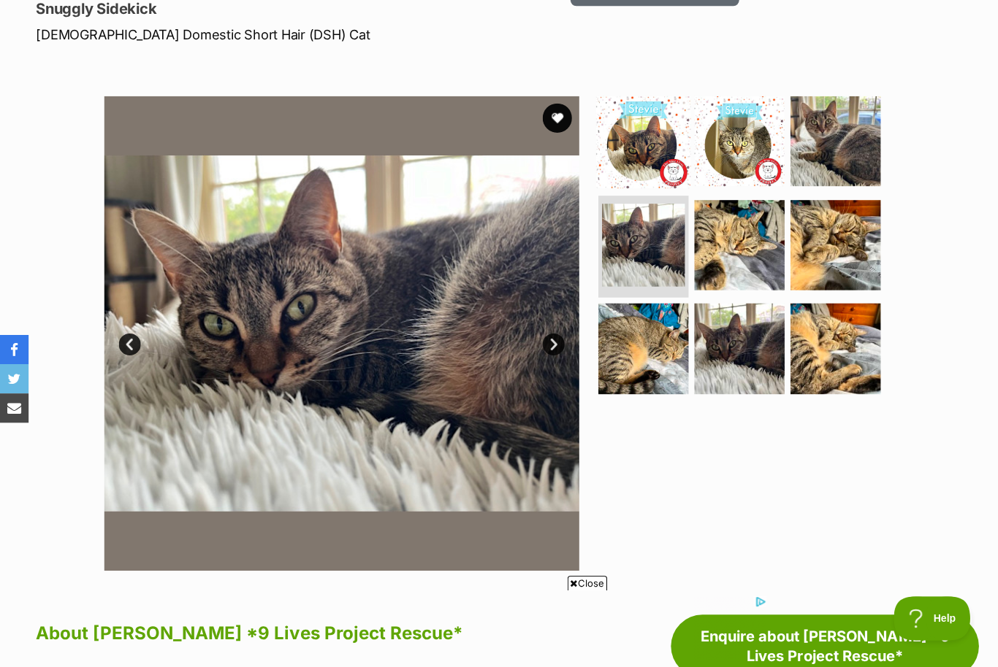
scroll to position [241, 0]
click at [735, 112] on img at bounding box center [737, 141] width 94 height 94
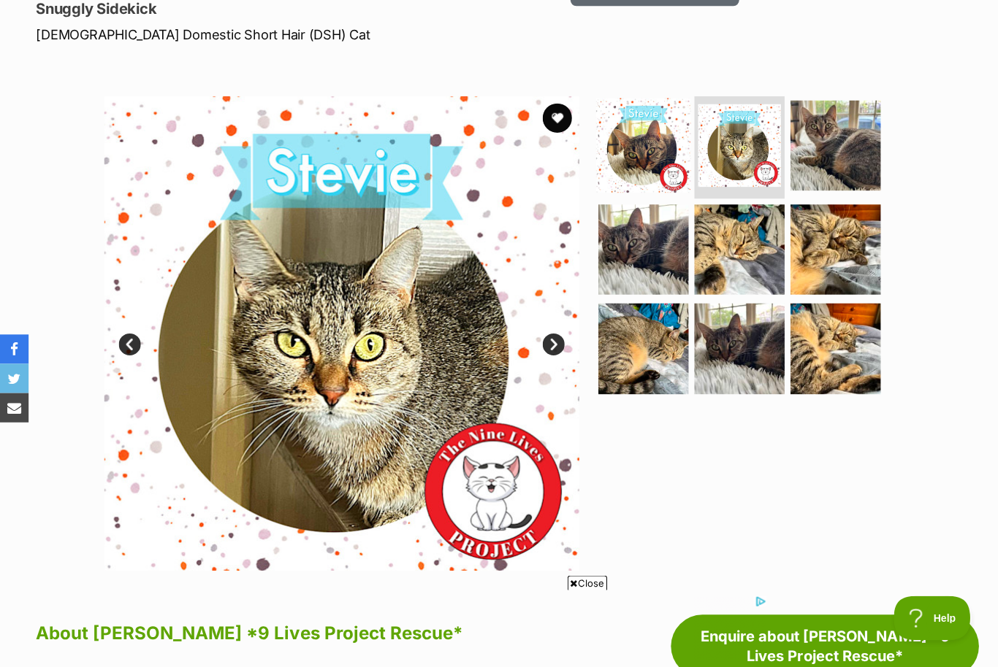
click at [675, 110] on img at bounding box center [641, 146] width 94 height 94
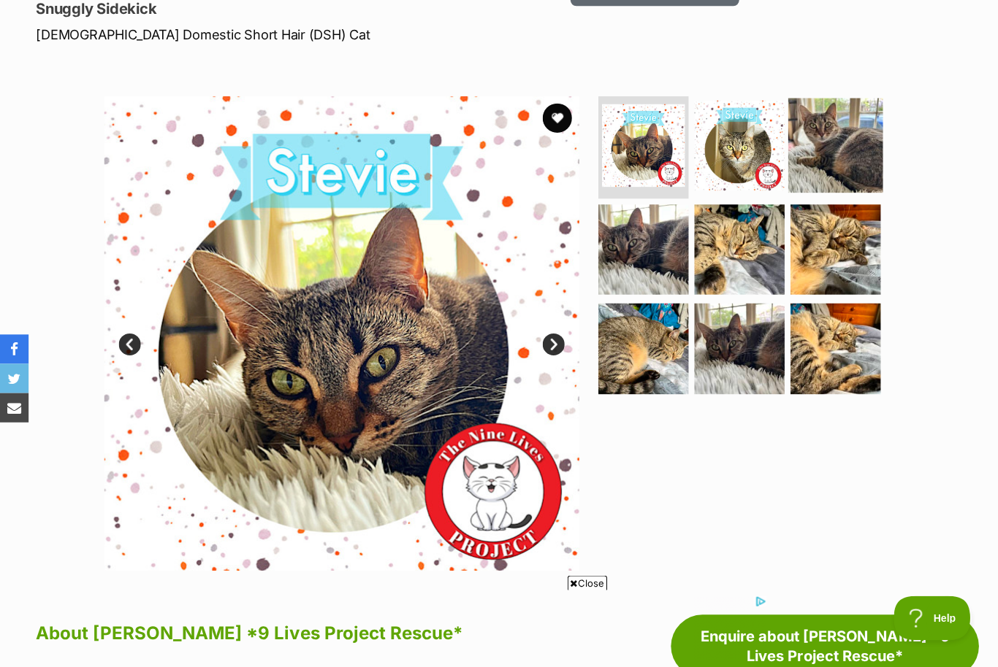
click at [862, 131] on img at bounding box center [833, 146] width 94 height 94
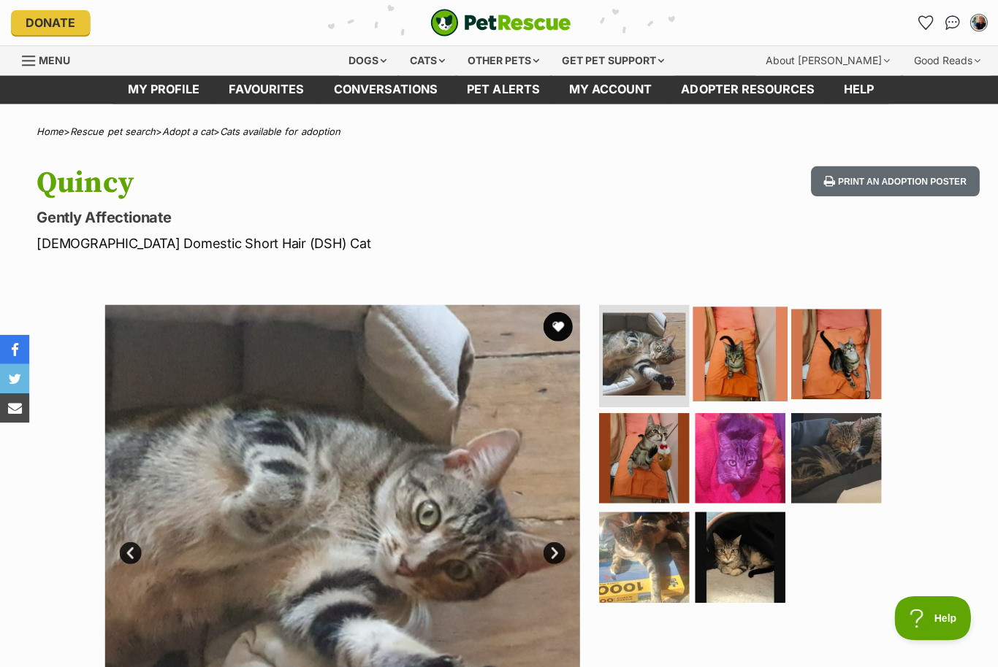
click at [734, 343] on img at bounding box center [737, 353] width 94 height 94
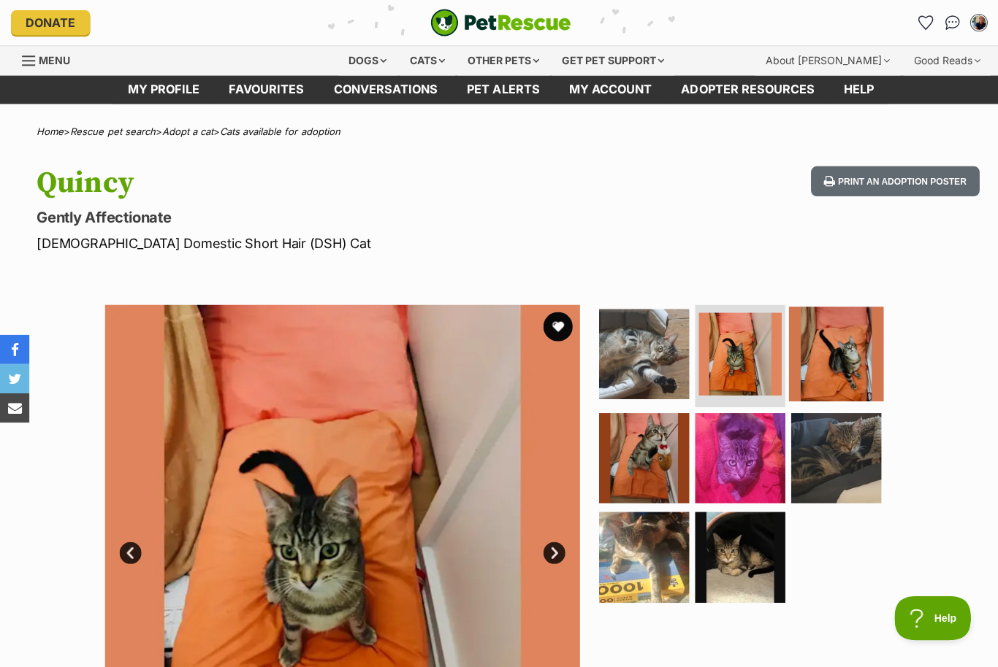
click at [793, 355] on img at bounding box center [833, 353] width 94 height 94
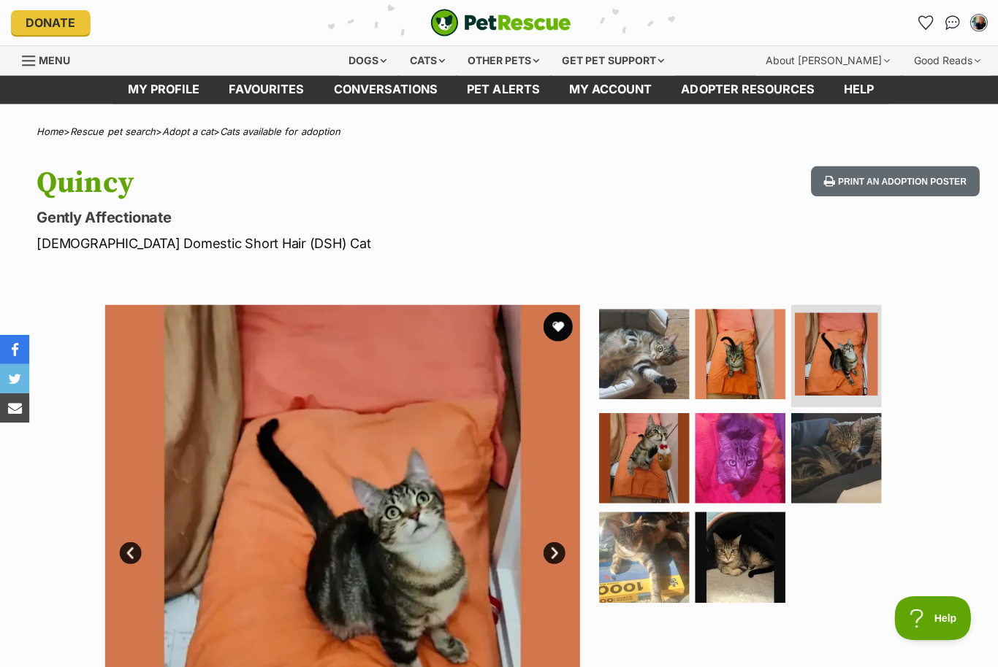
click at [592, 471] on section "Available 3 of 8 images 3 of 8 images 3 of 8 images 3 of 8 images 3 of 8 images…" at bounding box center [499, 529] width 833 height 495
click at [635, 455] on img at bounding box center [641, 456] width 94 height 94
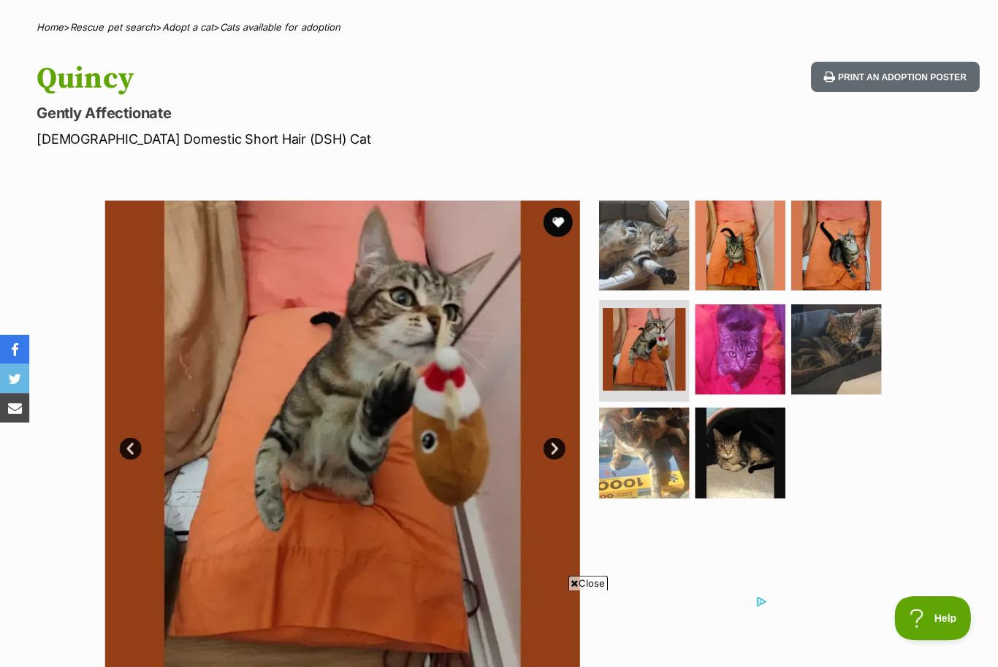
scroll to position [107, 0]
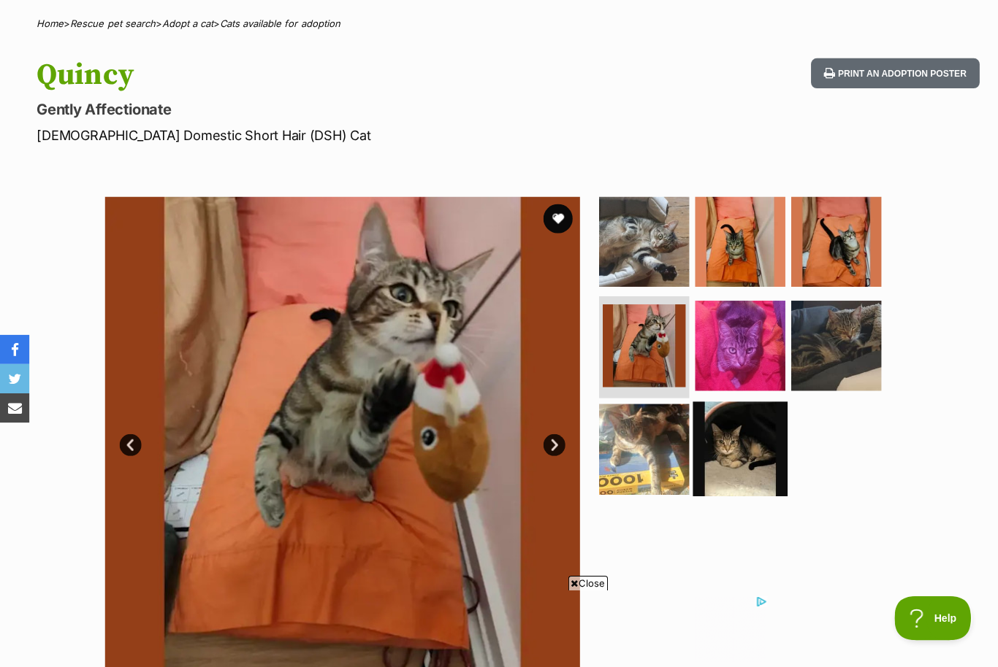
click at [729, 464] on img at bounding box center [737, 448] width 94 height 94
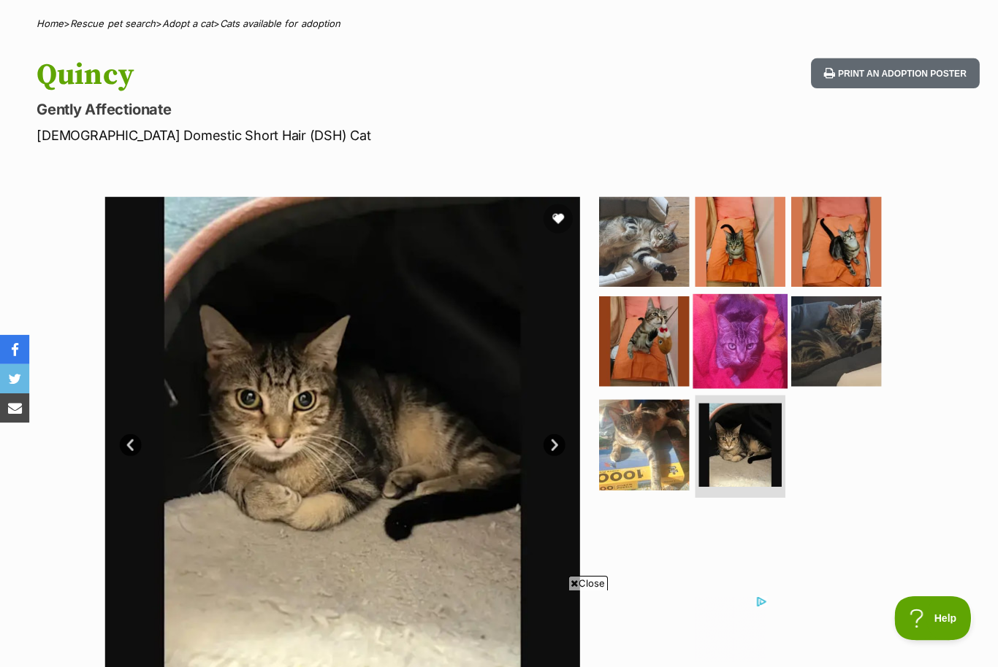
scroll to position [0, 0]
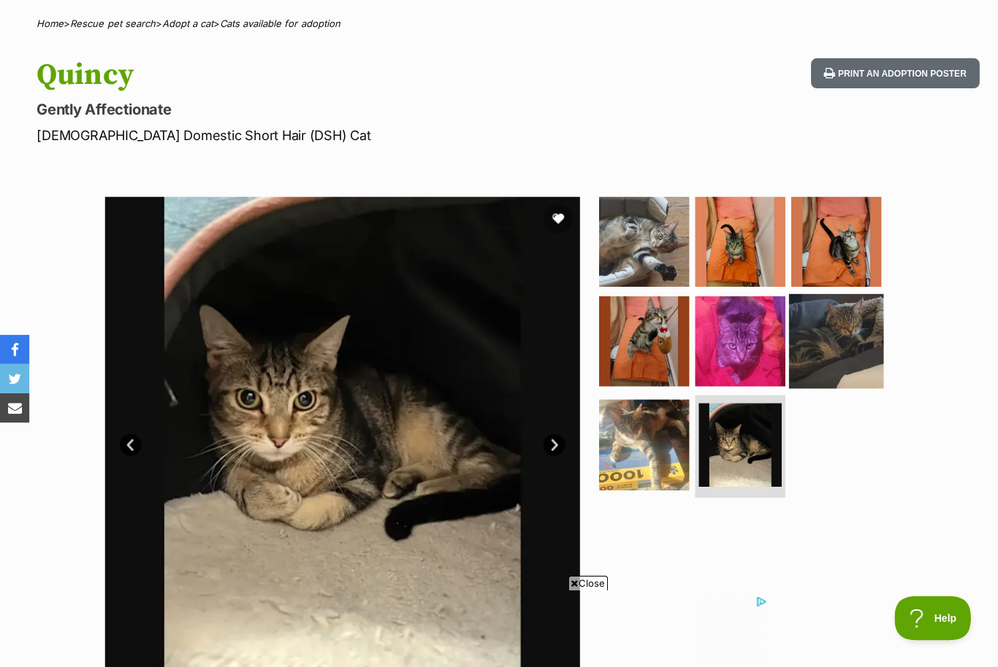
click at [828, 334] on img at bounding box center [833, 340] width 94 height 94
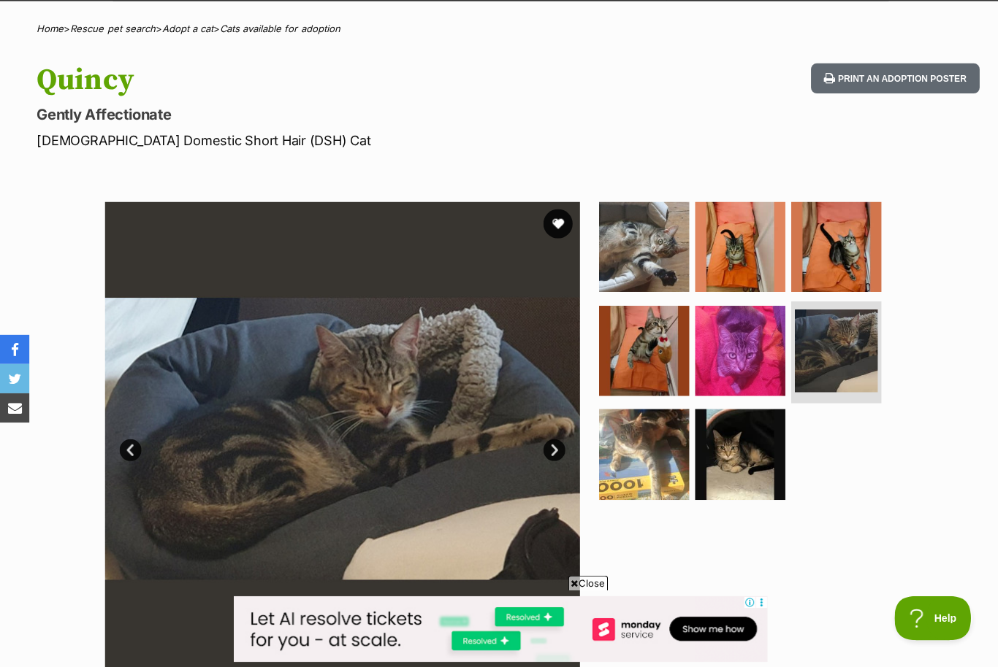
scroll to position [89, 0]
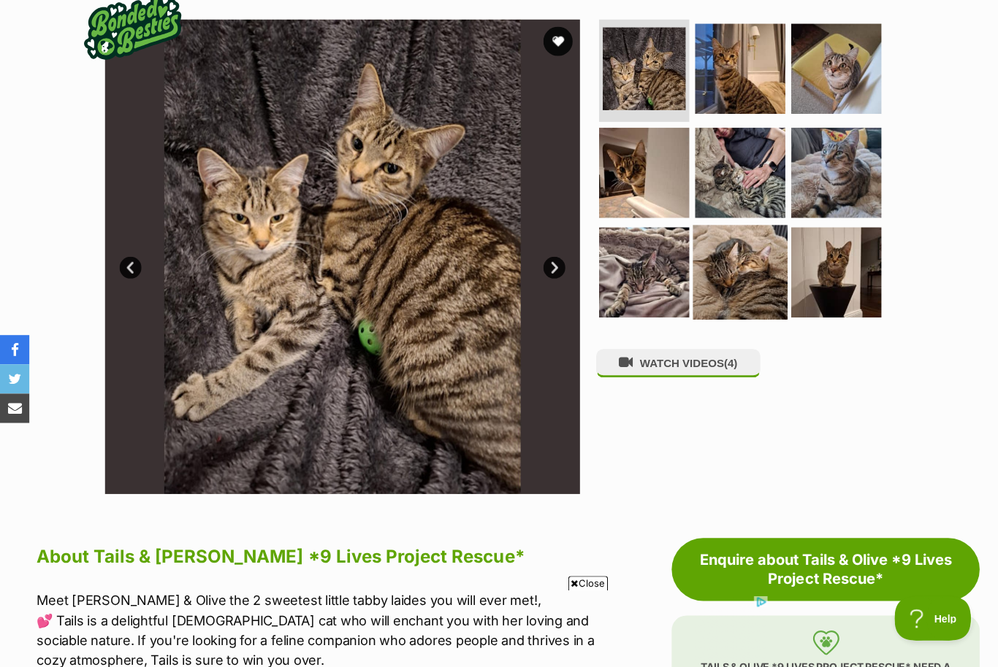
scroll to position [287, 0]
click at [758, 177] on img at bounding box center [737, 172] width 94 height 94
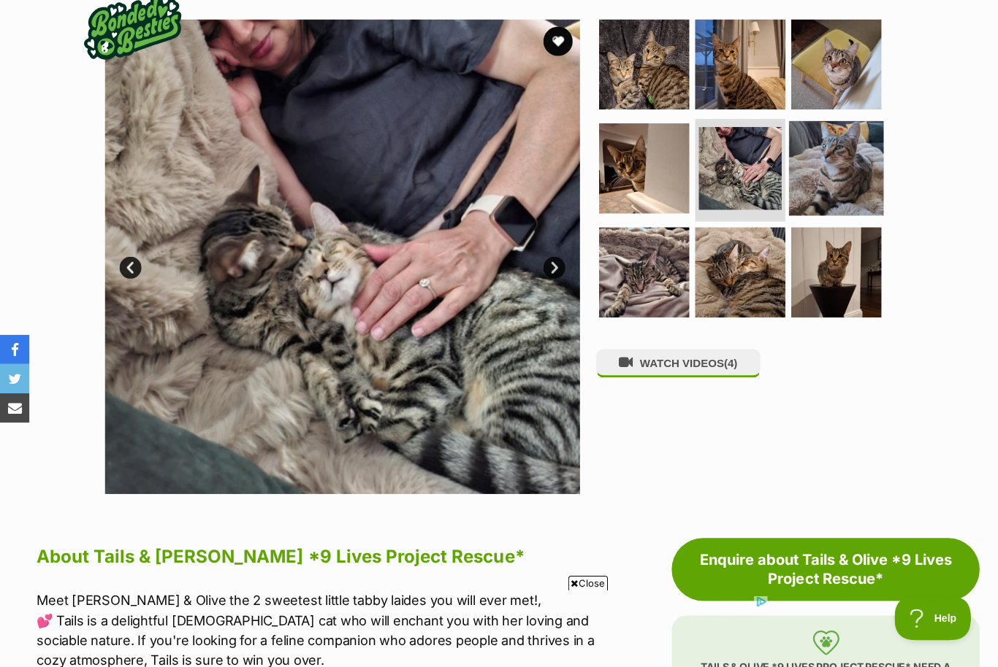
click at [843, 185] on img at bounding box center [833, 167] width 94 height 94
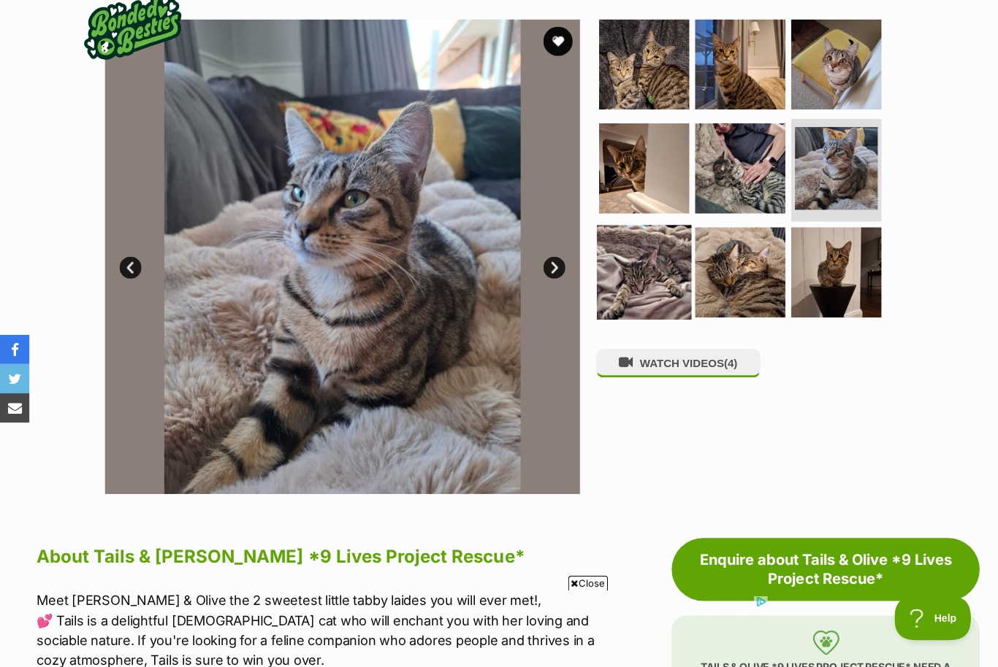
click at [667, 261] on img at bounding box center [641, 271] width 94 height 94
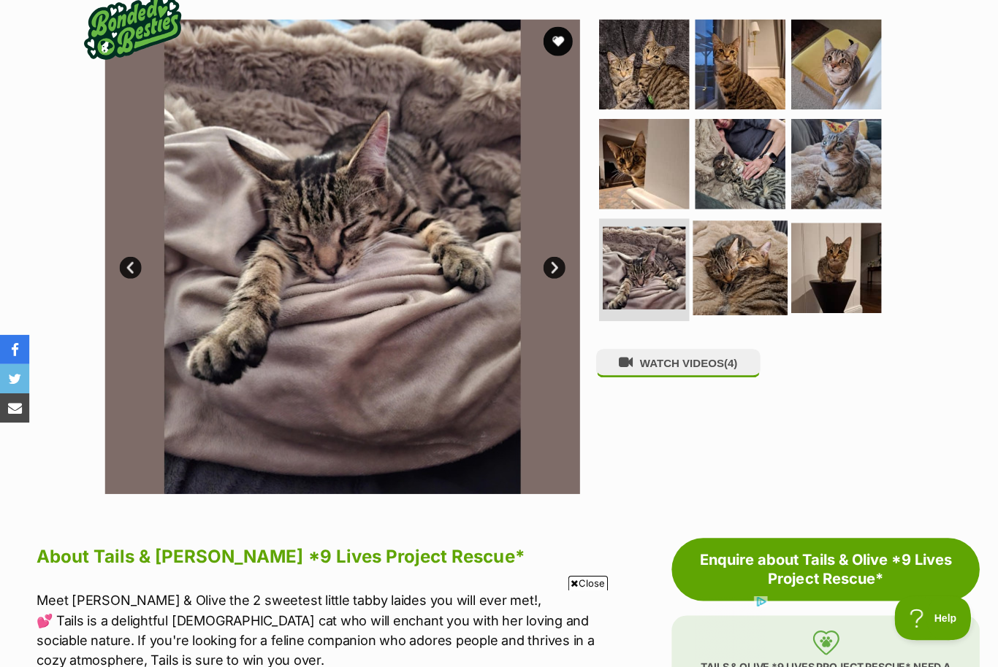
click at [701, 261] on img at bounding box center [737, 267] width 94 height 94
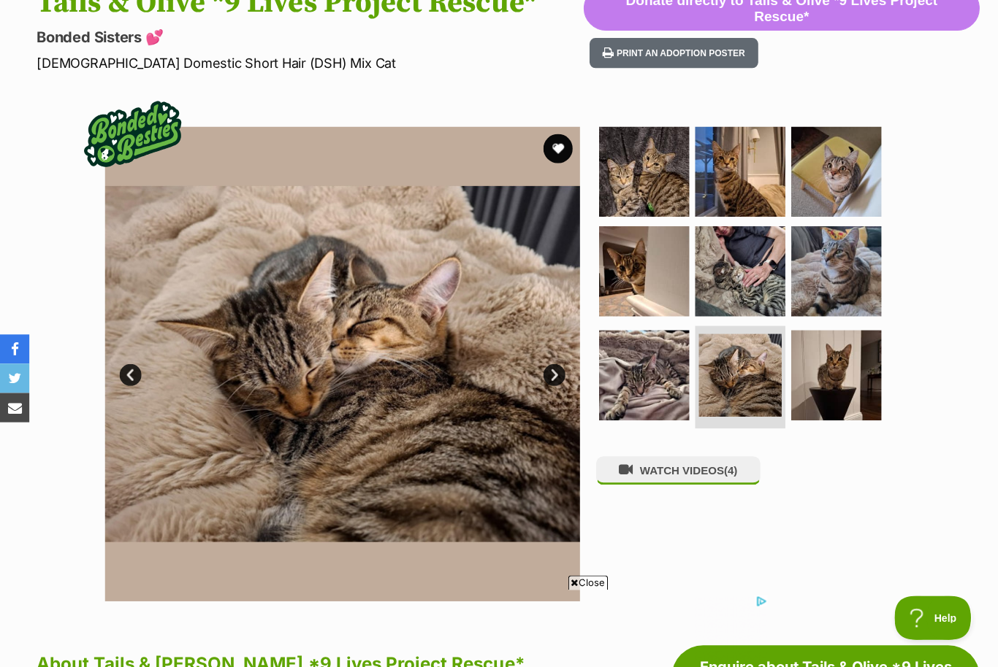
scroll to position [175, 0]
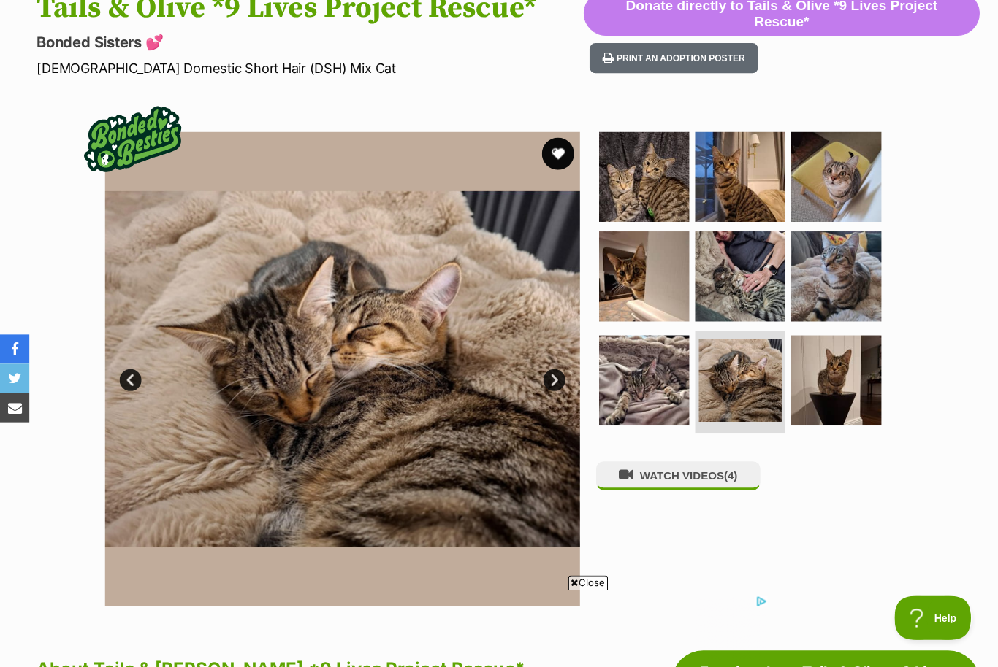
click at [551, 148] on button "favourite" at bounding box center [556, 153] width 32 height 32
click at [674, 466] on button "WATCH VIDEOS (4)" at bounding box center [676, 474] width 164 height 28
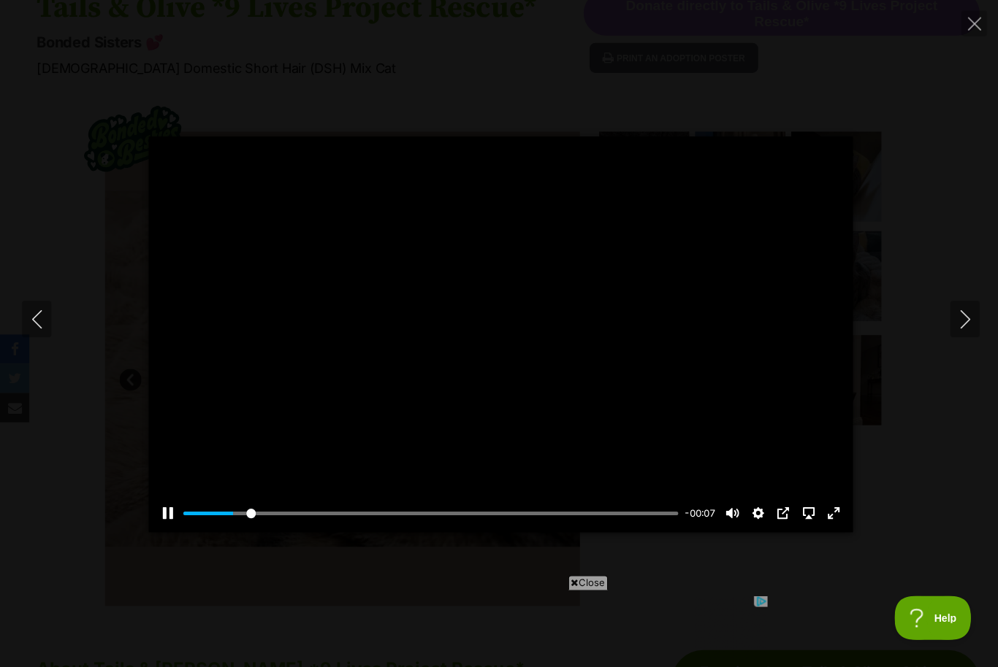
scroll to position [0, 0]
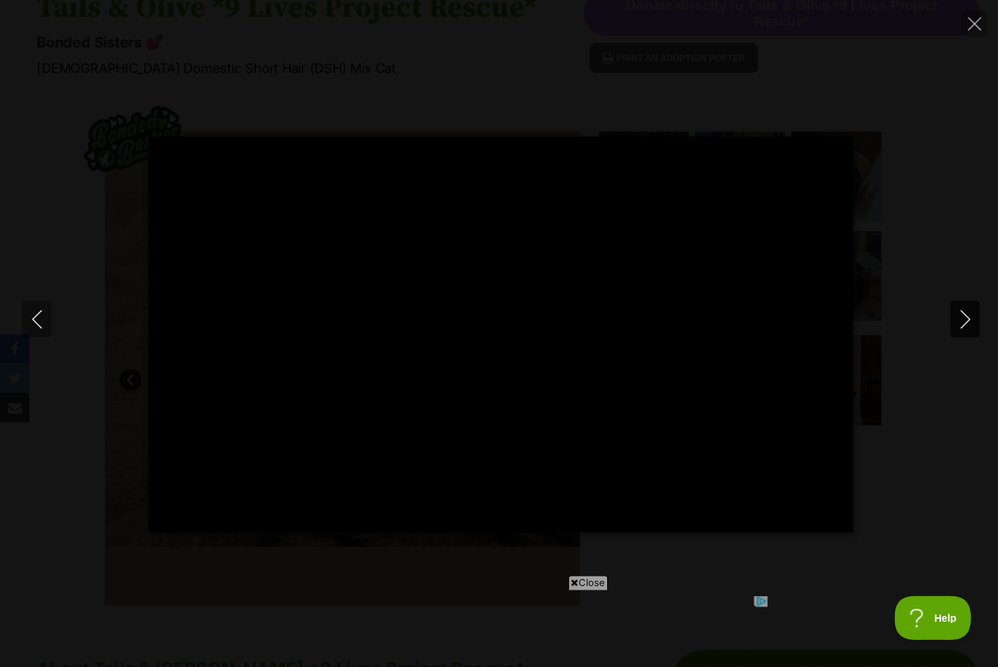
click at [958, 320] on icon "Next" at bounding box center [961, 319] width 18 height 18
type input "83.56"
type input "100"
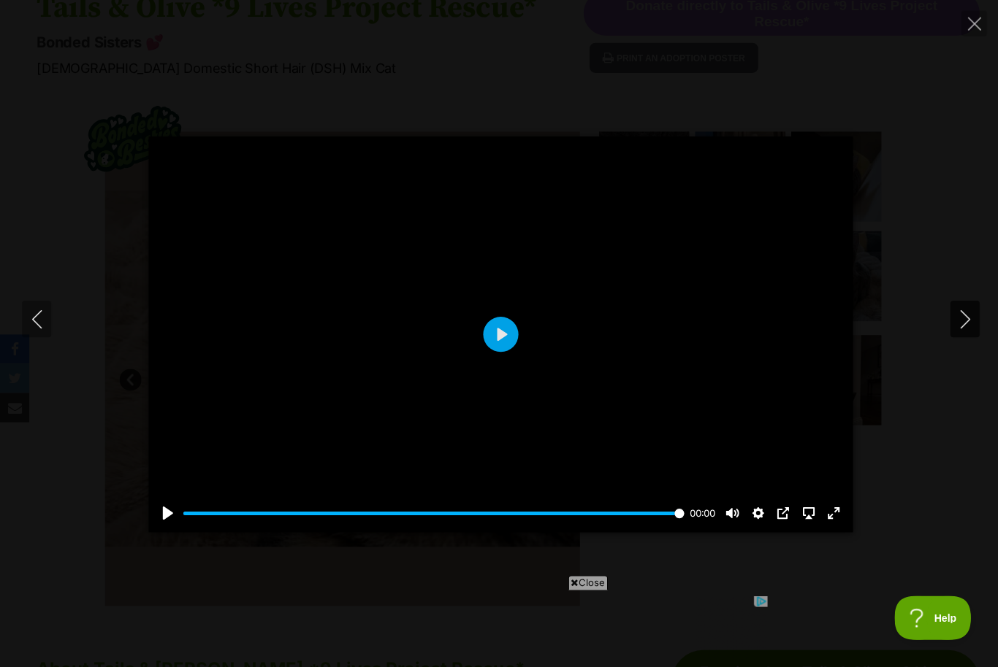
click at [957, 318] on icon "Next" at bounding box center [961, 319] width 18 height 18
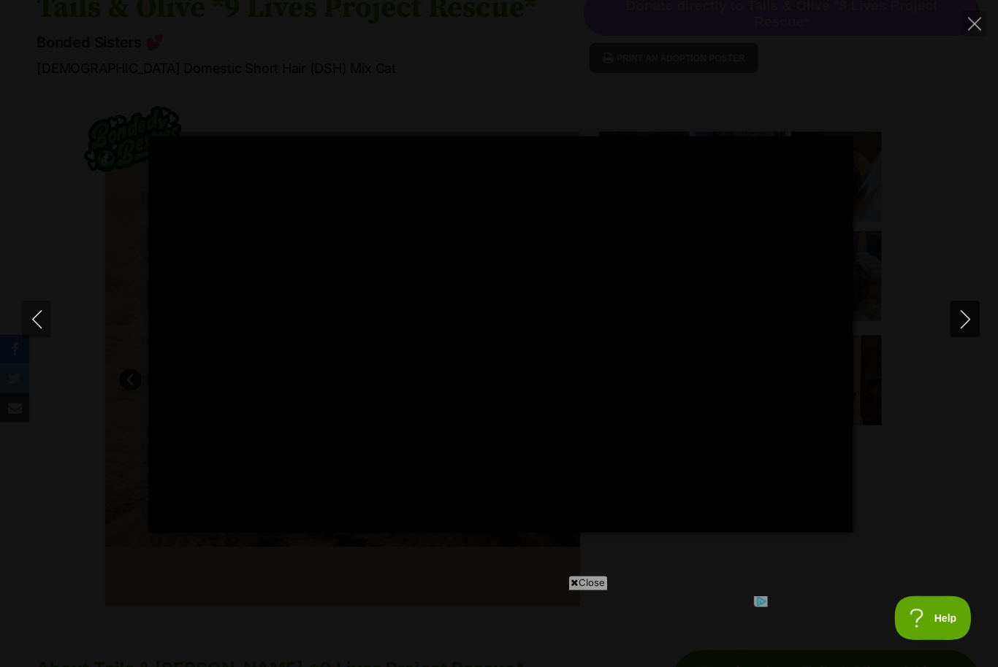
click at [961, 316] on icon "Next" at bounding box center [961, 319] width 18 height 18
type input "33.19"
click at [962, 324] on icon "Next" at bounding box center [961, 319] width 18 height 18
type input "69.98"
type input "100"
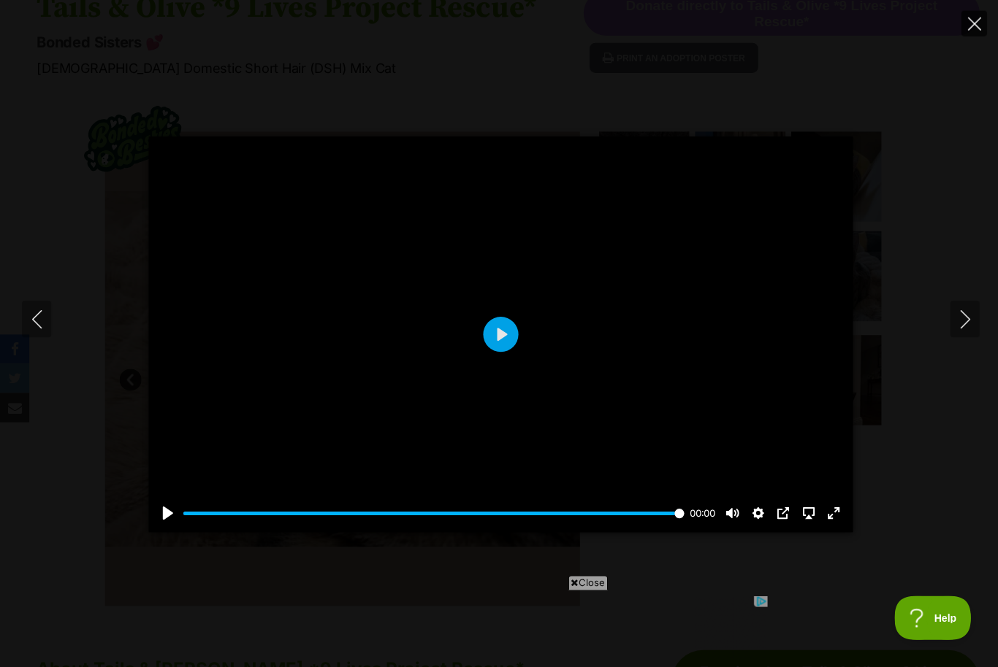
click at [975, 20] on icon "Close" at bounding box center [970, 24] width 13 height 13
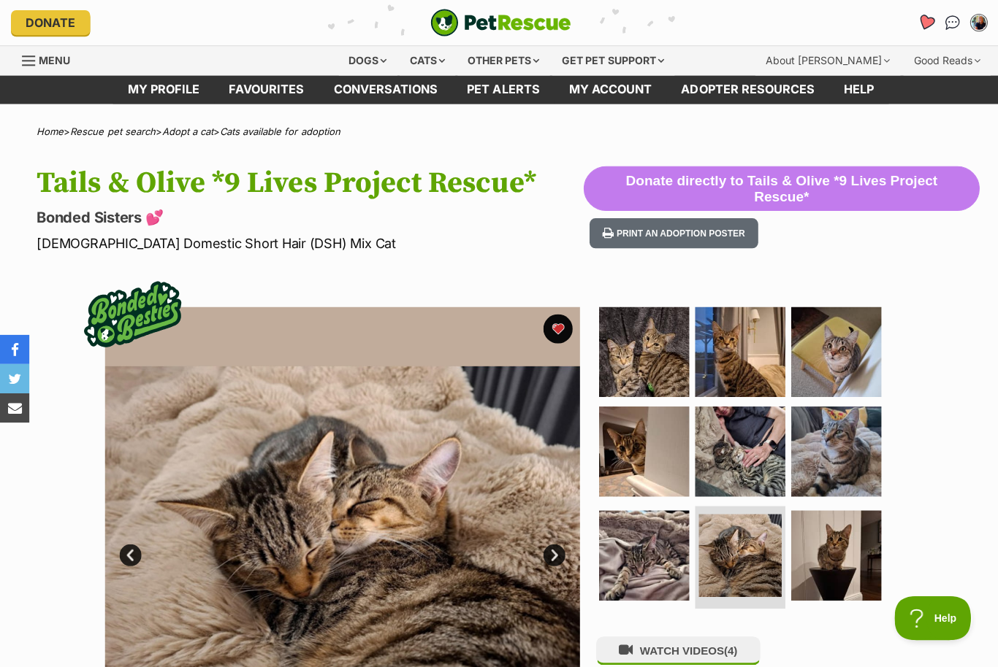
click at [919, 18] on icon "Favourites" at bounding box center [923, 22] width 18 height 17
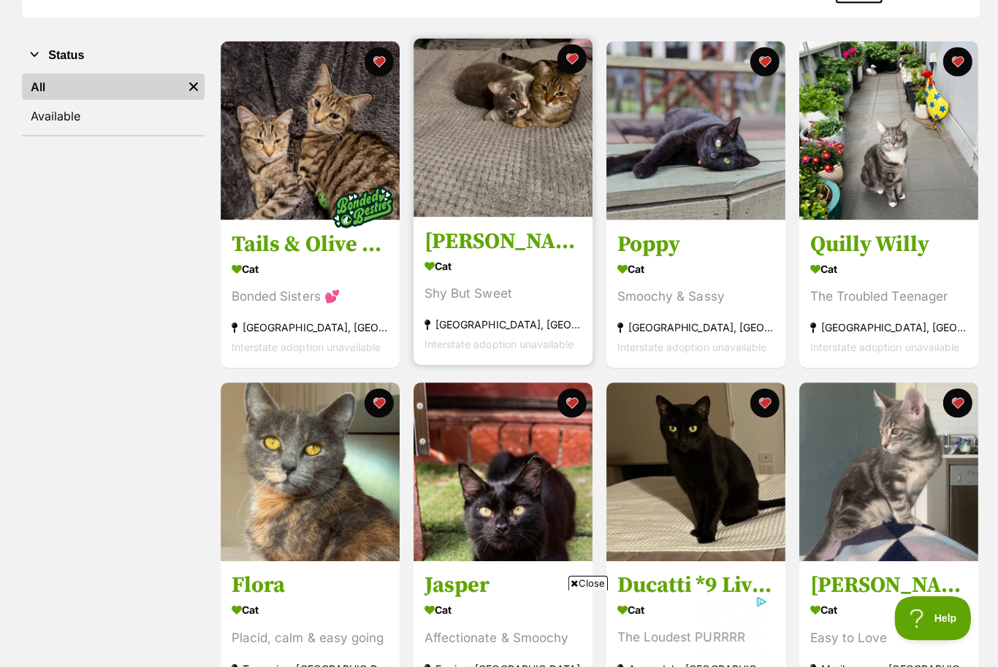
scroll to position [257, 0]
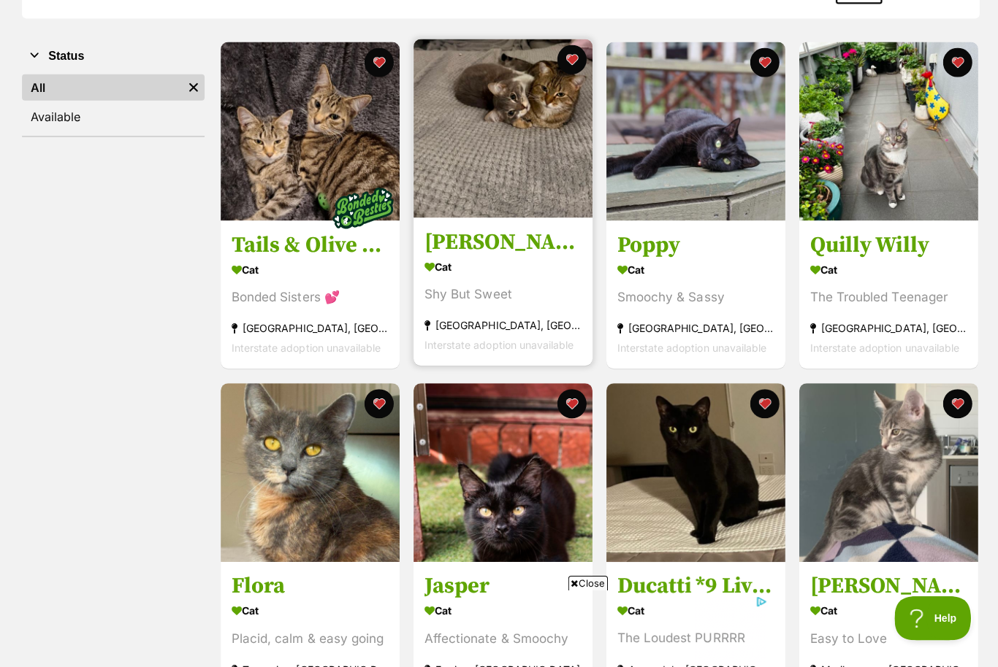
click at [440, 242] on h3 "[PERSON_NAME]" at bounding box center [501, 242] width 156 height 28
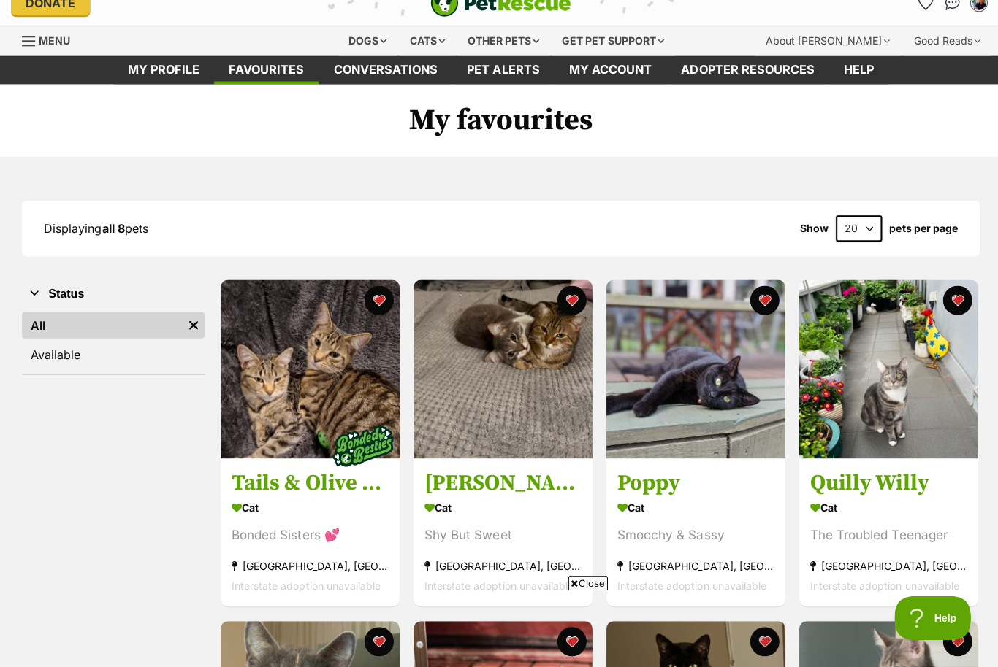
scroll to position [0, 0]
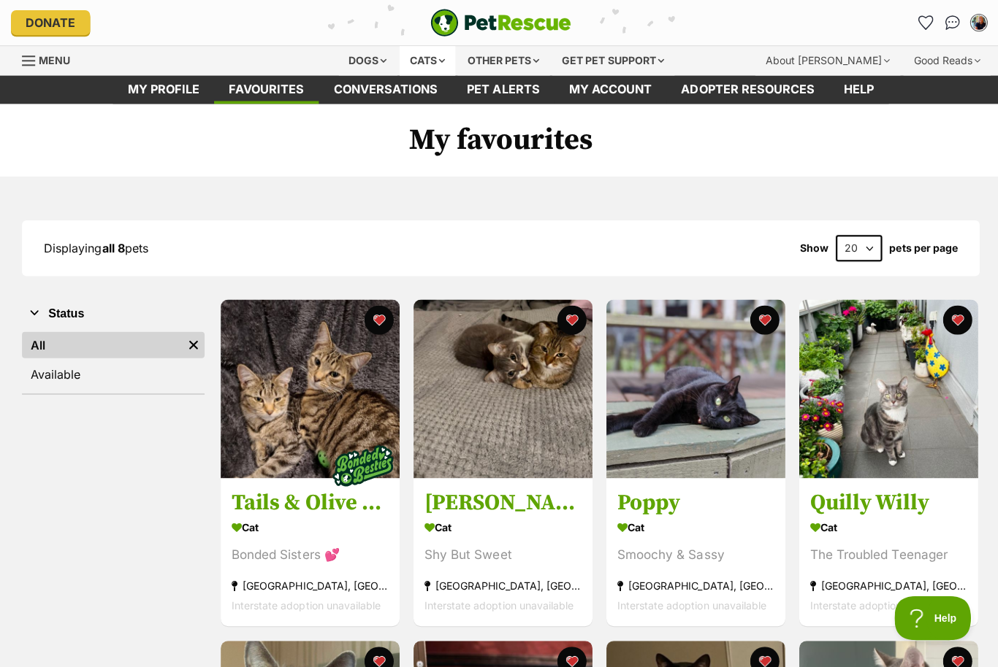
click at [421, 61] on div "Cats" at bounding box center [426, 60] width 56 height 29
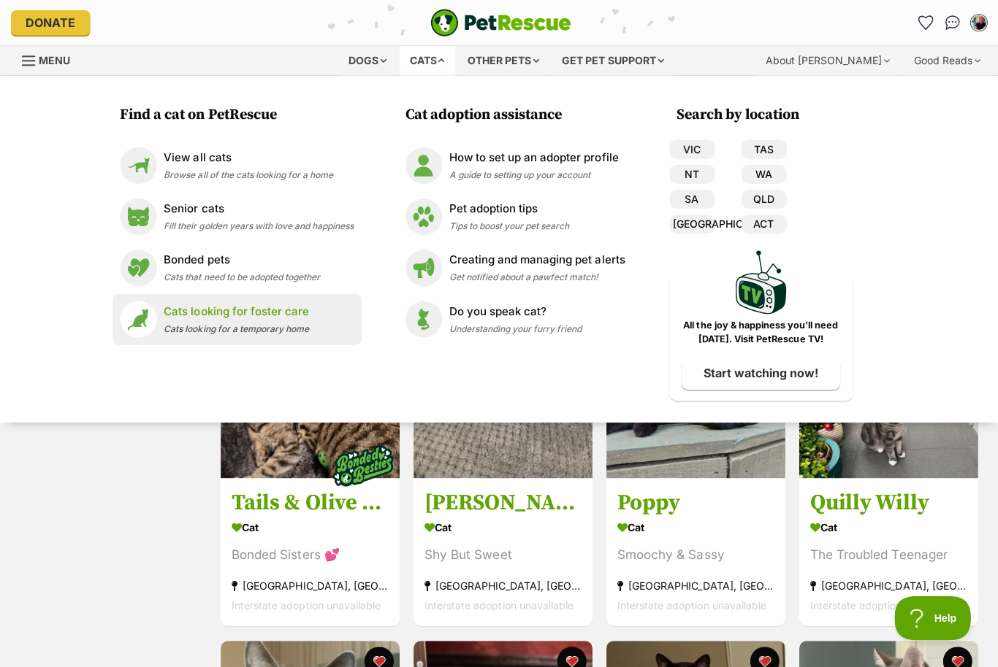
click at [232, 324] on span "Cats looking for a temporary home" at bounding box center [236, 327] width 145 height 11
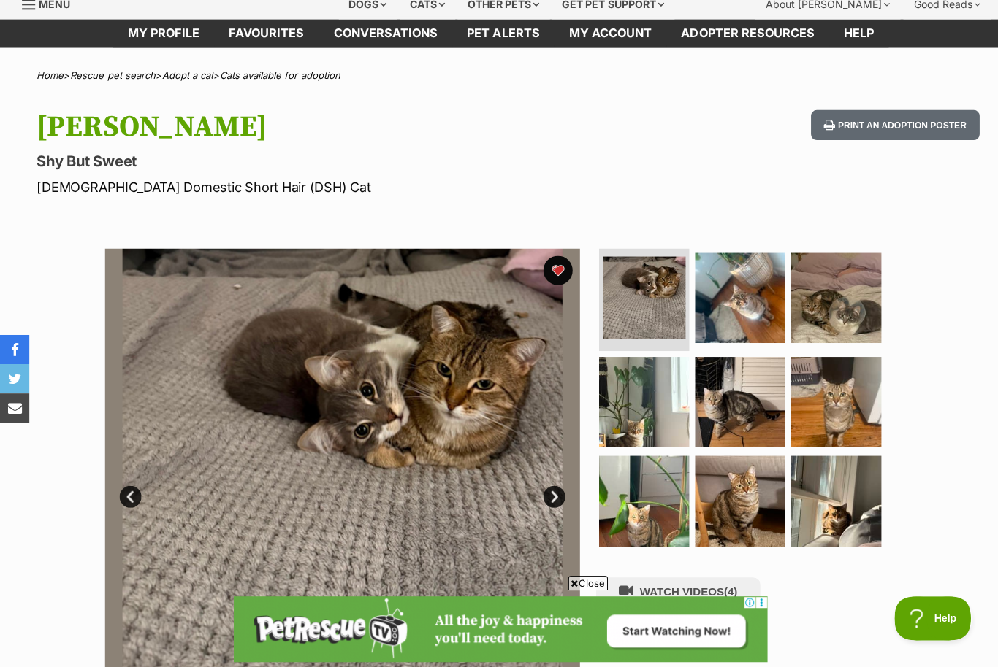
scroll to position [54, 0]
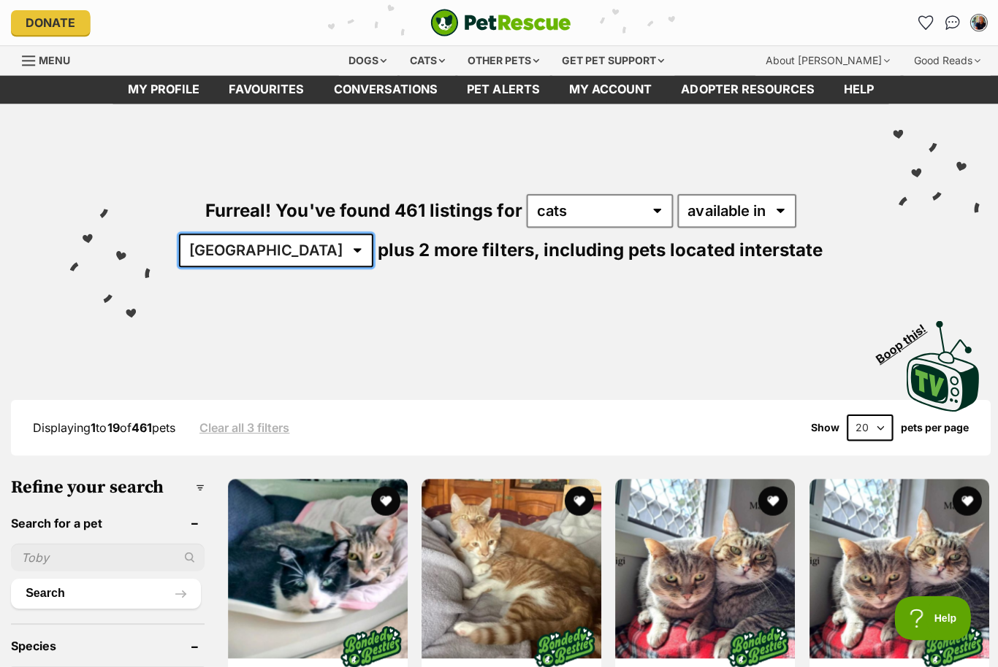
select select "VIC"
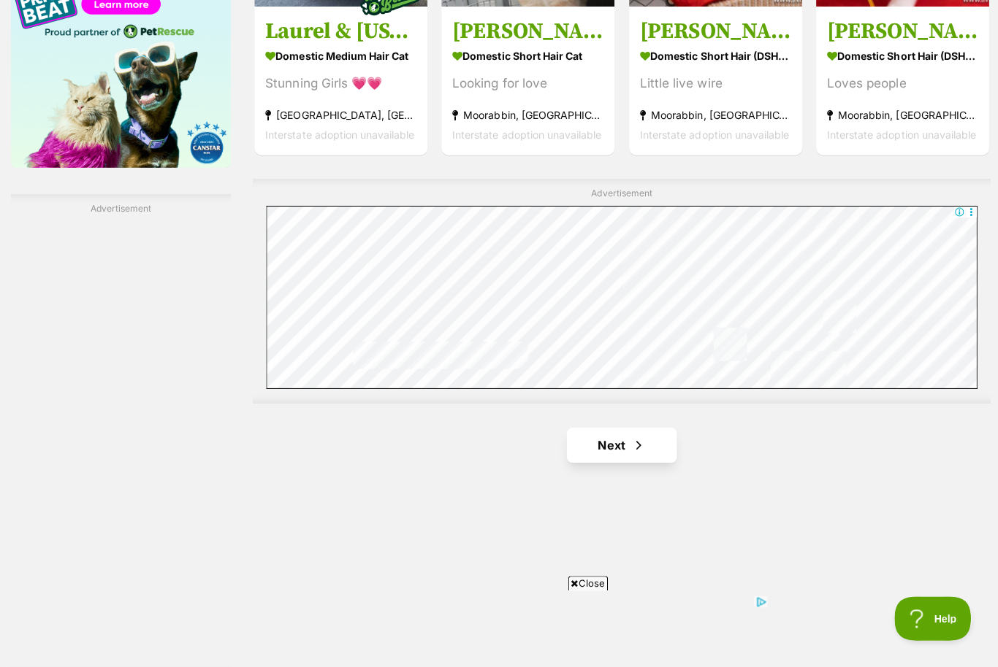
scroll to position [2381, 0]
click at [639, 452] on span "Next page" at bounding box center [636, 444] width 15 height 18
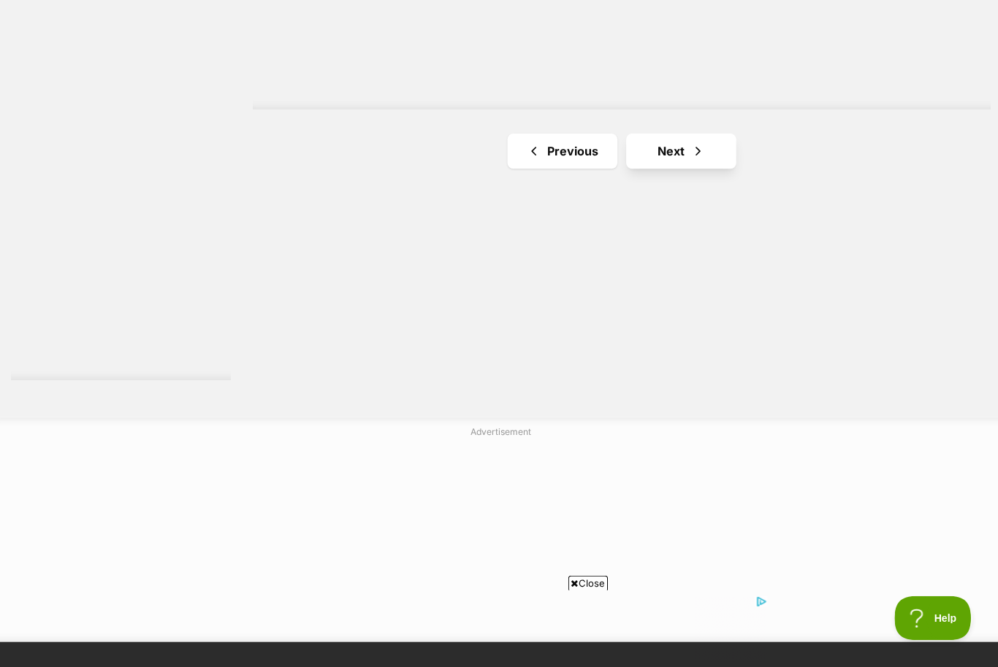
scroll to position [2674, 0]
click at [676, 148] on link "Next" at bounding box center [679, 150] width 110 height 35
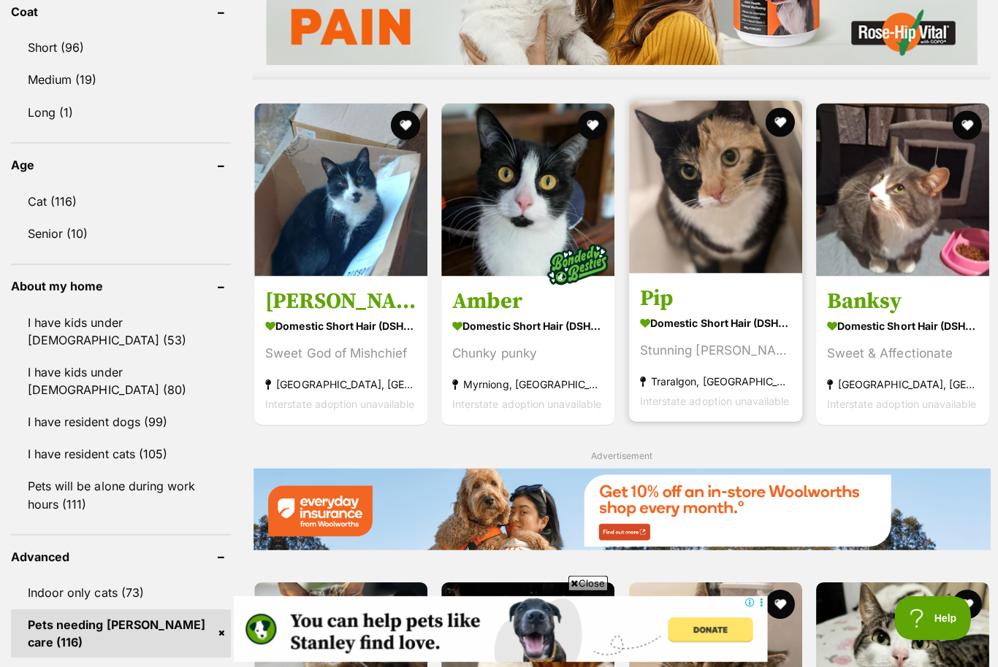
scroll to position [1393, 0]
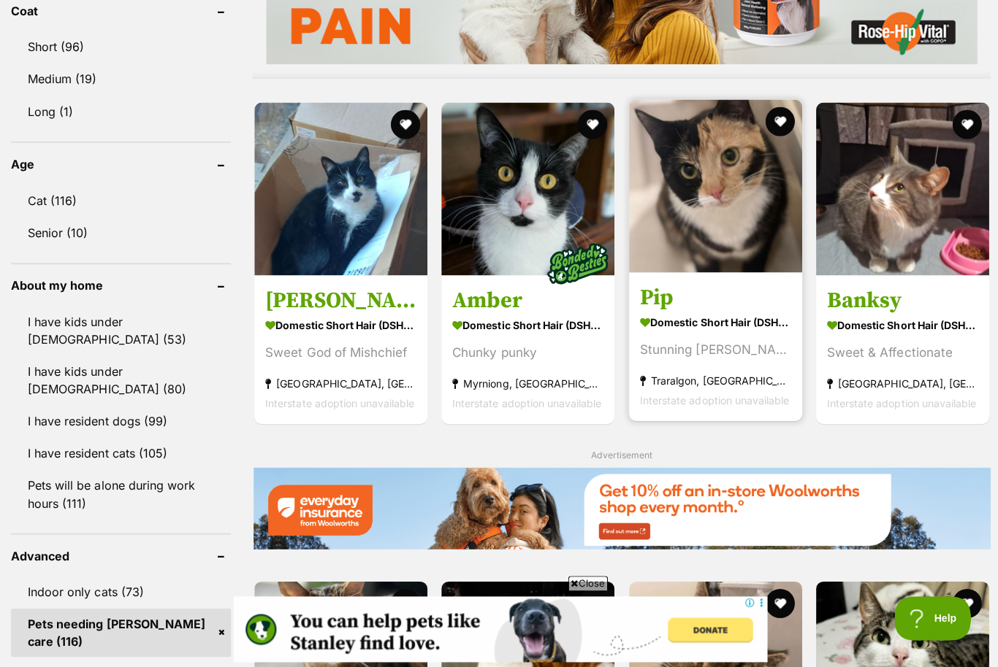
click at [724, 191] on img at bounding box center [713, 185] width 172 height 172
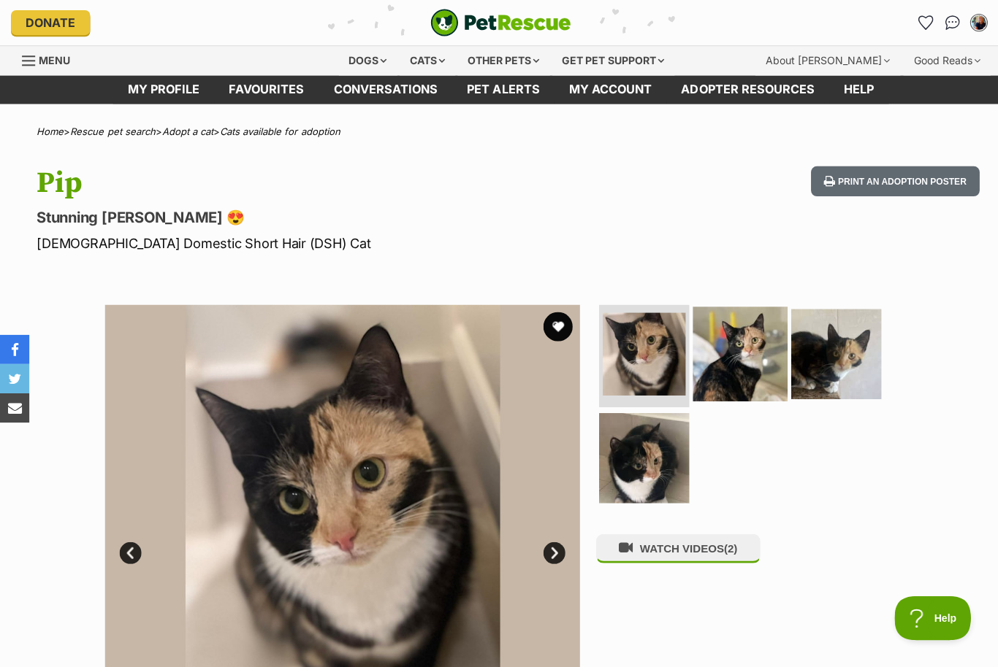
click at [743, 356] on img at bounding box center [737, 353] width 94 height 94
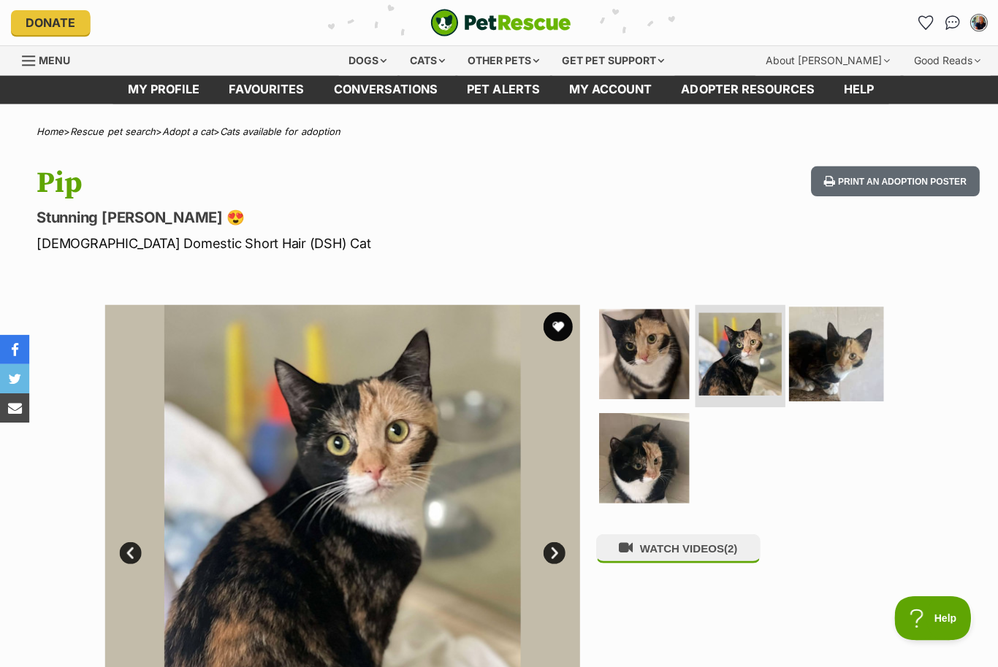
click at [817, 358] on img at bounding box center [833, 353] width 94 height 94
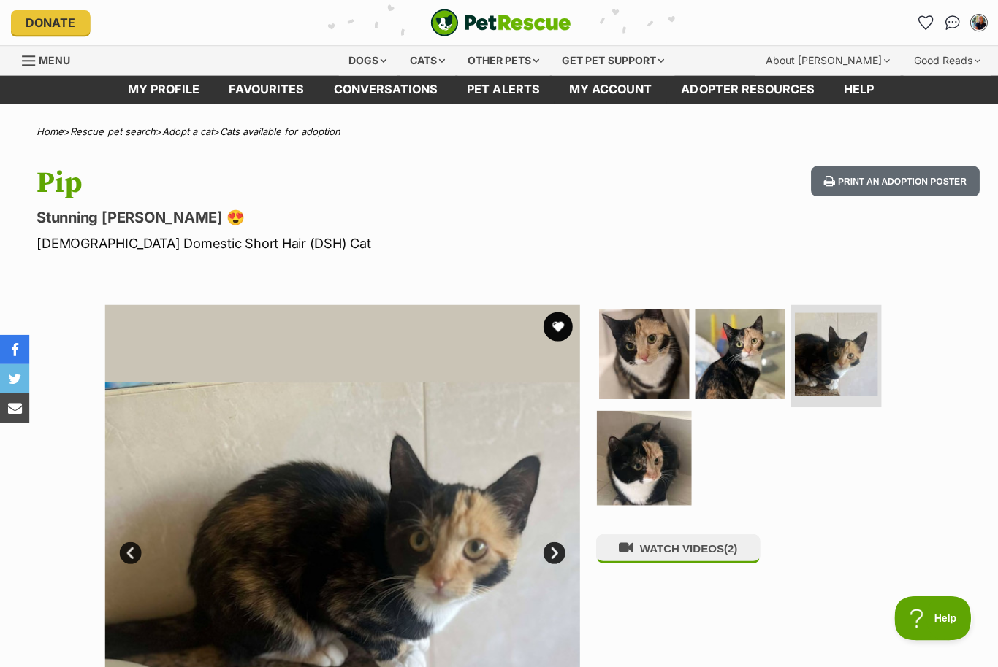
click at [632, 483] on img at bounding box center [641, 456] width 94 height 94
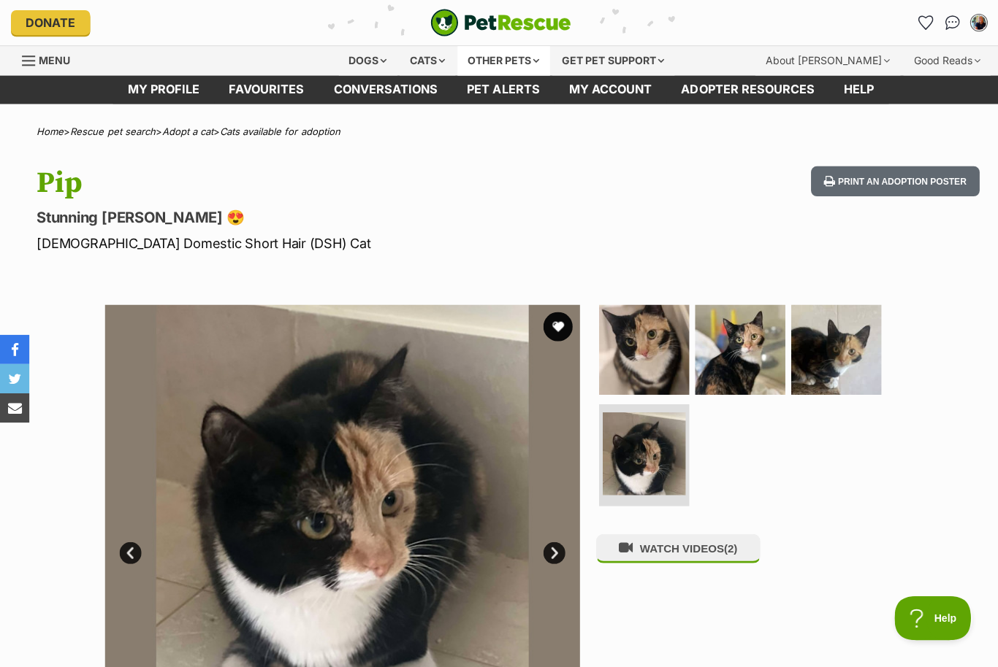
click at [495, 57] on div "Other pets" at bounding box center [502, 60] width 92 height 29
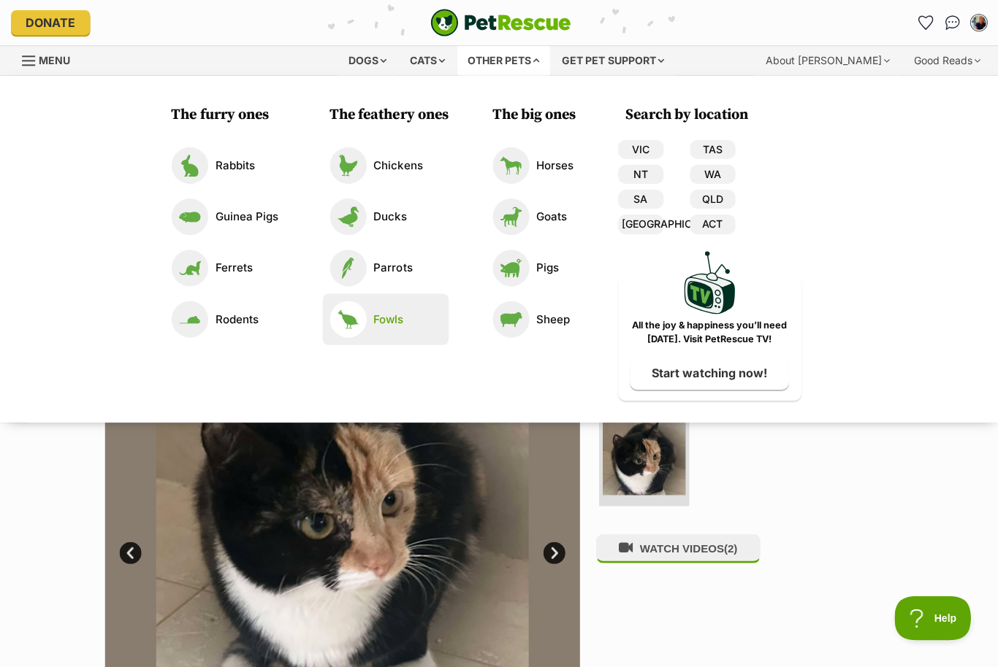
click at [350, 324] on img at bounding box center [347, 318] width 37 height 37
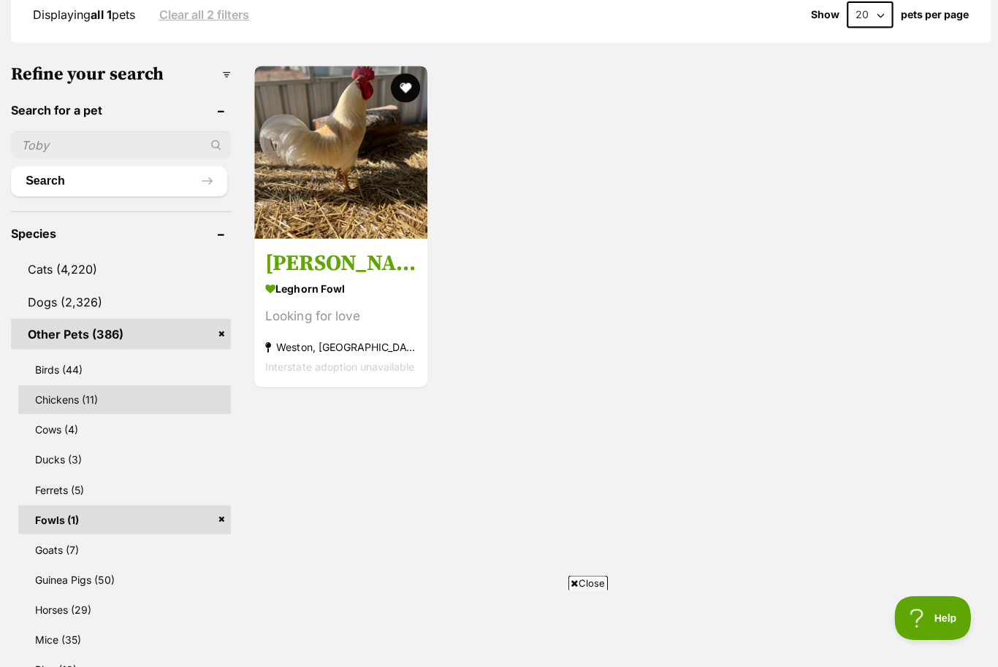
scroll to position [412, 0]
click at [47, 400] on link "Chickens (11)" at bounding box center [124, 397] width 212 height 28
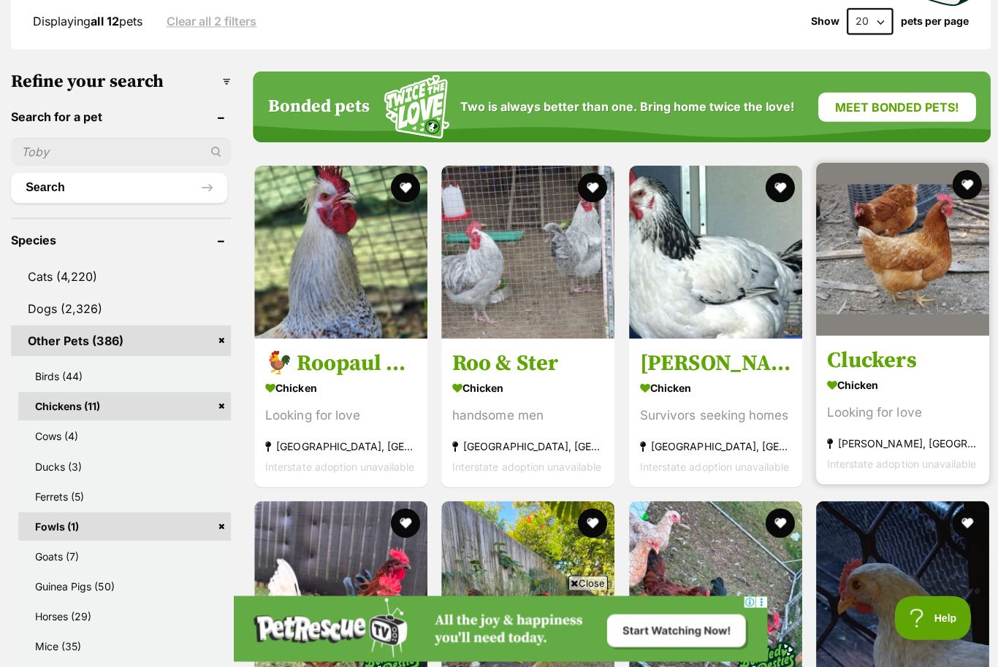
scroll to position [440, 0]
click at [876, 248] on img at bounding box center [899, 248] width 172 height 172
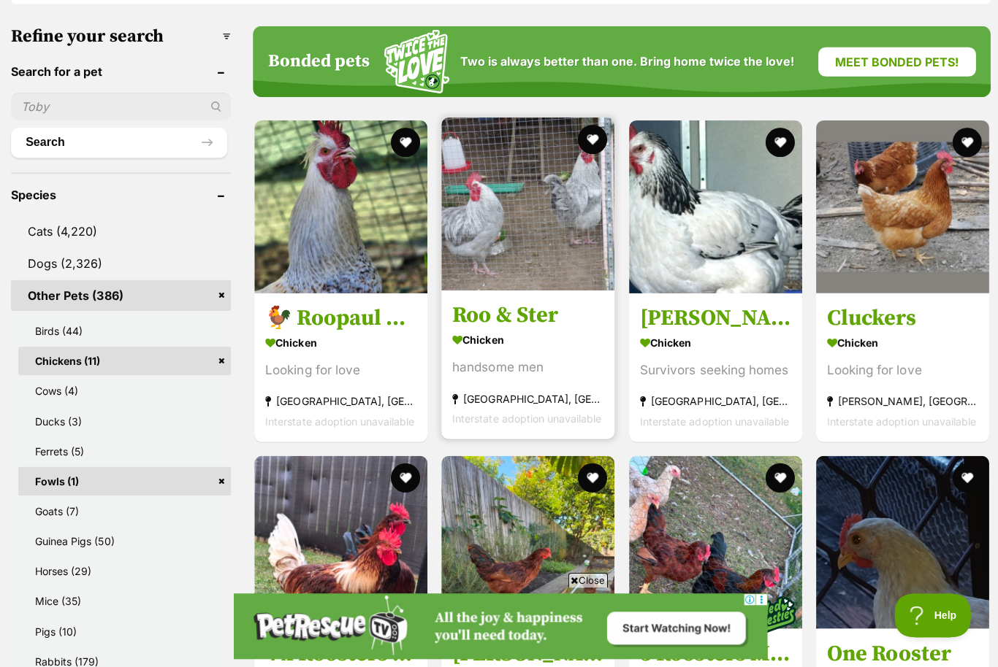
click at [500, 207] on img at bounding box center [526, 206] width 172 height 172
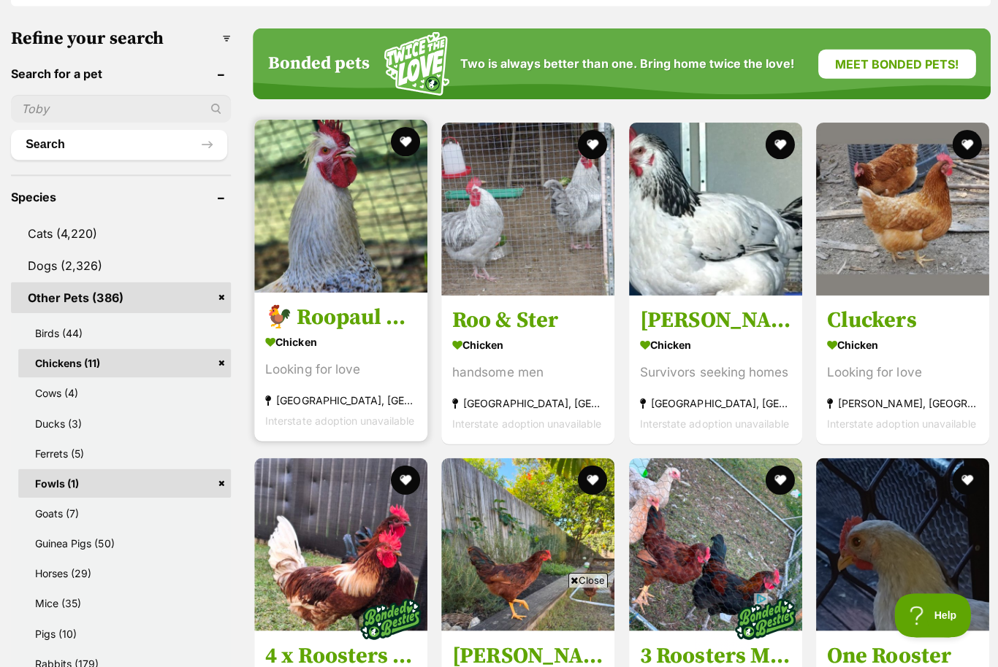
scroll to position [0, 0]
click at [329, 250] on img at bounding box center [339, 208] width 172 height 172
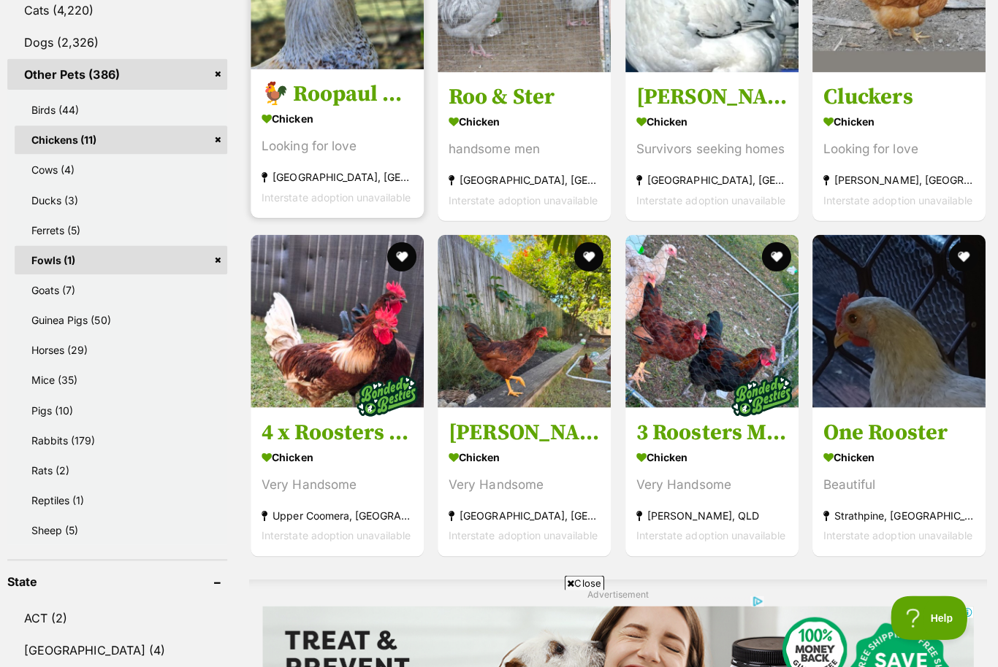
scroll to position [705, 0]
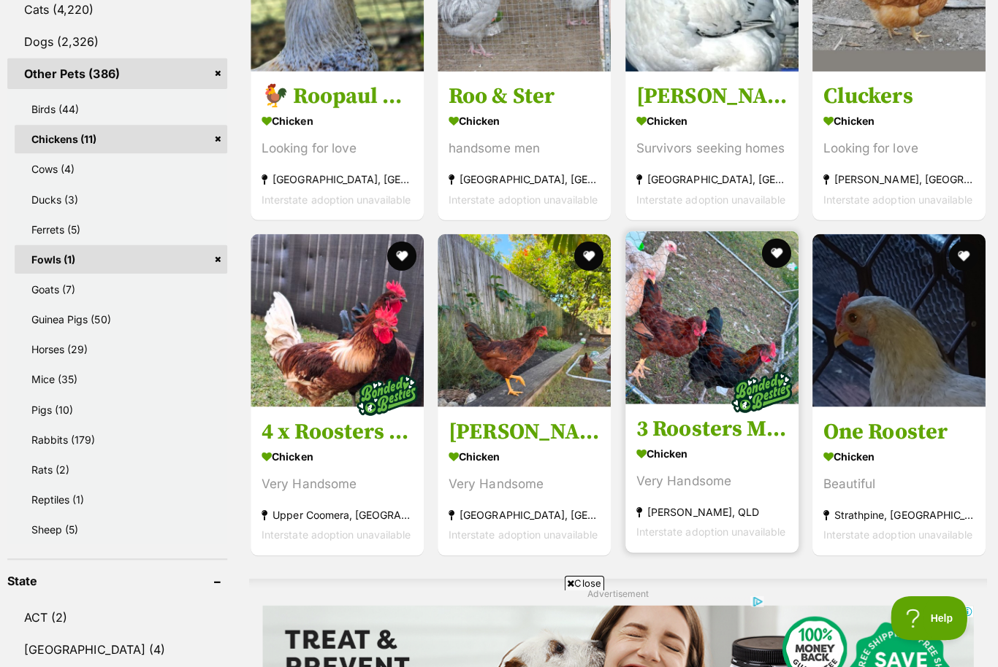
click at [689, 329] on img at bounding box center [713, 317] width 172 height 172
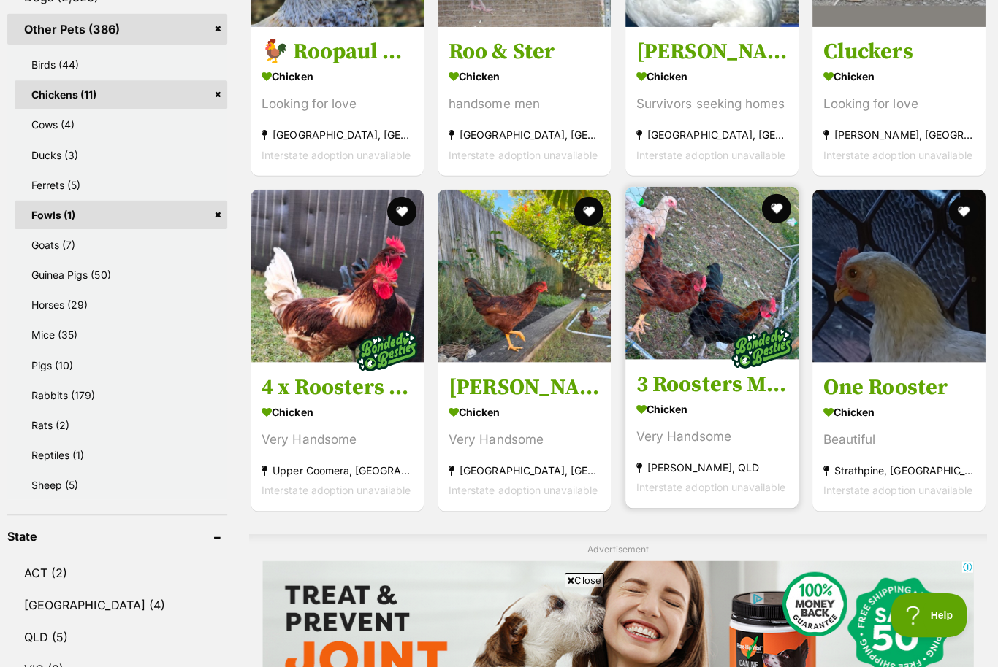
scroll to position [0, 0]
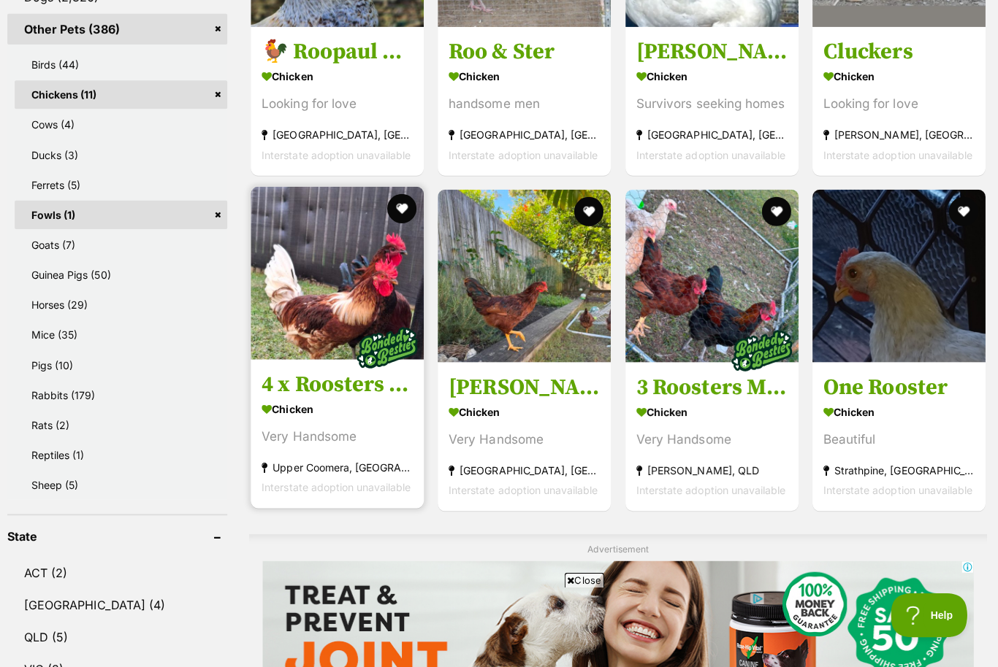
click at [330, 476] on div "1134907 🐓 Roopaul 6336 🐓 Chicken Looking for love Mornington, VIC Interstate ad…" at bounding box center [619, 480] width 735 height 1249
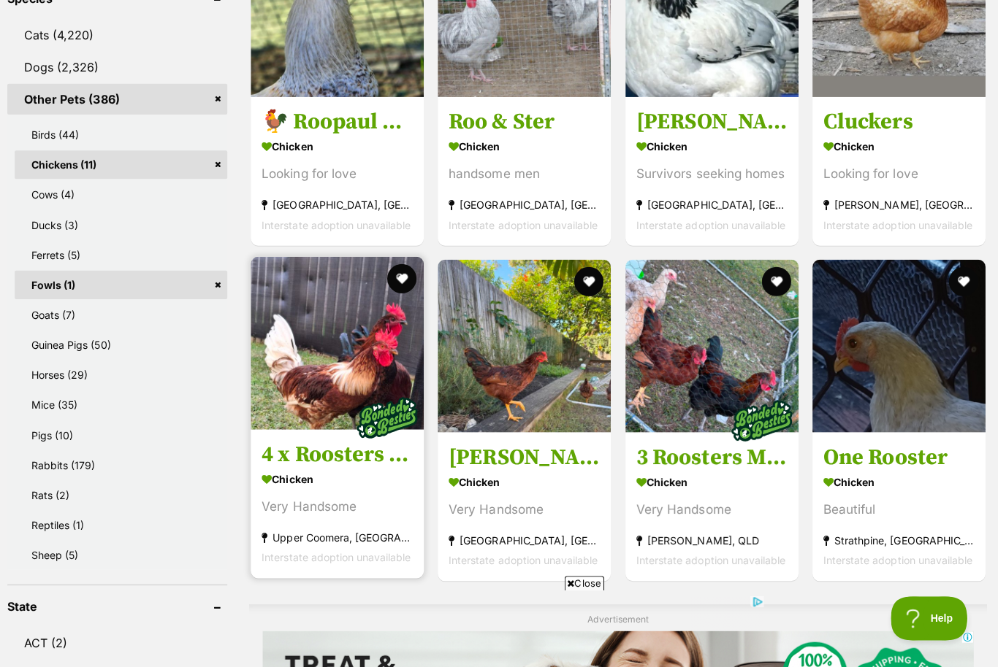
scroll to position [680, 0]
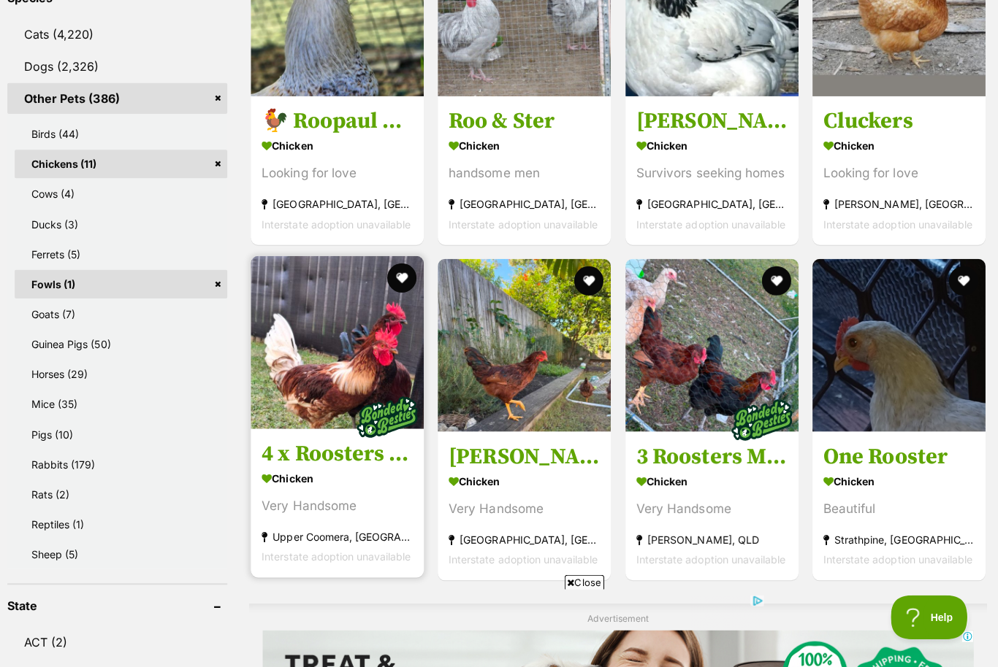
click at [320, 340] on img at bounding box center [339, 342] width 172 height 172
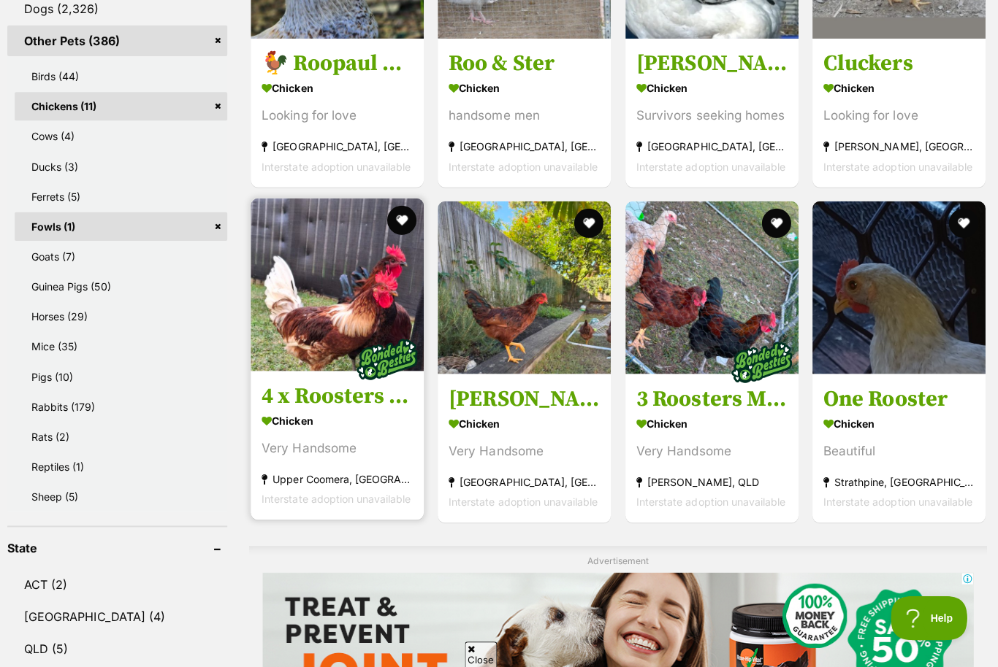
scroll to position [740, 0]
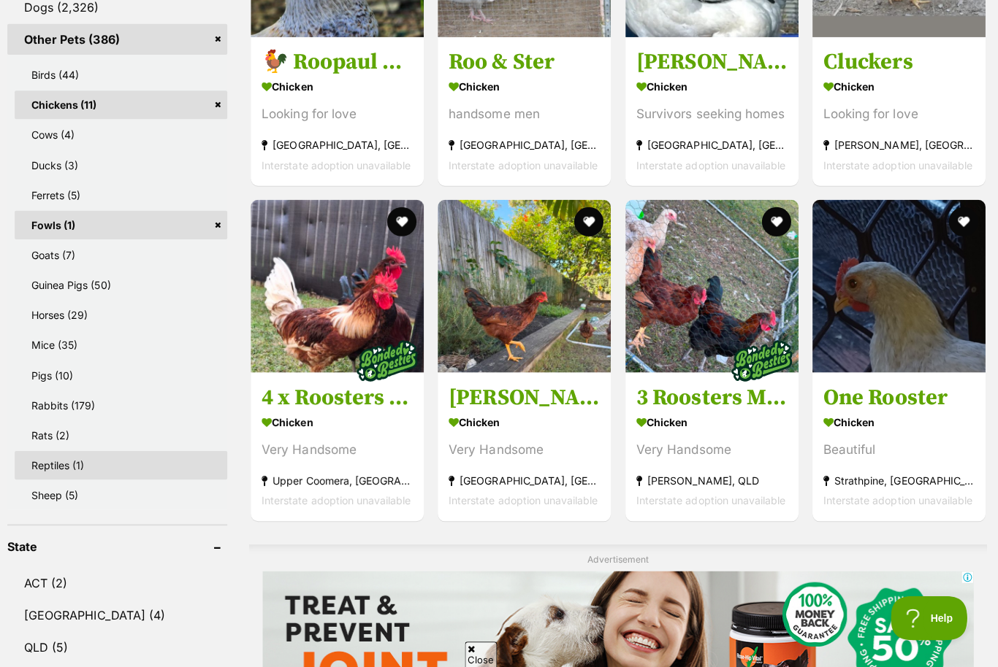
click at [55, 450] on link "Reptiles (1)" at bounding box center [124, 464] width 212 height 28
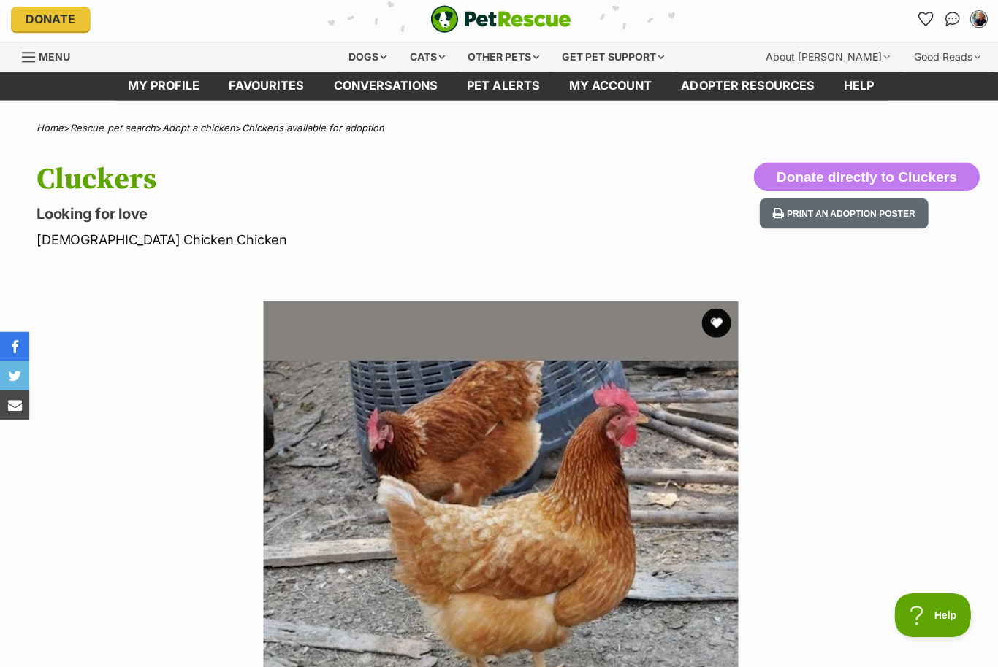
scroll to position [1, 0]
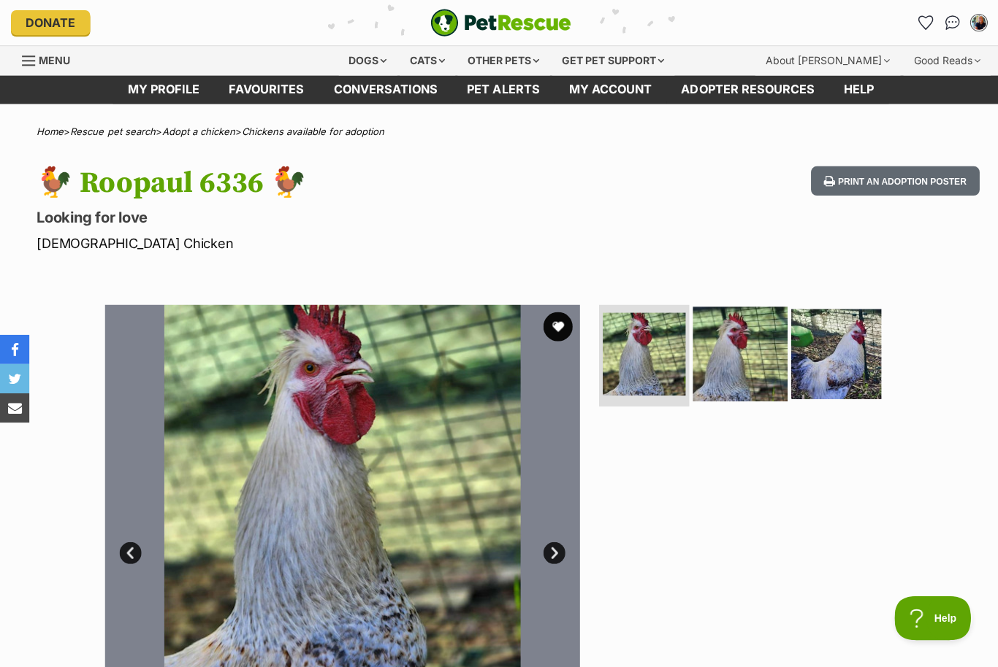
click at [727, 360] on img at bounding box center [737, 352] width 94 height 94
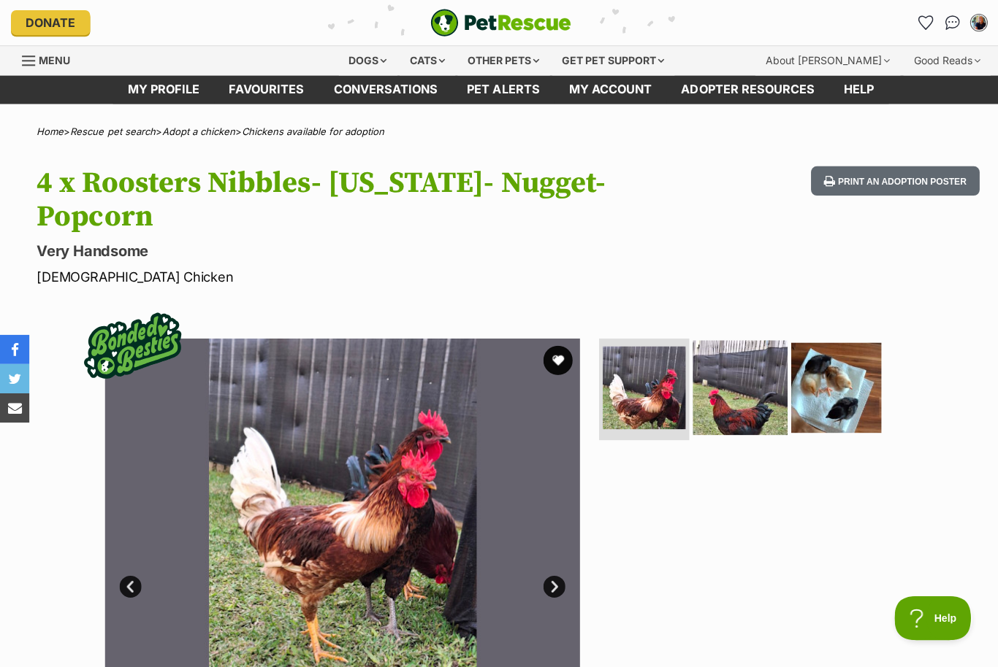
click at [735, 398] on img at bounding box center [737, 386] width 94 height 94
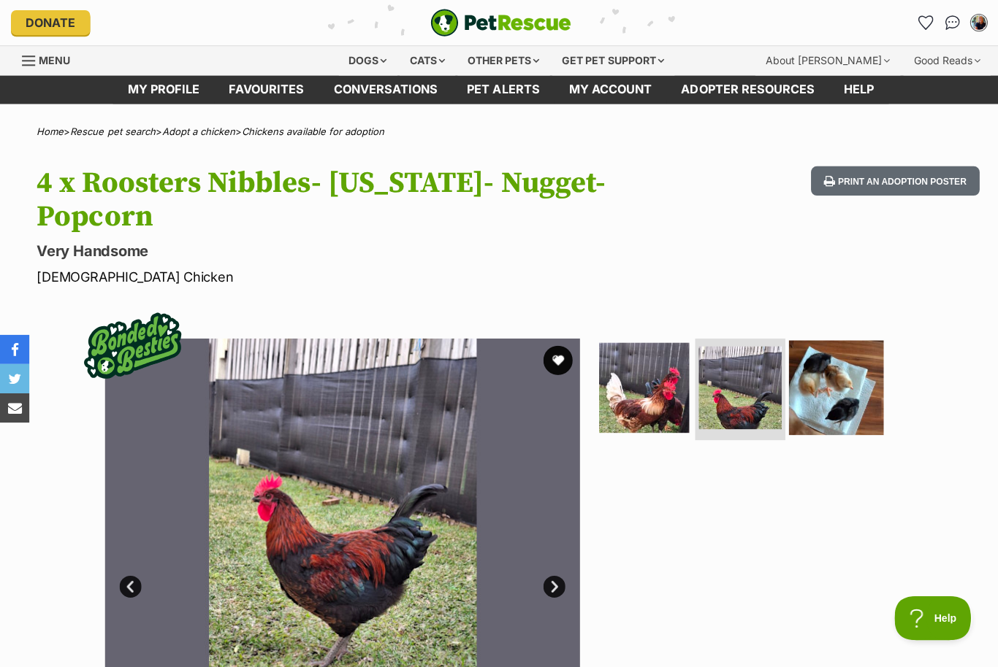
click at [822, 393] on img at bounding box center [833, 386] width 94 height 94
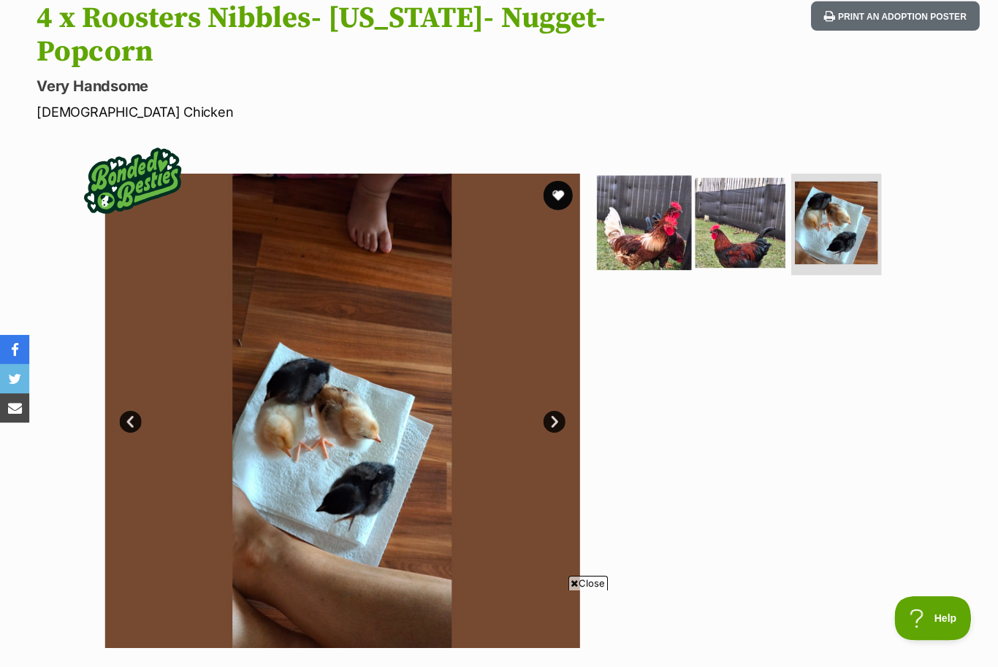
scroll to position [164, 0]
click at [643, 228] on img at bounding box center [641, 222] width 94 height 94
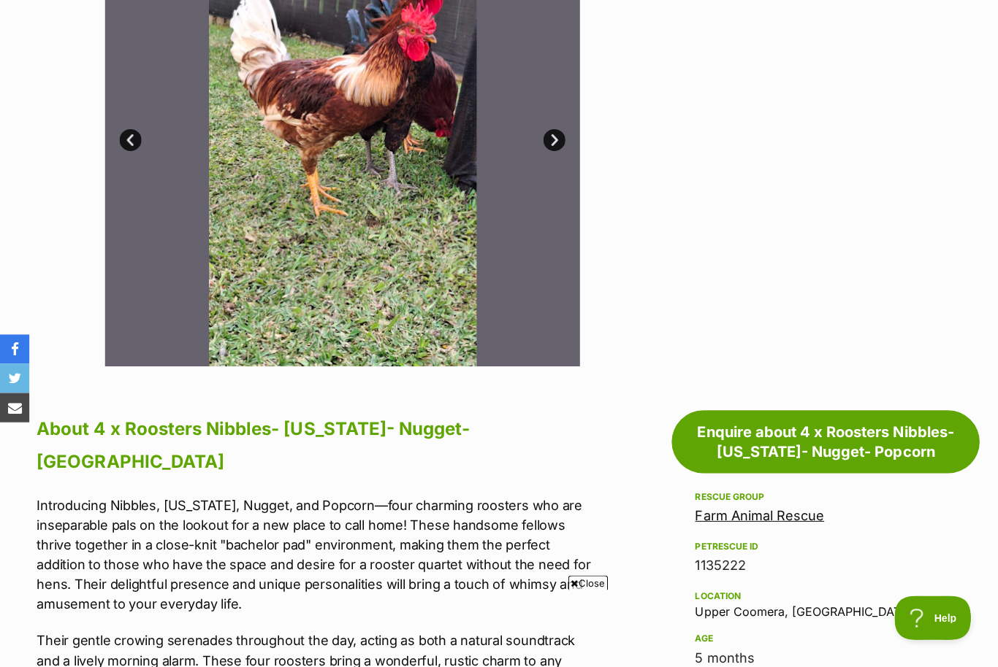
scroll to position [439, 0]
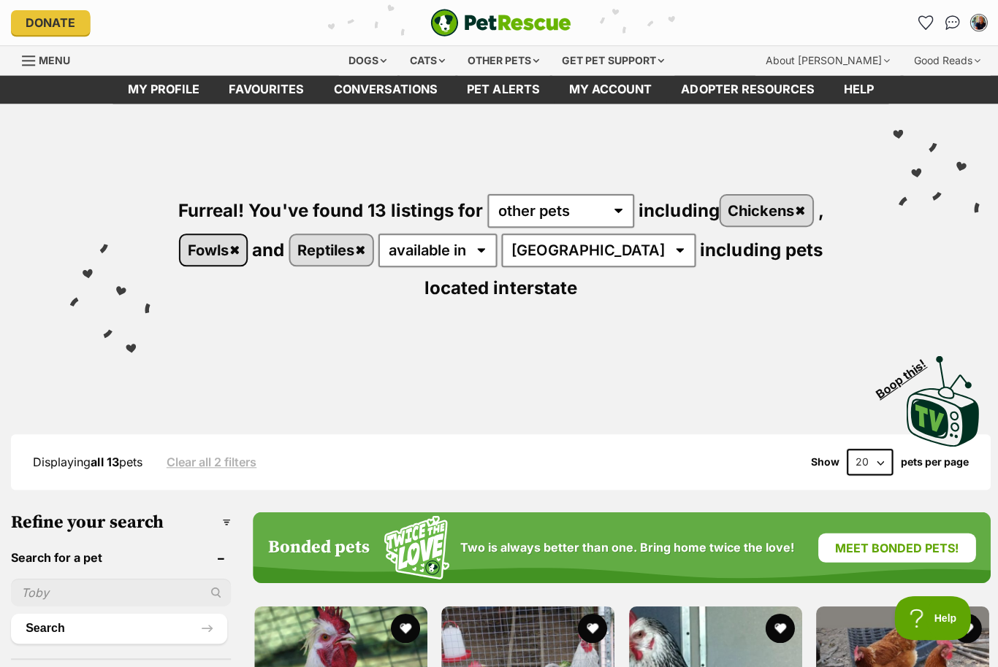
click at [245, 250] on link "Fowls" at bounding box center [213, 249] width 66 height 30
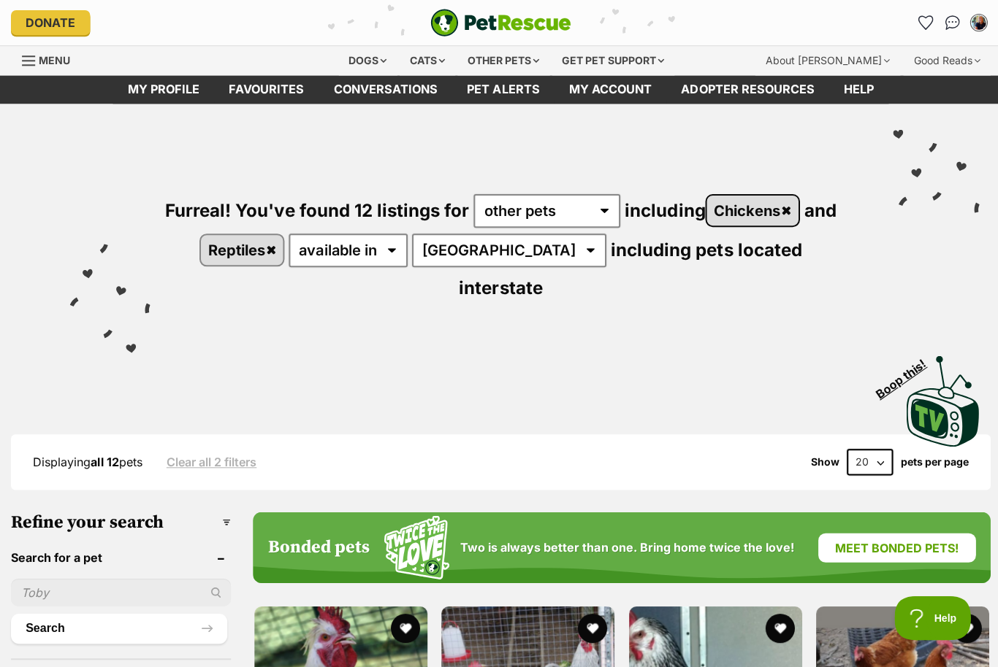
click at [795, 210] on link "Chickens" at bounding box center [749, 210] width 91 height 30
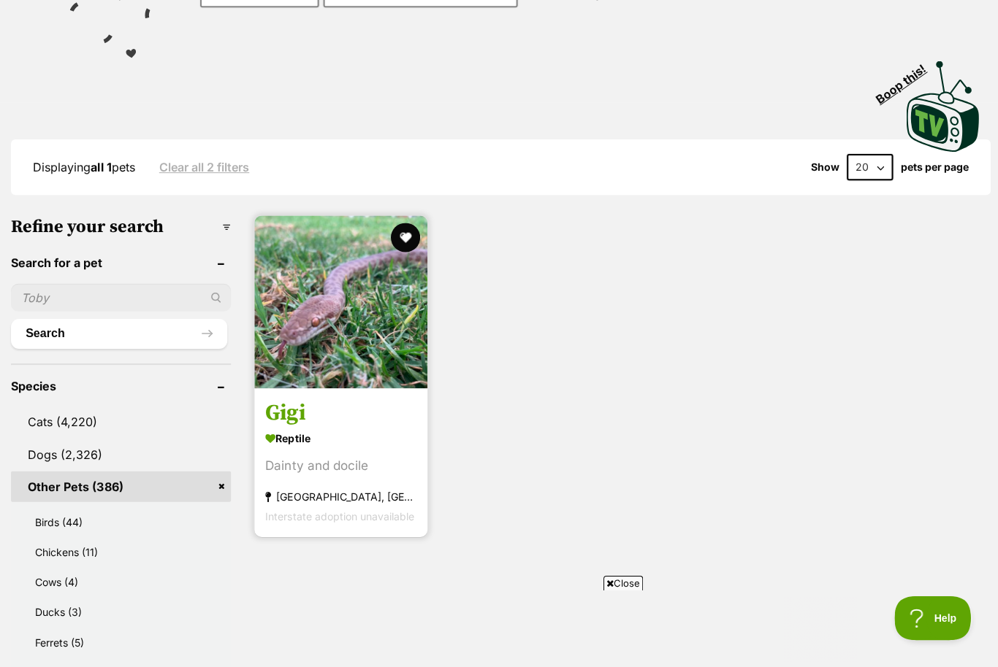
click at [322, 327] on img at bounding box center [339, 301] width 172 height 172
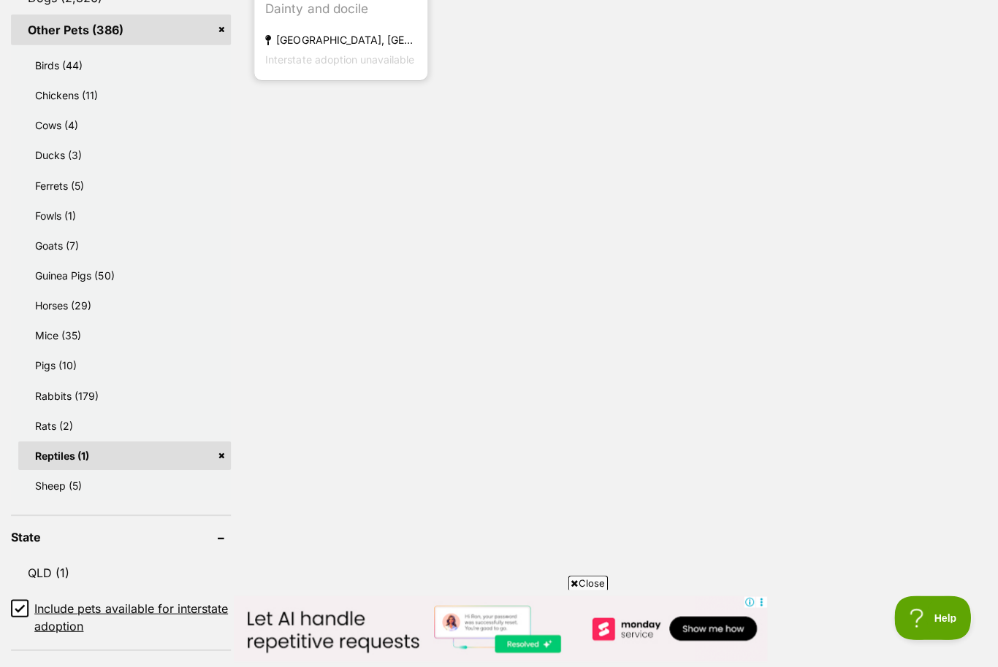
scroll to position [715, 0]
click at [55, 249] on link "Goats (7)" at bounding box center [124, 244] width 212 height 28
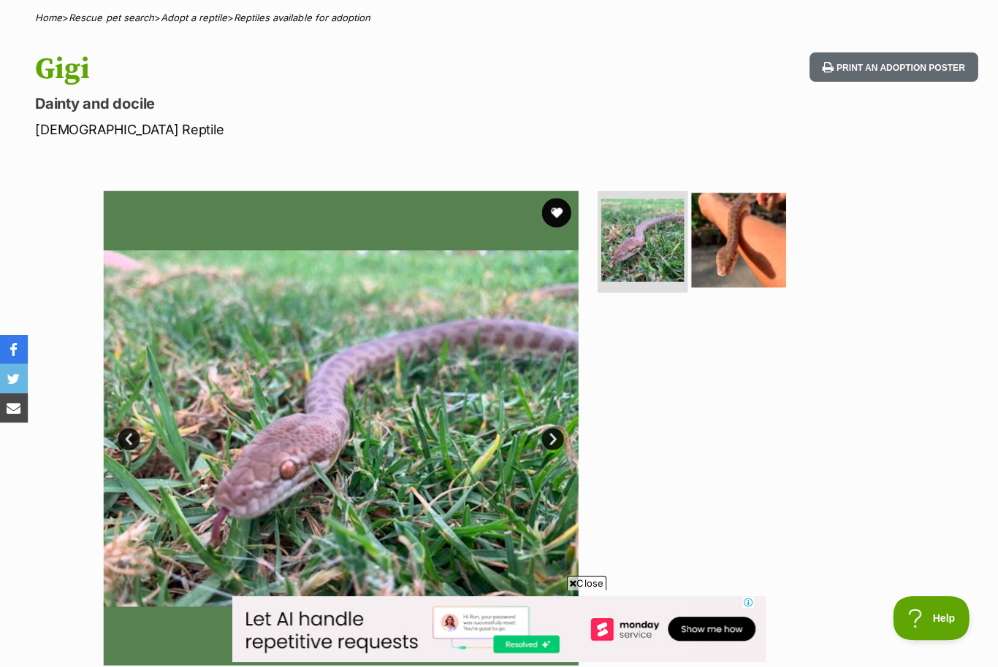
click at [711, 245] on img at bounding box center [737, 239] width 94 height 94
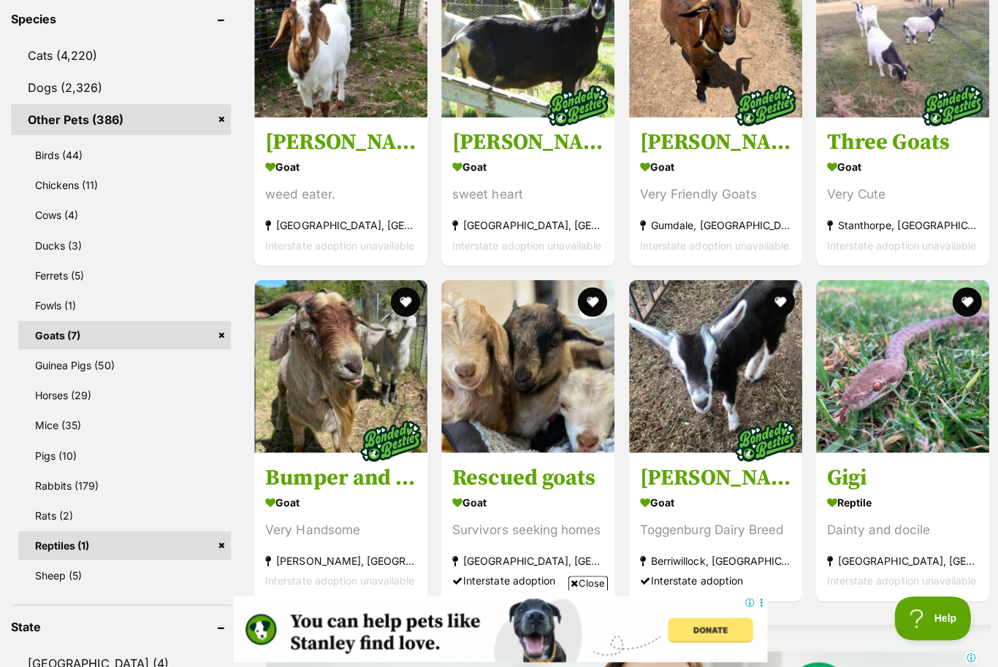
scroll to position [659, 0]
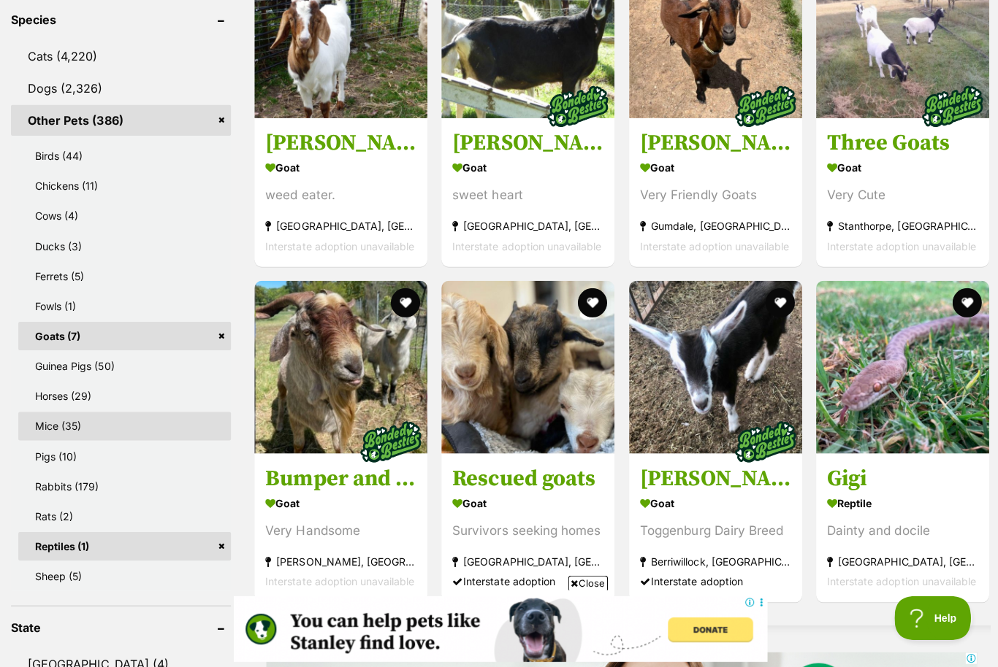
click at [55, 410] on link "Mice (35)" at bounding box center [124, 424] width 212 height 28
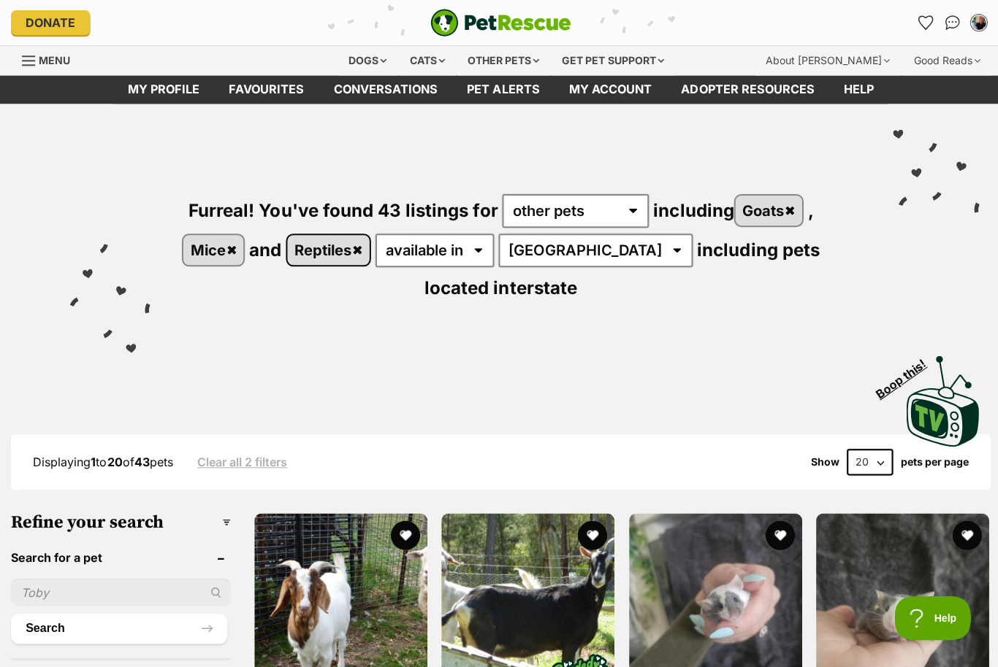
click at [365, 253] on link "Reptiles" at bounding box center [327, 249] width 82 height 30
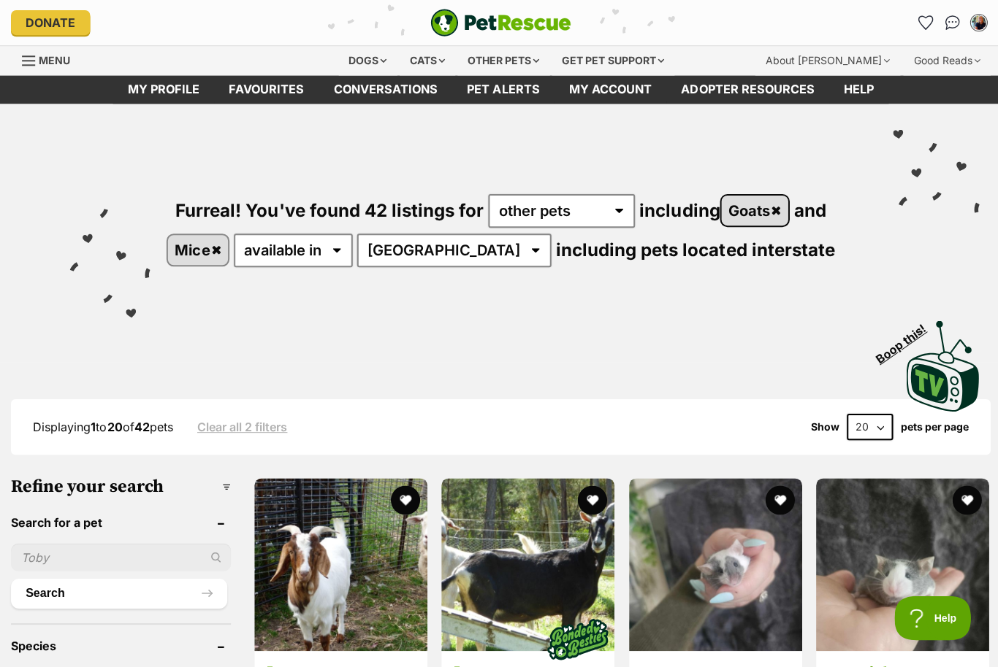
click at [776, 215] on link "Goats" at bounding box center [752, 210] width 66 height 30
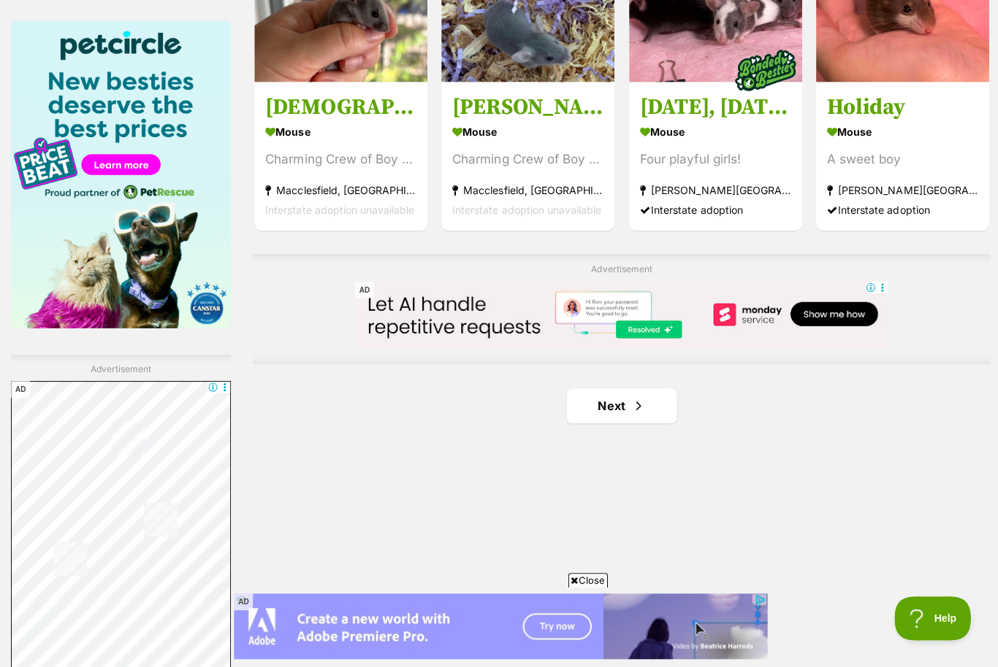
scroll to position [2225, 0]
click at [615, 387] on link "Next" at bounding box center [619, 404] width 110 height 35
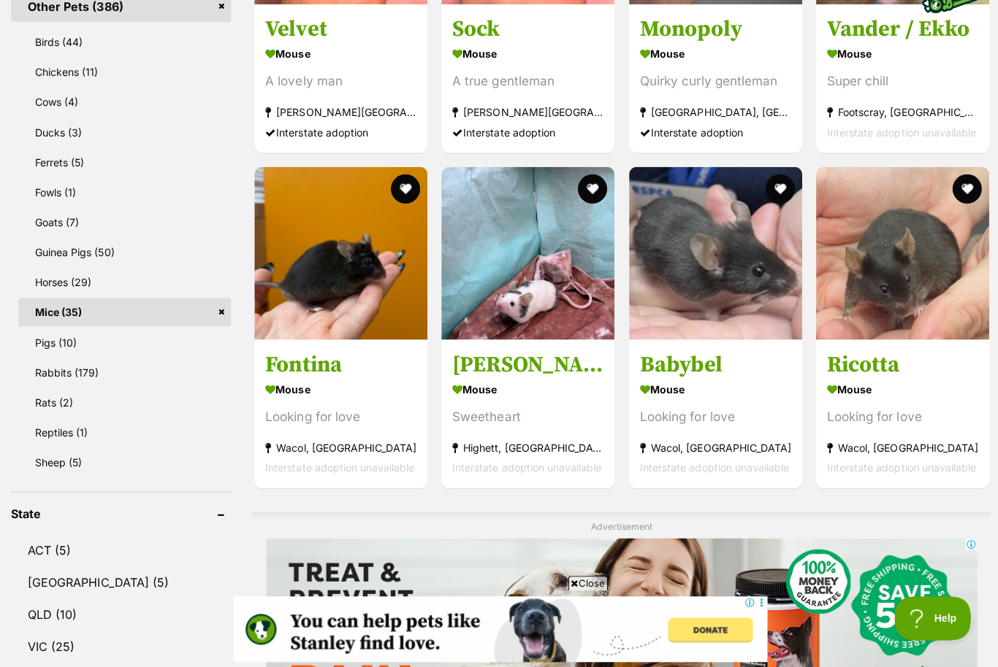
scroll to position [770, 0]
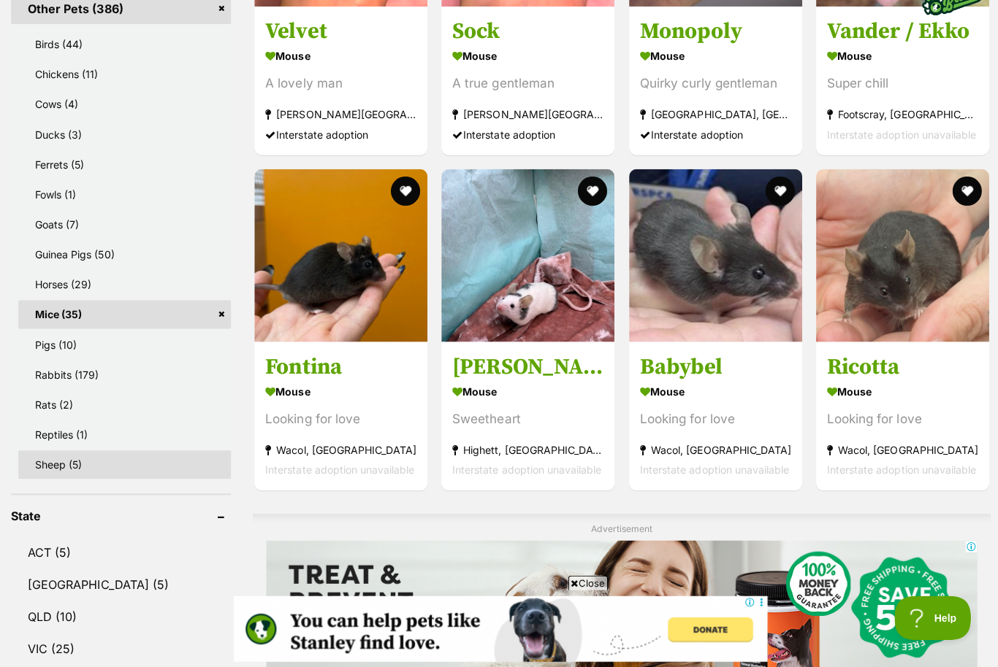
click at [50, 449] on link "Sheep (5)" at bounding box center [124, 463] width 212 height 28
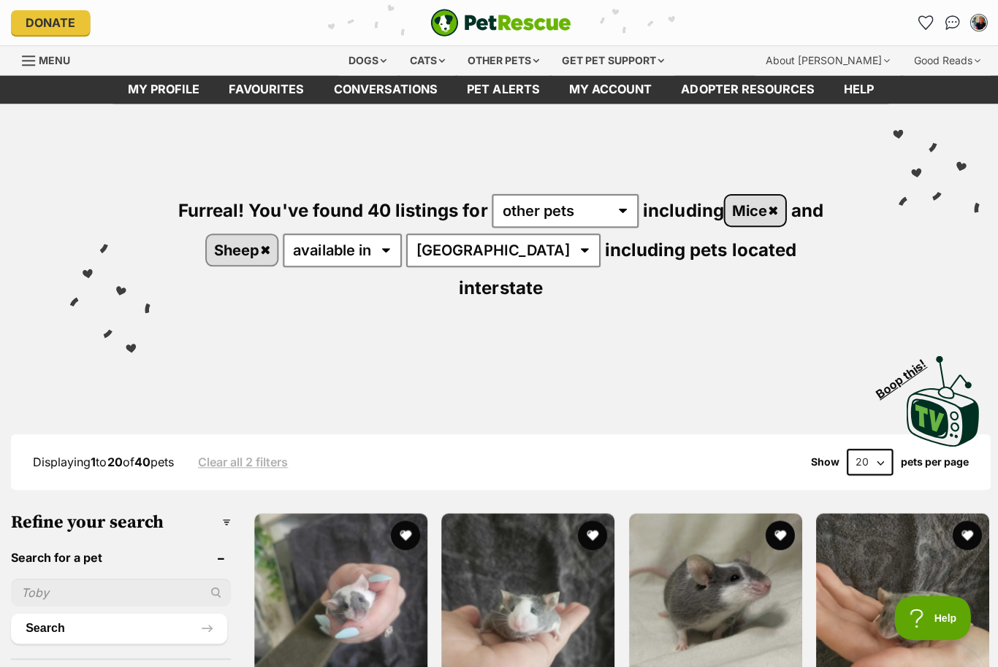
click at [775, 210] on link "Mice" at bounding box center [752, 210] width 60 height 30
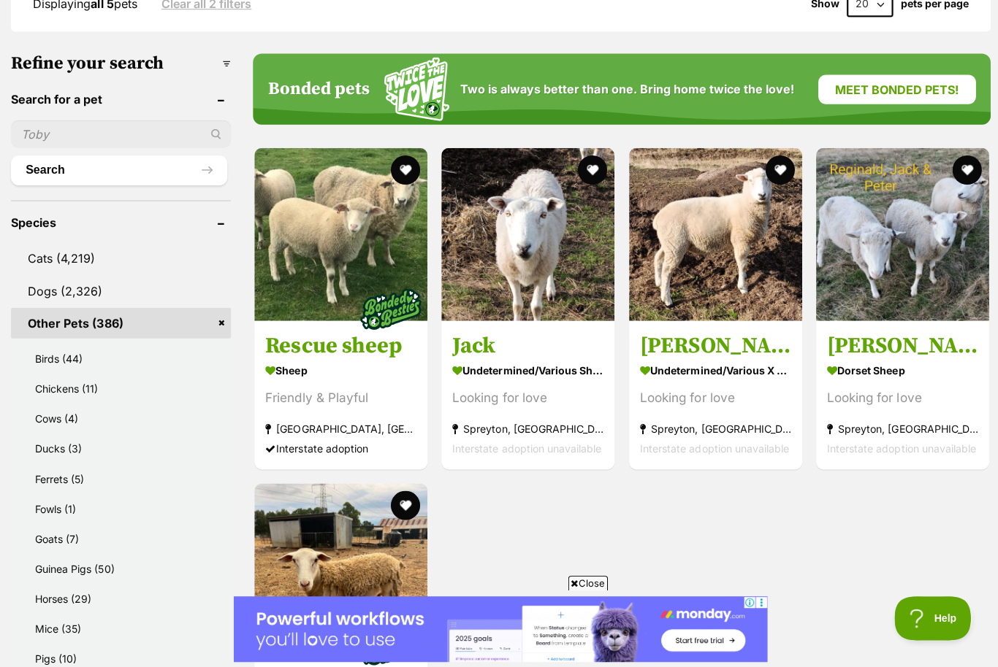
scroll to position [422, 0]
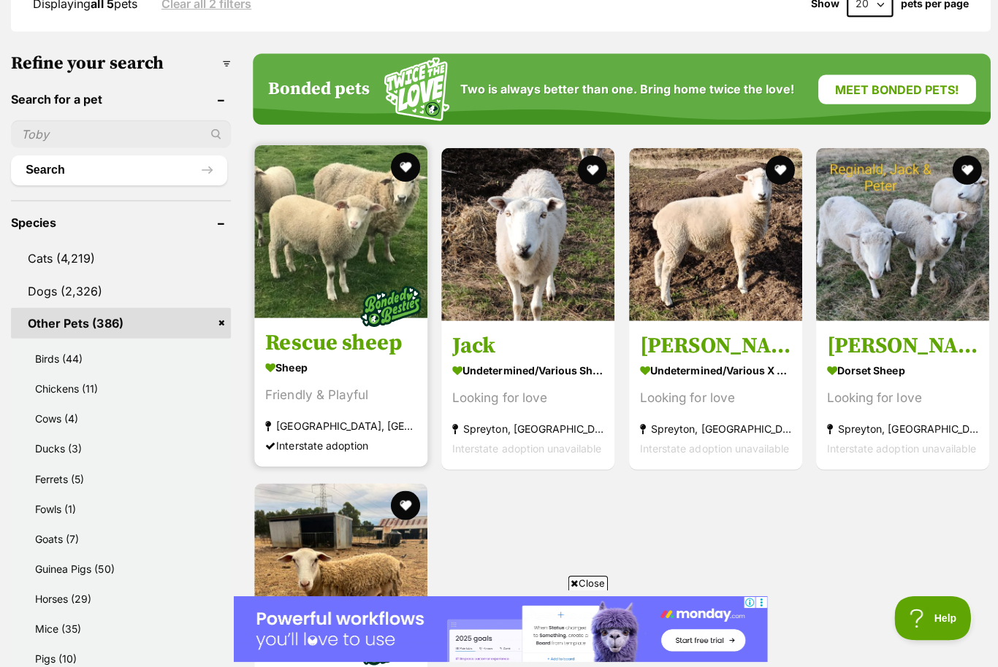
click at [321, 240] on img at bounding box center [339, 231] width 172 height 172
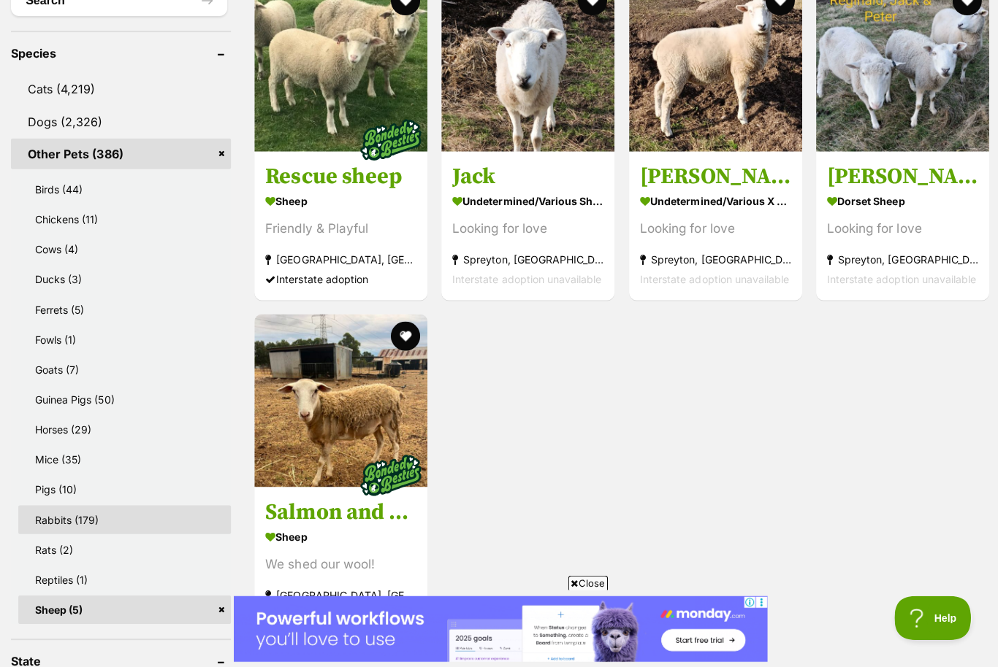
scroll to position [592, 0]
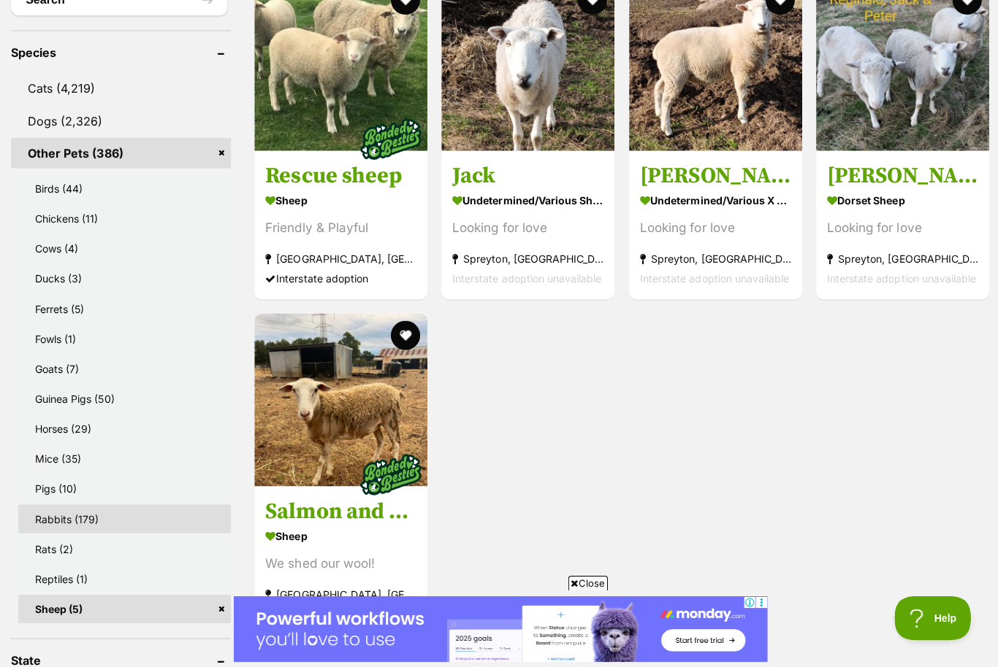
click at [59, 518] on link "Rabbits (179)" at bounding box center [124, 517] width 212 height 28
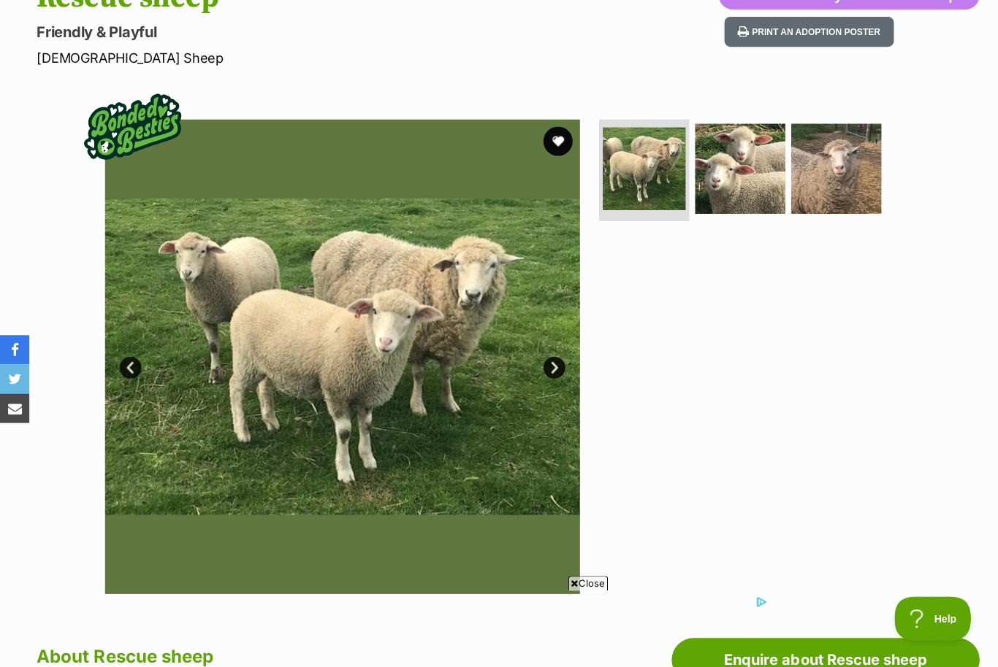
scroll to position [185, 0]
click at [548, 373] on link "Next" at bounding box center [552, 367] width 22 height 22
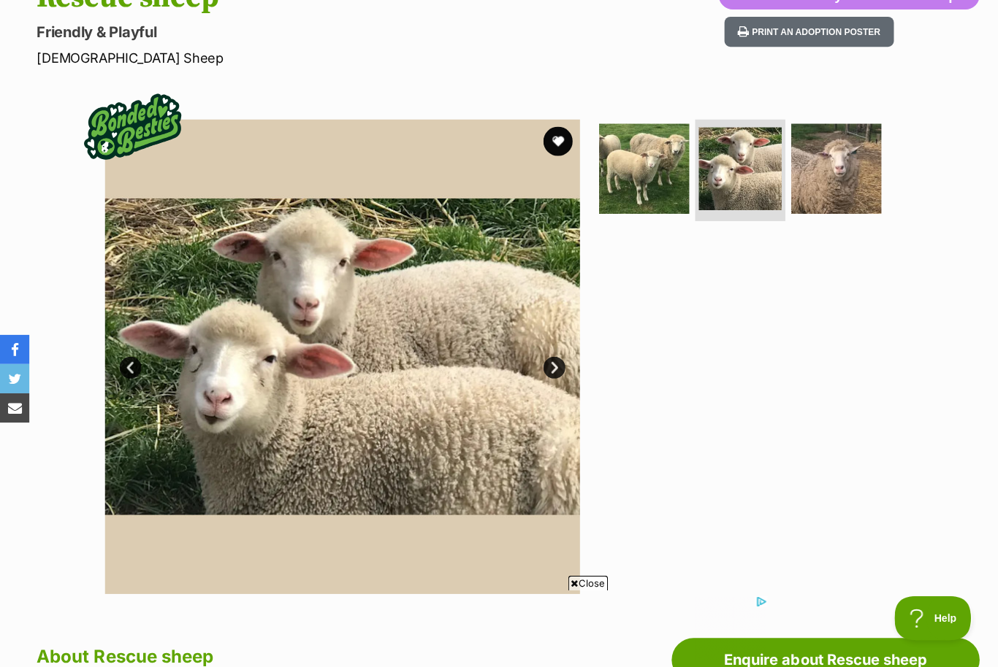
click at [561, 364] on link "Next" at bounding box center [552, 367] width 22 height 22
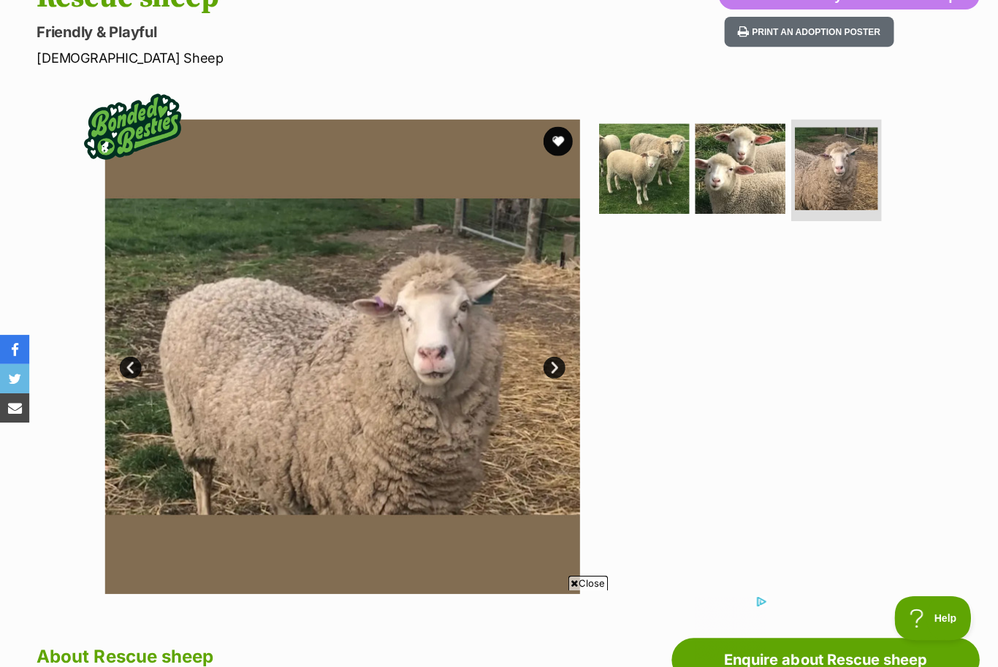
click at [559, 371] on link "Next" at bounding box center [552, 367] width 22 height 22
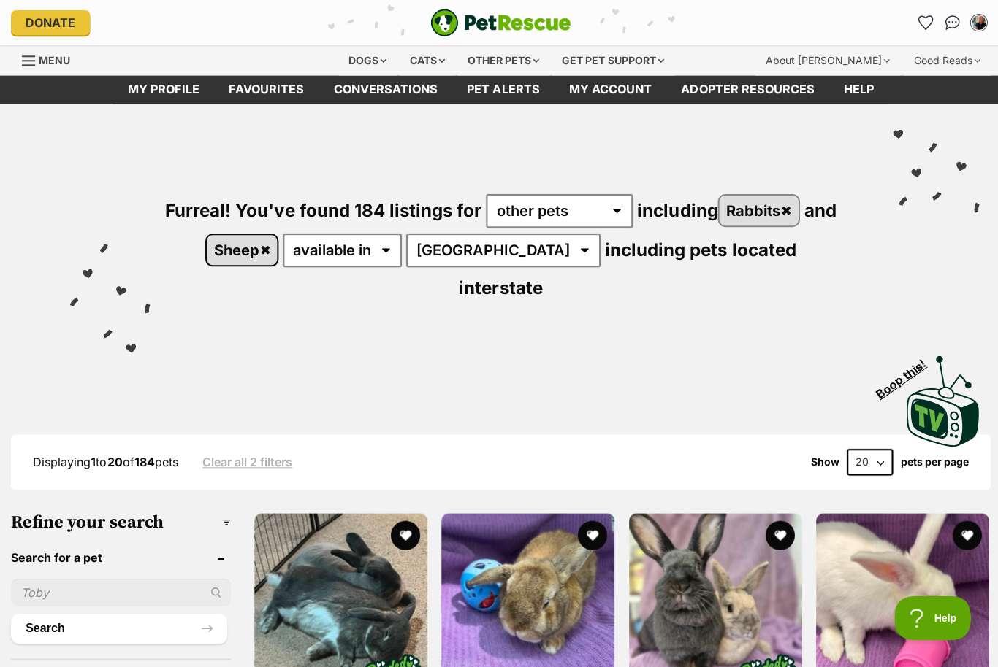
click at [276, 248] on link "Sheep" at bounding box center [241, 249] width 70 height 30
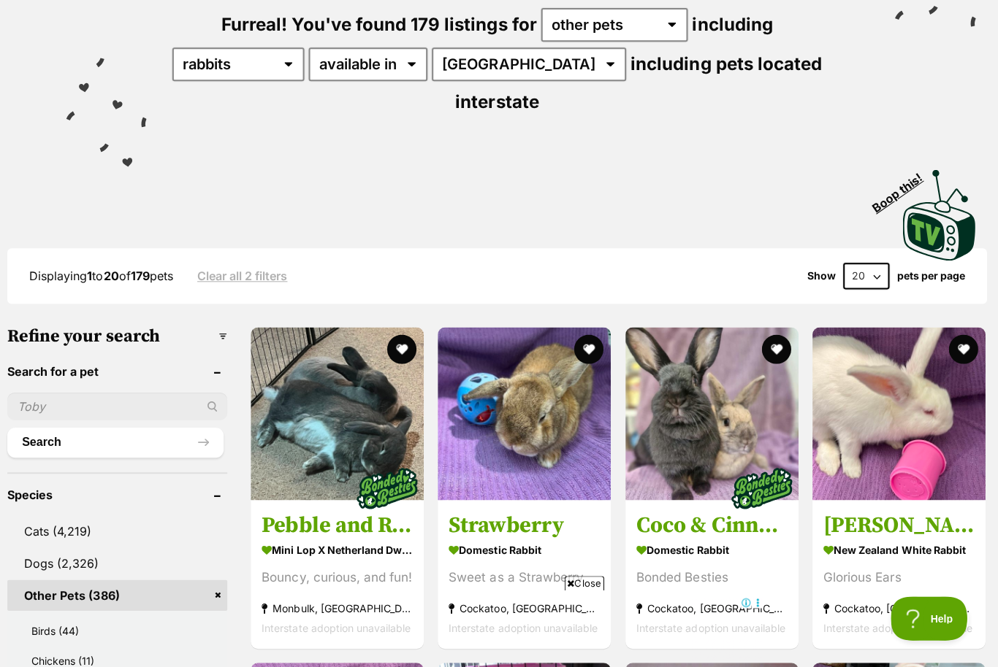
scroll to position [185, 0]
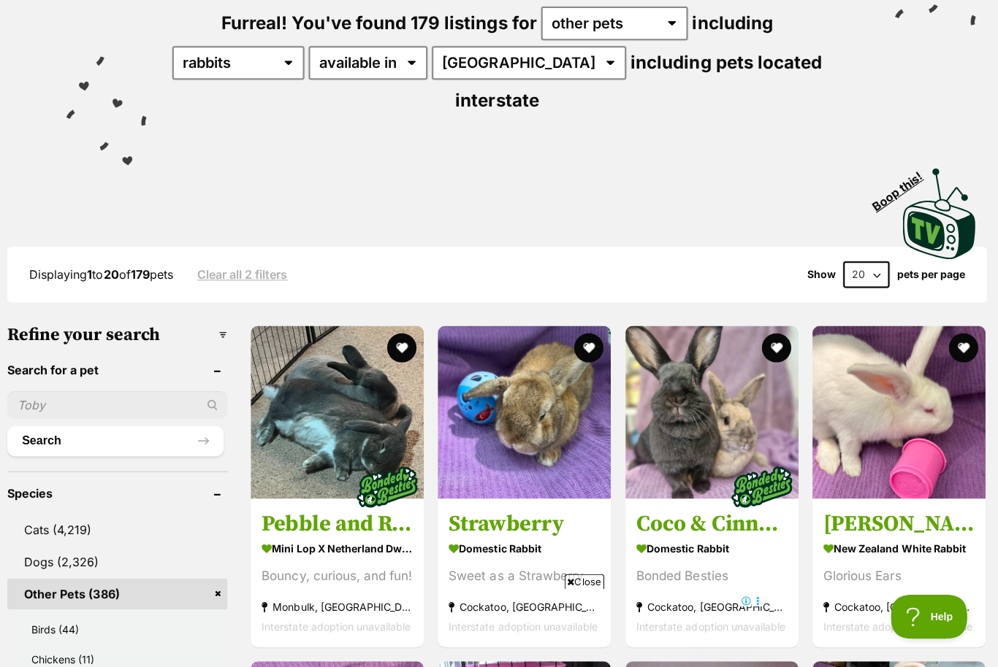
click at [263, 269] on link "Clear all 2 filters" at bounding box center [245, 275] width 90 height 13
click at [251, 269] on link "Clear all 2 filters" at bounding box center [245, 275] width 90 height 13
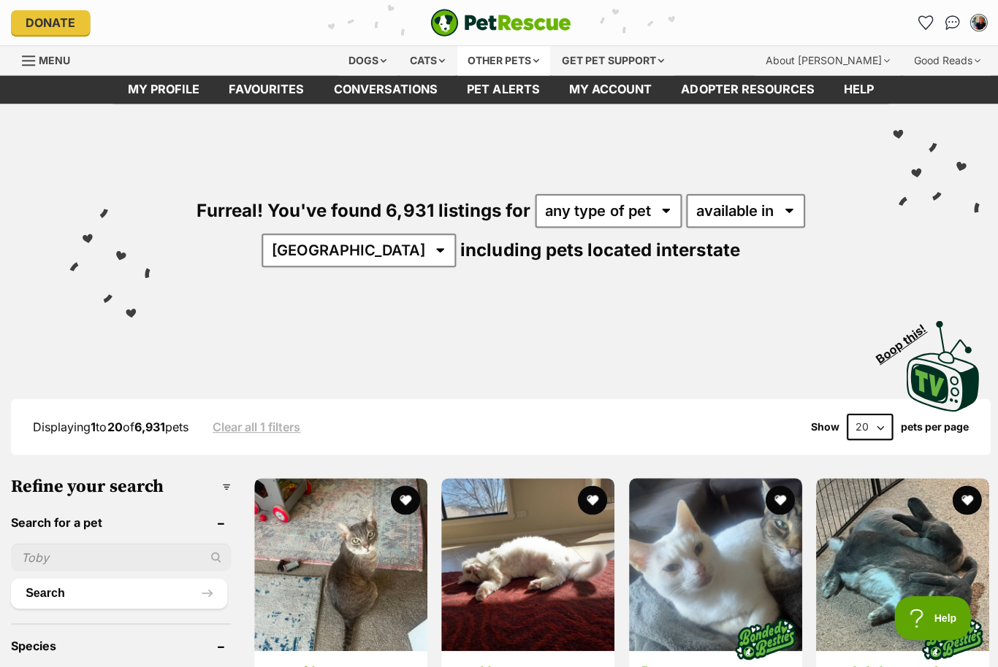
click at [537, 63] on div "Other pets" at bounding box center [502, 60] width 92 height 29
